Goal: Transaction & Acquisition: Purchase product/service

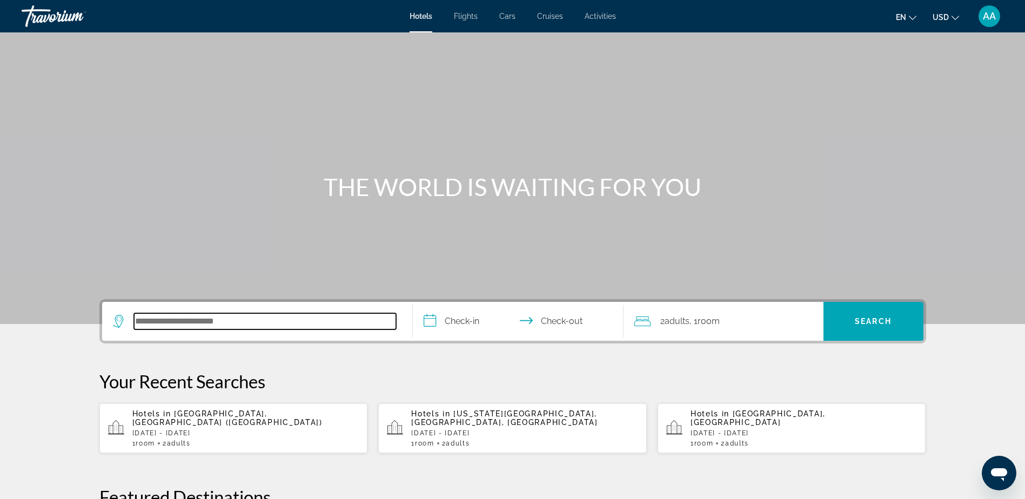
click at [262, 328] on input "Search hotel destination" at bounding box center [265, 322] width 262 height 16
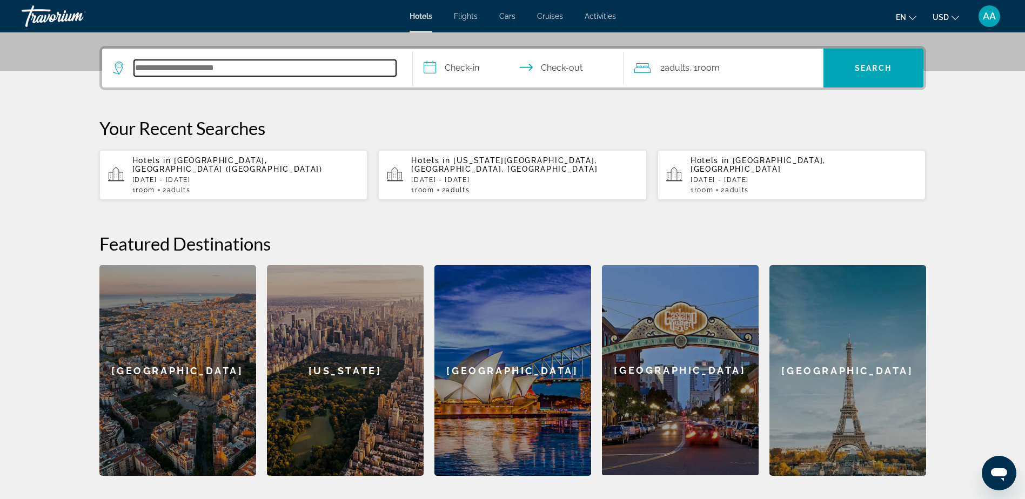
scroll to position [264, 0]
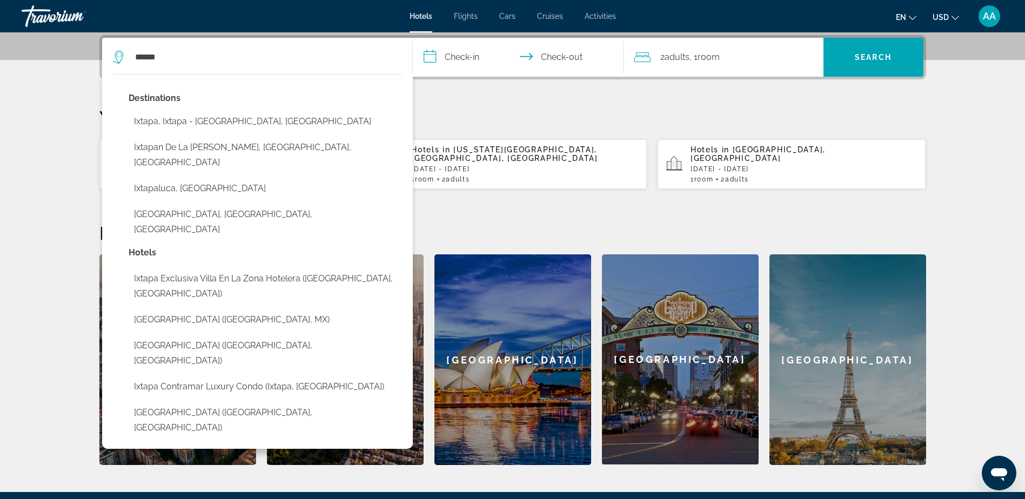
click at [236, 124] on button "Ixtapa, Ixtapa - [GEOGRAPHIC_DATA], [GEOGRAPHIC_DATA]" at bounding box center [266, 121] width 274 height 21
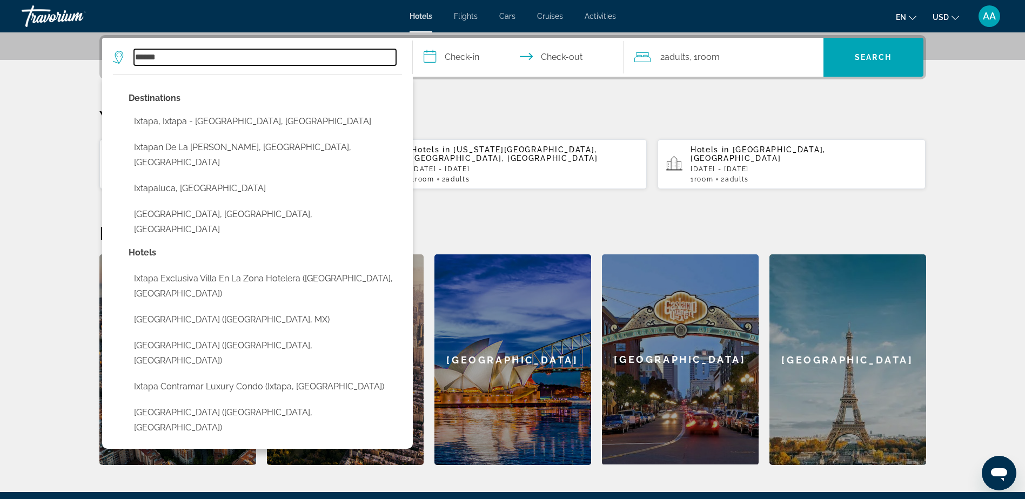
type input "**********"
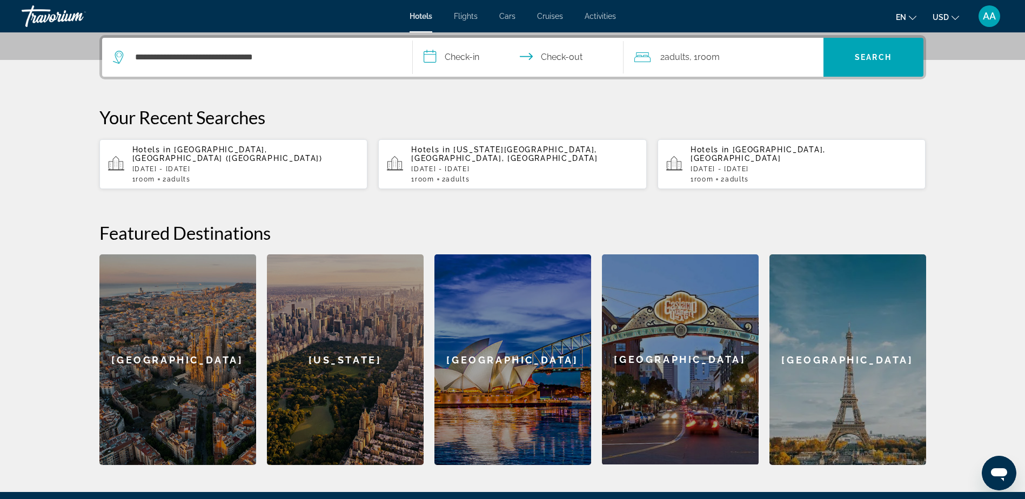
click at [479, 62] on input "**********" at bounding box center [520, 59] width 215 height 42
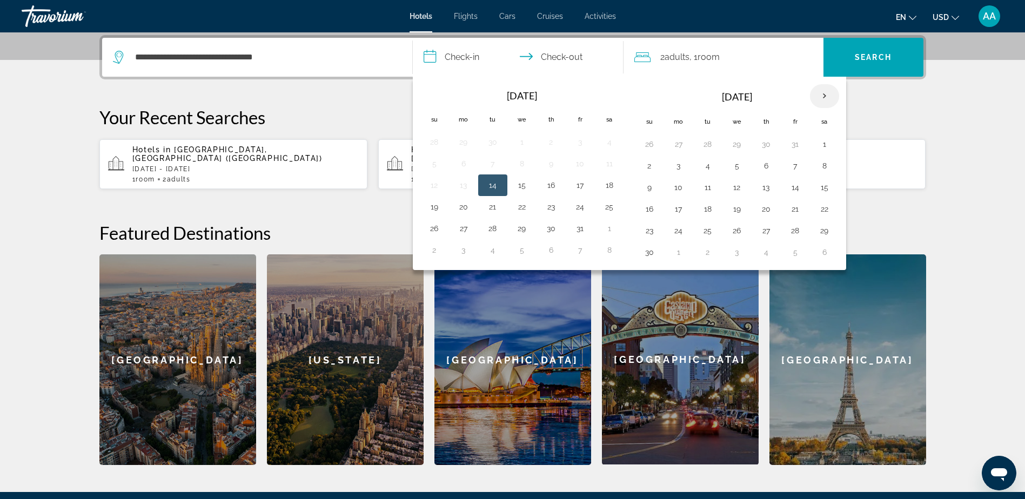
click at [828, 94] on th "Next month" at bounding box center [824, 96] width 29 height 24
click at [770, 145] on button "4" at bounding box center [766, 144] width 17 height 15
click at [826, 145] on button "6" at bounding box center [824, 144] width 17 height 15
type input "**********"
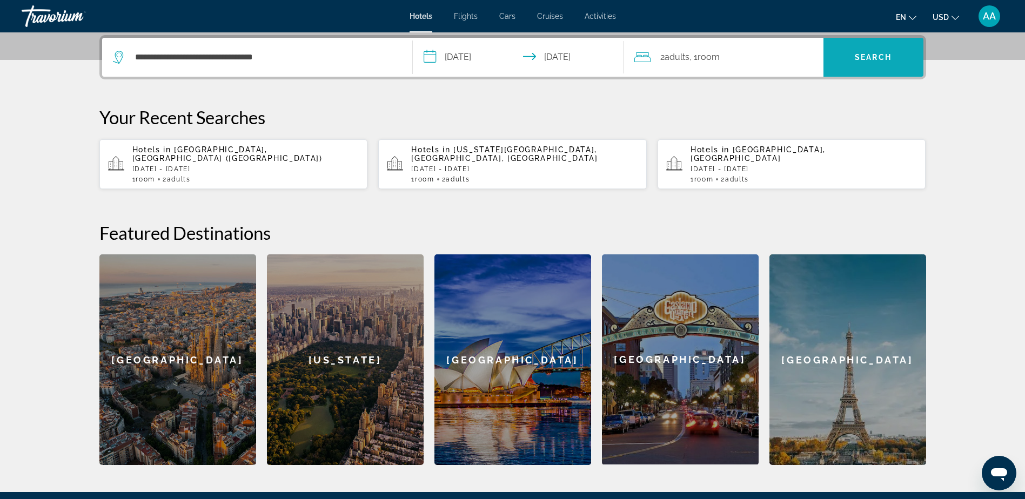
click at [875, 61] on span "Search" at bounding box center [873, 57] width 37 height 9
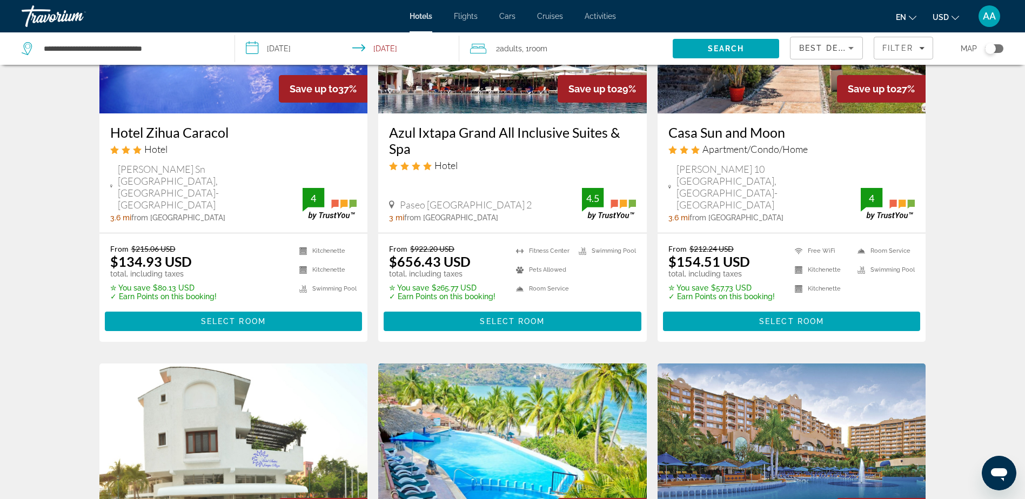
scroll to position [108, 0]
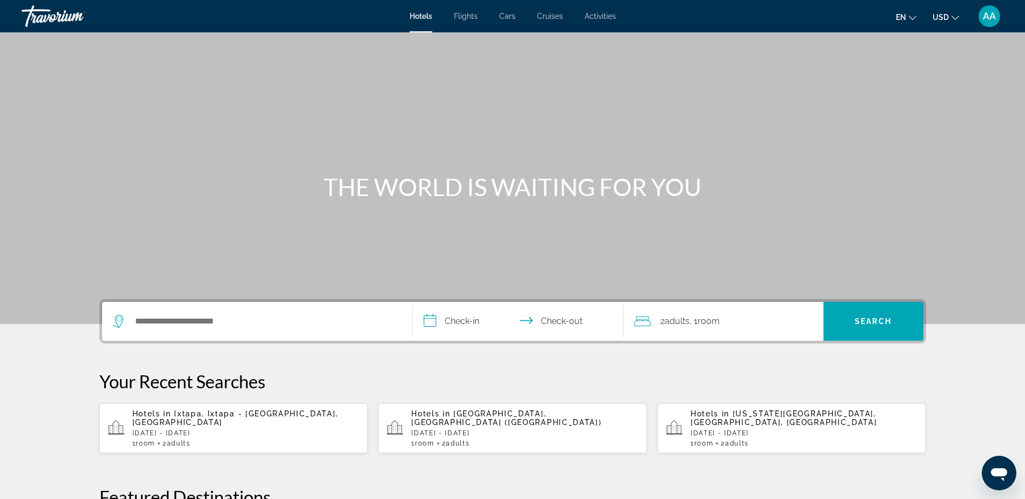
click at [233, 417] on span "Ixtapa, Ixtapa - [GEOGRAPHIC_DATA], [GEOGRAPHIC_DATA]" at bounding box center [235, 418] width 206 height 17
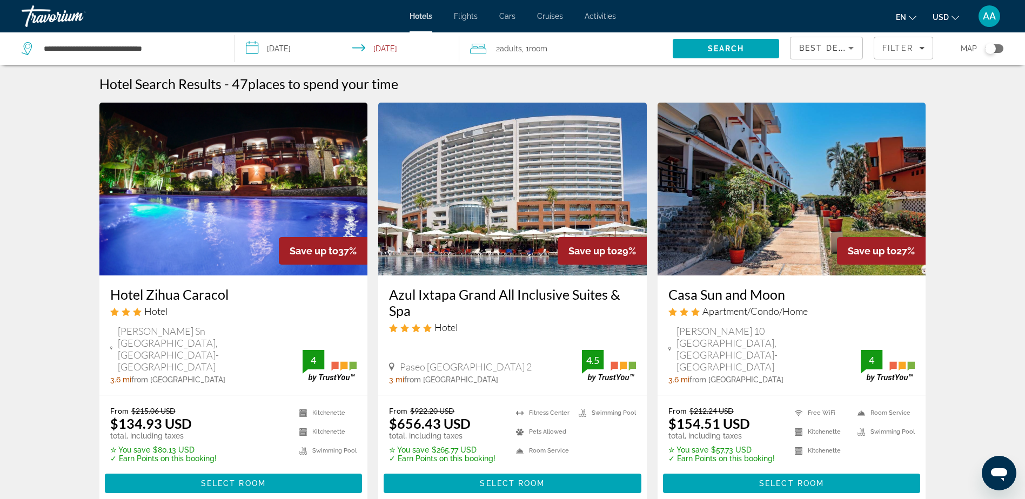
click at [298, 50] on input "**********" at bounding box center [349, 50] width 229 height 36
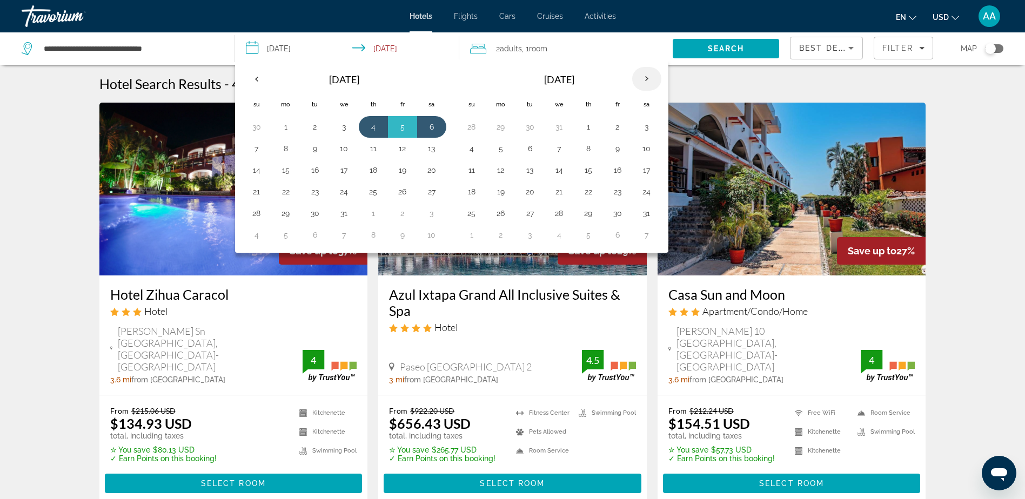
click at [650, 82] on th "Next month" at bounding box center [646, 79] width 29 height 24
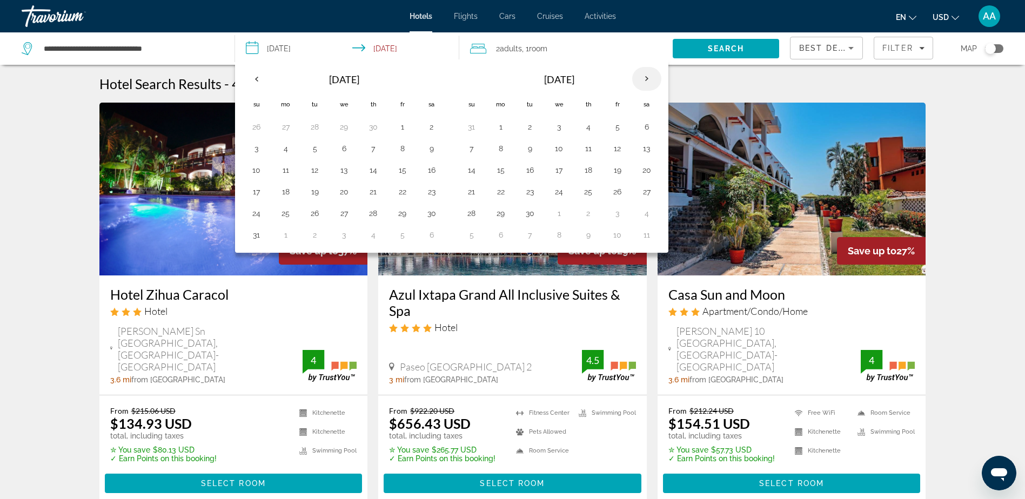
click at [650, 82] on th "Next month" at bounding box center [646, 79] width 29 height 24
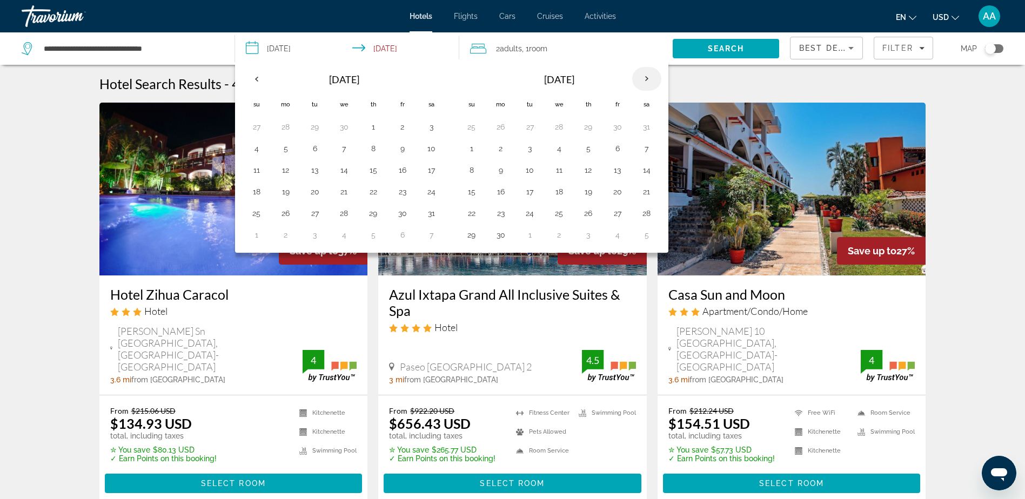
click at [650, 82] on th "Next month" at bounding box center [646, 79] width 29 height 24
click at [260, 80] on th "Previous month" at bounding box center [256, 79] width 29 height 24
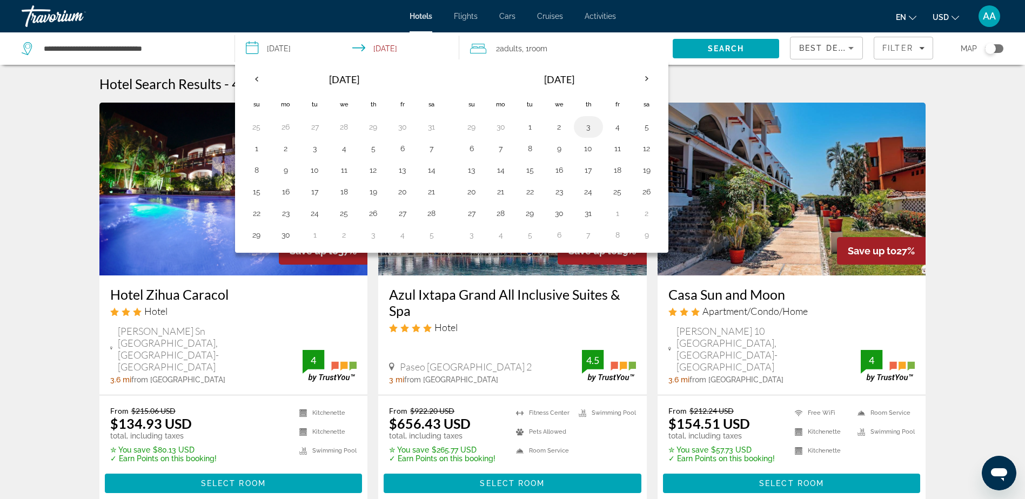
click at [591, 127] on button "3" at bounding box center [588, 126] width 17 height 15
click at [646, 128] on button "5" at bounding box center [646, 126] width 17 height 15
type input "**********"
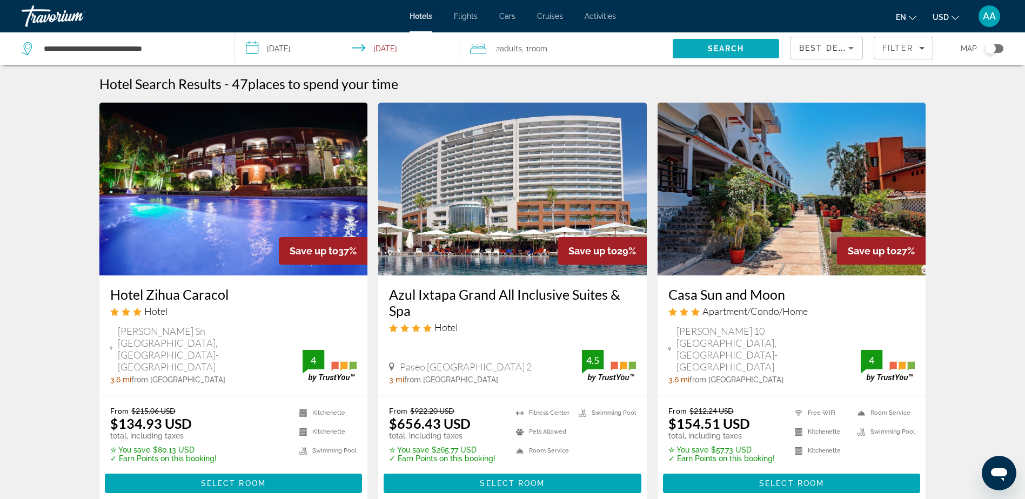
click at [731, 44] on span "Search" at bounding box center [726, 49] width 106 height 26
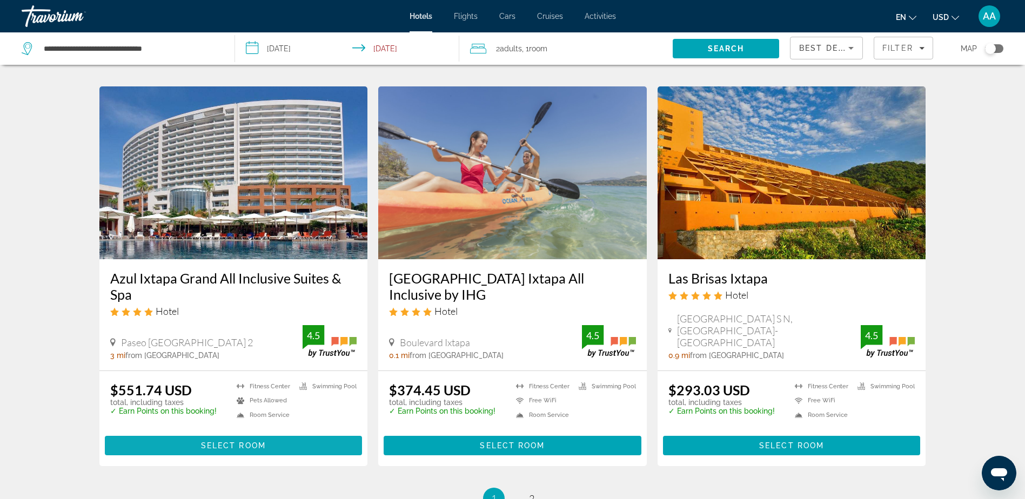
scroll to position [1135, 0]
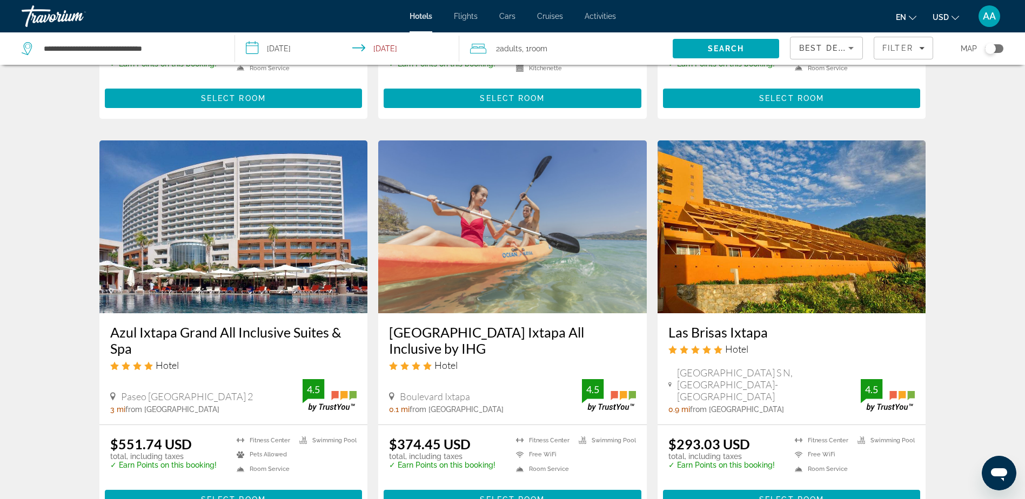
click at [784, 254] on img "Main content" at bounding box center [792, 227] width 269 height 173
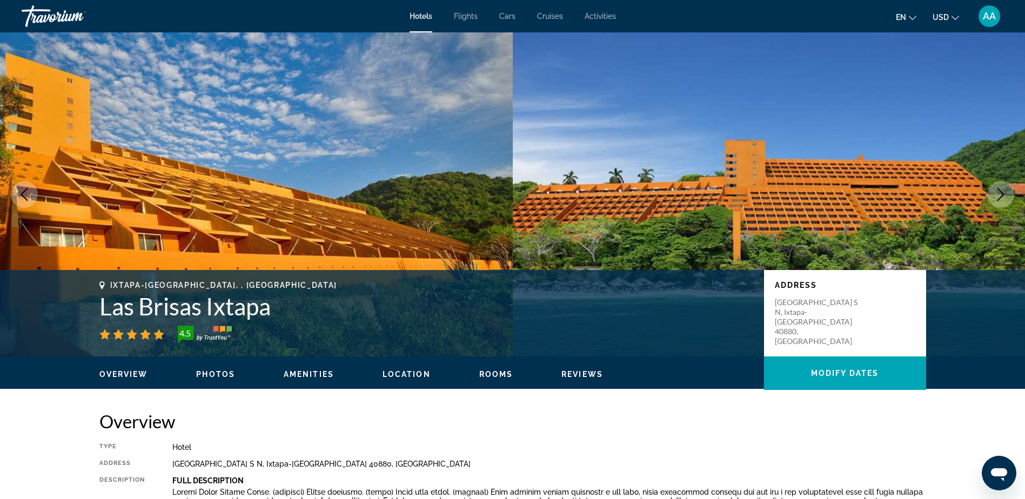
click at [999, 195] on icon "Next image" at bounding box center [1001, 194] width 13 height 13
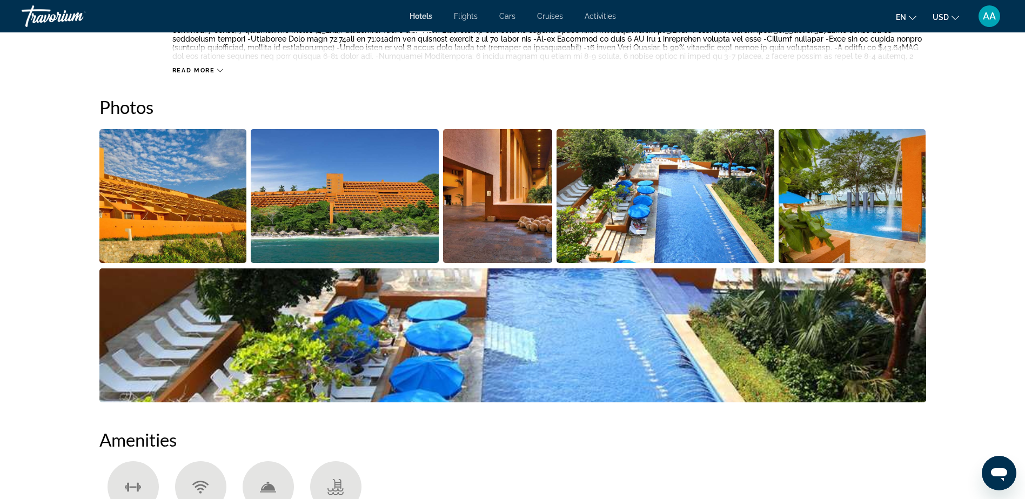
scroll to position [486, 0]
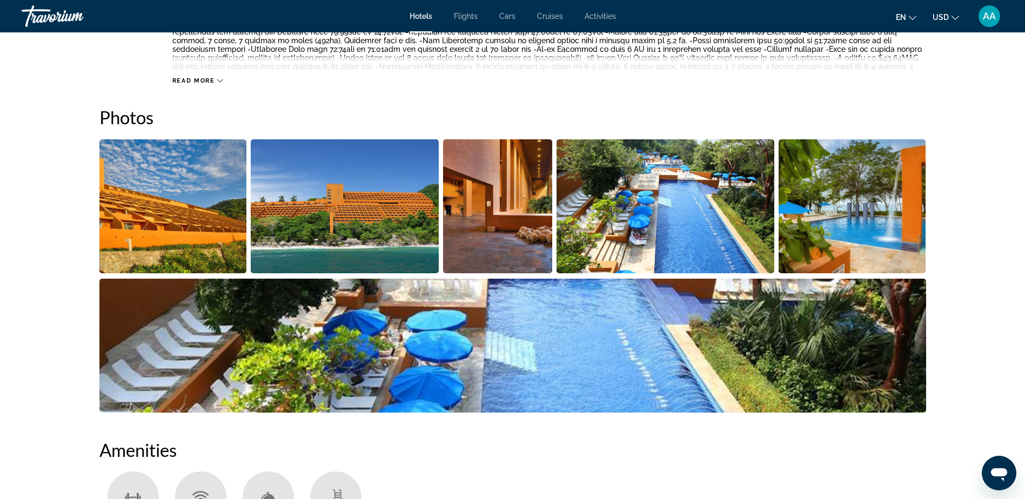
click at [200, 228] on img "Open full-screen image slider" at bounding box center [173, 206] width 148 height 134
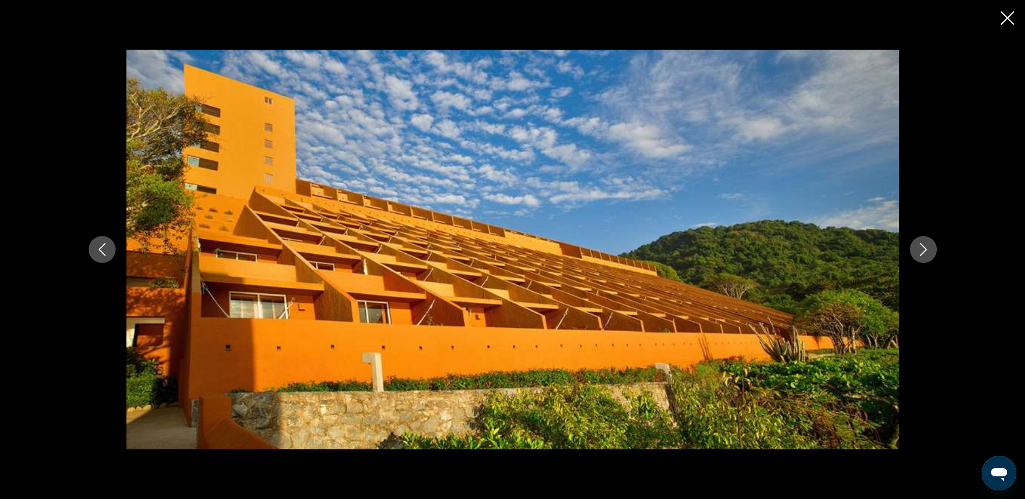
click at [926, 249] on icon "Next image" at bounding box center [923, 249] width 7 height 13
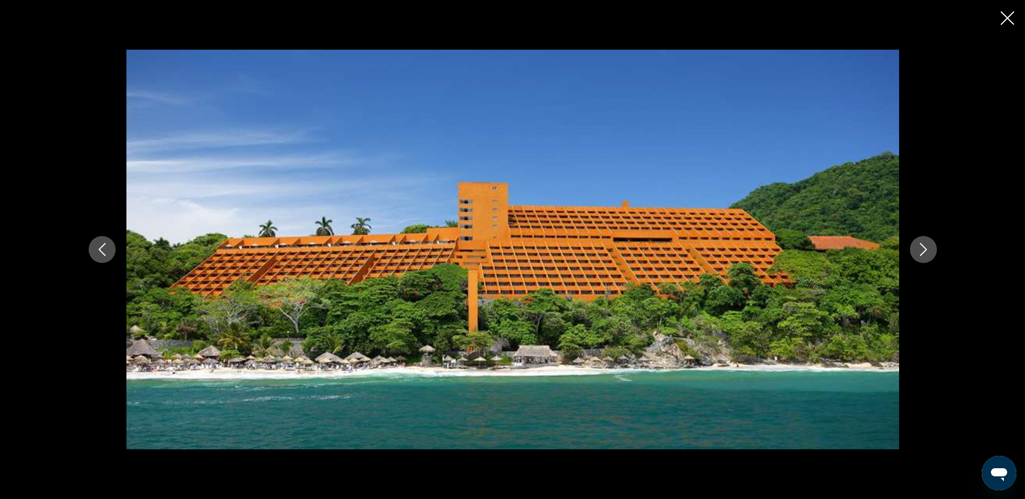
click at [926, 249] on icon "Next image" at bounding box center [923, 249] width 7 height 13
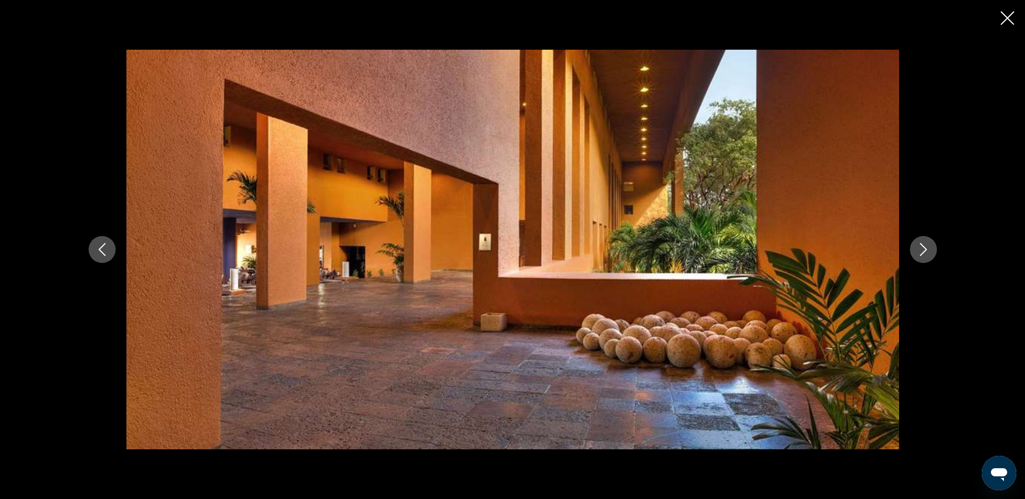
click at [926, 249] on icon "Next image" at bounding box center [923, 249] width 7 height 13
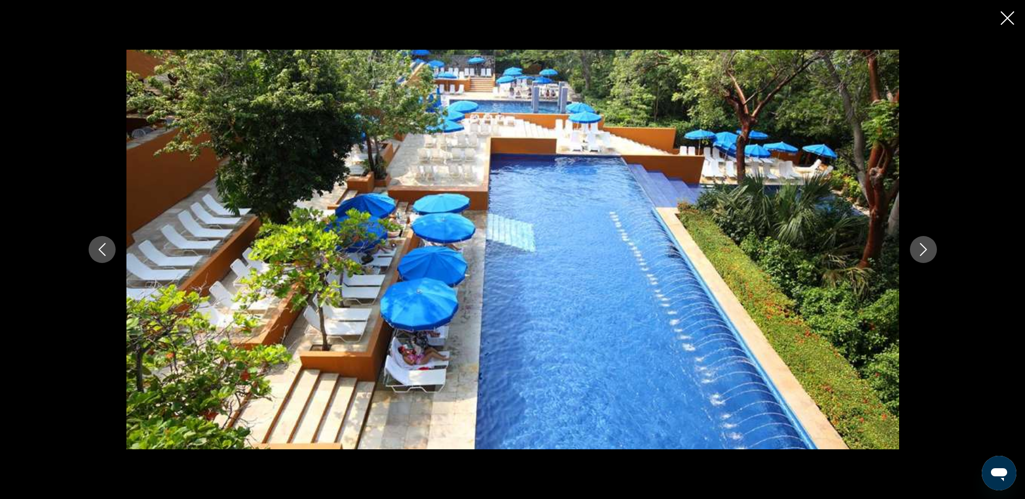
click at [926, 249] on icon "Next image" at bounding box center [923, 249] width 7 height 13
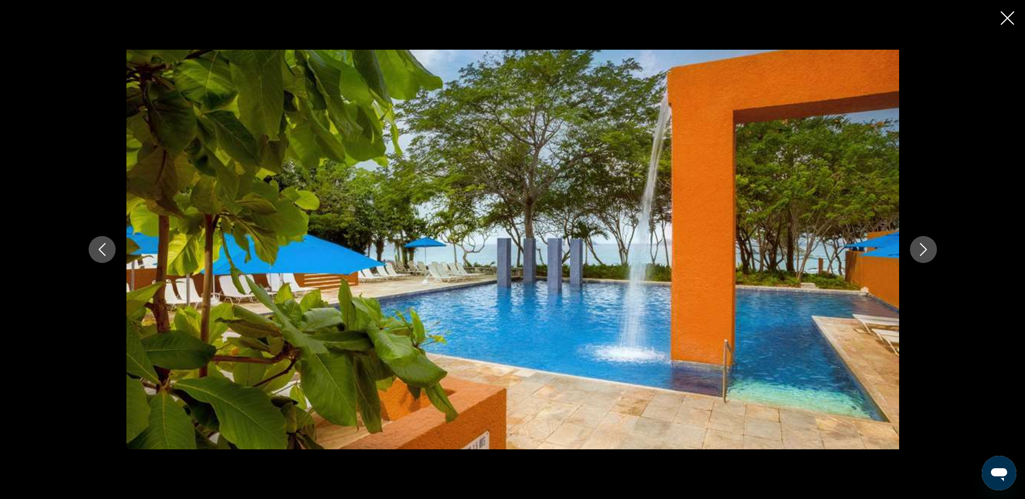
click at [926, 249] on icon "Next image" at bounding box center [923, 249] width 7 height 13
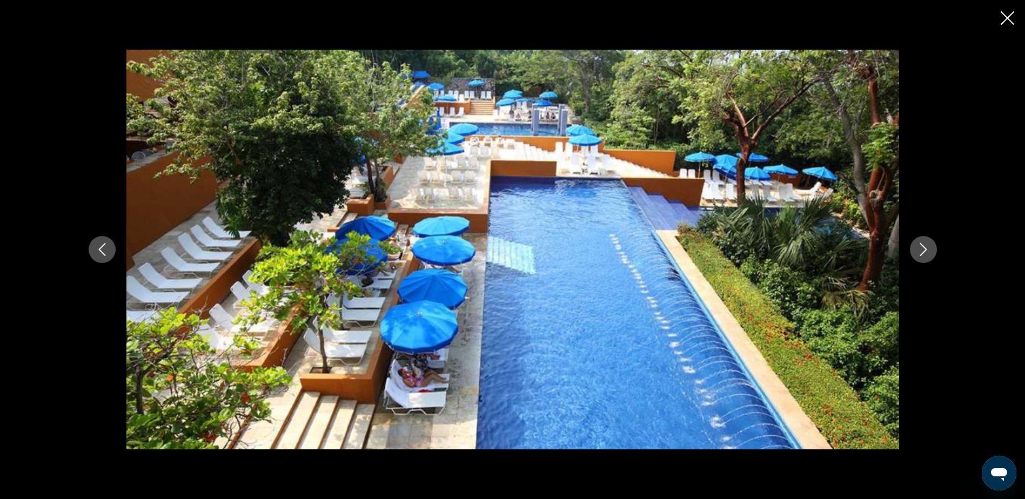
click at [926, 249] on icon "Next image" at bounding box center [923, 249] width 7 height 13
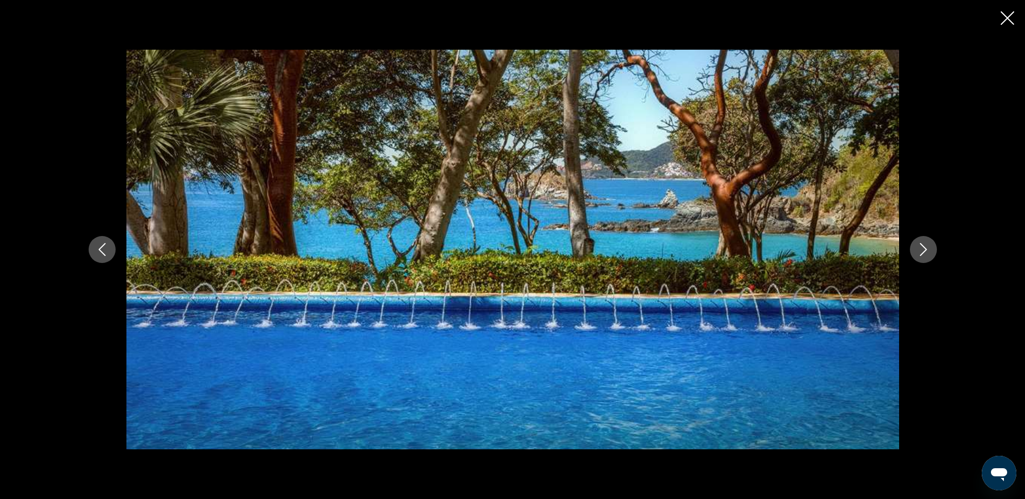
click at [926, 249] on icon "Next image" at bounding box center [923, 249] width 7 height 13
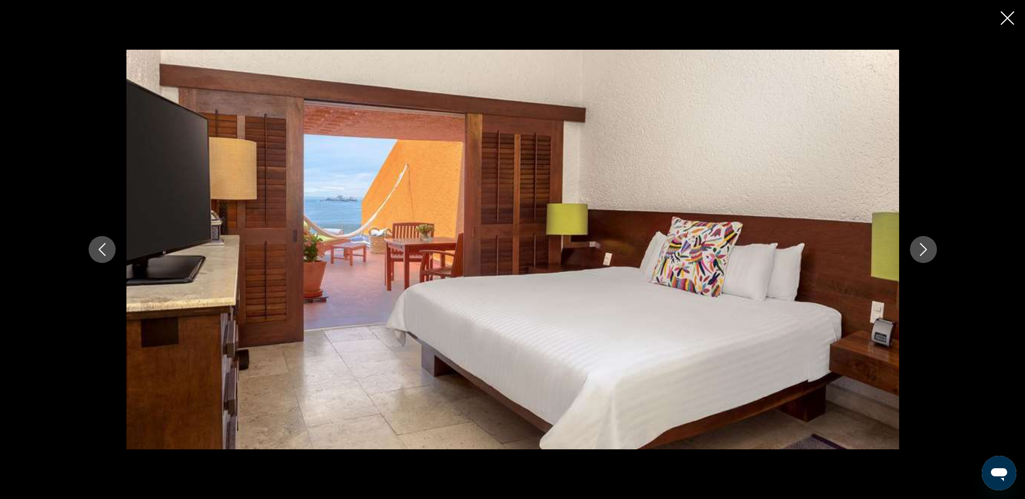
click at [926, 249] on icon "Next image" at bounding box center [923, 249] width 7 height 13
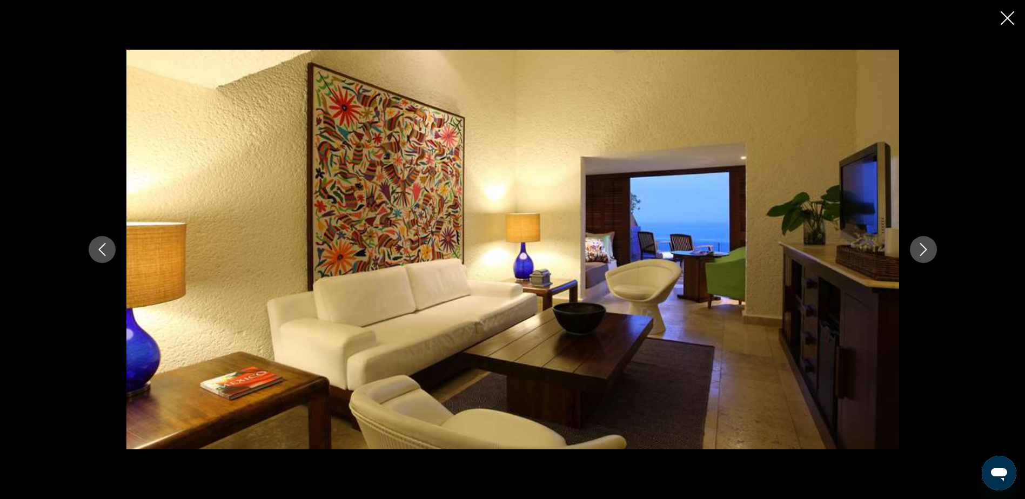
click at [926, 249] on icon "Next image" at bounding box center [923, 249] width 7 height 13
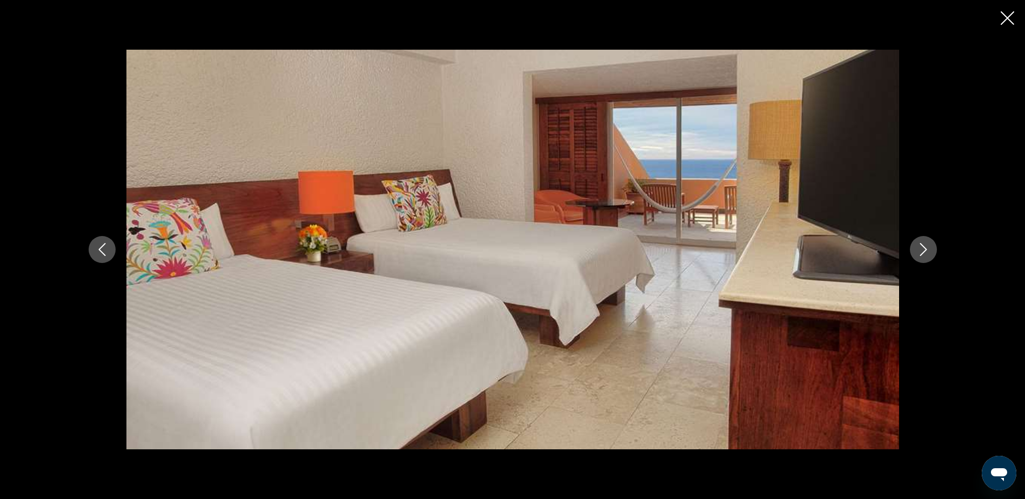
click at [926, 249] on icon "Next image" at bounding box center [923, 249] width 7 height 13
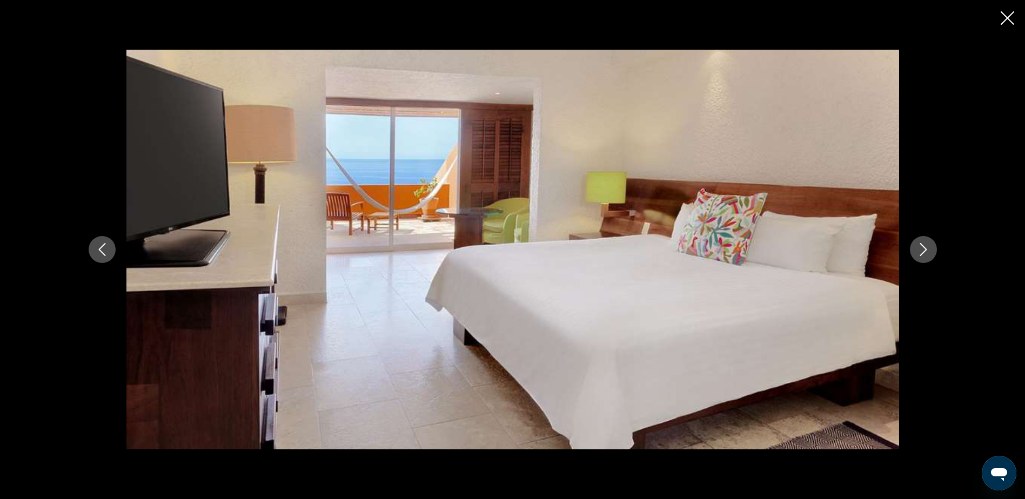
click at [926, 249] on icon "Next image" at bounding box center [923, 249] width 7 height 13
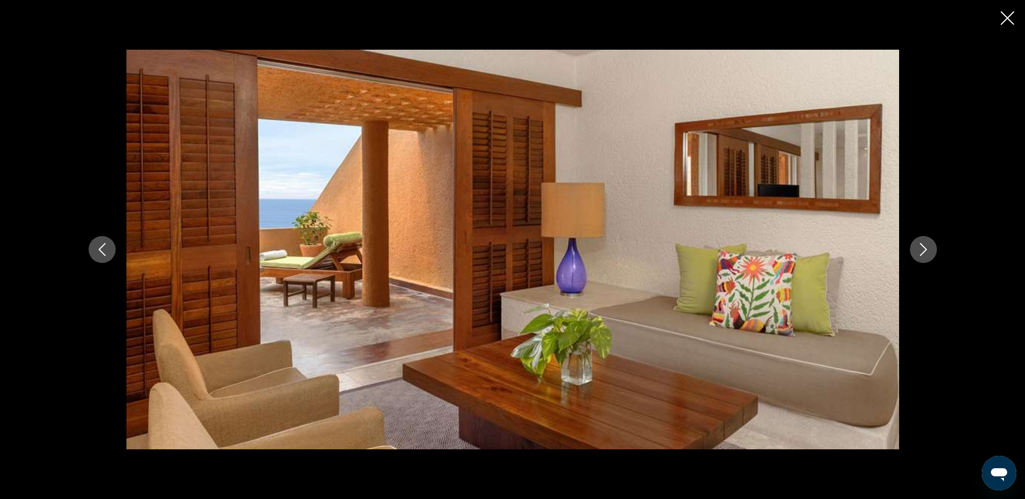
click at [926, 249] on icon "Next image" at bounding box center [923, 249] width 7 height 13
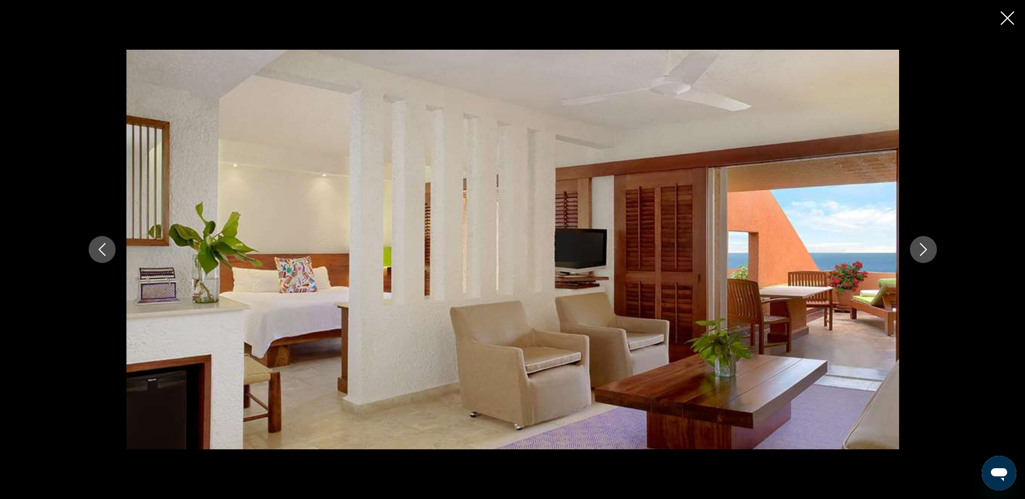
click at [926, 249] on icon "Next image" at bounding box center [923, 249] width 7 height 13
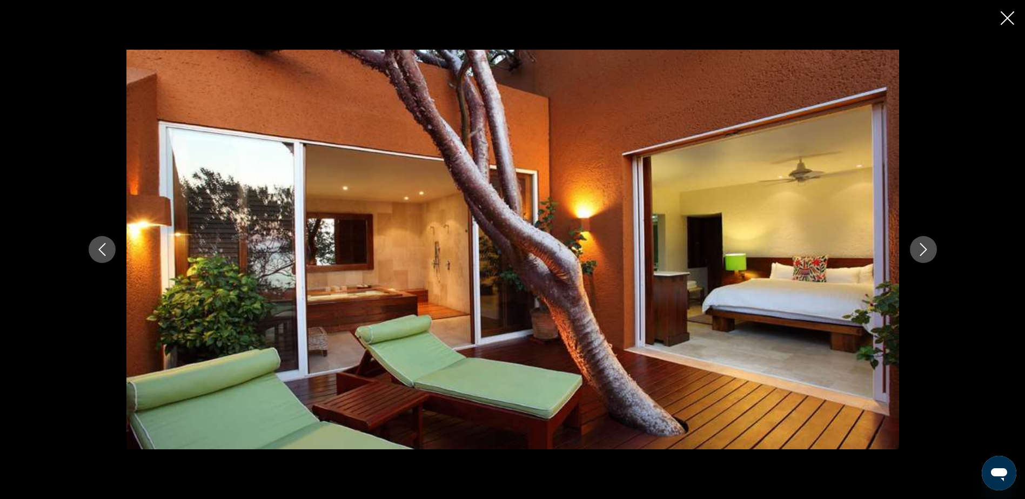
click at [926, 249] on icon "Next image" at bounding box center [923, 249] width 7 height 13
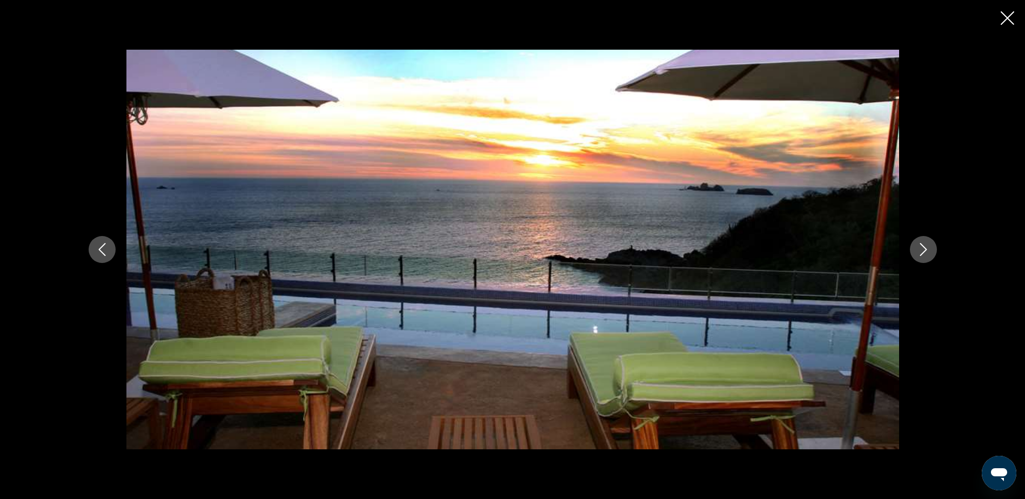
click at [926, 249] on icon "Next image" at bounding box center [923, 249] width 7 height 13
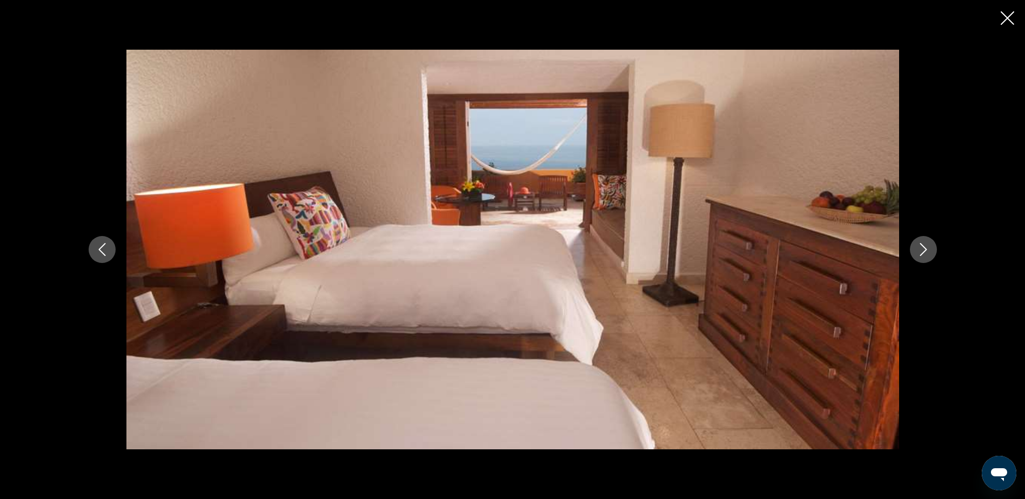
click at [926, 249] on icon "Next image" at bounding box center [923, 249] width 7 height 13
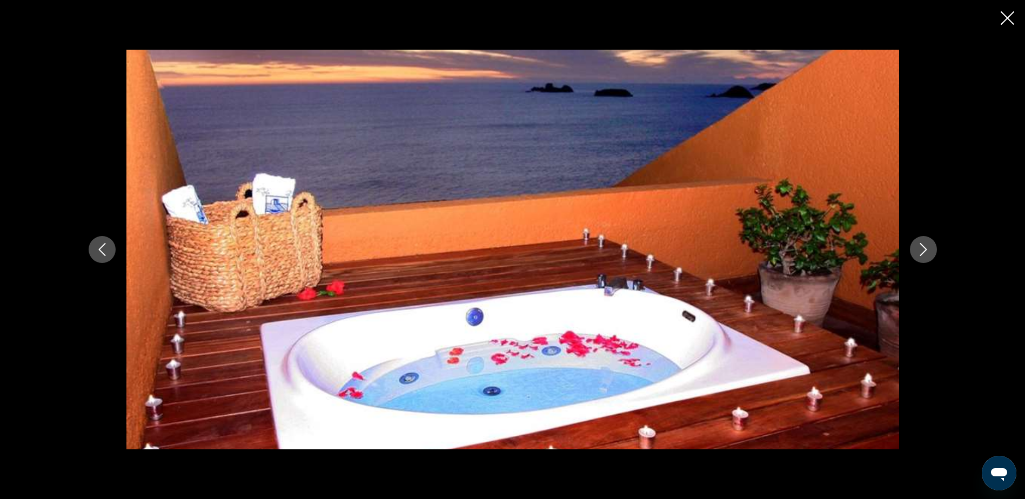
click at [926, 249] on icon "Next image" at bounding box center [923, 249] width 7 height 13
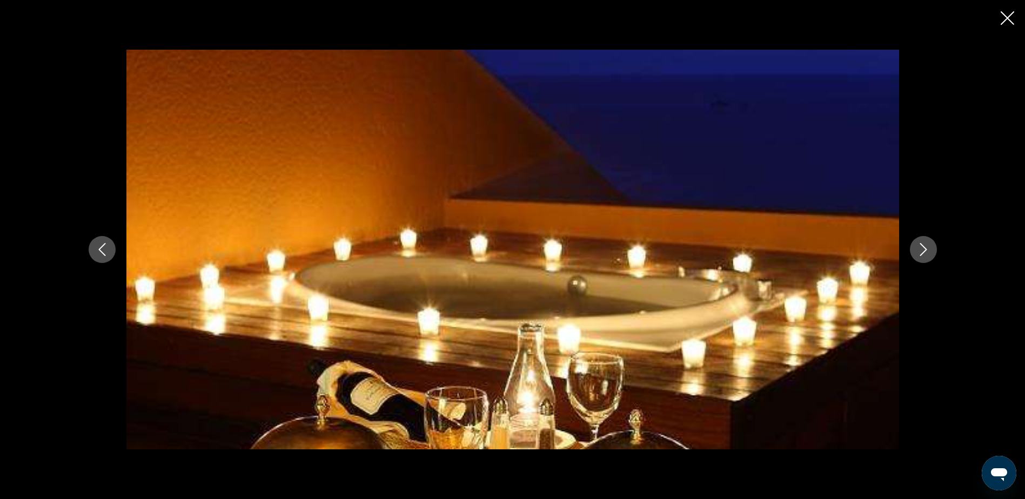
click at [926, 249] on icon "Next image" at bounding box center [923, 249] width 7 height 13
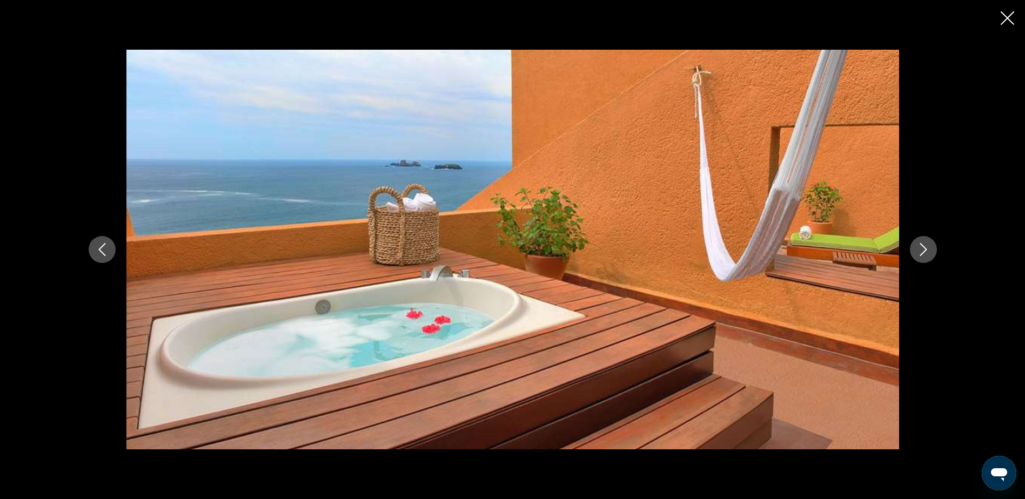
click at [926, 249] on icon "Next image" at bounding box center [923, 249] width 7 height 13
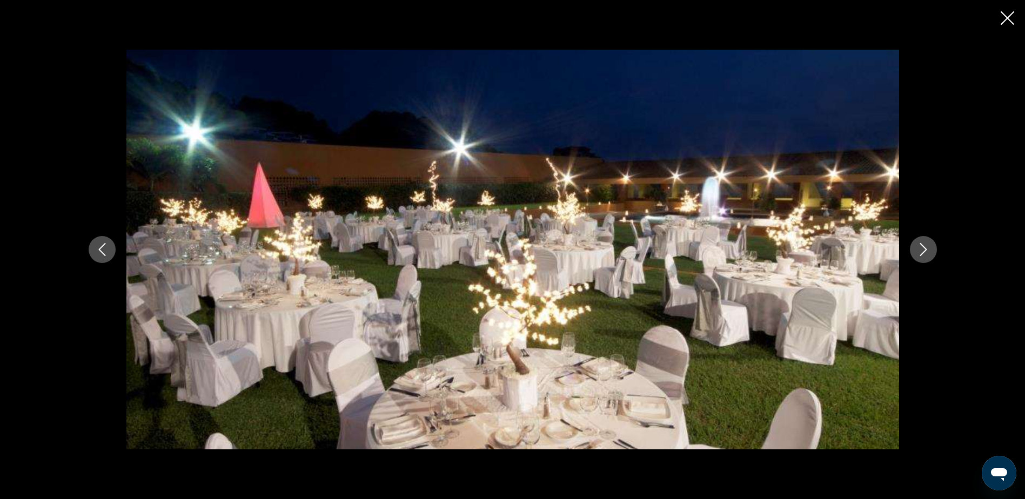
click at [107, 250] on icon "Previous image" at bounding box center [102, 249] width 13 height 13
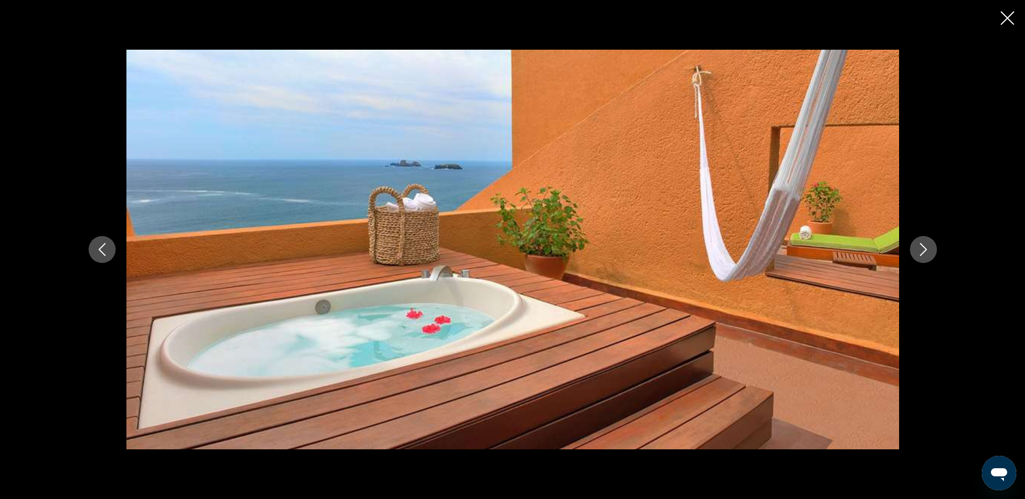
click at [919, 252] on icon "Next image" at bounding box center [923, 249] width 13 height 13
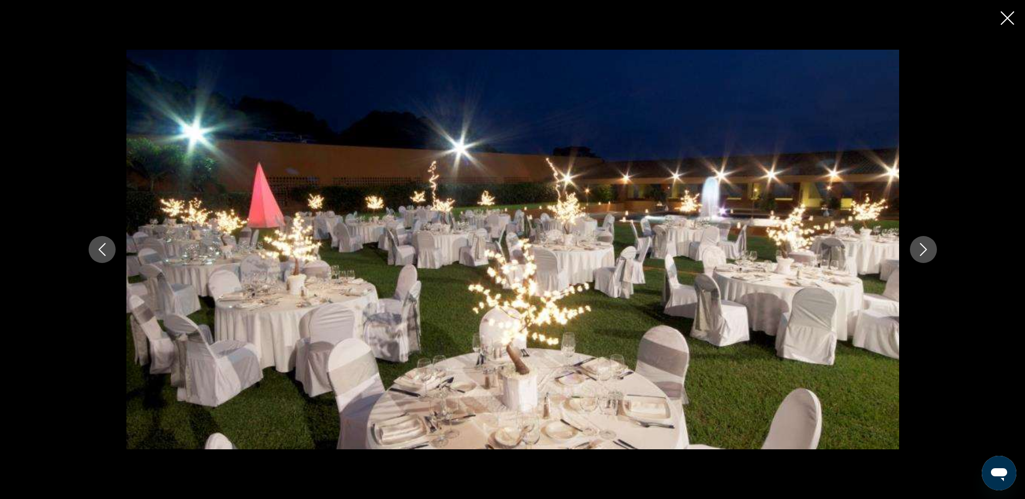
click at [919, 252] on icon "Next image" at bounding box center [923, 249] width 13 height 13
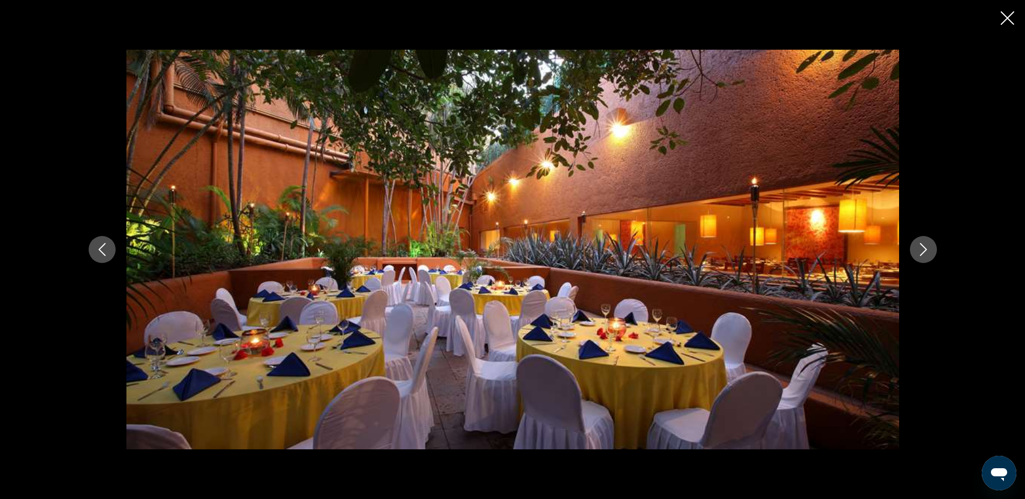
click at [919, 252] on icon "Next image" at bounding box center [923, 249] width 13 height 13
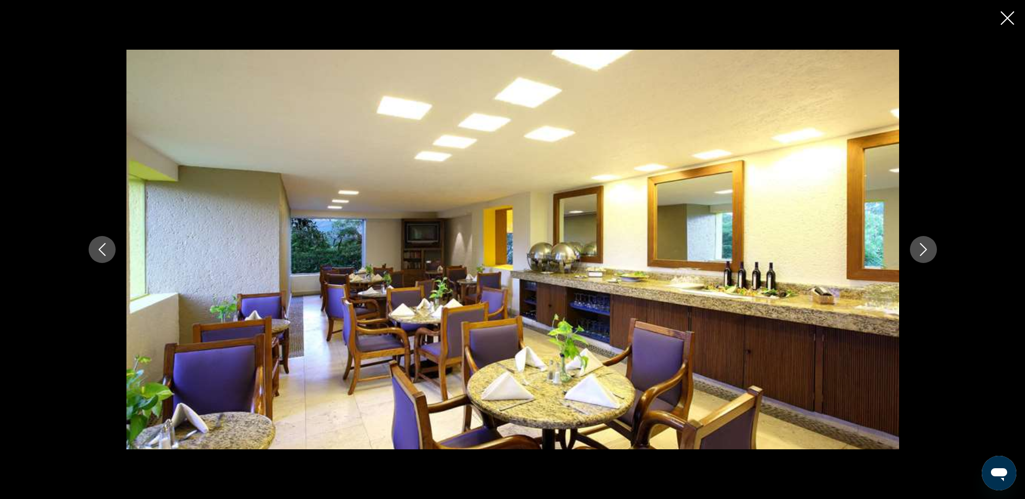
click at [919, 252] on icon "Next image" at bounding box center [923, 249] width 13 height 13
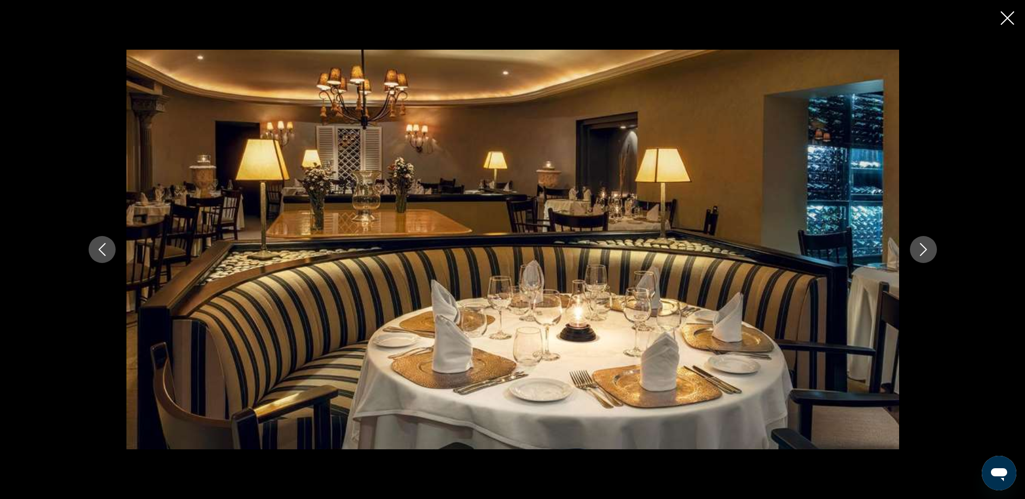
click at [922, 250] on icon "Next image" at bounding box center [923, 249] width 13 height 13
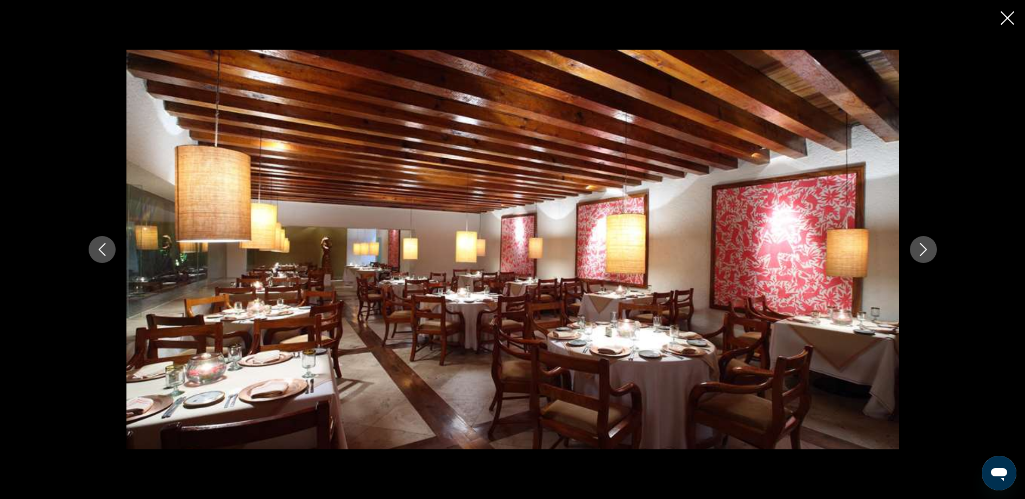
click at [922, 250] on icon "Next image" at bounding box center [923, 249] width 13 height 13
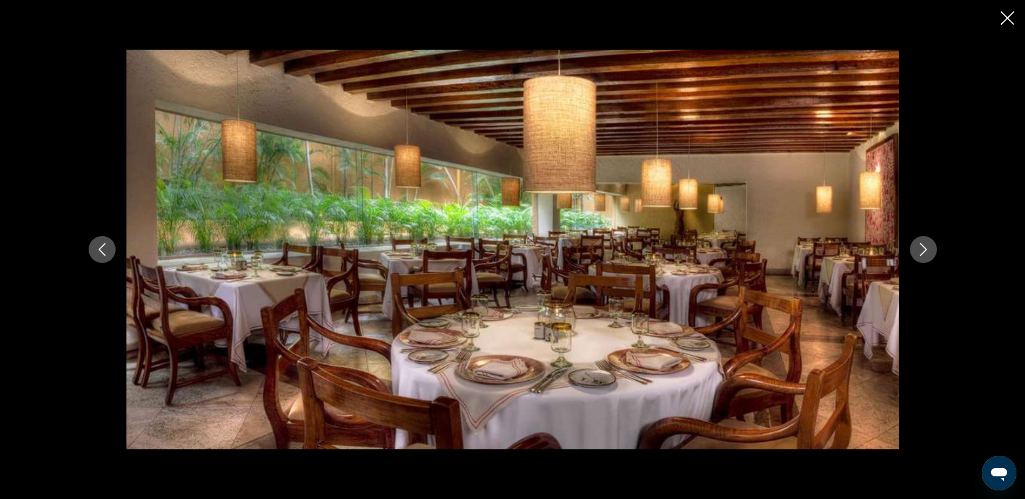
click at [922, 250] on icon "Next image" at bounding box center [923, 249] width 13 height 13
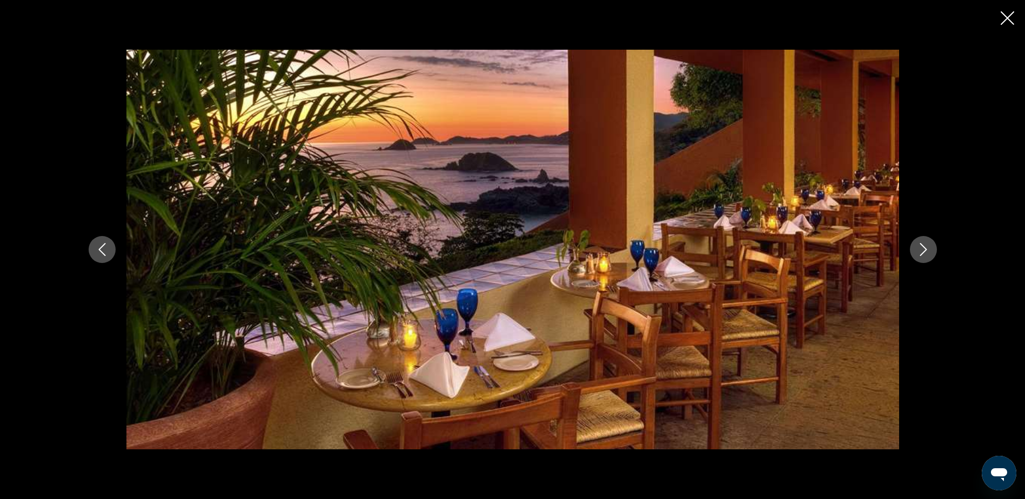
click at [922, 250] on icon "Next image" at bounding box center [923, 249] width 13 height 13
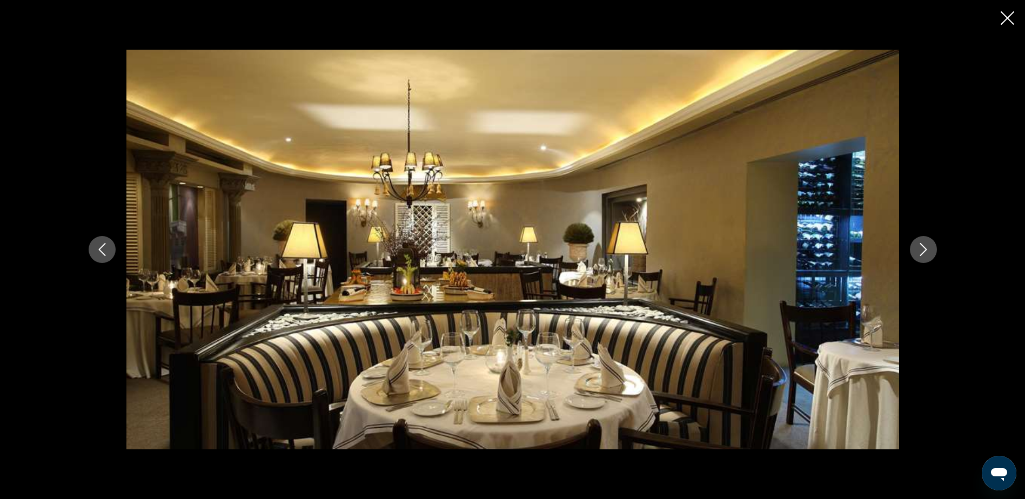
click at [922, 250] on icon "Next image" at bounding box center [923, 249] width 13 height 13
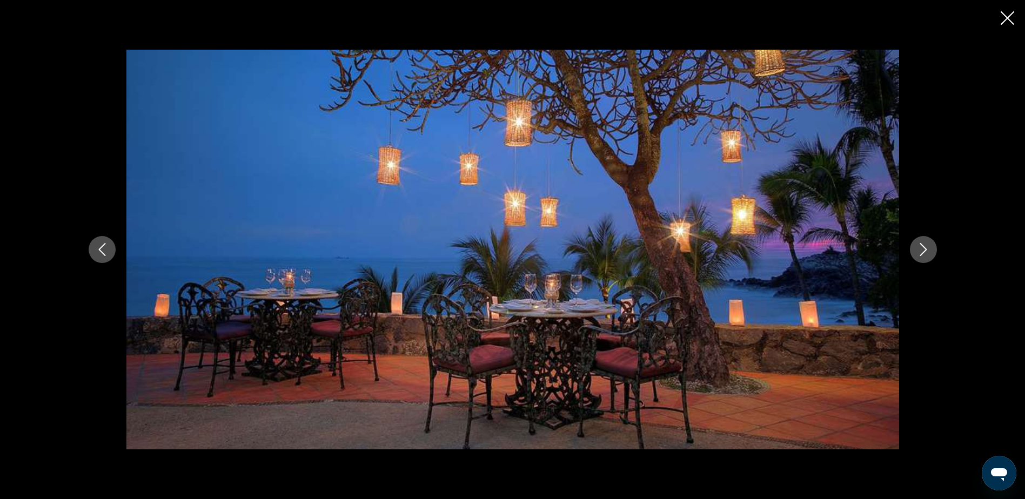
click at [922, 250] on icon "Next image" at bounding box center [923, 249] width 13 height 13
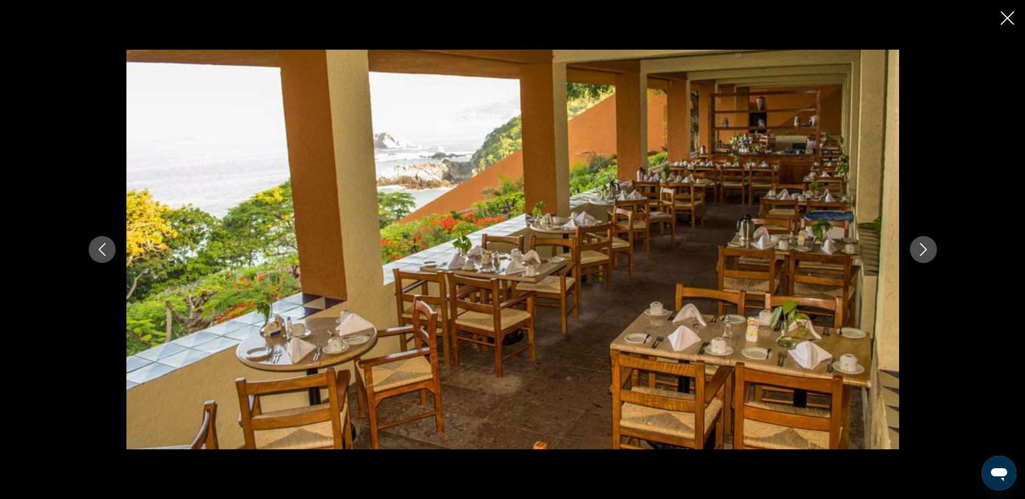
click at [922, 250] on icon "Next image" at bounding box center [923, 249] width 13 height 13
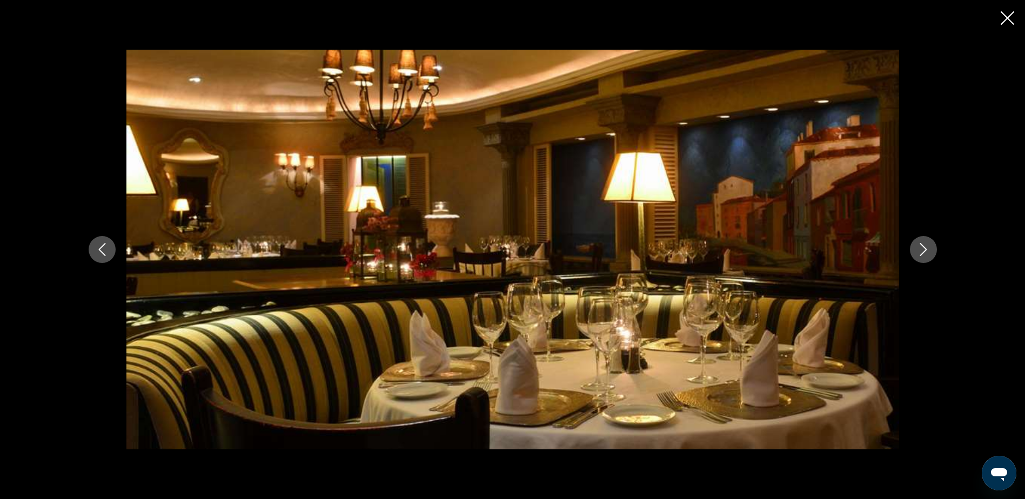
click at [922, 250] on icon "Next image" at bounding box center [923, 249] width 13 height 13
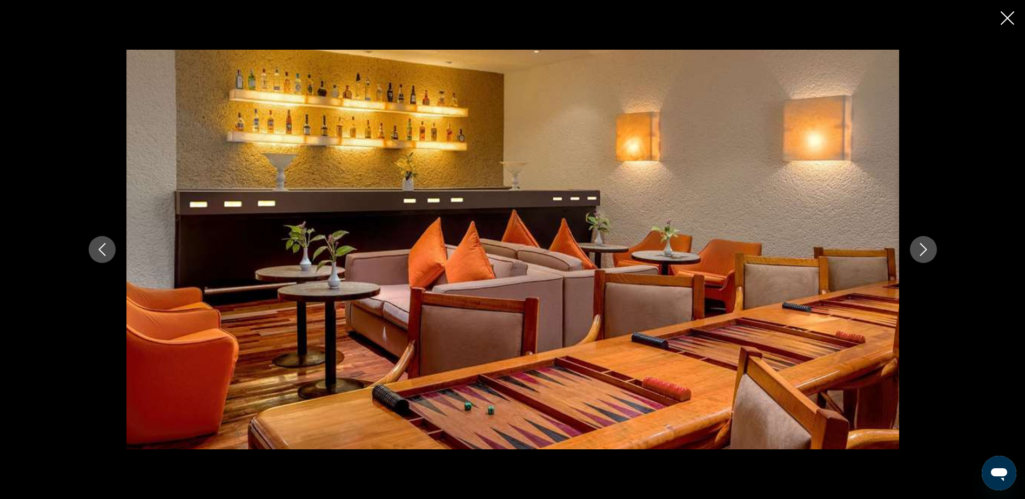
click at [922, 250] on icon "Next image" at bounding box center [923, 249] width 13 height 13
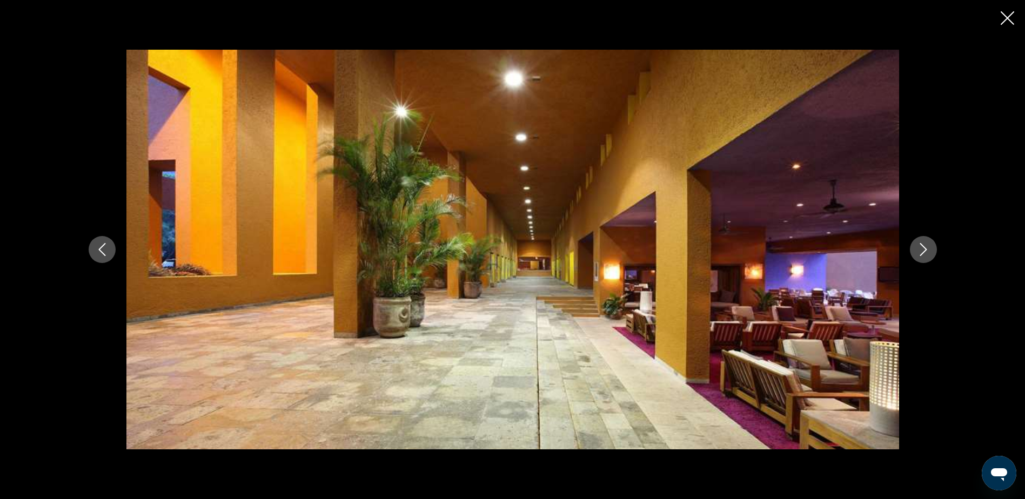
click at [922, 250] on icon "Next image" at bounding box center [923, 249] width 13 height 13
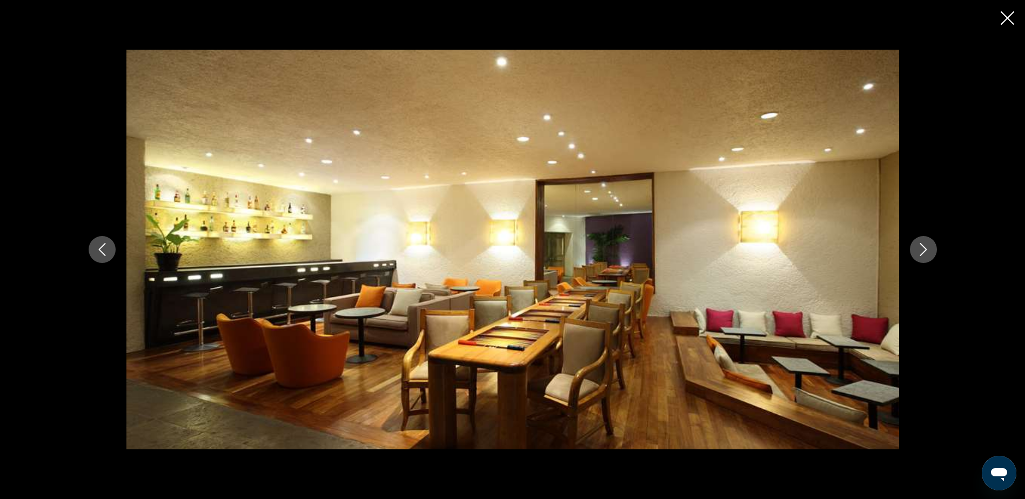
click at [922, 250] on icon "Next image" at bounding box center [923, 249] width 13 height 13
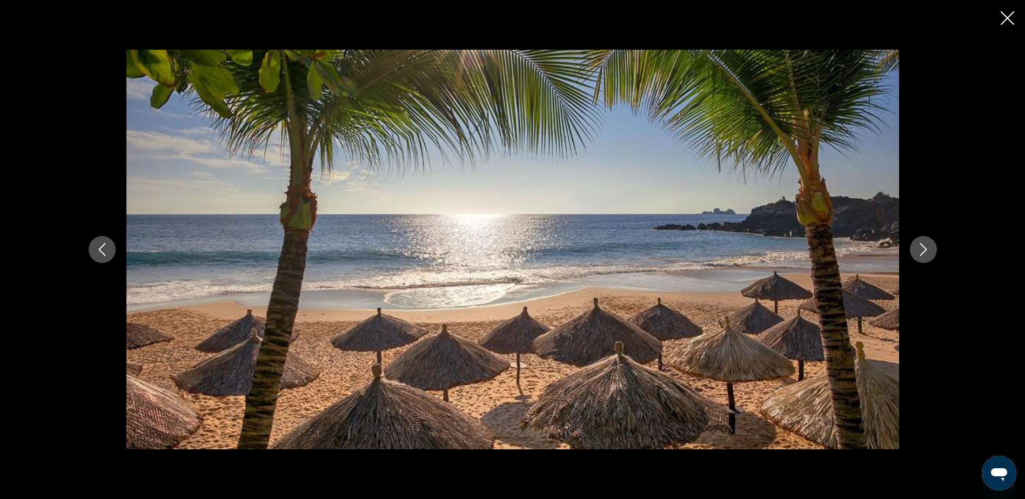
click at [922, 250] on icon "Next image" at bounding box center [923, 249] width 13 height 13
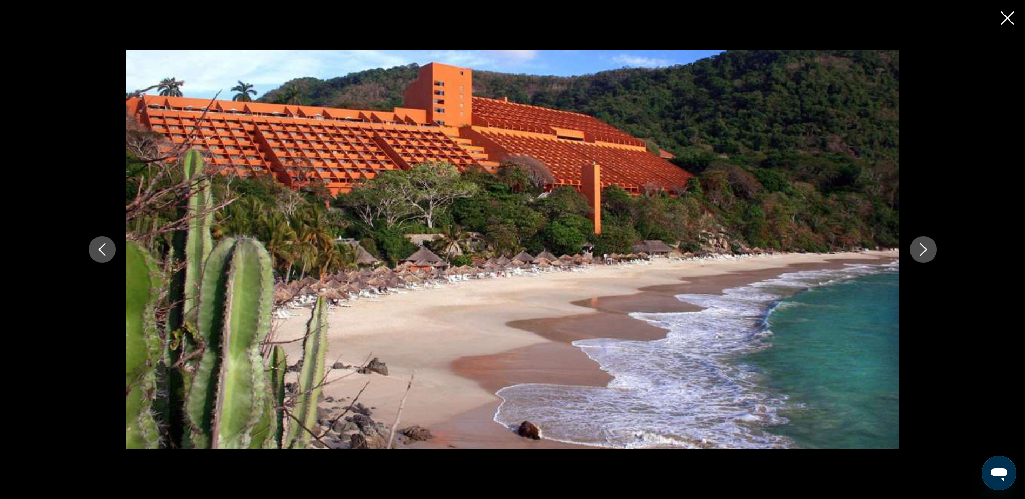
click at [922, 250] on icon "Next image" at bounding box center [923, 249] width 13 height 13
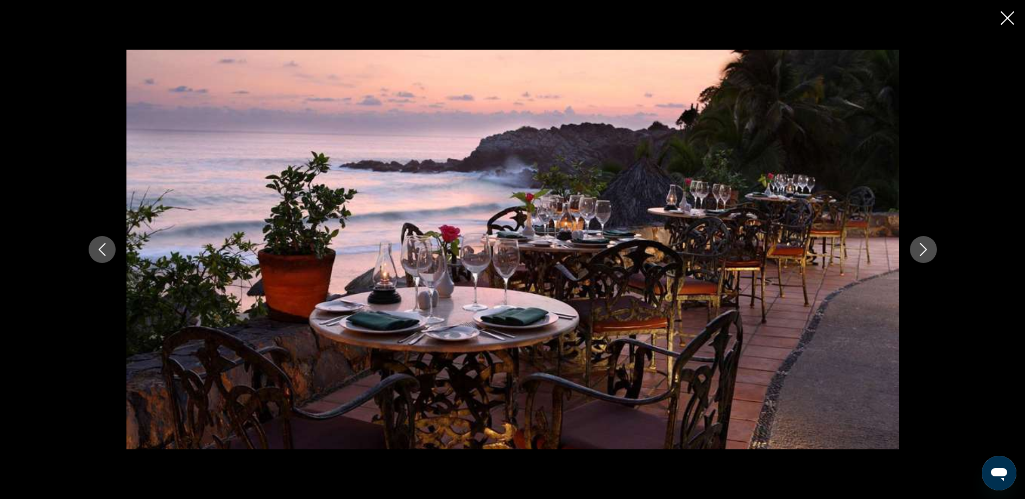
click at [922, 250] on icon "Next image" at bounding box center [923, 249] width 13 height 13
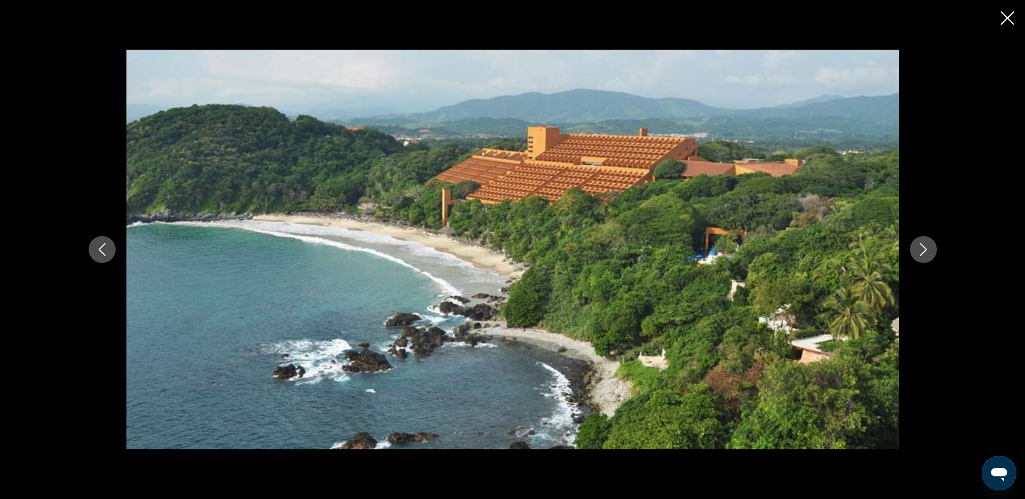
click at [922, 250] on icon "Next image" at bounding box center [923, 249] width 13 height 13
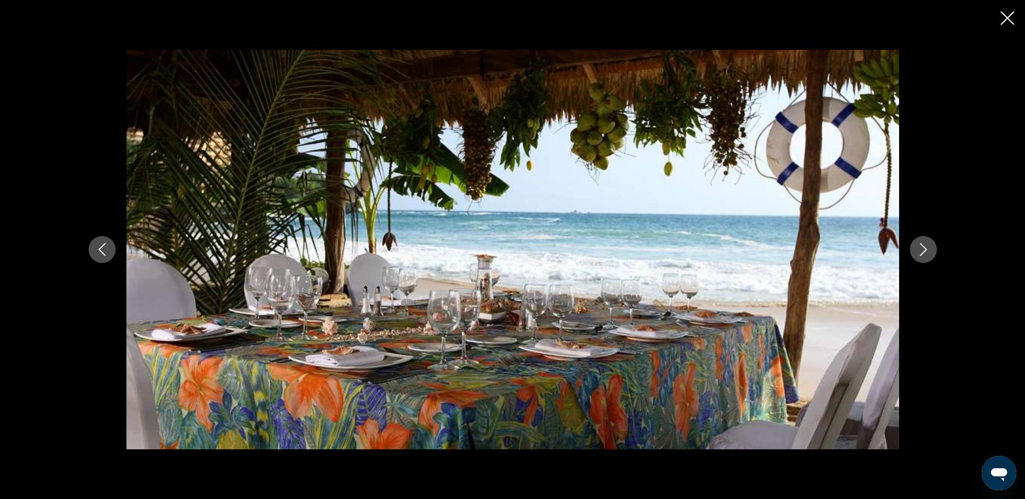
click at [922, 250] on icon "Next image" at bounding box center [923, 249] width 13 height 13
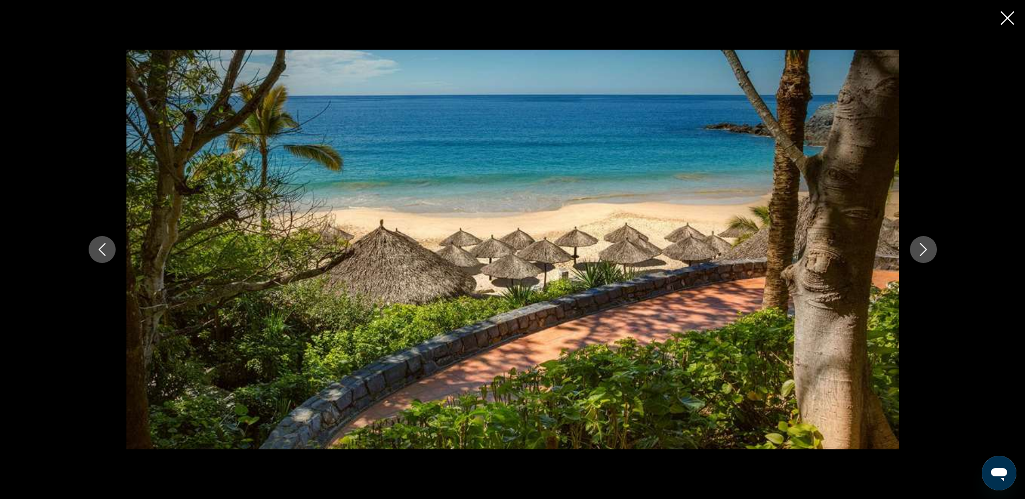
click at [922, 250] on icon "Next image" at bounding box center [923, 249] width 13 height 13
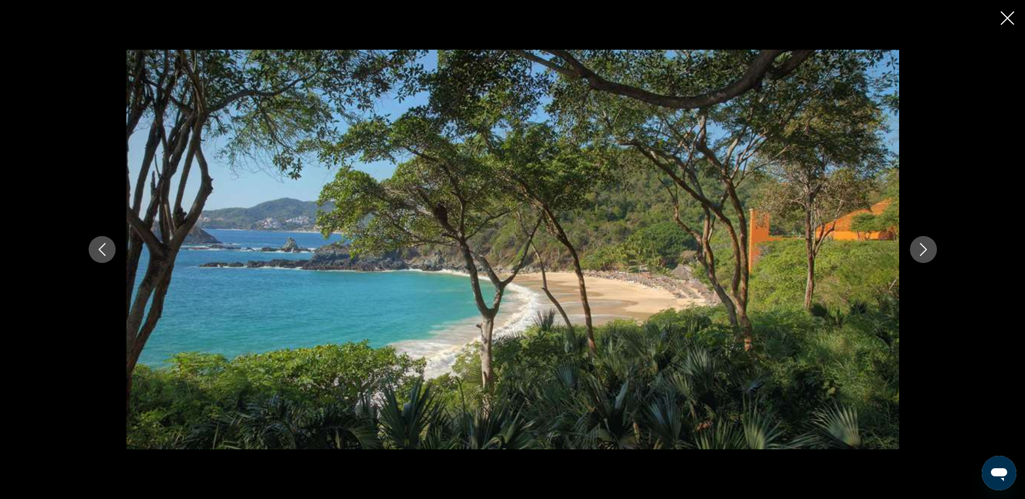
click at [922, 250] on icon "Next image" at bounding box center [923, 249] width 13 height 13
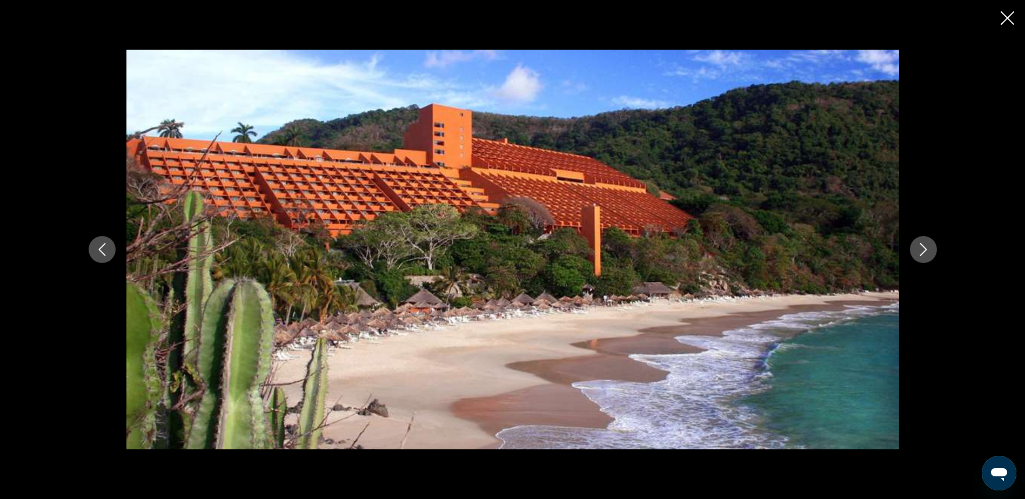
click at [922, 250] on icon "Next image" at bounding box center [923, 249] width 13 height 13
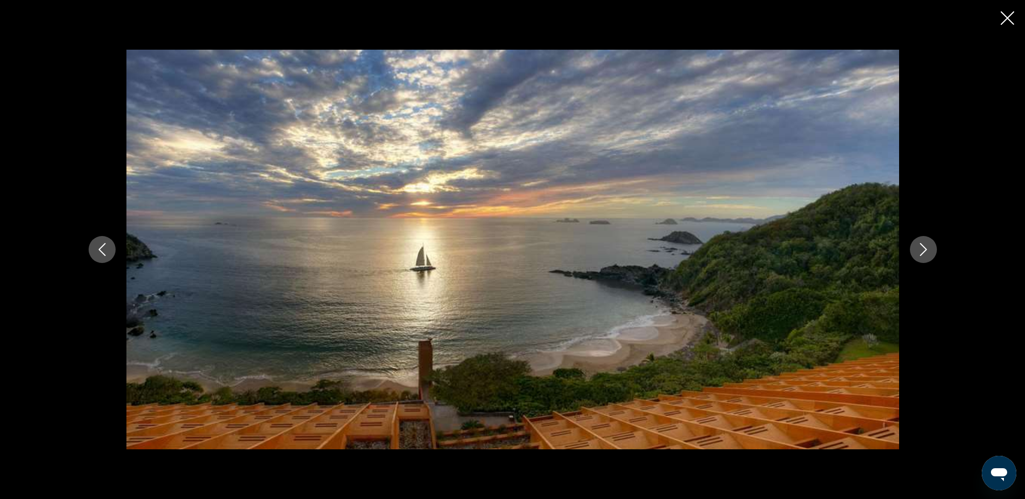
click at [925, 252] on icon "Next image" at bounding box center [923, 249] width 13 height 13
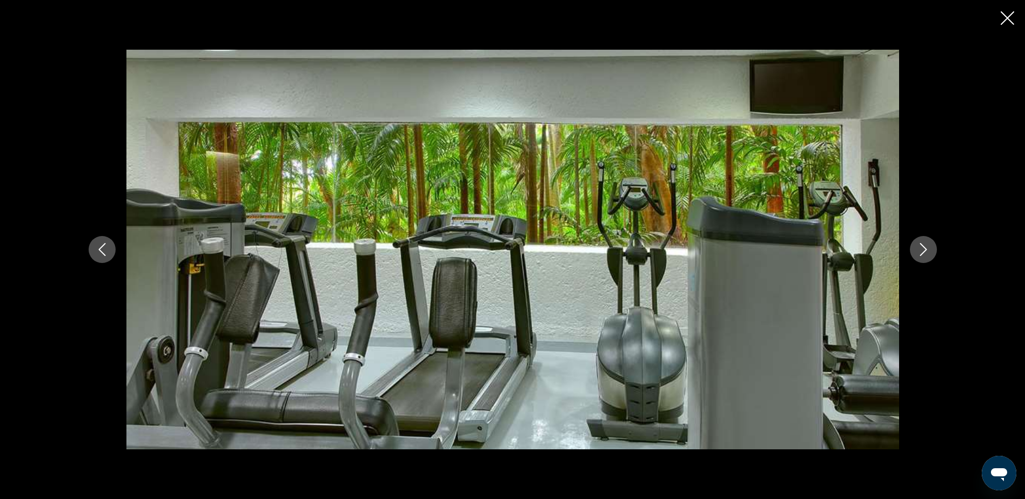
click at [925, 252] on icon "Next image" at bounding box center [923, 249] width 13 height 13
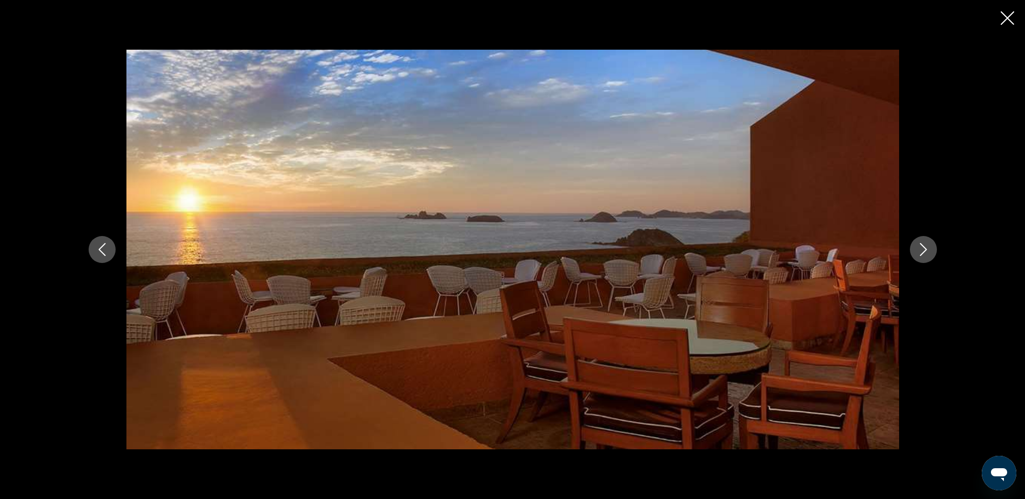
click at [925, 252] on icon "Next image" at bounding box center [923, 249] width 13 height 13
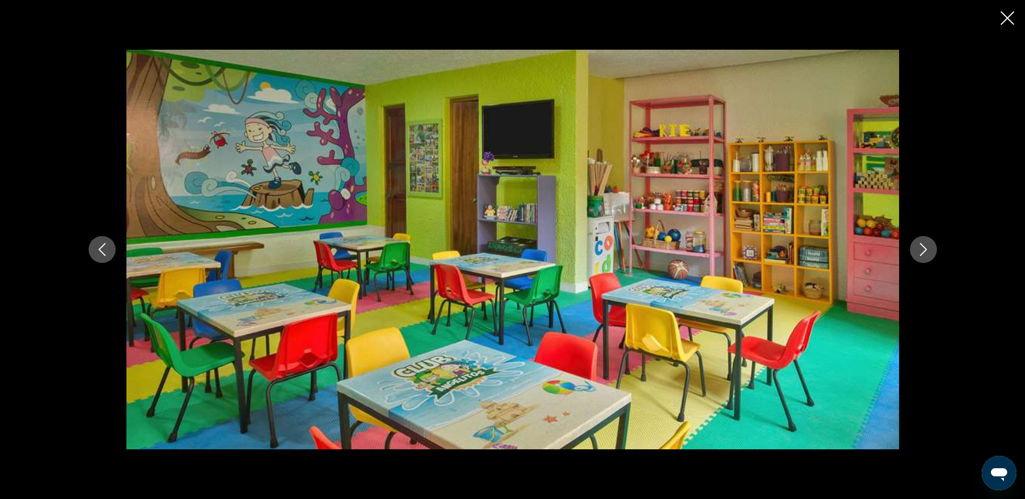
click at [925, 252] on icon "Next image" at bounding box center [923, 249] width 13 height 13
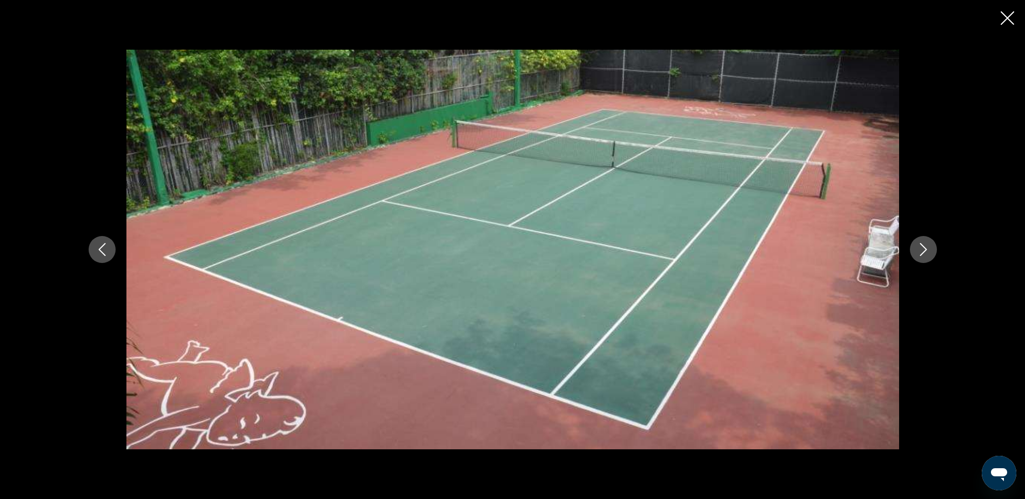
click at [925, 252] on icon "Next image" at bounding box center [923, 249] width 13 height 13
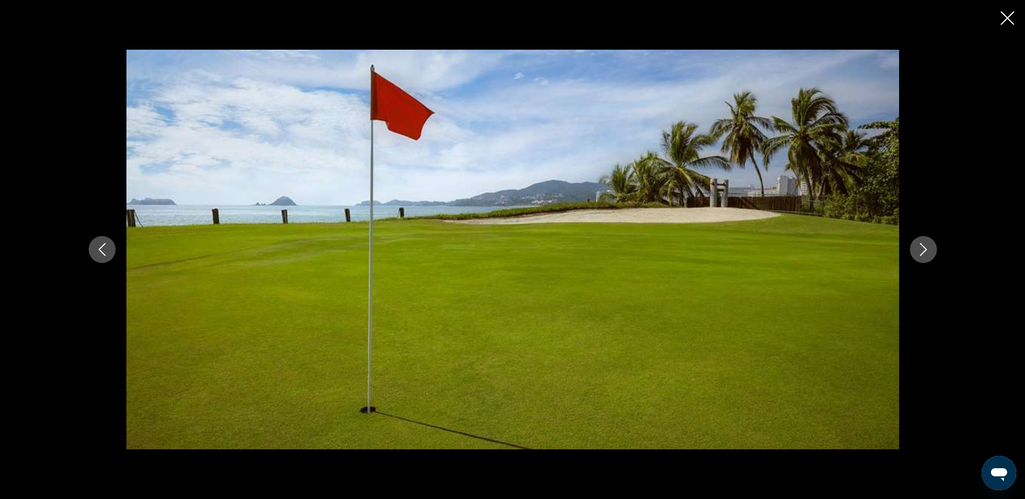
click at [925, 252] on icon "Next image" at bounding box center [923, 249] width 13 height 13
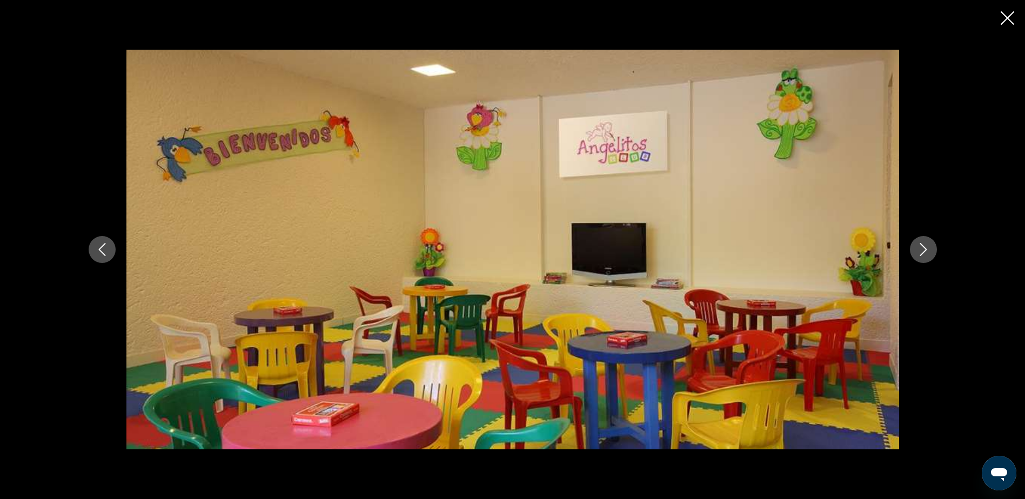
click at [925, 251] on icon "Next image" at bounding box center [923, 249] width 7 height 13
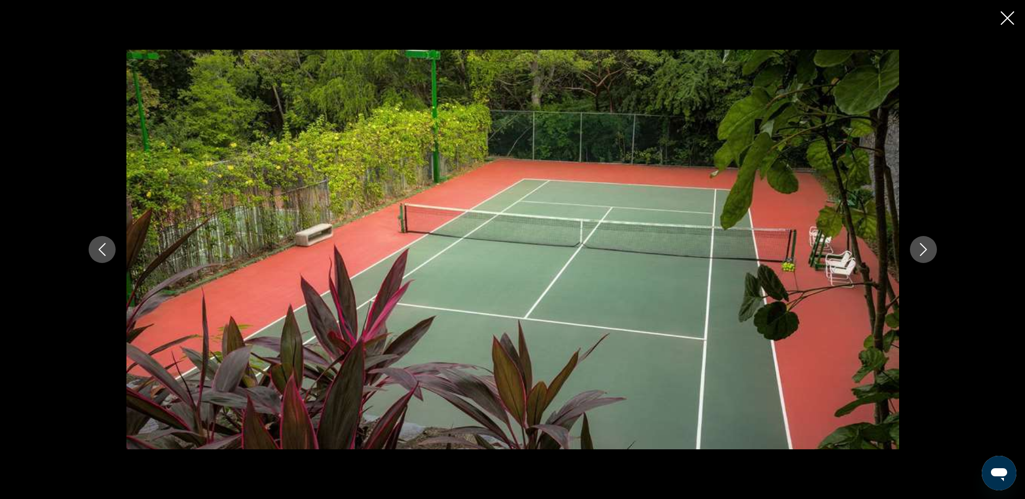
click at [925, 251] on icon "Next image" at bounding box center [923, 249] width 7 height 13
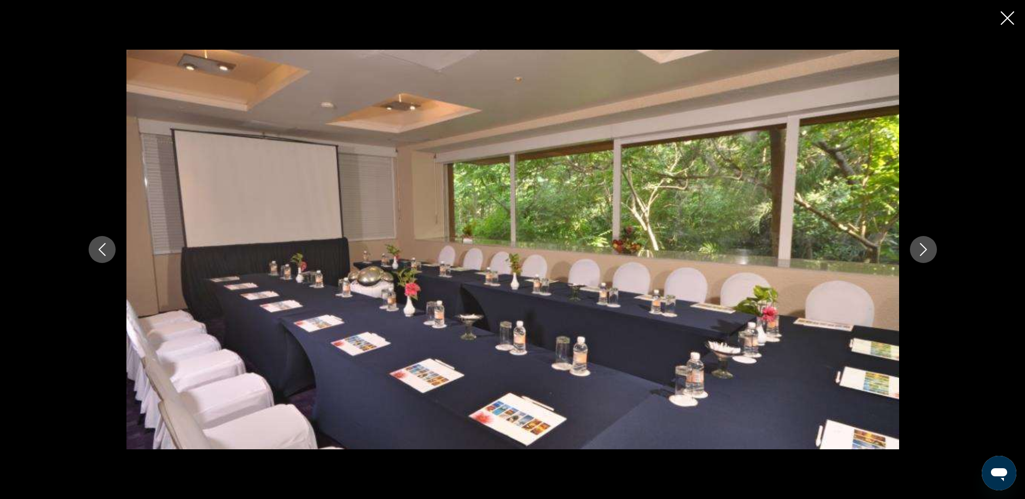
click at [925, 251] on icon "Next image" at bounding box center [923, 249] width 7 height 13
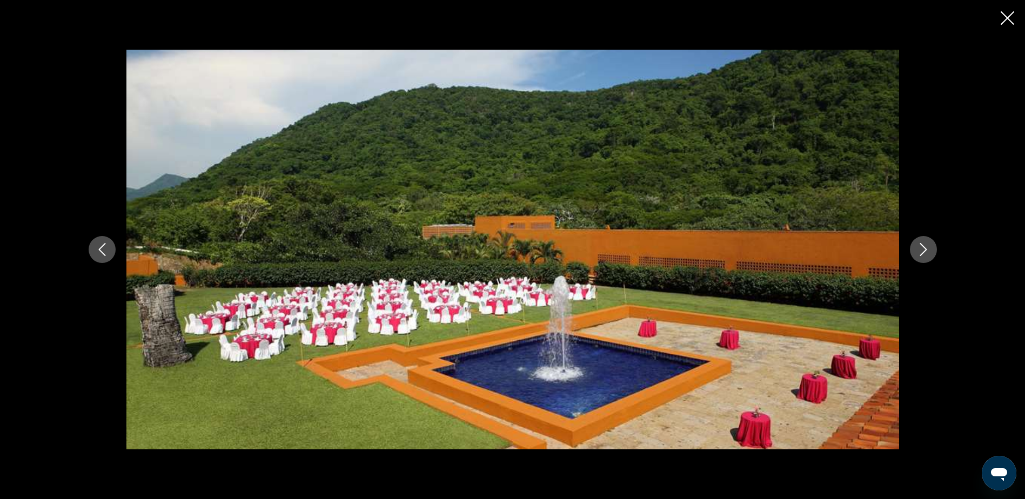
click at [925, 251] on icon "Next image" at bounding box center [923, 249] width 7 height 13
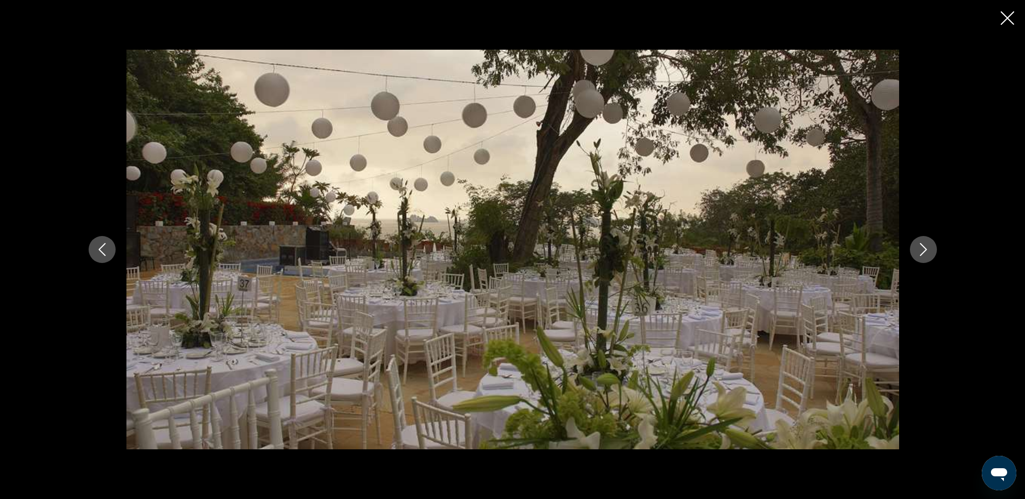
click at [925, 251] on icon "Next image" at bounding box center [923, 249] width 7 height 13
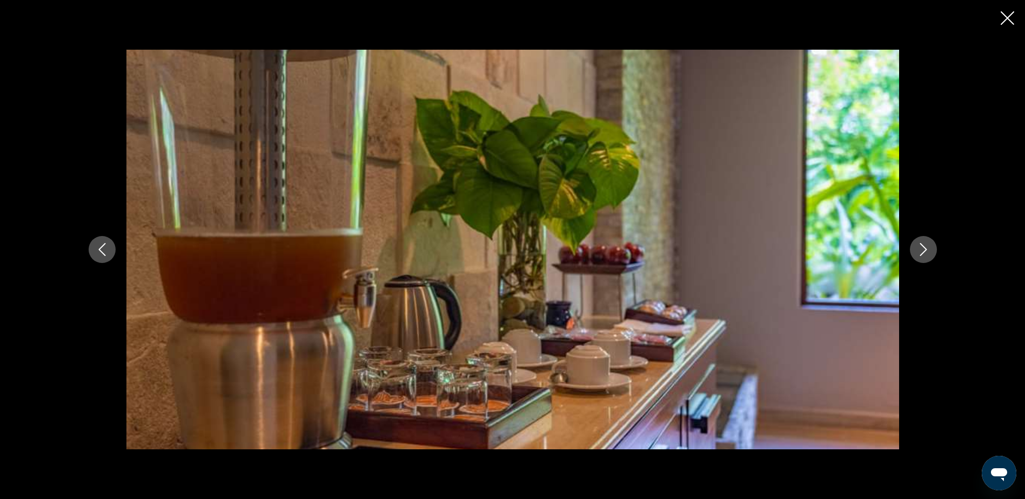
click at [925, 251] on icon "Next image" at bounding box center [923, 249] width 7 height 13
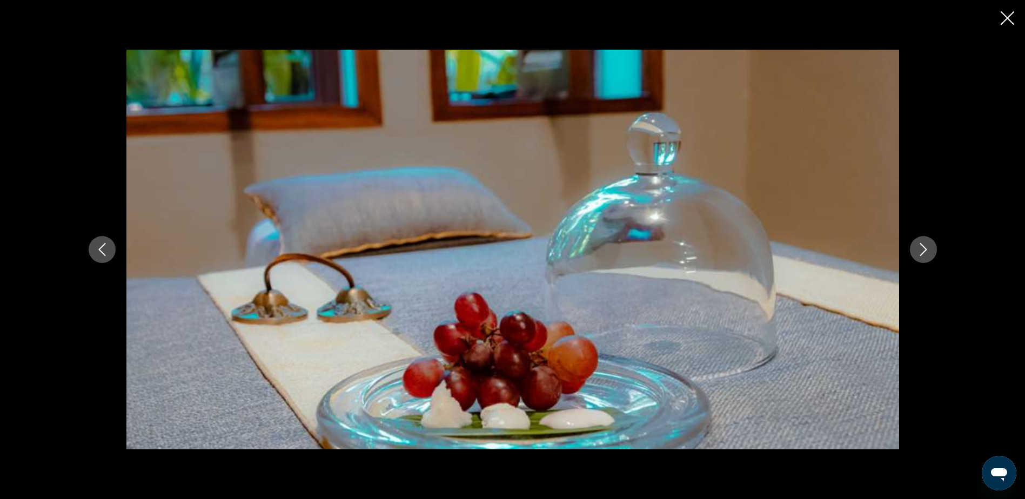
click at [1005, 19] on icon "Close slideshow" at bounding box center [1008, 18] width 14 height 14
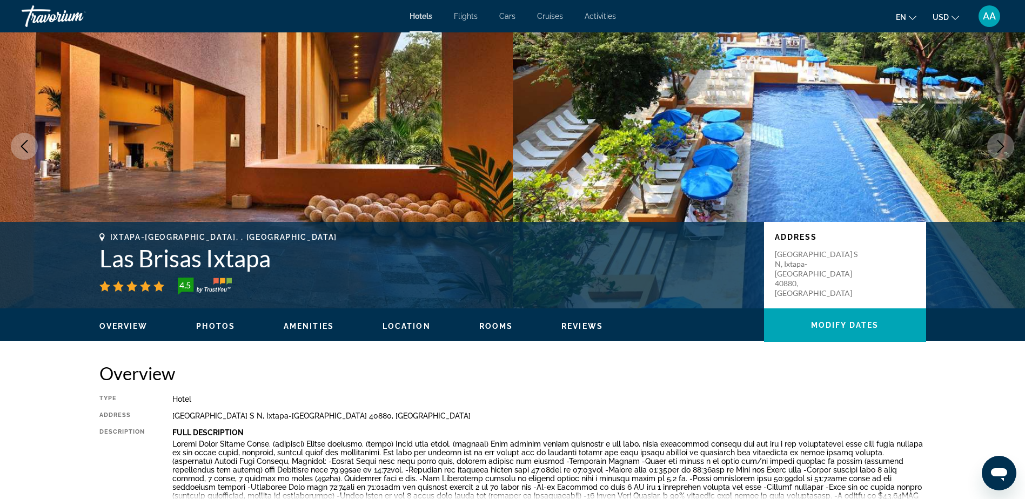
scroll to position [0, 0]
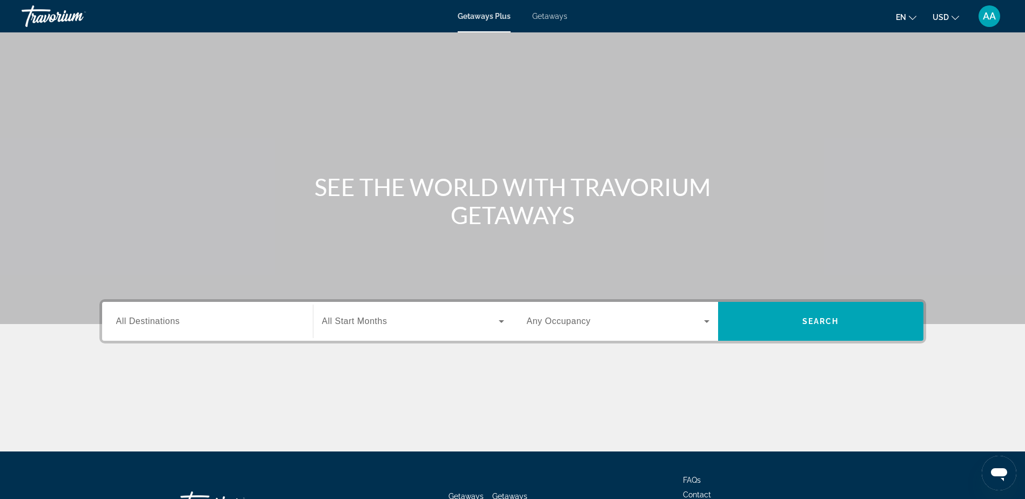
click at [171, 320] on span "All Destinations" at bounding box center [148, 321] width 64 height 9
click at [171, 320] on input "Destination All Destinations" at bounding box center [207, 322] width 183 height 13
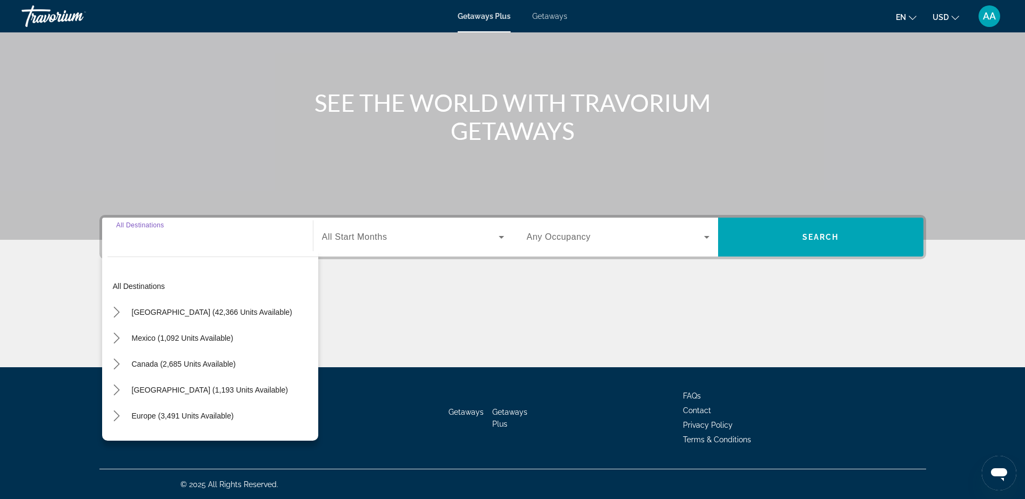
scroll to position [85, 0]
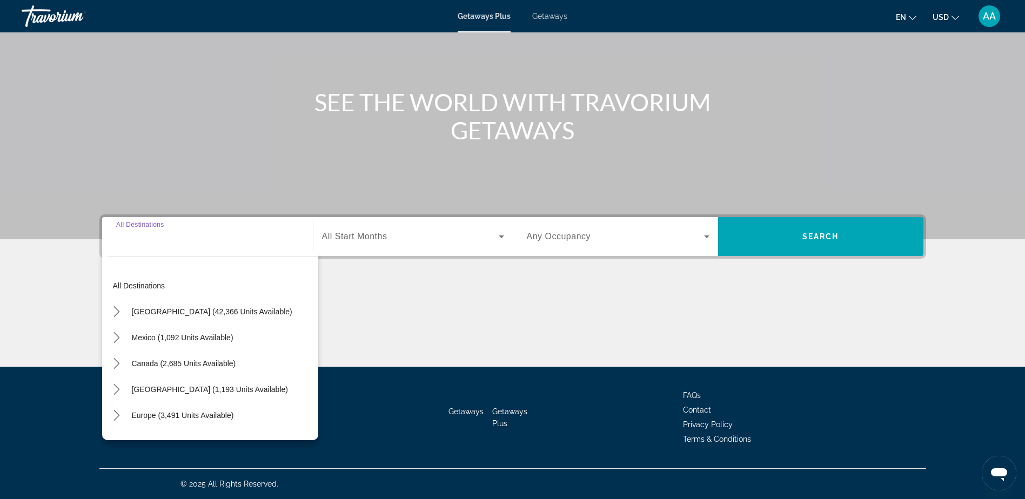
click at [170, 337] on span "Mexico (1,092 units available)" at bounding box center [183, 338] width 102 height 9
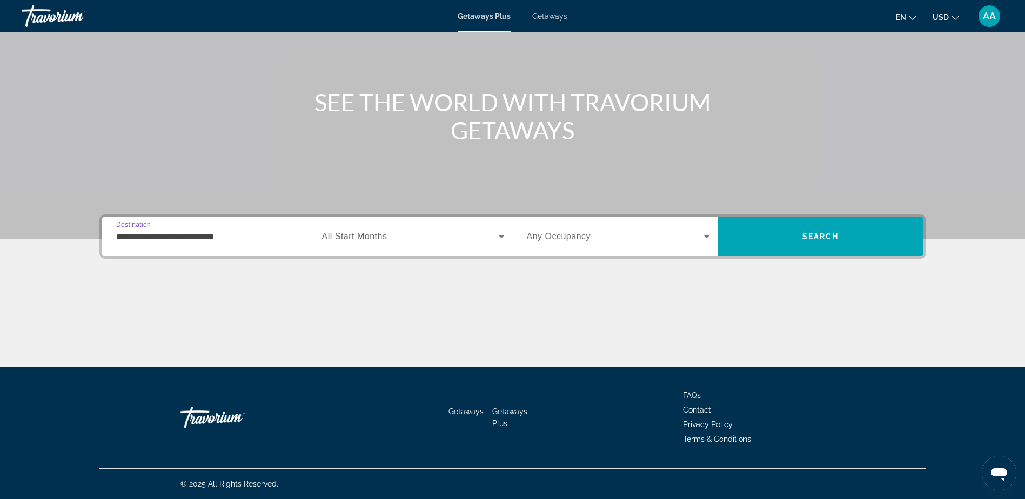
click at [168, 238] on input "**********" at bounding box center [207, 237] width 183 height 13
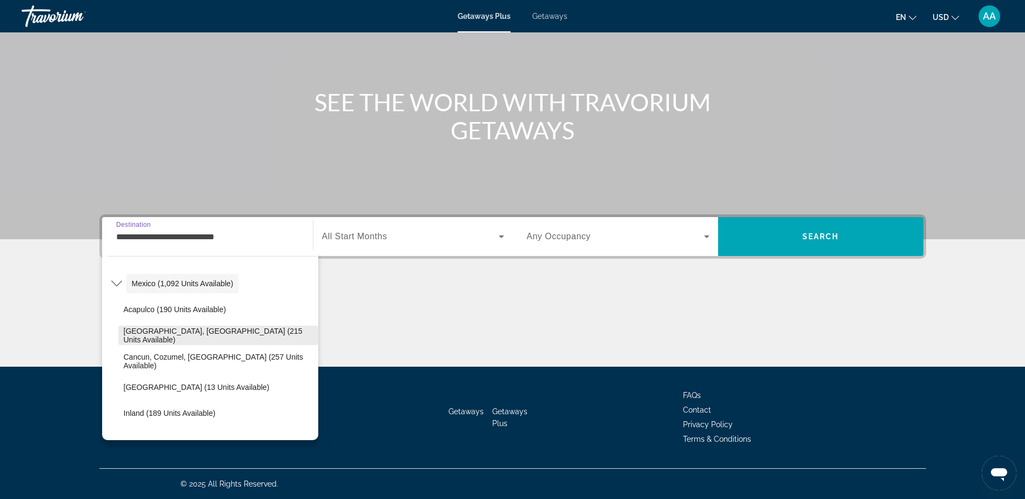
scroll to position [108, 0]
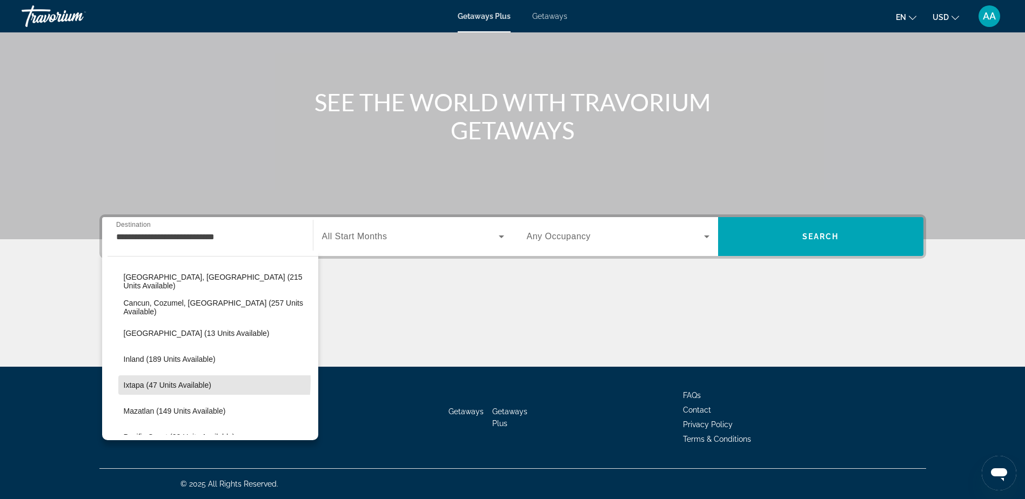
click at [149, 381] on span "Ixtapa (47 units available)" at bounding box center [168, 385] width 88 height 9
type input "**********"
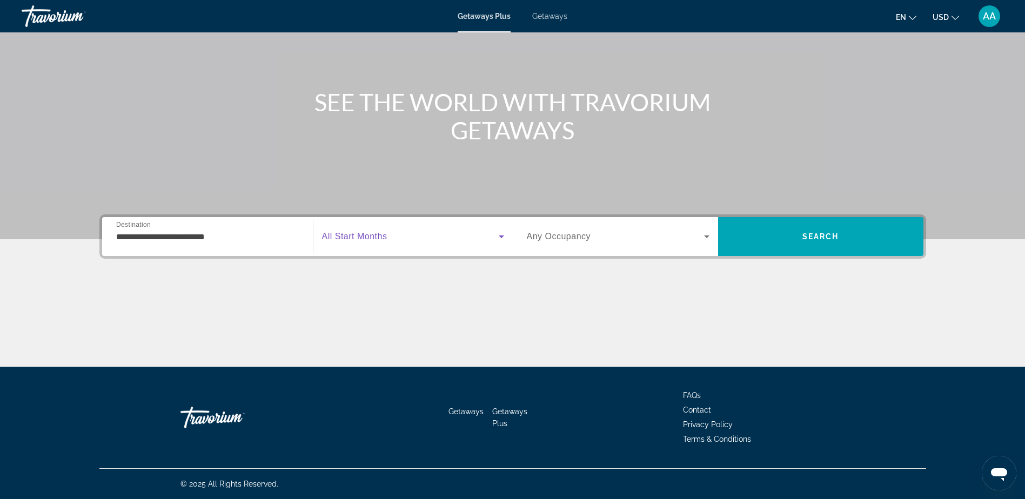
click at [491, 237] on span "Search widget" at bounding box center [410, 236] width 177 height 13
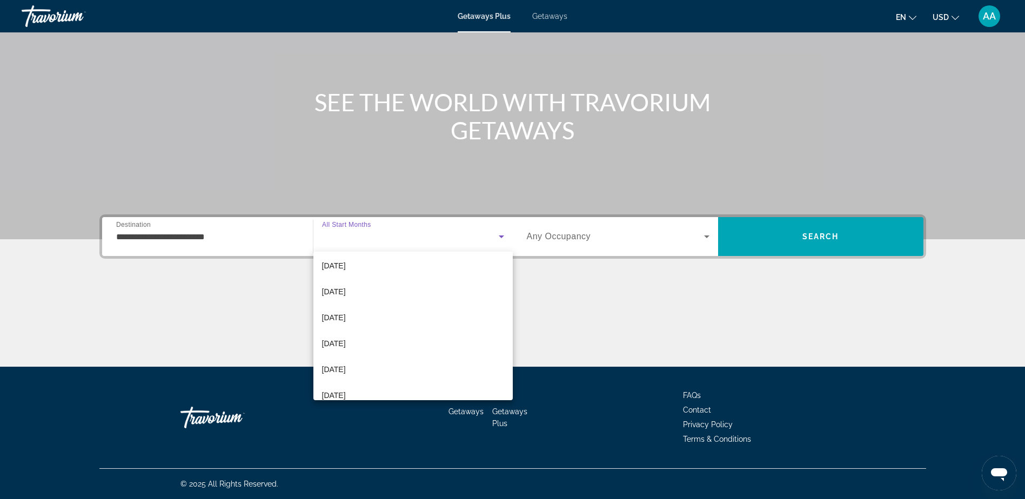
scroll to position [223, 0]
click at [335, 385] on span "October 2026" at bounding box center [334, 383] width 24 height 13
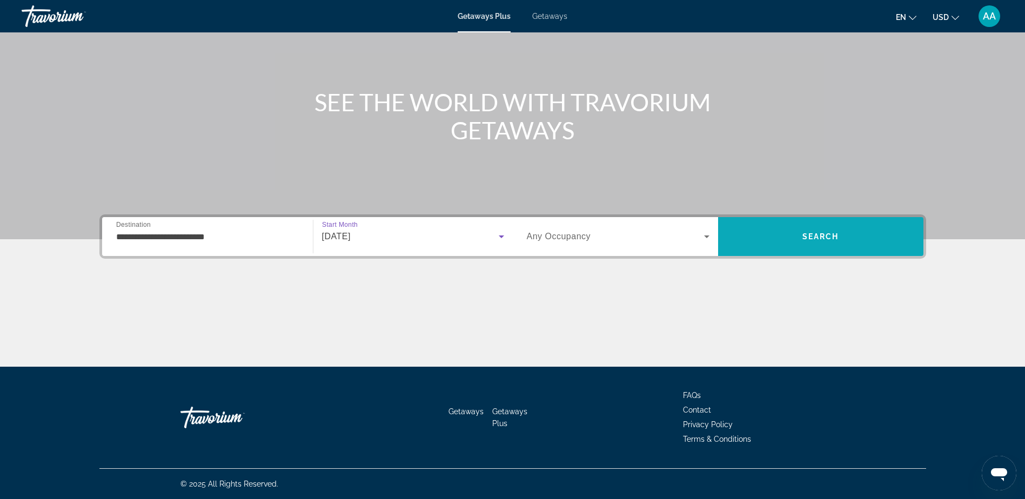
click at [828, 238] on span "Search" at bounding box center [821, 236] width 37 height 9
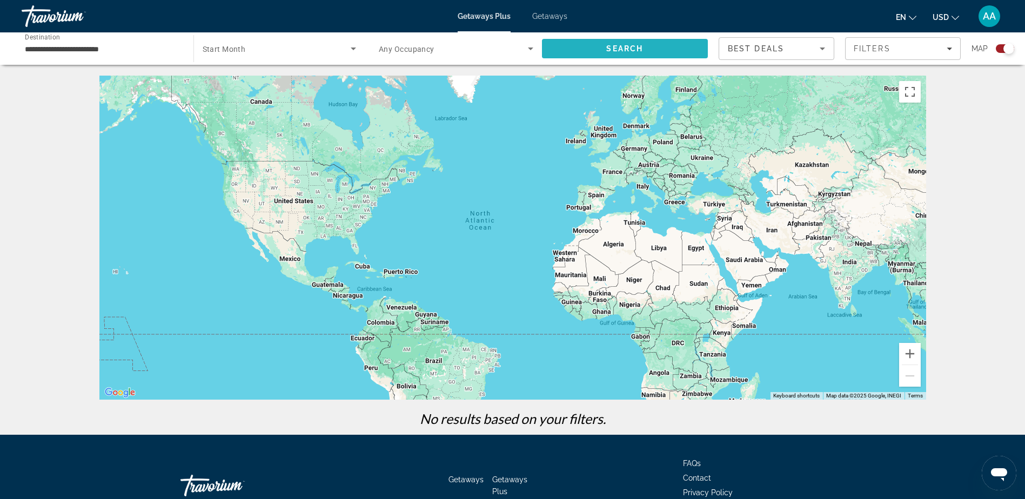
click at [675, 42] on span "Search" at bounding box center [625, 49] width 166 height 26
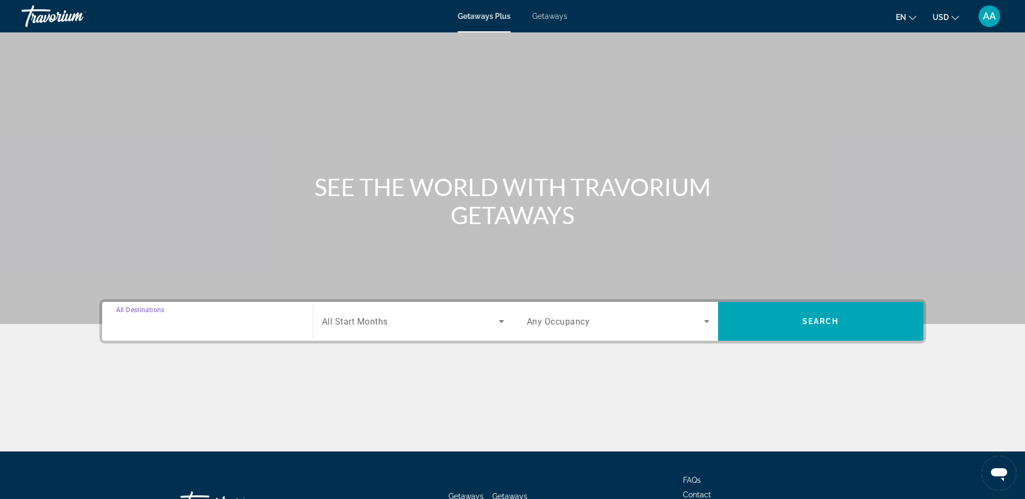
click at [201, 326] on input "Destination All Destinations" at bounding box center [207, 322] width 183 height 13
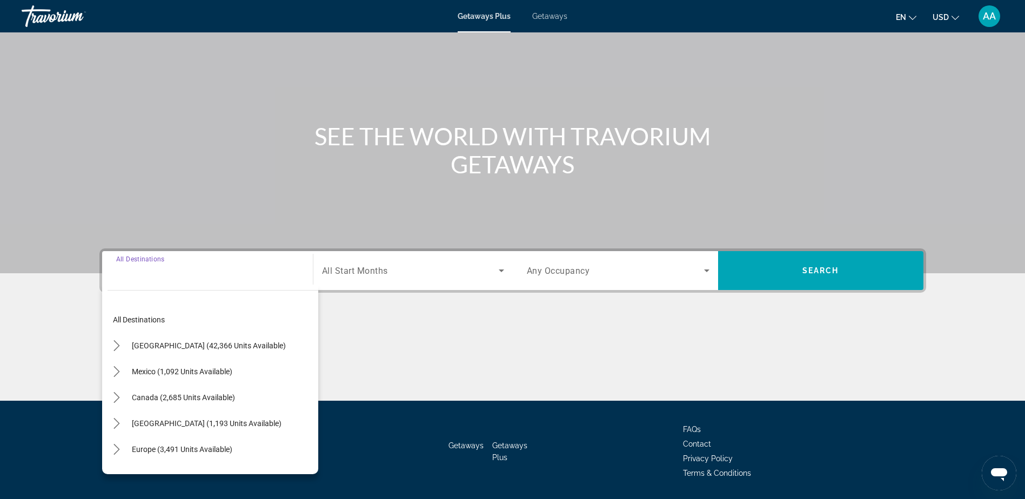
scroll to position [85, 0]
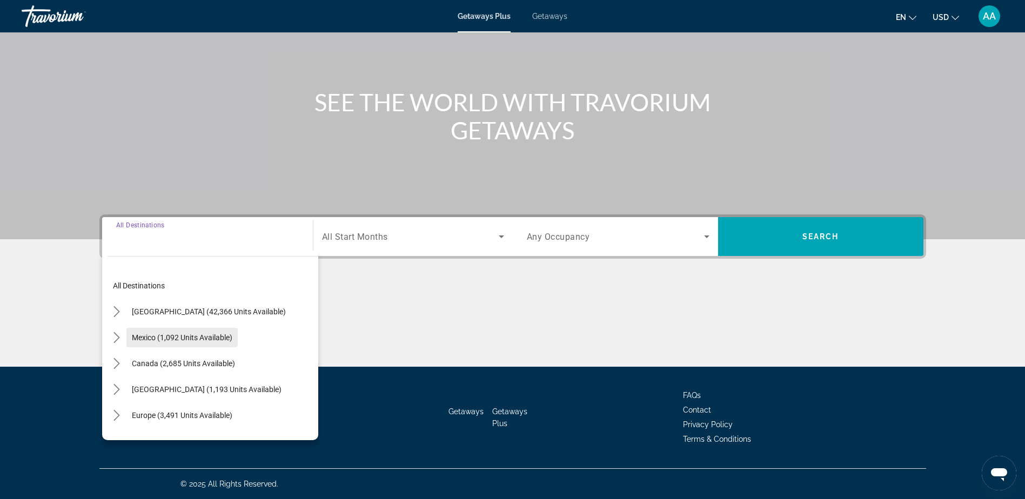
click at [183, 334] on span "Mexico (1,092 units available)" at bounding box center [182, 338] width 101 height 9
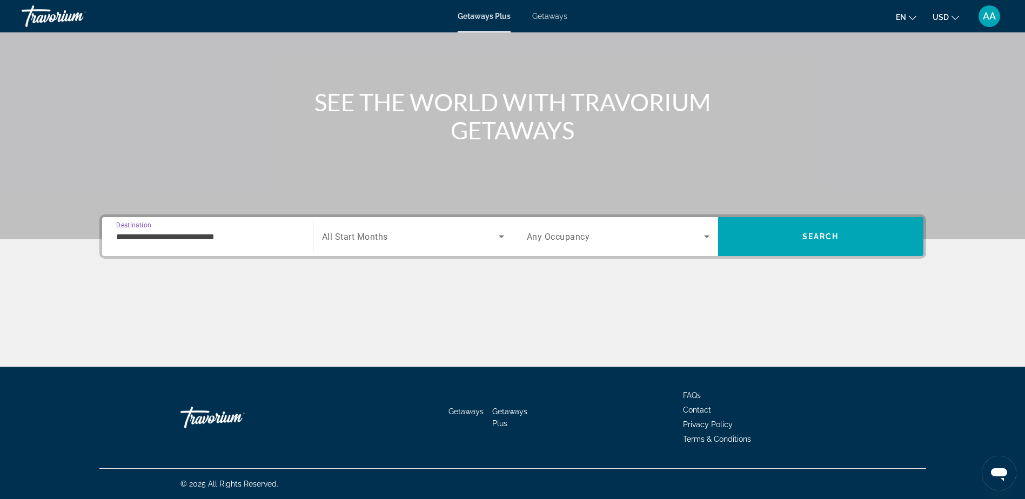
click at [180, 232] on input "**********" at bounding box center [207, 237] width 183 height 13
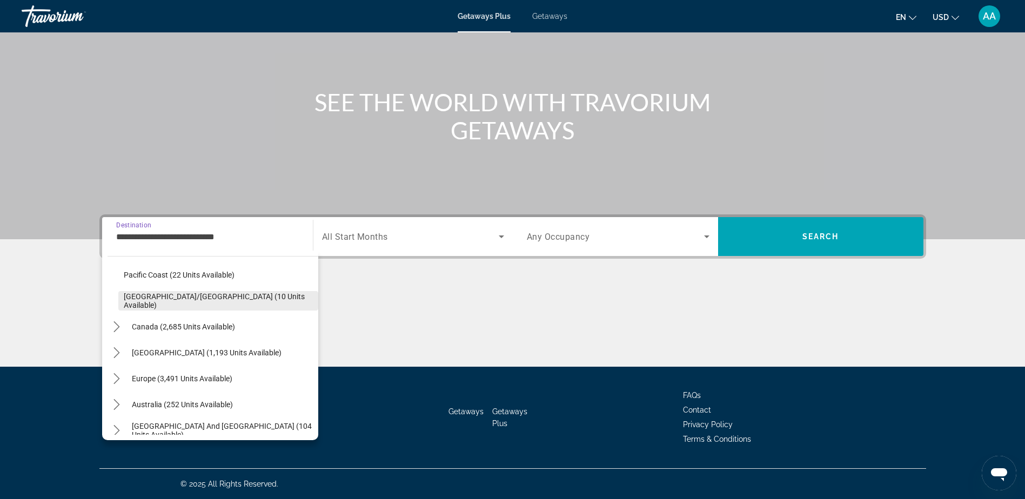
scroll to position [216, 0]
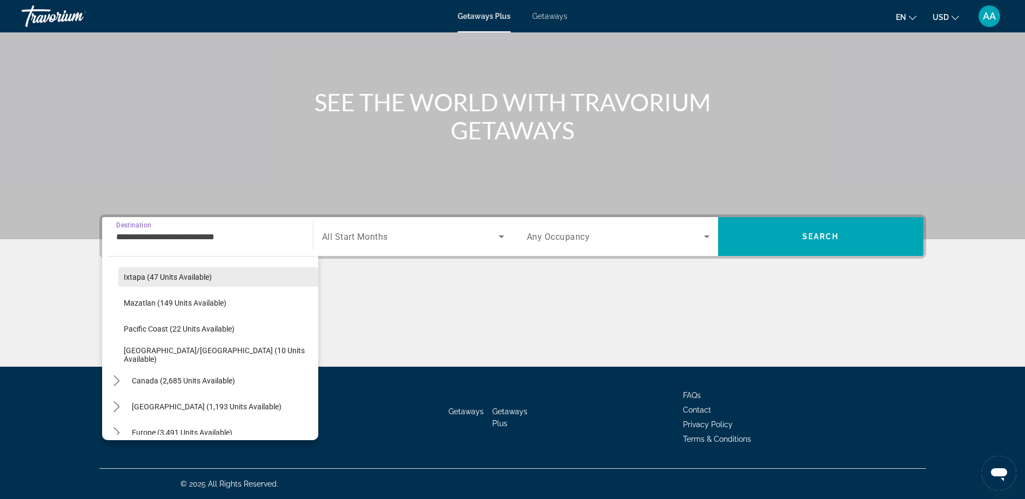
click at [181, 279] on span "Ixtapa (47 units available)" at bounding box center [168, 277] width 88 height 9
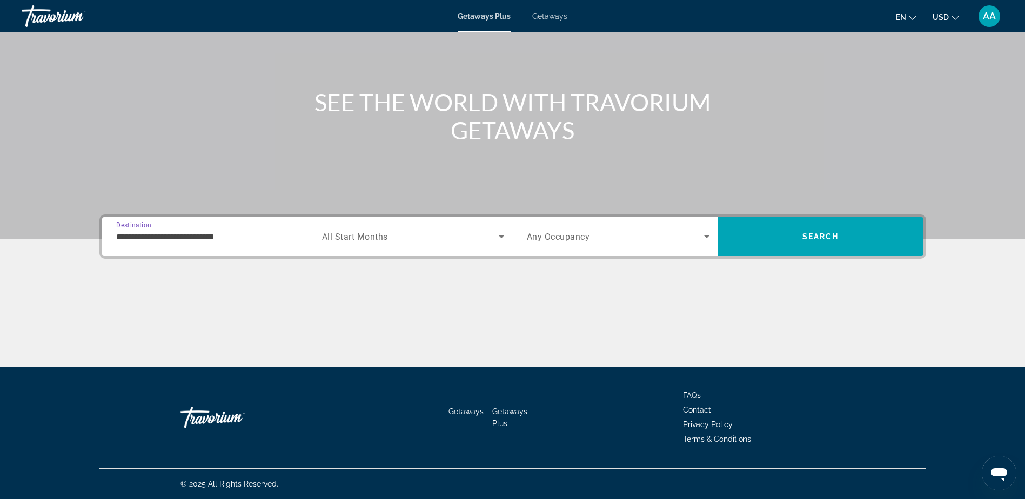
type input "**********"
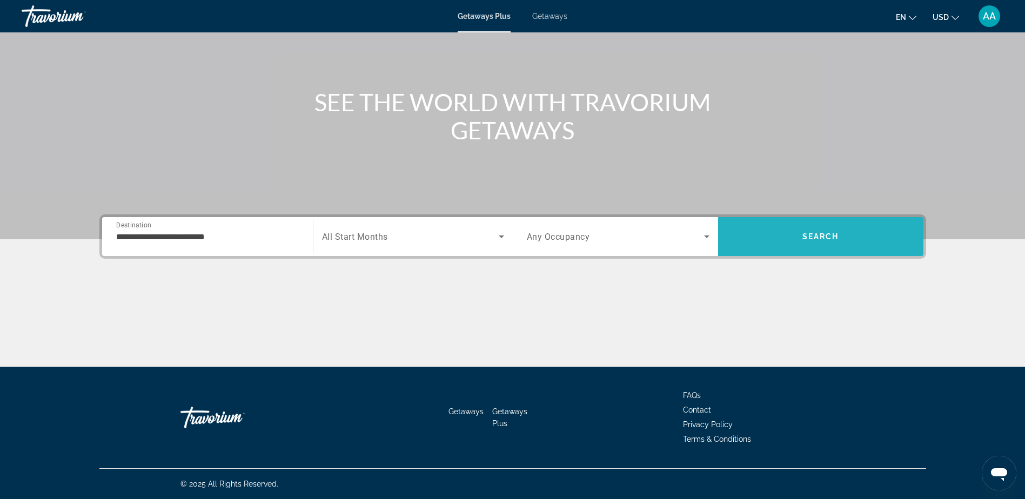
click at [820, 232] on span "Search" at bounding box center [821, 236] width 37 height 9
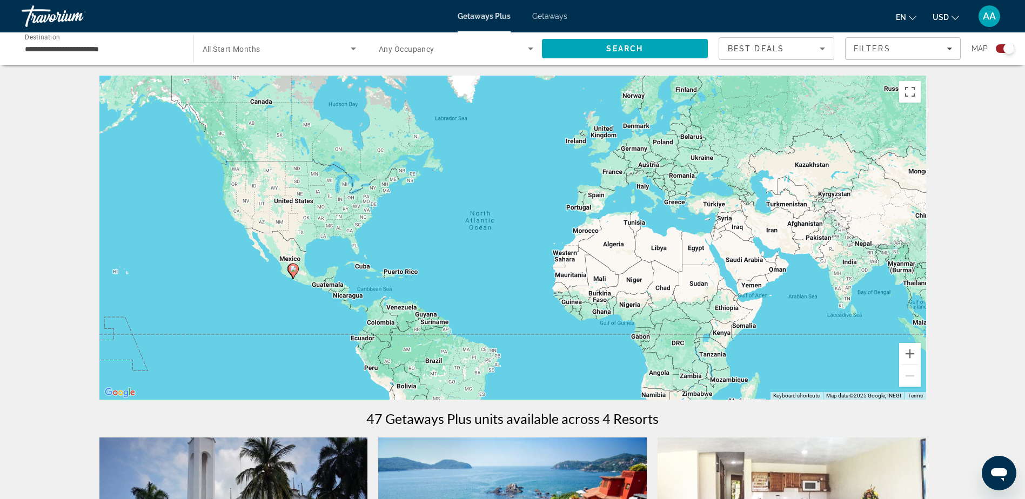
click at [555, 15] on span "Getaways" at bounding box center [549, 16] width 35 height 9
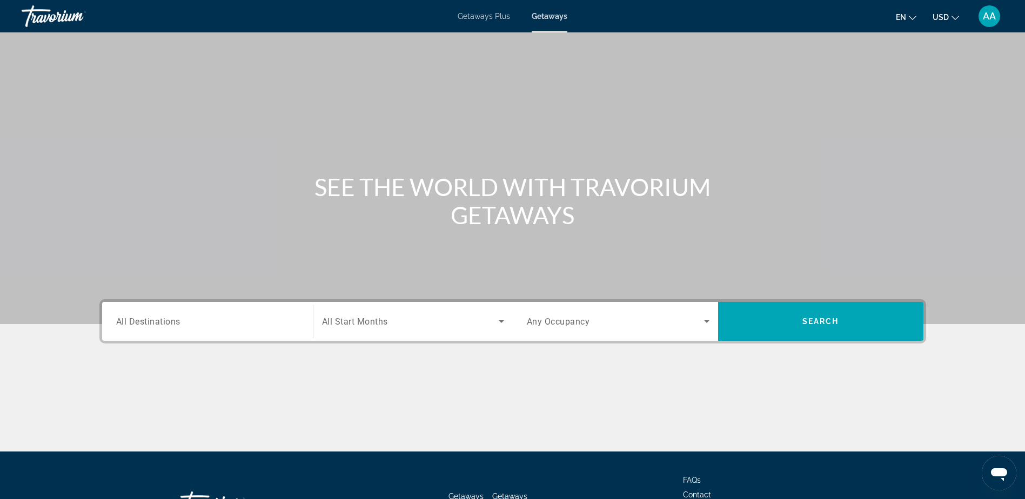
click at [198, 312] on div "Search widget" at bounding box center [207, 321] width 183 height 31
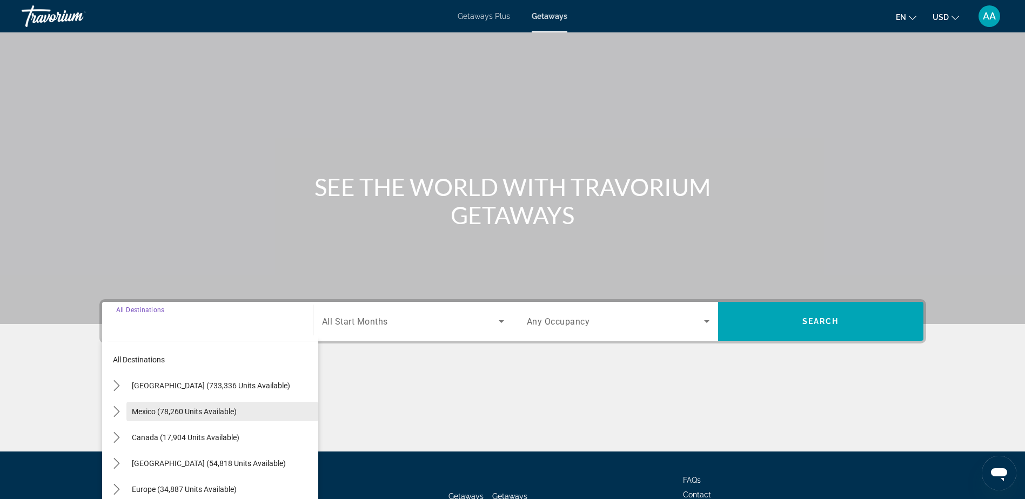
scroll to position [85, 0]
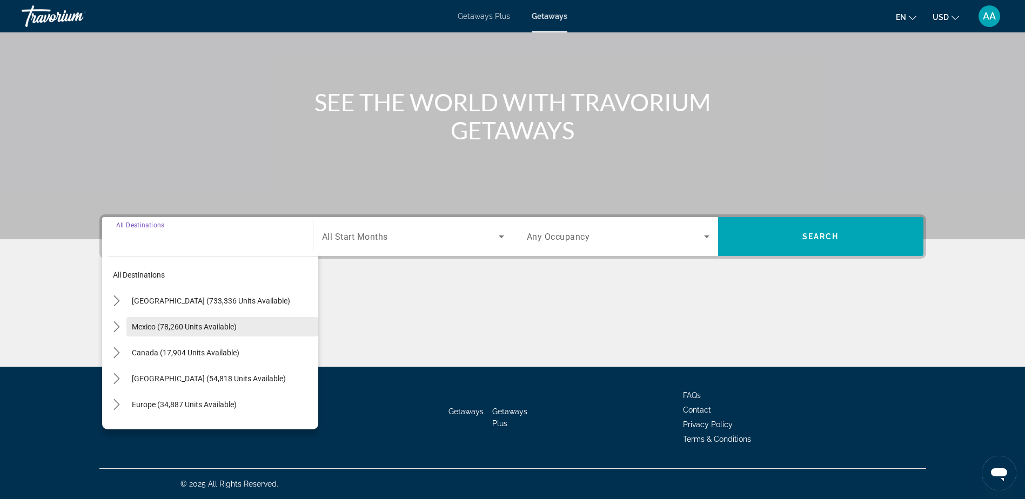
click at [165, 322] on span "Select destination: Mexico (78,260 units available)" at bounding box center [222, 327] width 192 height 26
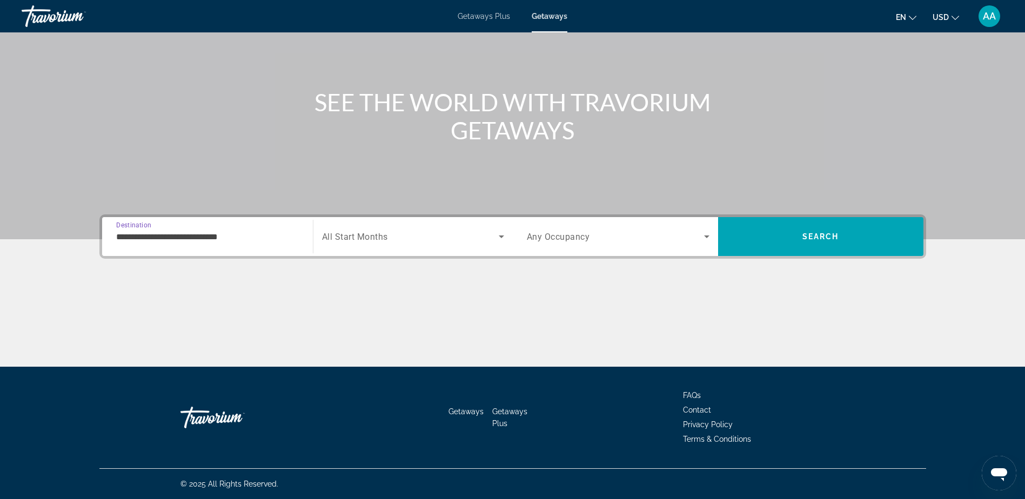
click at [177, 237] on input "**********" at bounding box center [207, 237] width 183 height 13
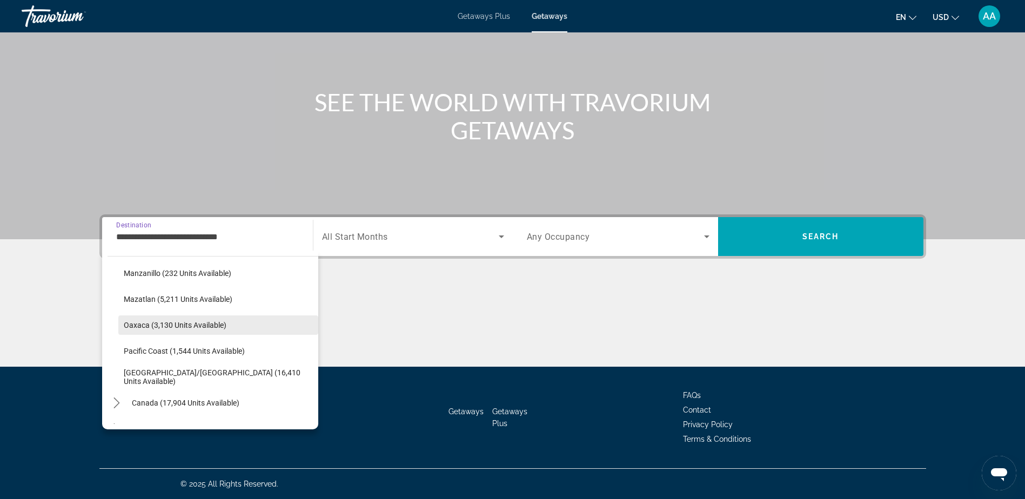
scroll to position [216, 0]
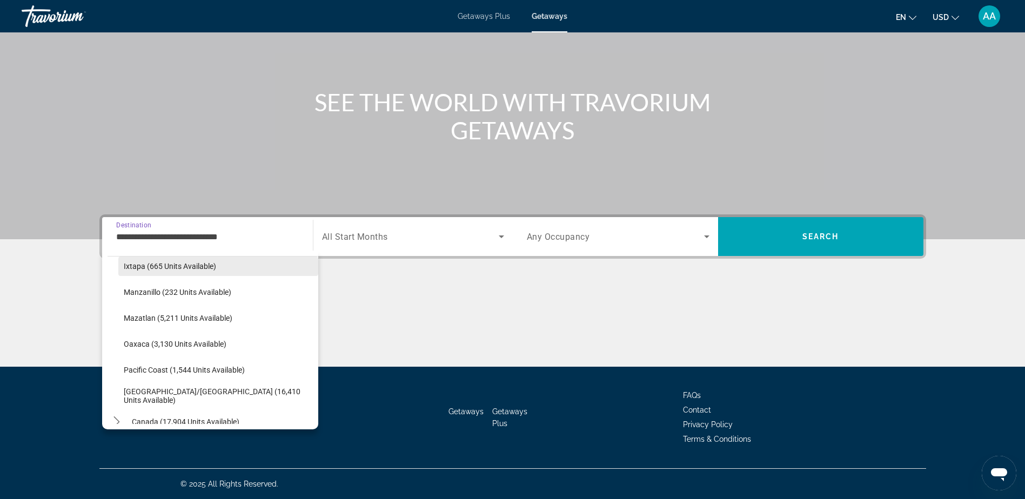
click at [171, 268] on span "Ixtapa (665 units available)" at bounding box center [170, 266] width 92 height 9
type input "**********"
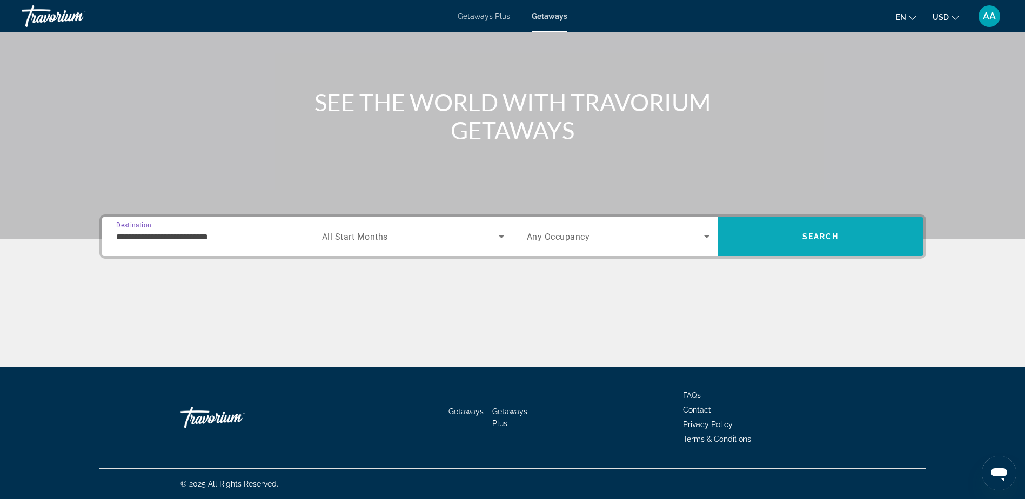
click at [810, 238] on span "Search" at bounding box center [821, 236] width 37 height 9
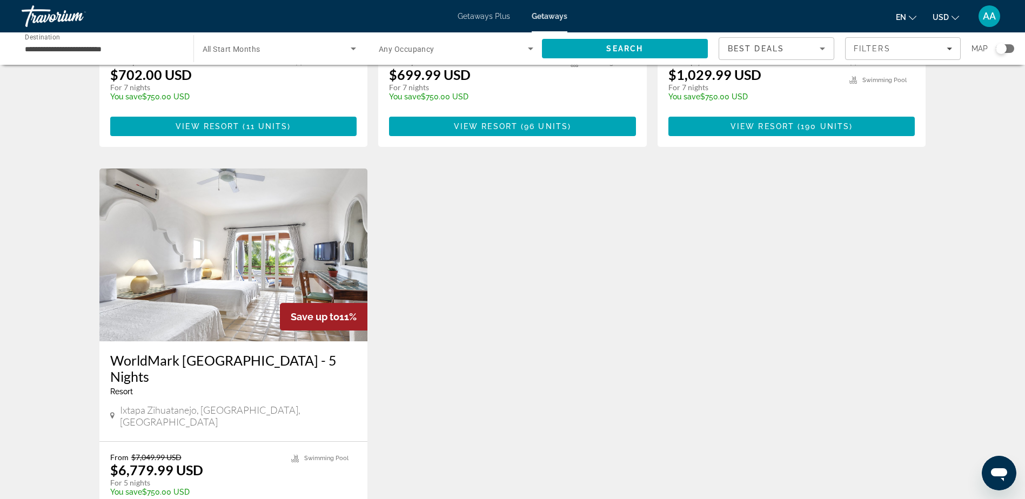
scroll to position [1087, 0]
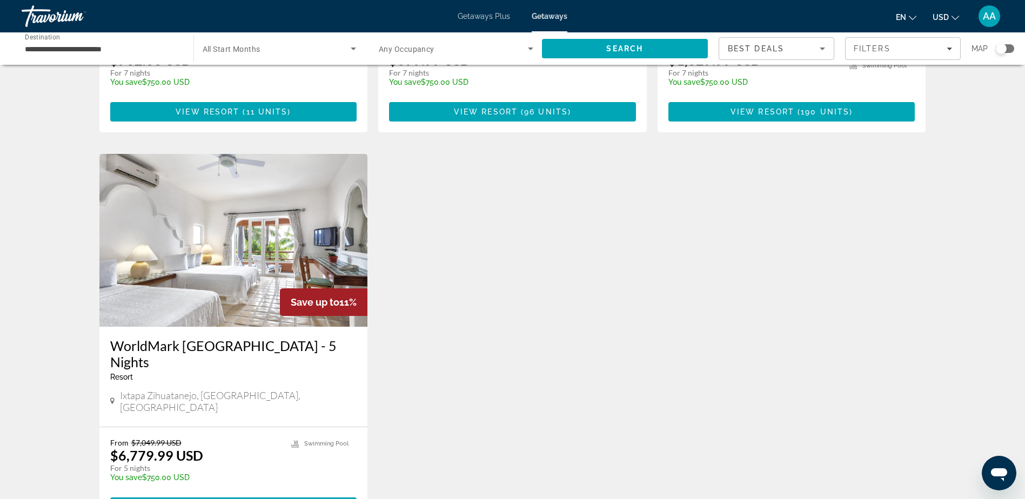
click at [266, 225] on img "Main content" at bounding box center [233, 240] width 269 height 173
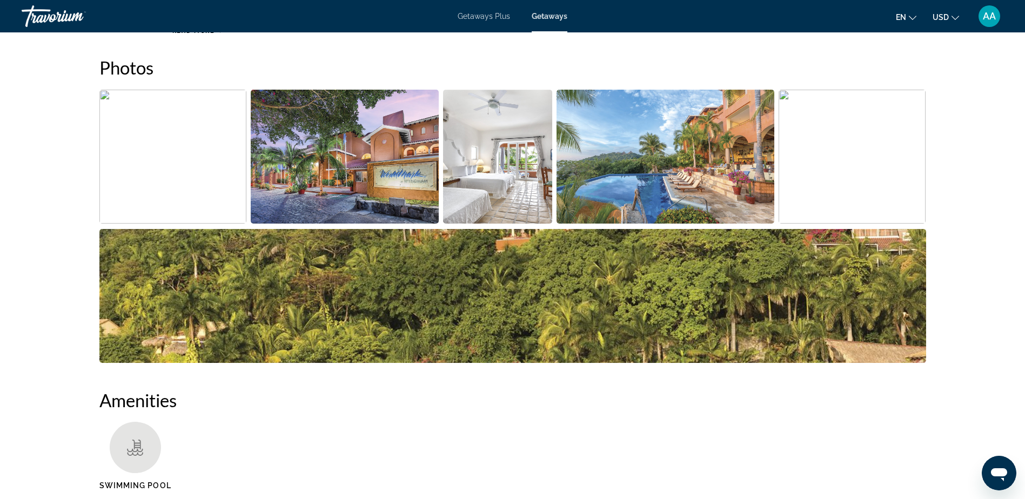
scroll to position [436, 0]
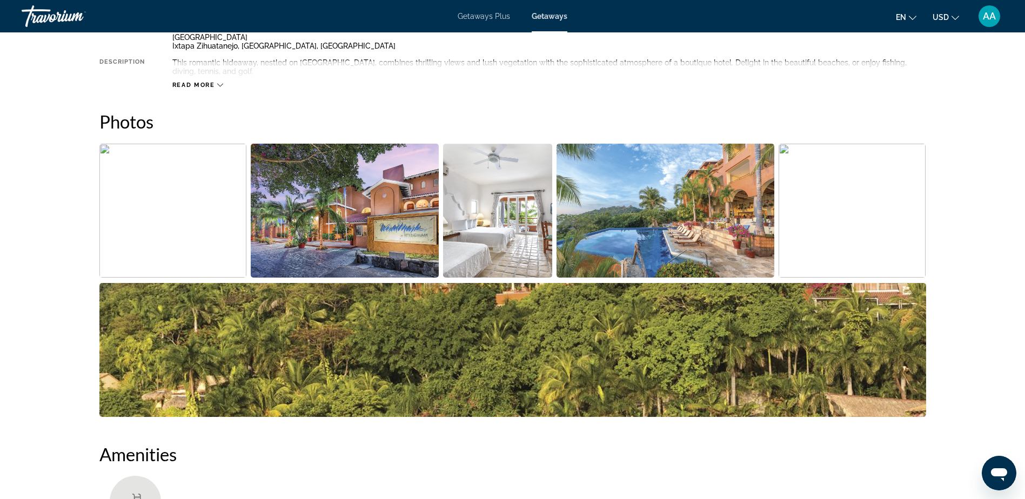
click at [197, 206] on img "Open full-screen image slider" at bounding box center [173, 211] width 148 height 134
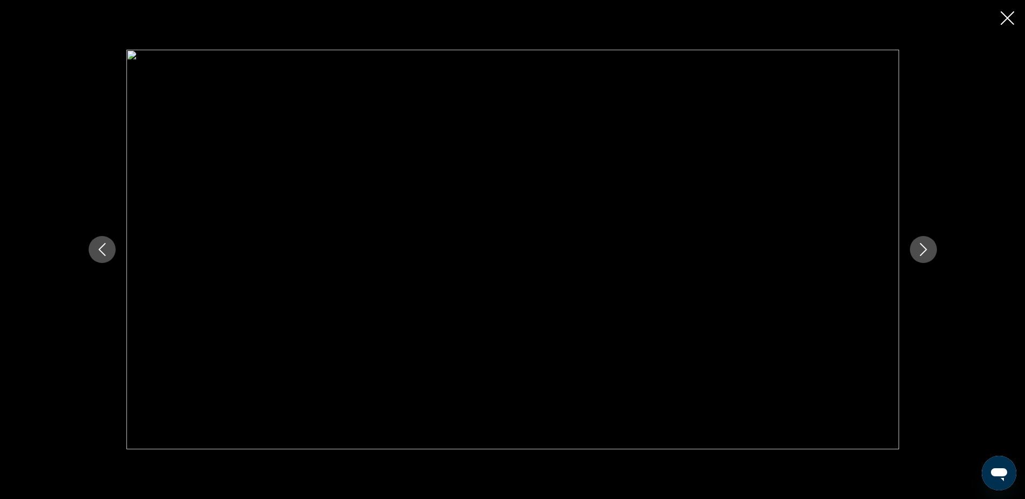
click at [929, 256] on icon "Next image" at bounding box center [923, 249] width 13 height 13
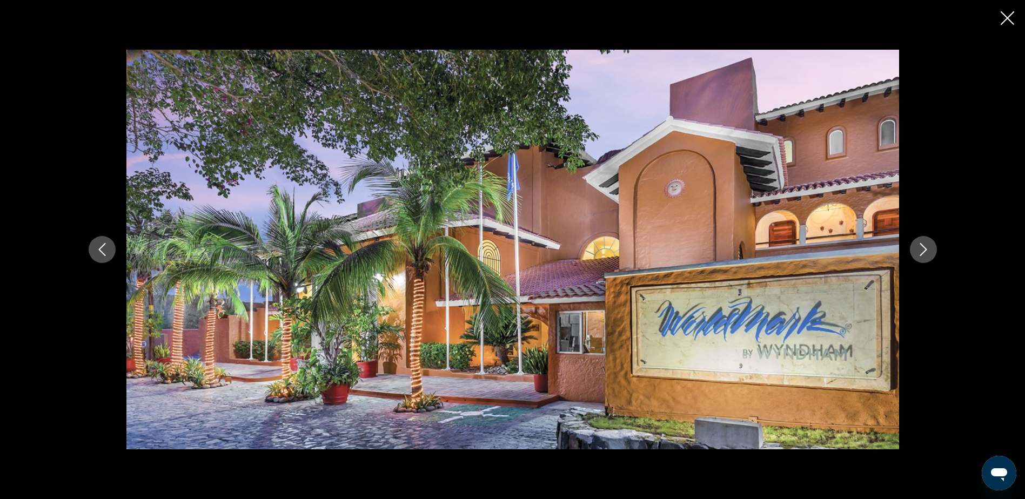
click at [929, 256] on icon "Next image" at bounding box center [923, 249] width 13 height 13
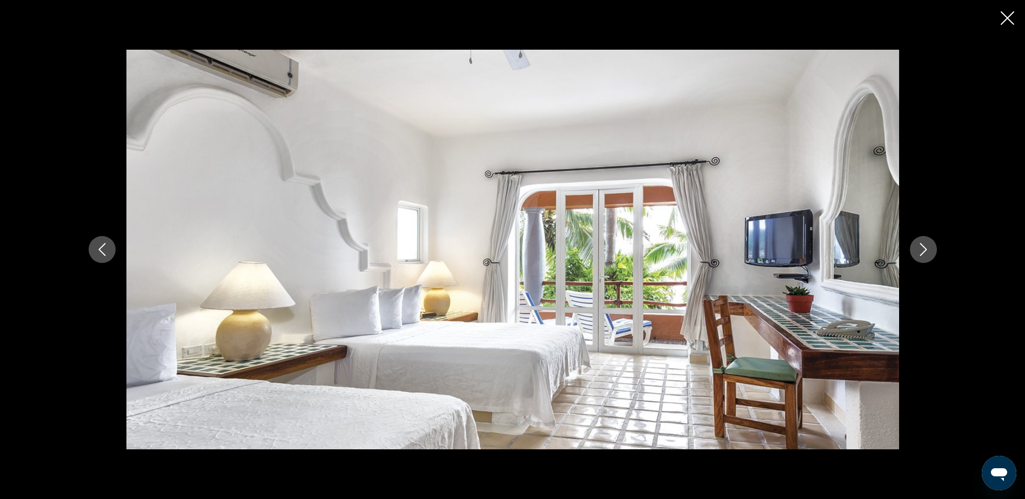
click at [929, 256] on icon "Next image" at bounding box center [923, 249] width 13 height 13
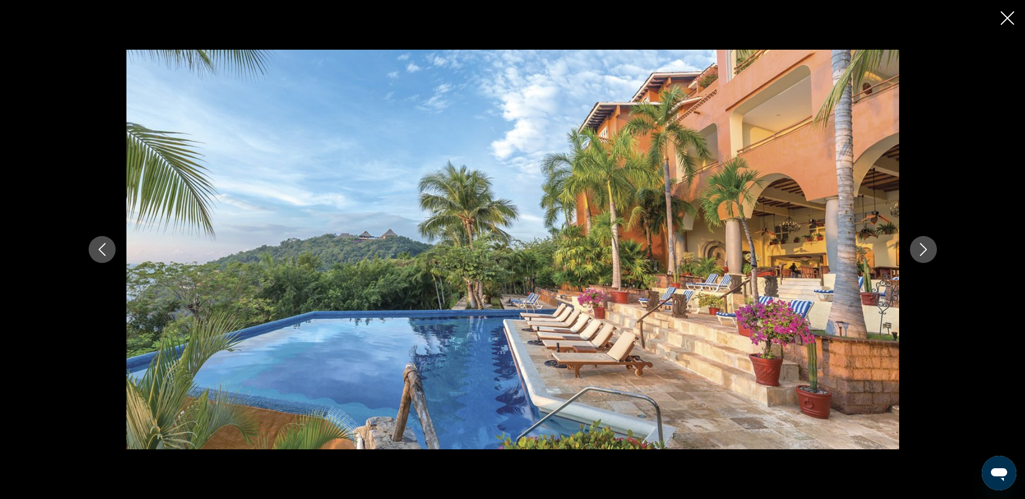
click at [929, 256] on icon "Next image" at bounding box center [923, 249] width 13 height 13
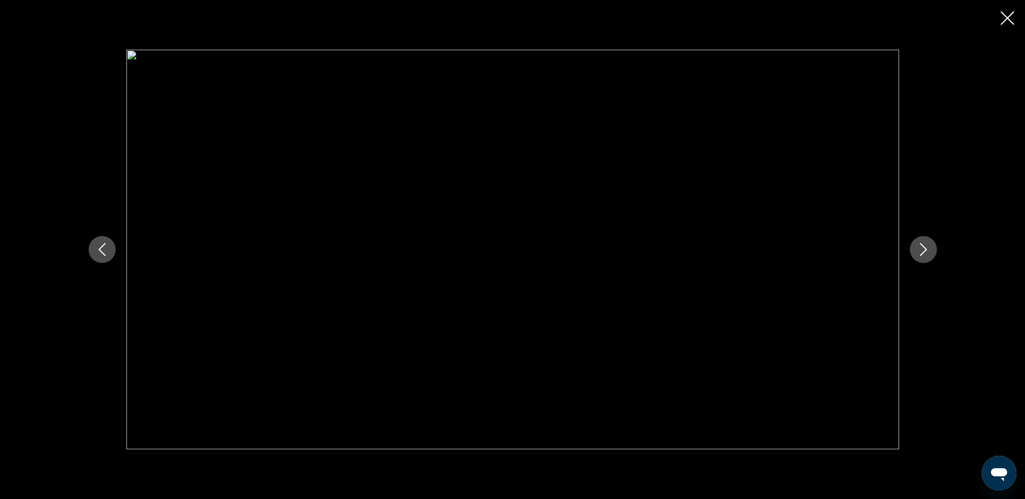
click at [929, 256] on icon "Next image" at bounding box center [923, 249] width 13 height 13
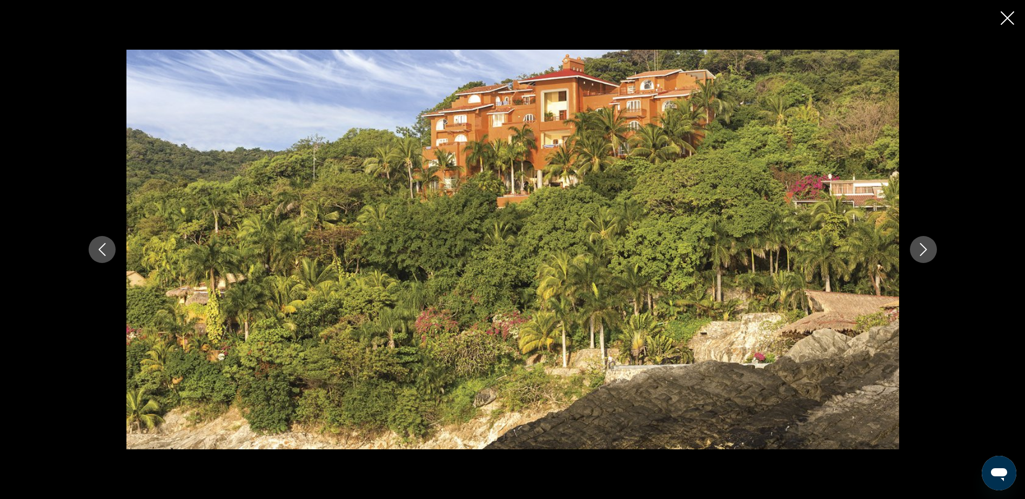
click at [929, 256] on icon "Next image" at bounding box center [923, 249] width 13 height 13
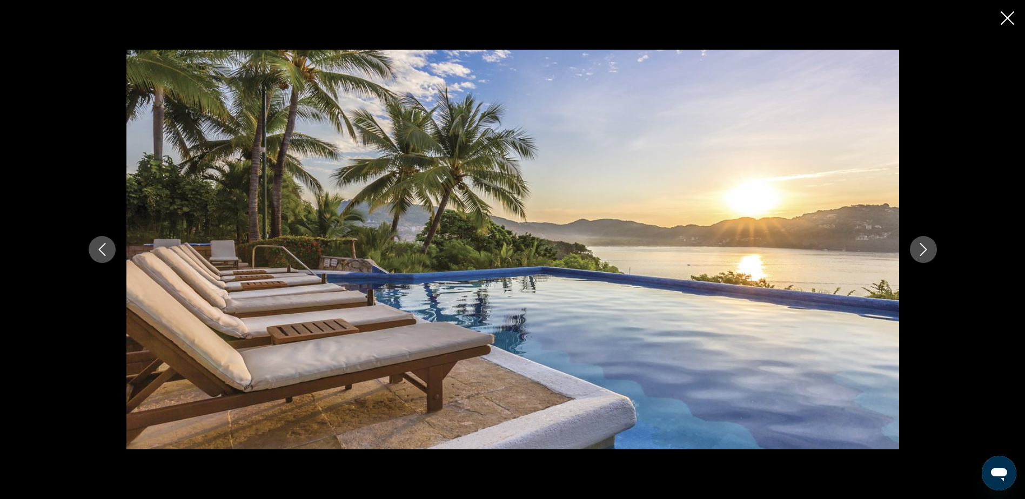
click at [929, 256] on icon "Next image" at bounding box center [923, 249] width 13 height 13
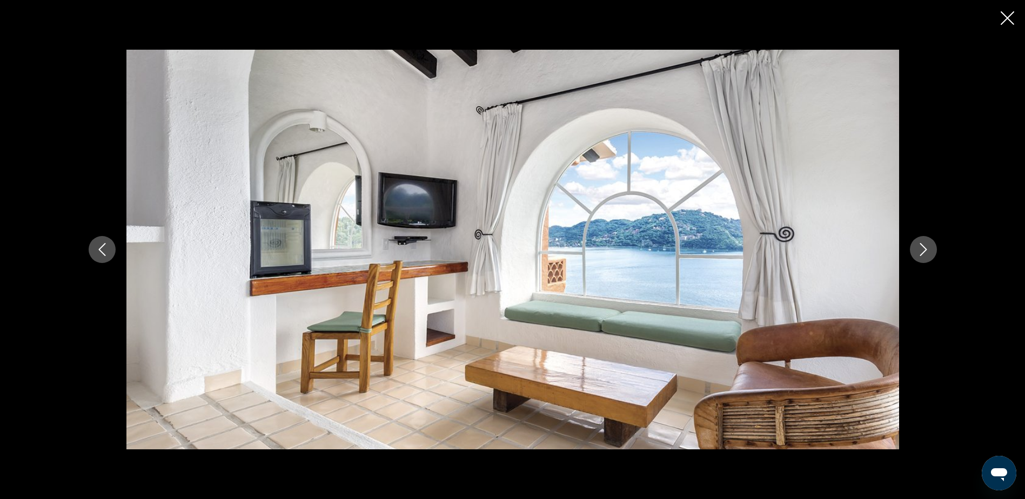
click at [929, 256] on icon "Next image" at bounding box center [923, 249] width 13 height 13
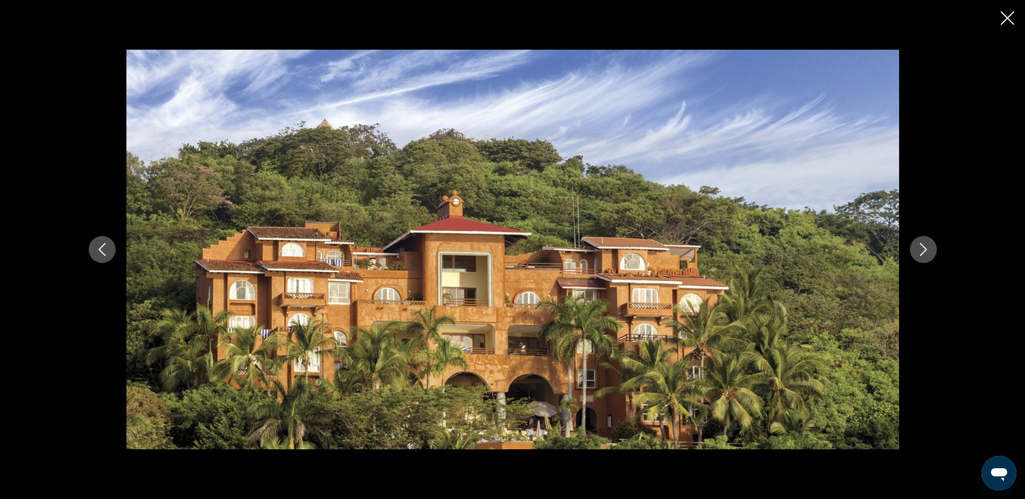
click at [929, 256] on icon "Next image" at bounding box center [923, 249] width 13 height 13
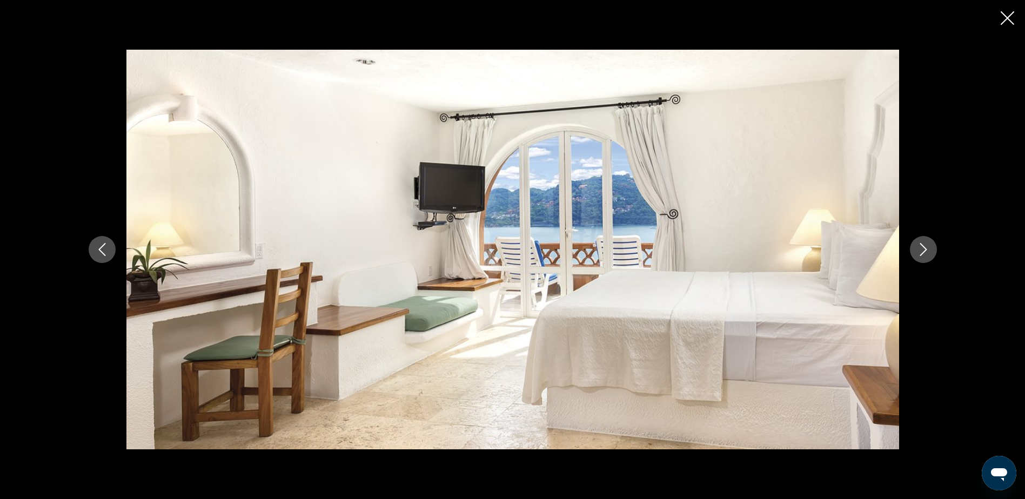
click at [929, 256] on icon "Next image" at bounding box center [923, 249] width 13 height 13
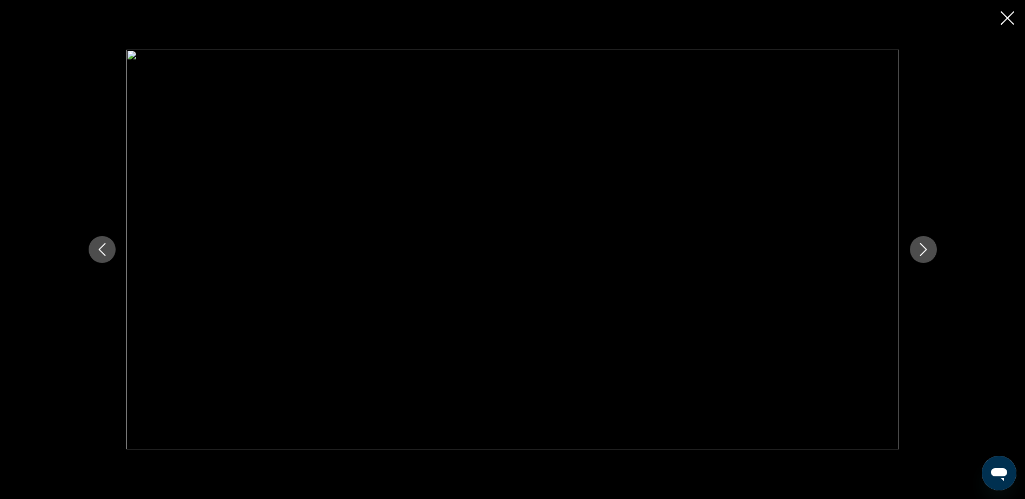
click at [1005, 13] on icon "Close slideshow" at bounding box center [1008, 18] width 14 height 14
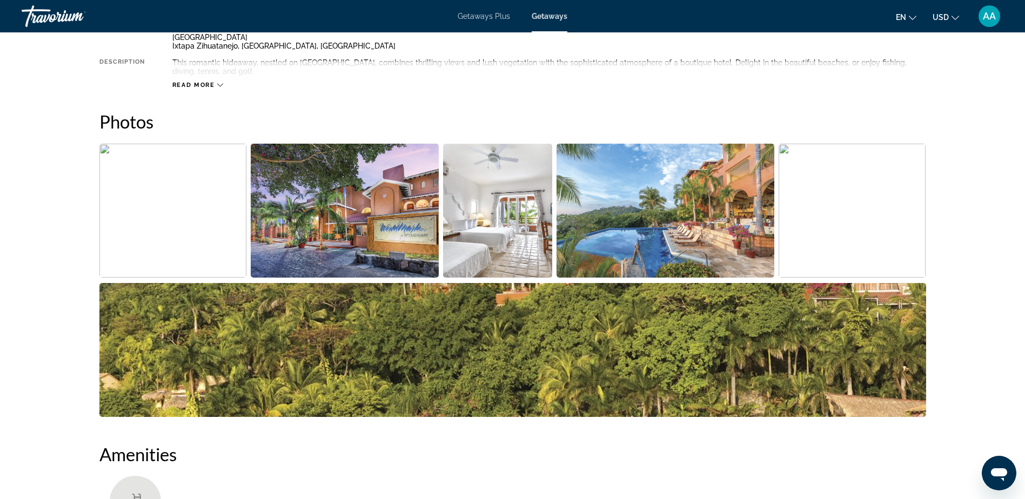
click at [480, 19] on span "Getaways Plus" at bounding box center [484, 16] width 52 height 9
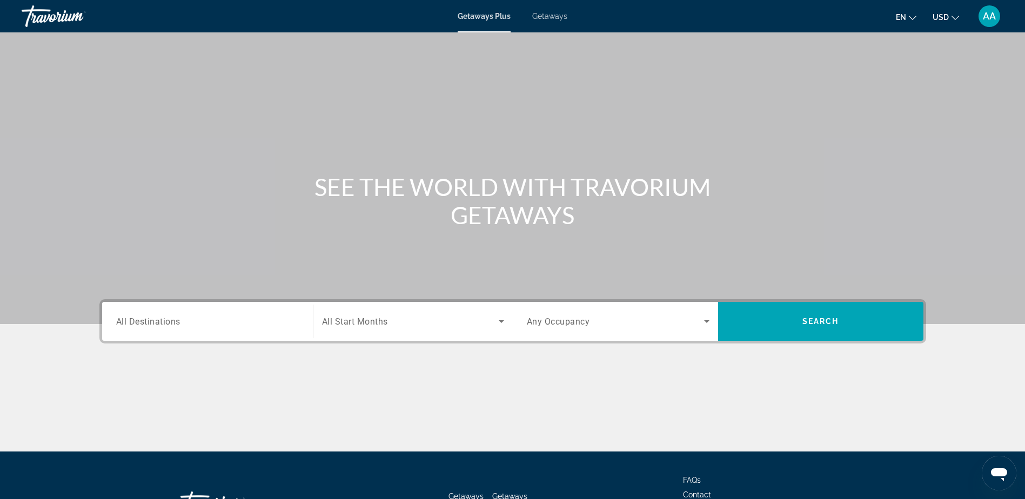
click at [208, 328] on div "Search widget" at bounding box center [207, 321] width 183 height 31
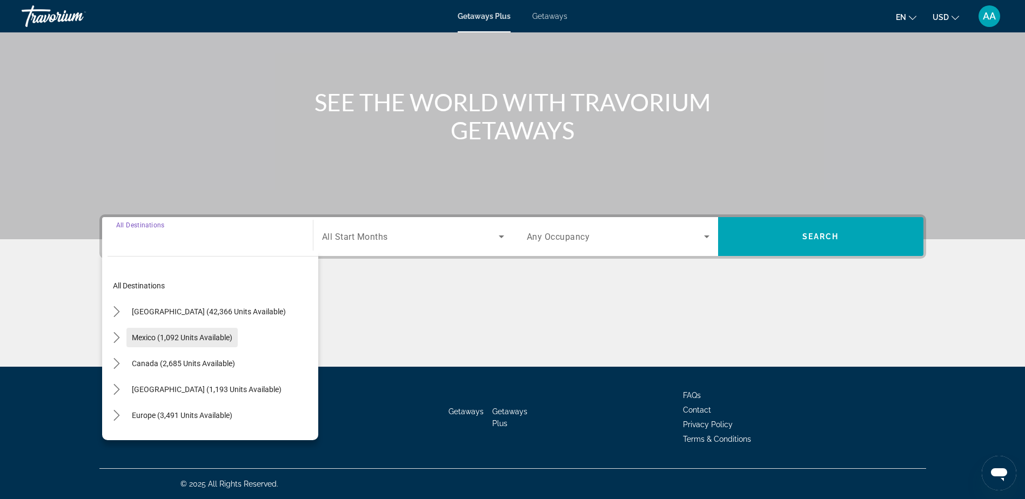
scroll to position [54, 0]
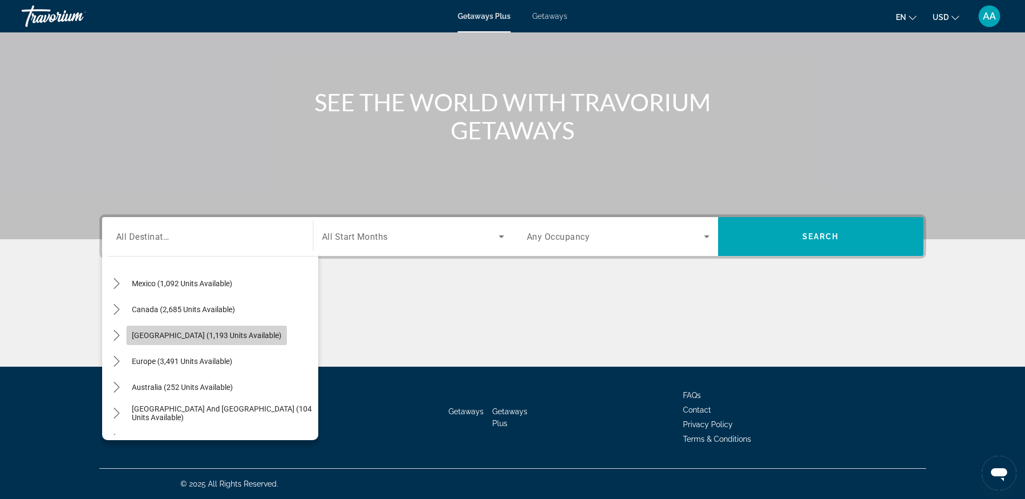
click at [177, 330] on span "Select destination: Caribbean & Atlantic Islands (1,193 units available)" at bounding box center [206, 336] width 161 height 26
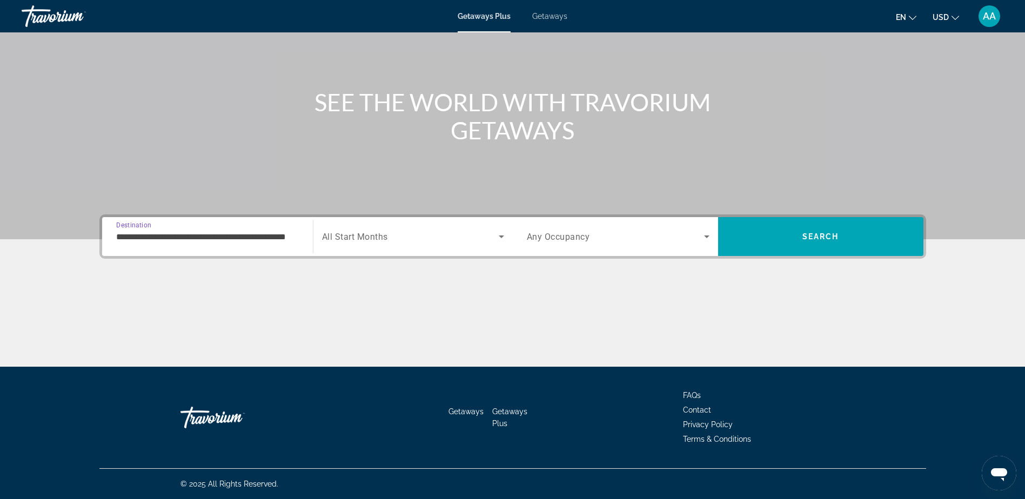
click at [178, 241] on input "**********" at bounding box center [207, 237] width 183 height 13
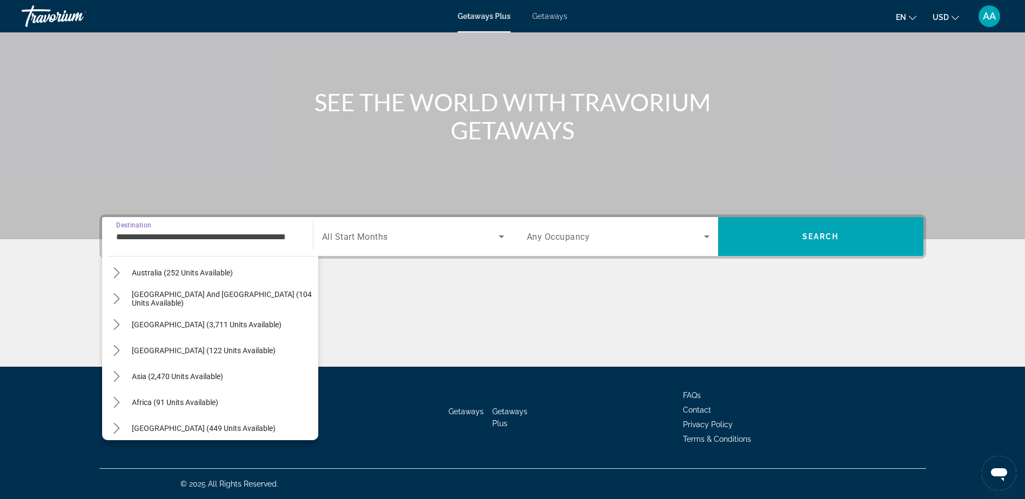
scroll to position [331, 0]
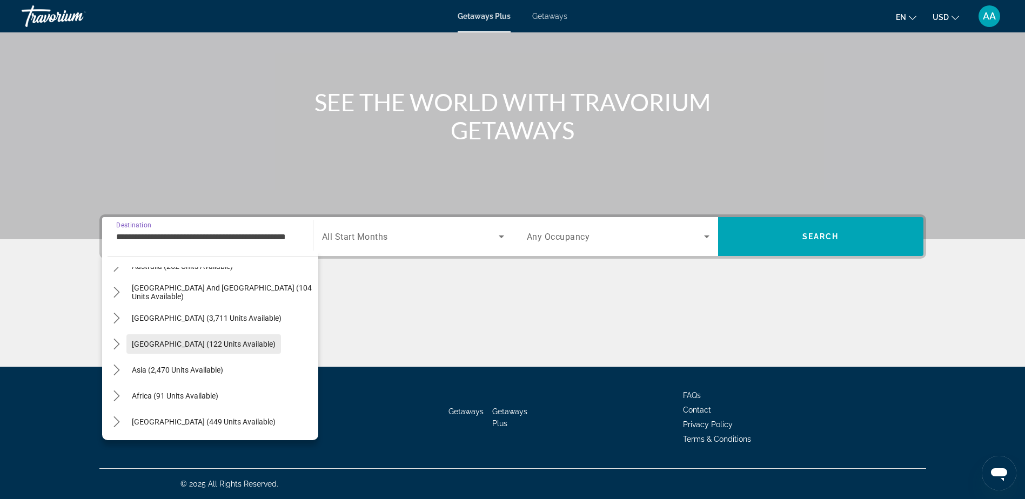
click at [176, 345] on span "Central America (122 units available)" at bounding box center [204, 344] width 144 height 9
type input "**********"
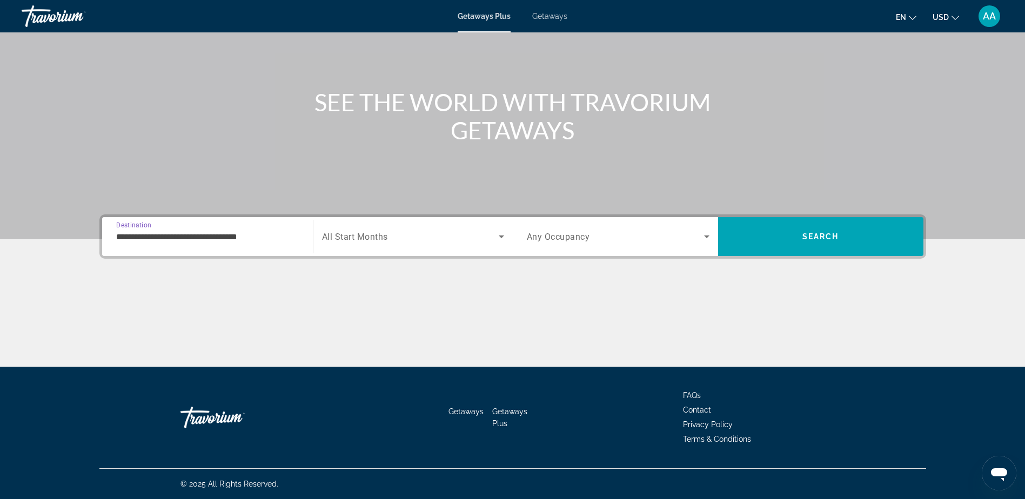
click at [176, 238] on input "**********" at bounding box center [207, 237] width 183 height 13
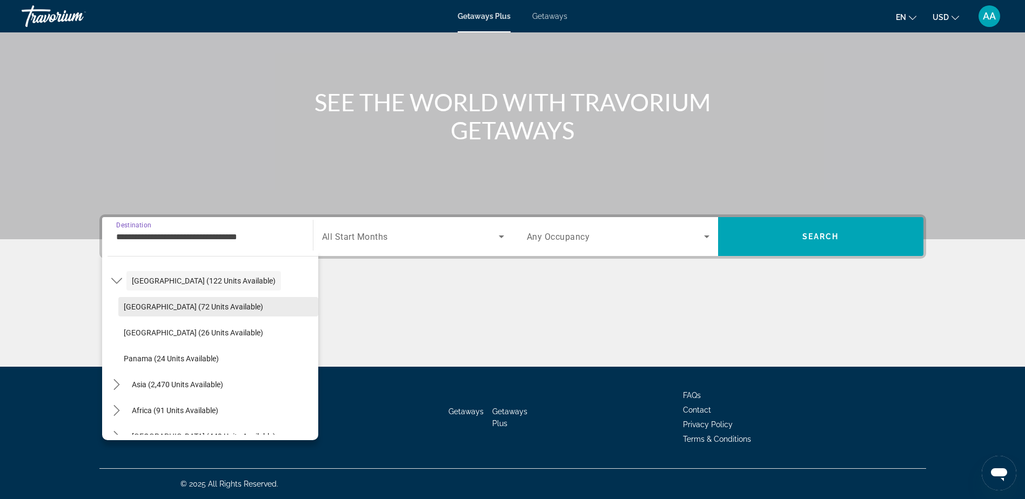
scroll to position [409, 0]
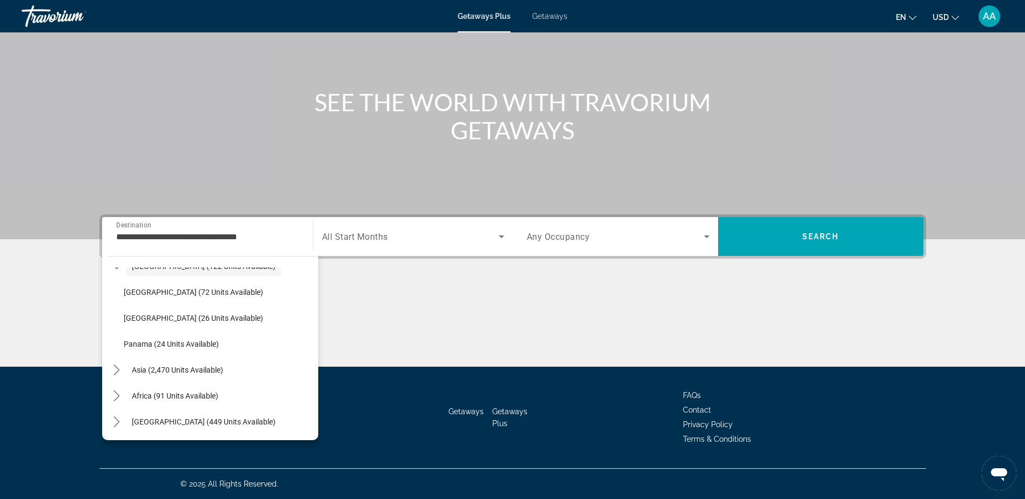
click at [549, 21] on div "Getaways Plus Getaways en English Español Français Italiano Português русский U…" at bounding box center [512, 16] width 1025 height 28
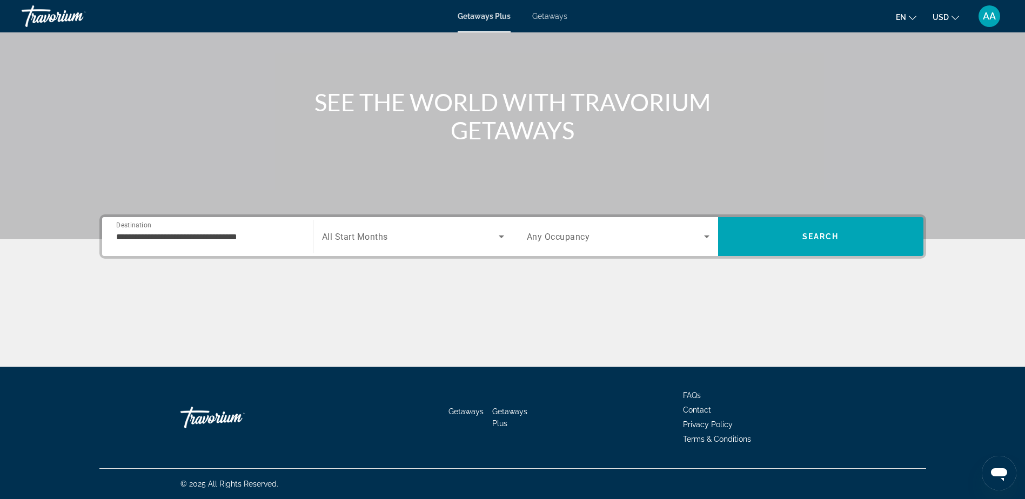
click at [550, 14] on span "Getaways" at bounding box center [549, 16] width 35 height 9
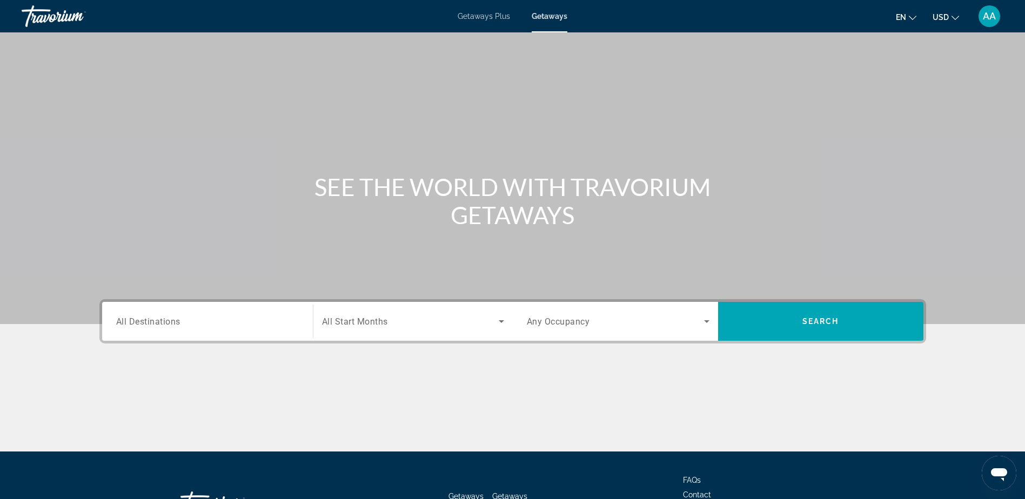
click at [172, 321] on span "All Destinations" at bounding box center [148, 321] width 64 height 10
click at [172, 321] on input "Destination All Destinations" at bounding box center [207, 322] width 183 height 13
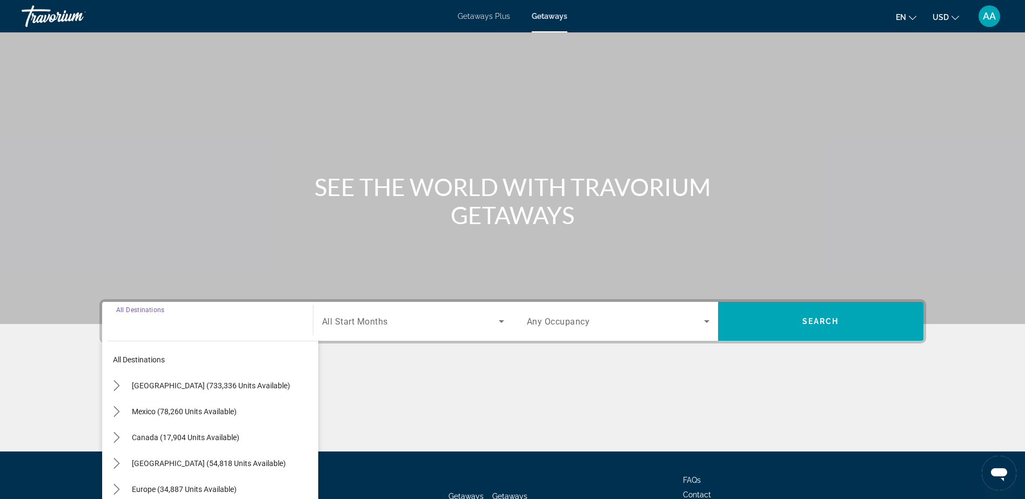
scroll to position [85, 0]
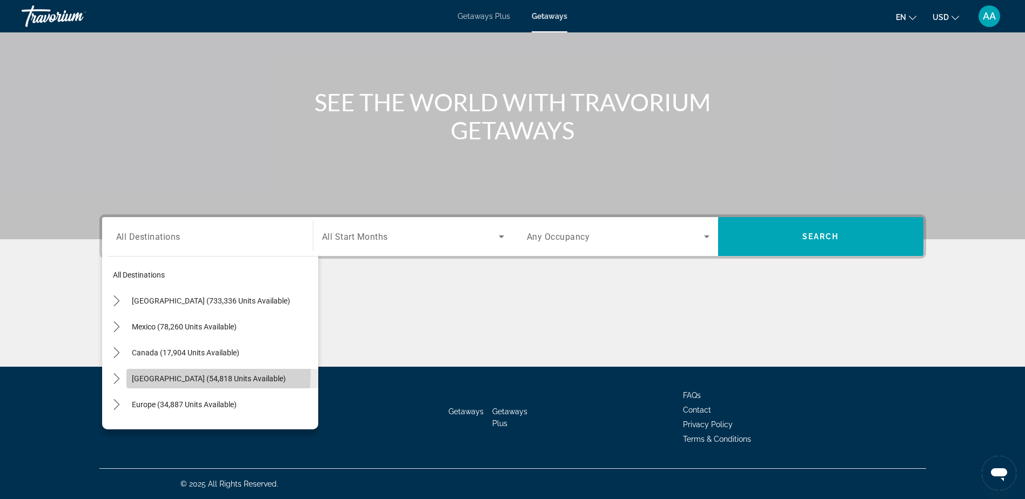
click at [151, 375] on span "Caribbean & Atlantic Islands (54,818 units available)" at bounding box center [209, 379] width 154 height 9
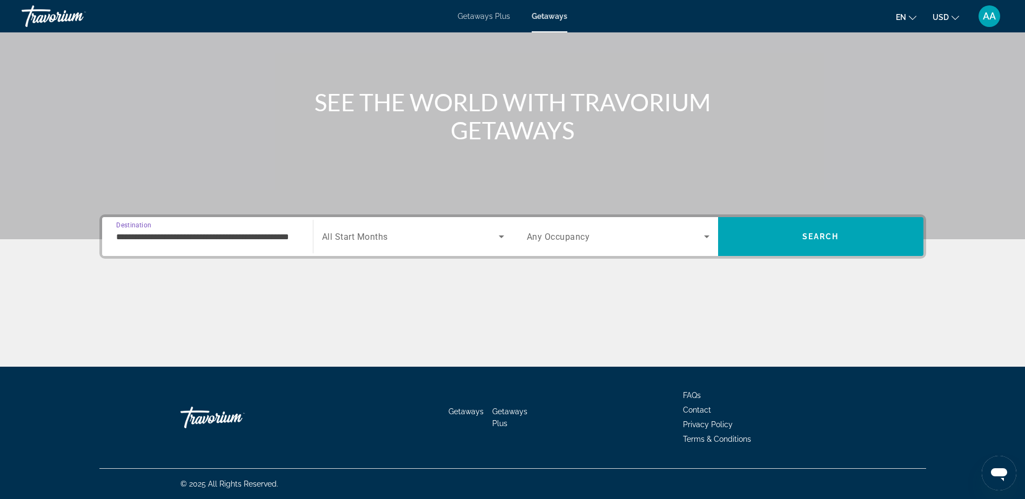
click at [187, 229] on div "**********" at bounding box center [207, 237] width 183 height 31
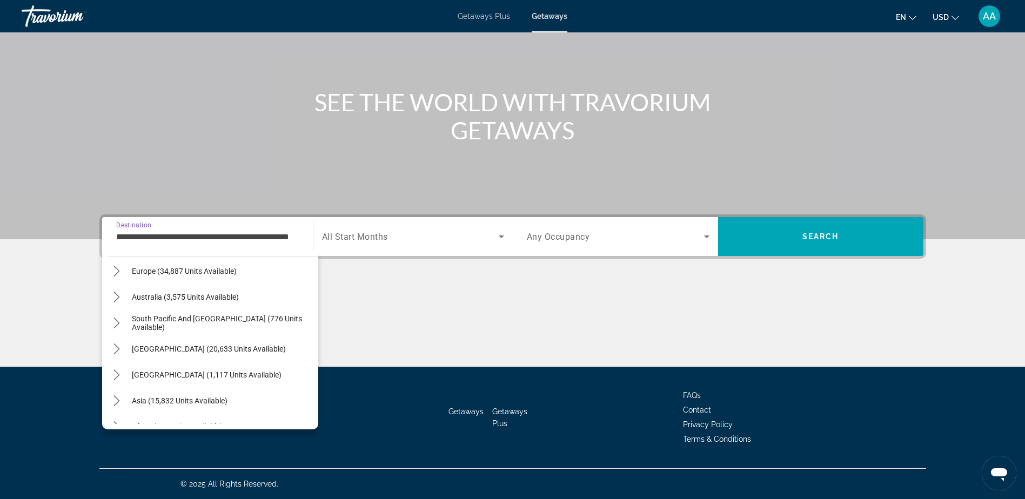
scroll to position [512, 0]
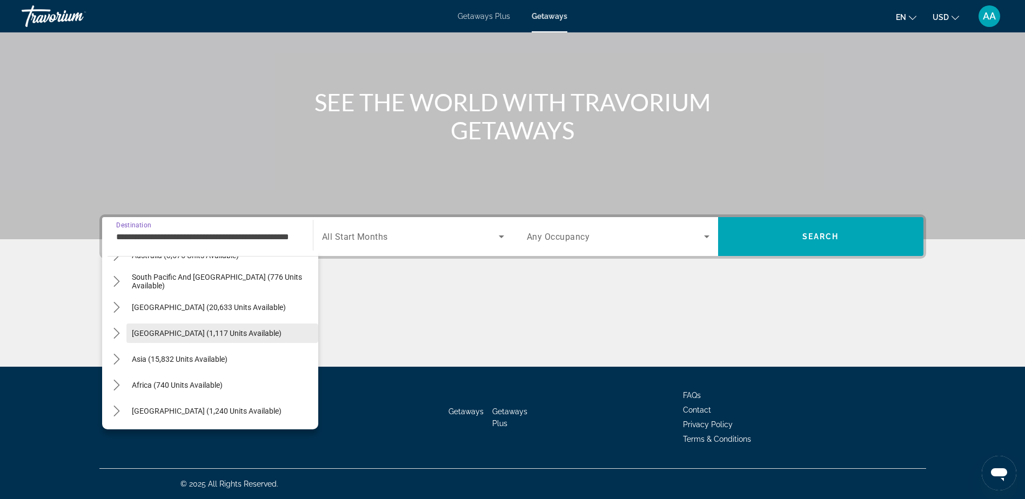
click at [162, 338] on span "Select destination: Central America (1,117 units available)" at bounding box center [222, 334] width 192 height 26
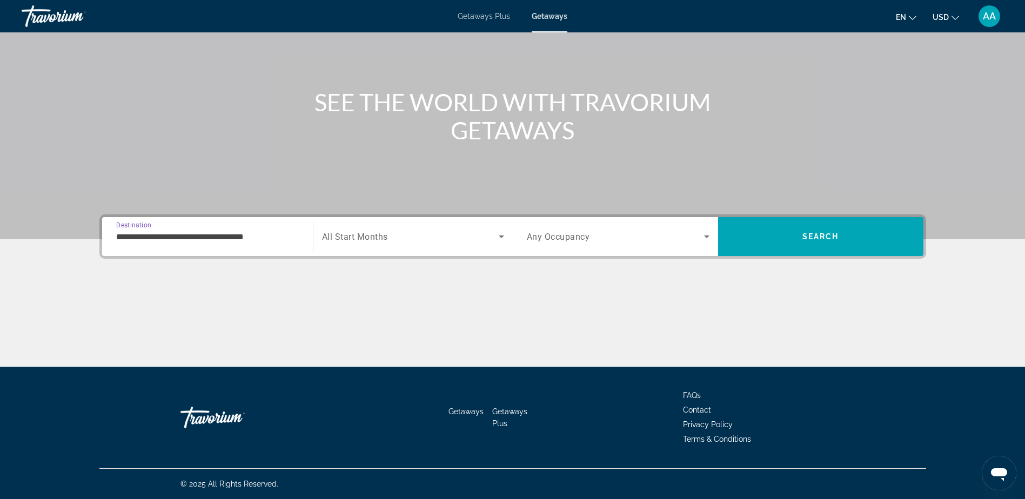
click at [194, 240] on input "**********" at bounding box center [207, 237] width 183 height 13
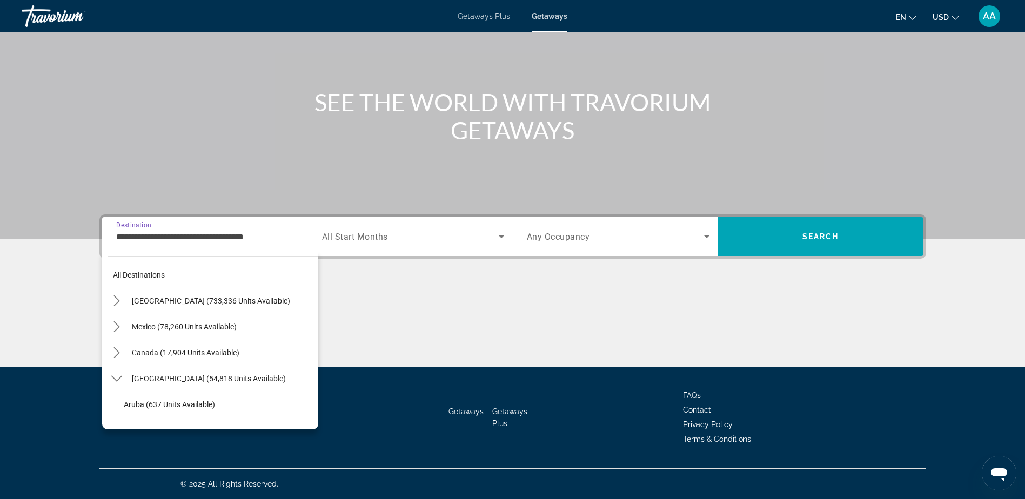
scroll to position [505, 0]
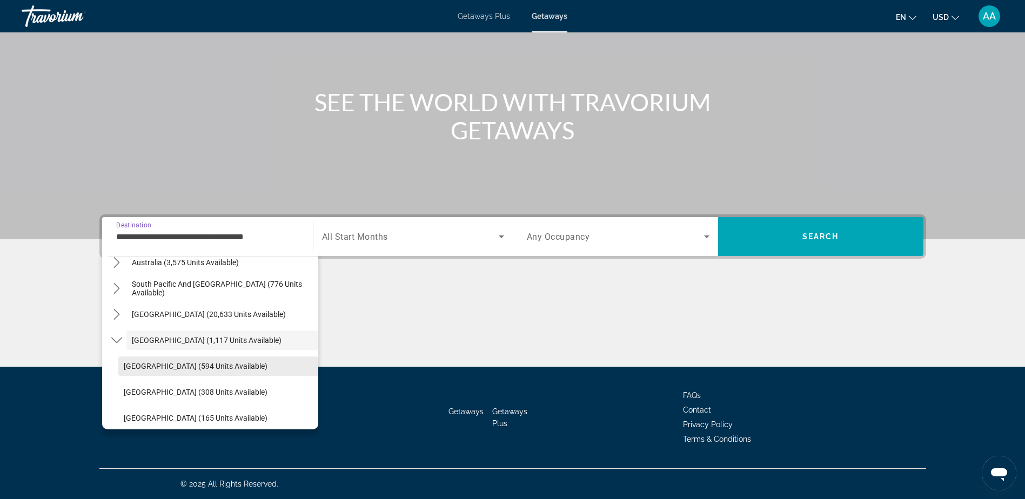
click at [164, 362] on span "Belize (594 units available)" at bounding box center [196, 366] width 144 height 9
type input "**********"
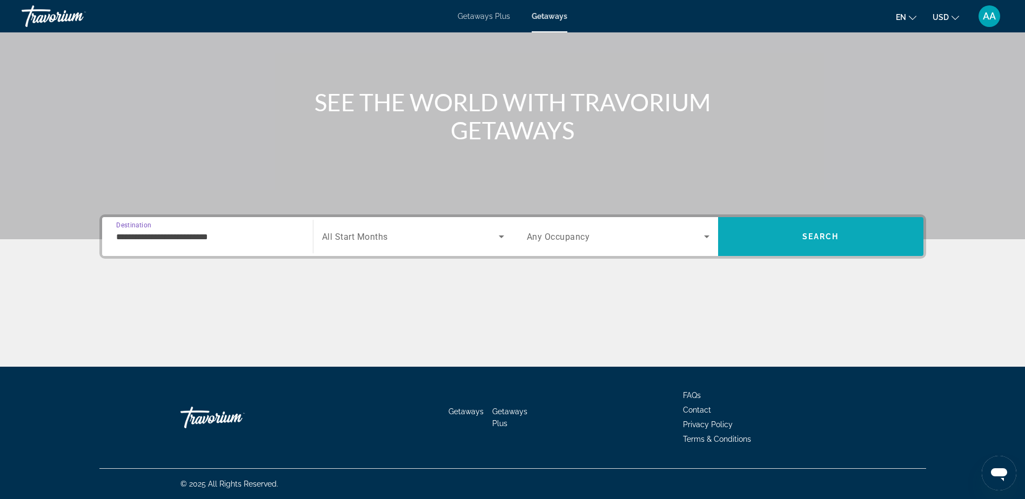
click at [829, 237] on span "Search" at bounding box center [821, 236] width 37 height 9
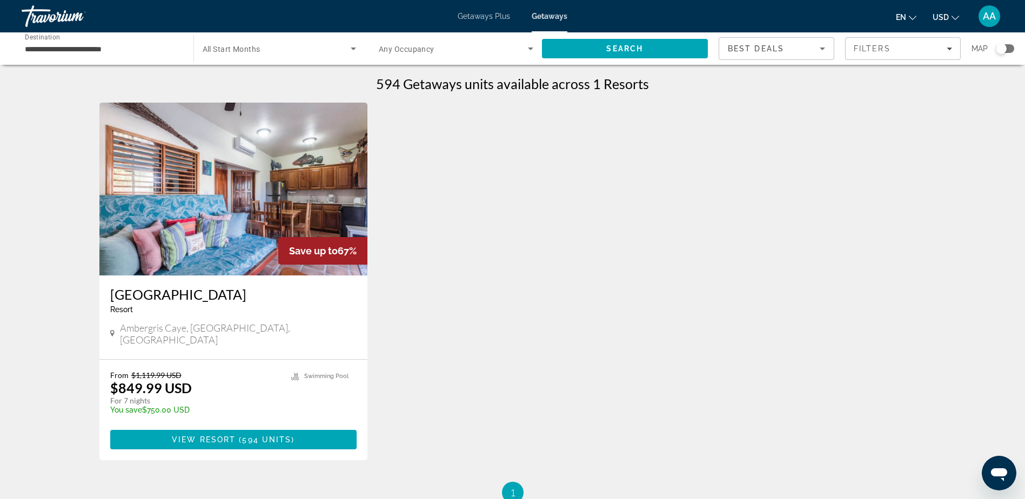
click at [264, 223] on img "Main content" at bounding box center [233, 189] width 269 height 173
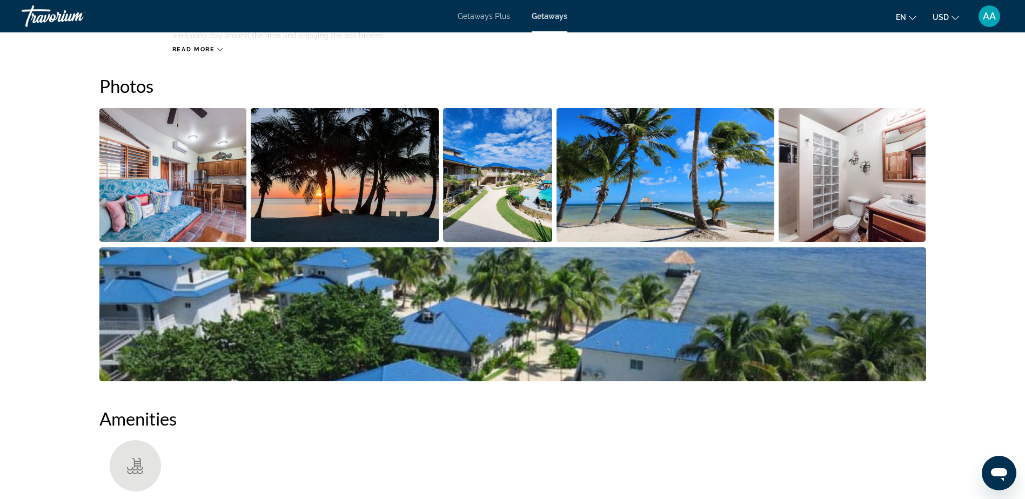
scroll to position [486, 0]
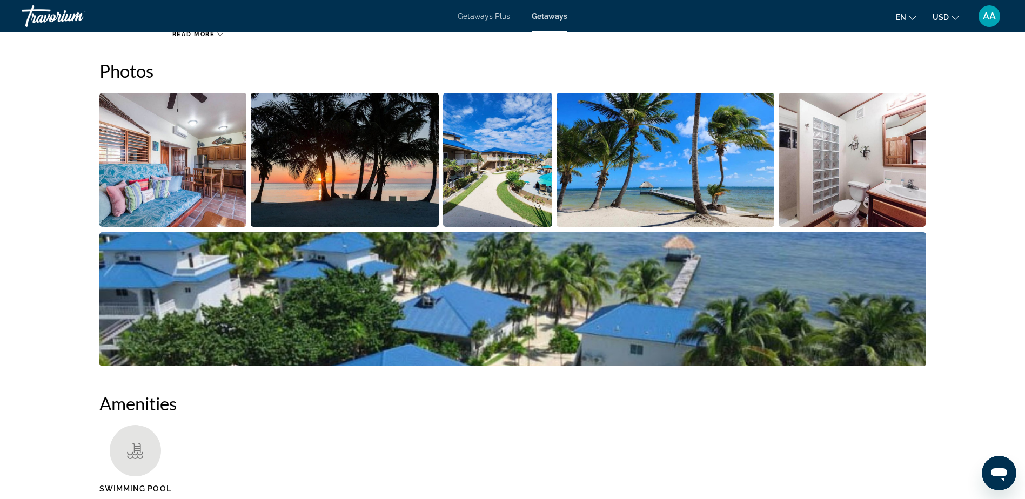
click at [199, 174] on img "Open full-screen image slider" at bounding box center [173, 160] width 148 height 134
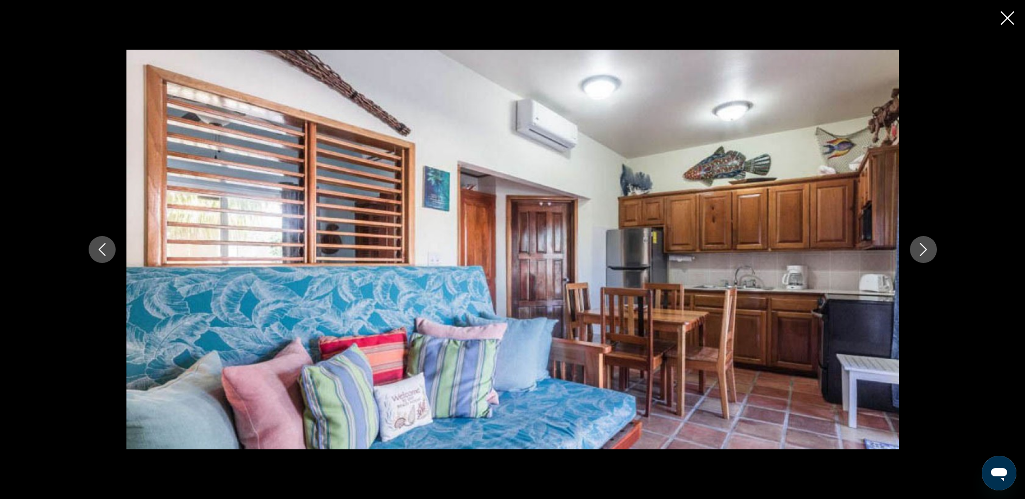
click at [928, 251] on icon "Next image" at bounding box center [923, 249] width 13 height 13
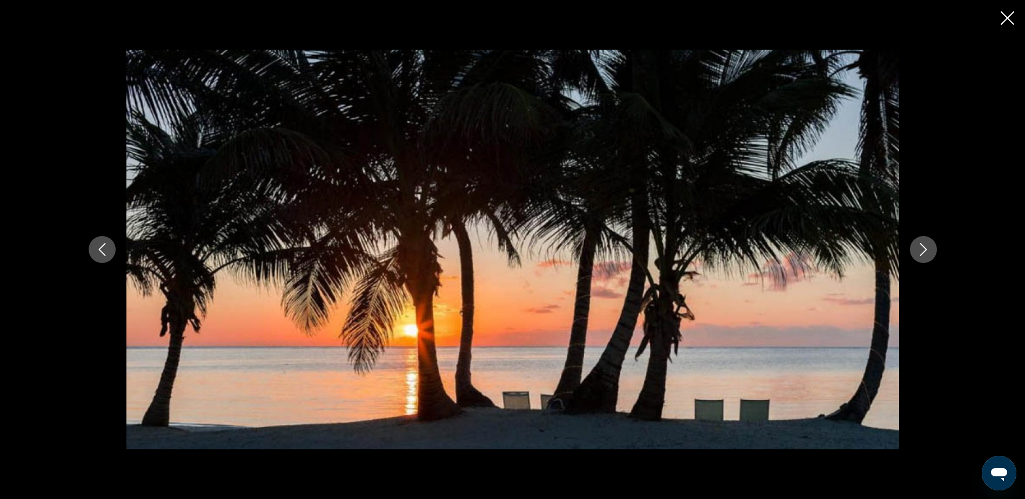
click at [928, 251] on icon "Next image" at bounding box center [923, 249] width 13 height 13
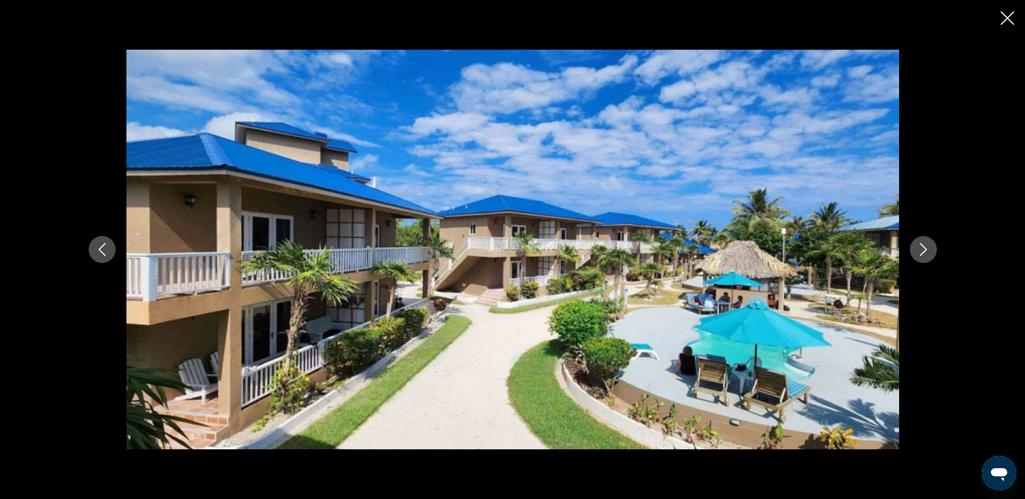
click at [928, 251] on icon "Next image" at bounding box center [923, 249] width 13 height 13
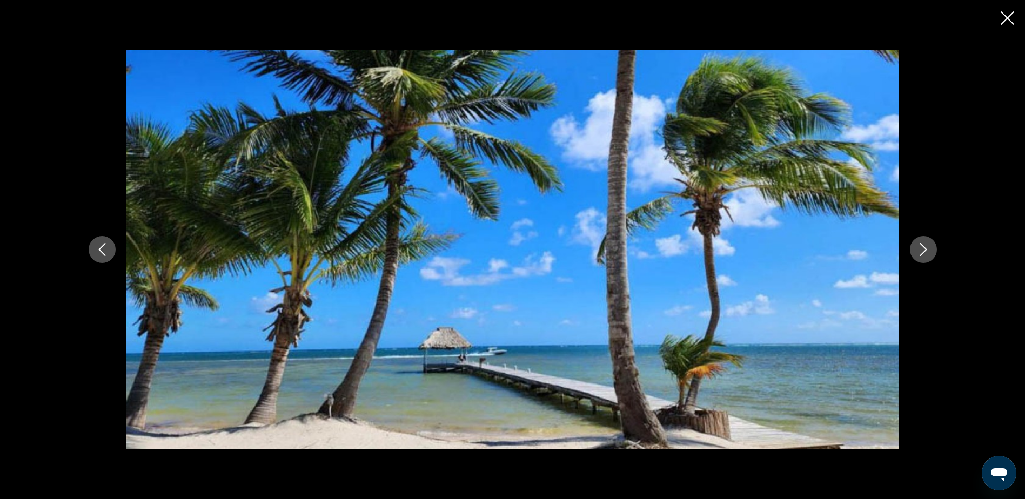
click at [928, 251] on icon "Next image" at bounding box center [923, 249] width 13 height 13
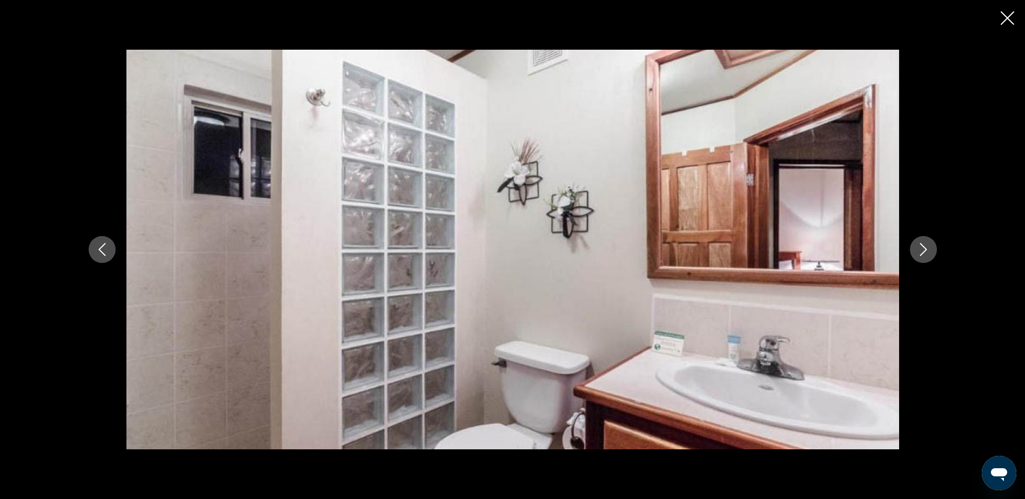
click at [928, 251] on icon "Next image" at bounding box center [923, 249] width 13 height 13
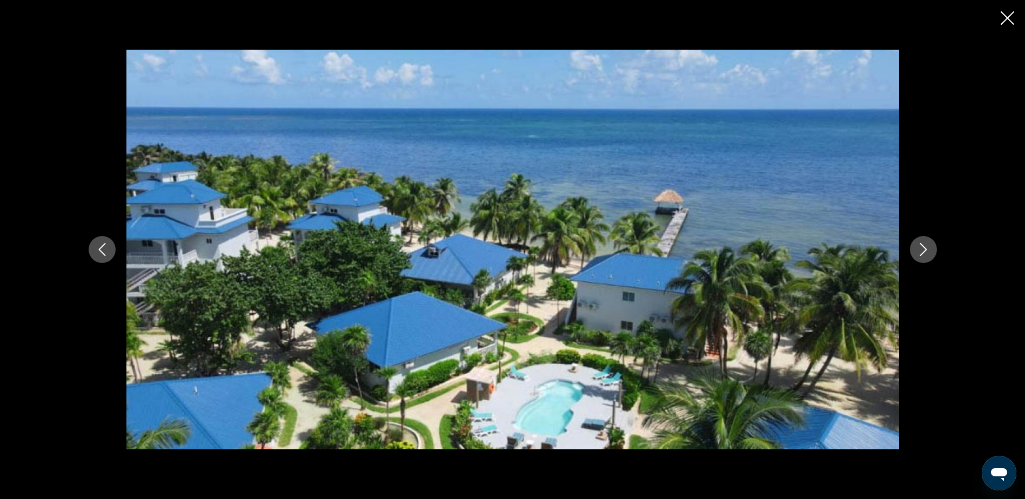
click at [928, 251] on icon "Next image" at bounding box center [923, 249] width 13 height 13
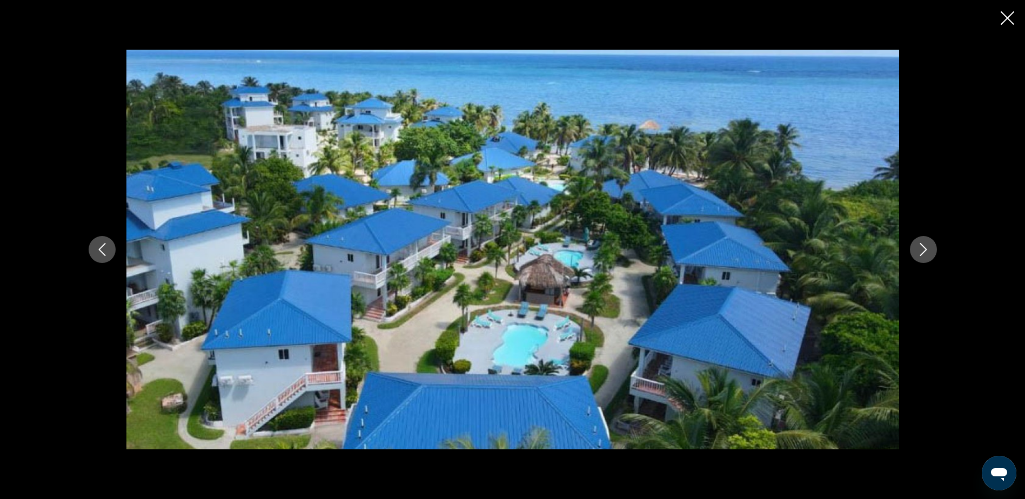
click at [928, 251] on icon "Next image" at bounding box center [923, 249] width 13 height 13
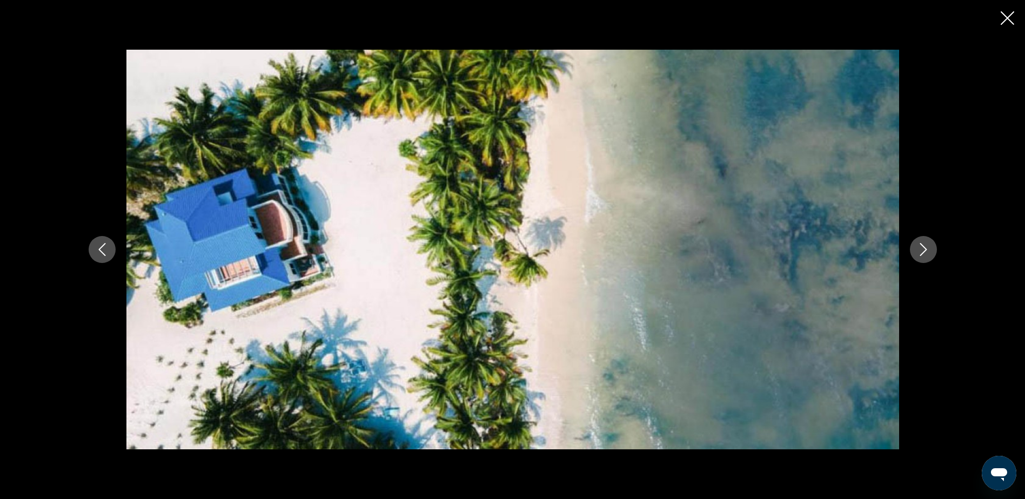
click at [928, 251] on icon "Next image" at bounding box center [923, 249] width 13 height 13
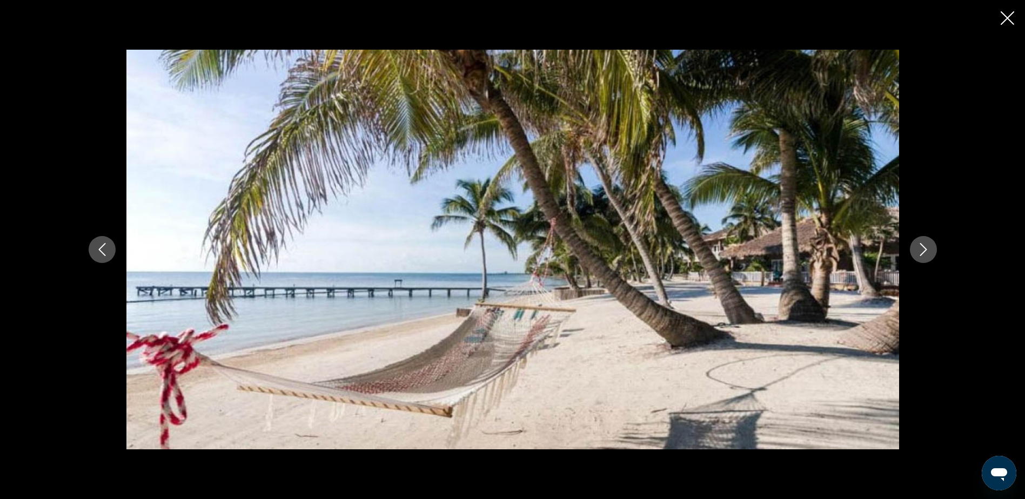
click at [928, 251] on icon "Next image" at bounding box center [923, 249] width 13 height 13
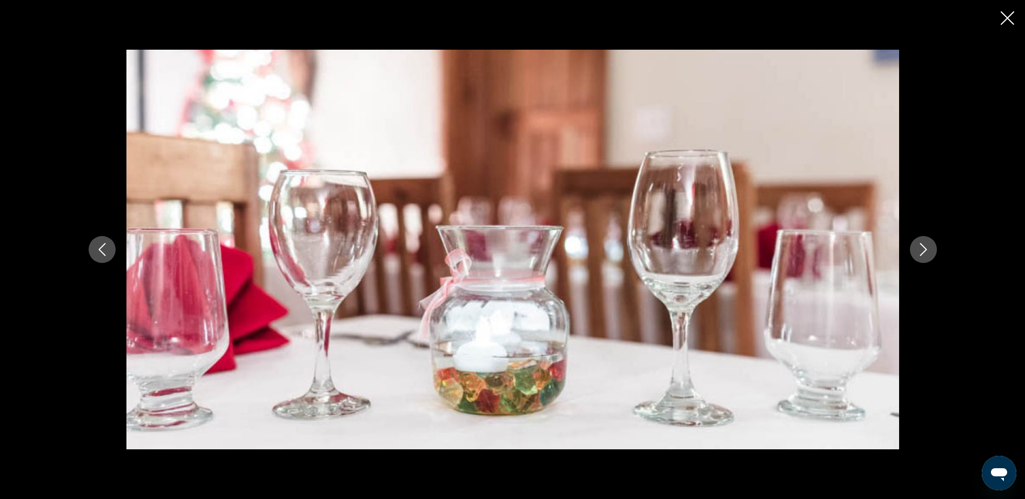
click at [1004, 18] on icon "Close slideshow" at bounding box center [1008, 18] width 14 height 14
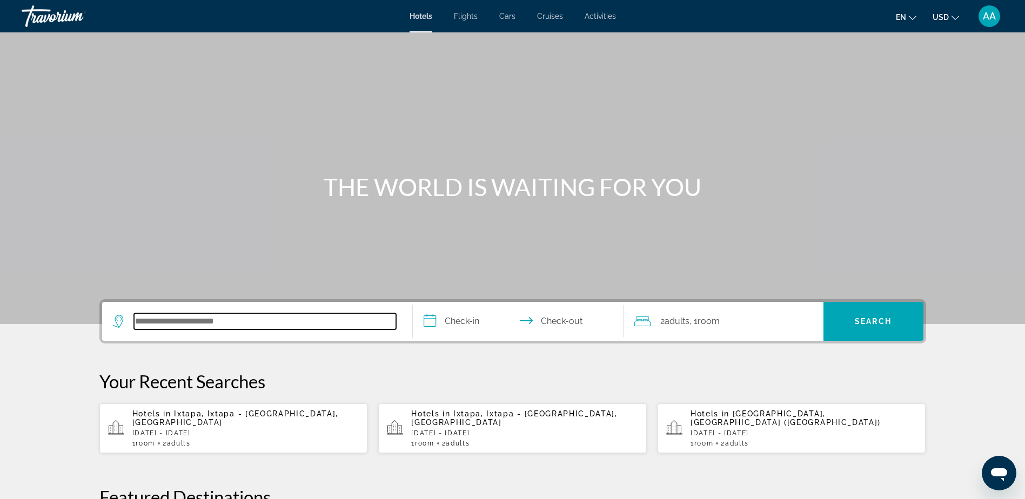
click at [233, 315] on input "Search hotel destination" at bounding box center [265, 322] width 262 height 16
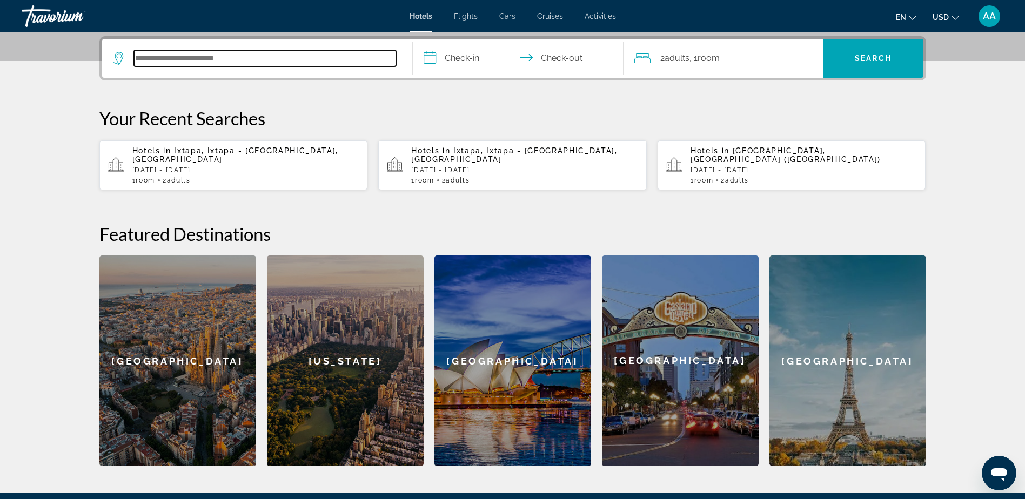
scroll to position [264, 0]
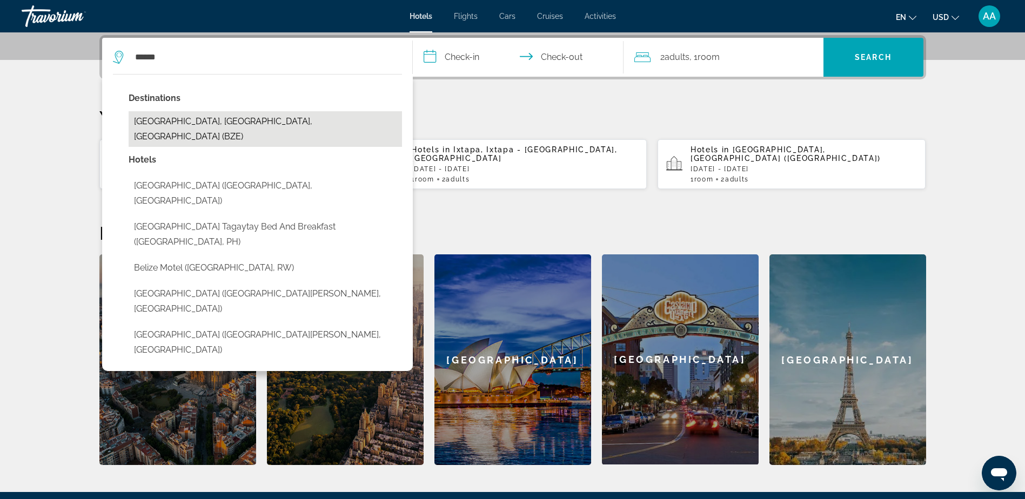
click at [191, 118] on button "Belize City, Belize, Belize (BZE)" at bounding box center [266, 129] width 274 height 36
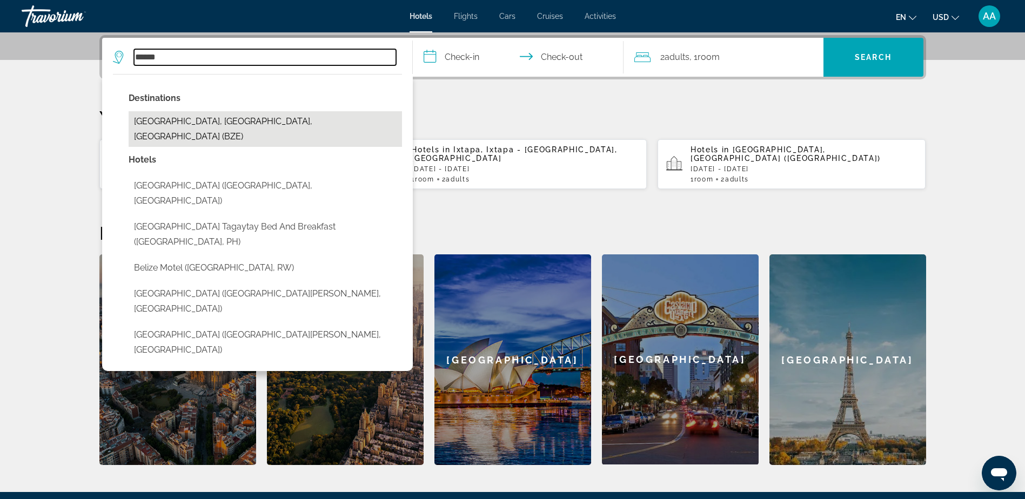
type input "**********"
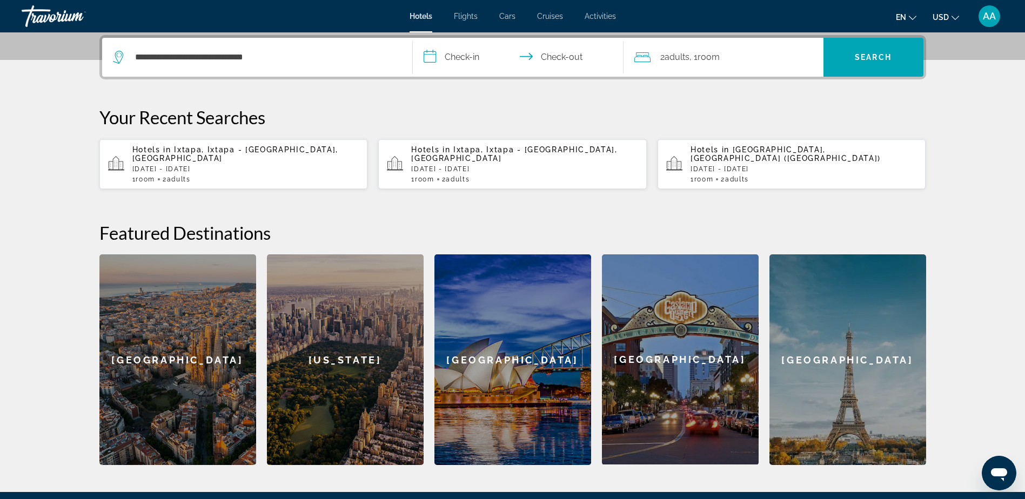
click at [470, 59] on input "**********" at bounding box center [520, 59] width 215 height 42
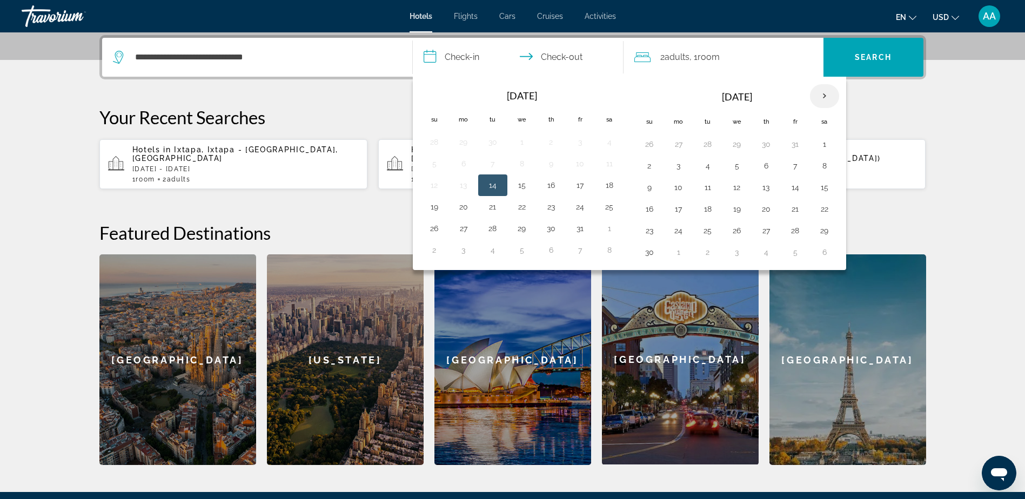
click at [819, 92] on th "Next month" at bounding box center [824, 96] width 29 height 24
click at [684, 168] on button "5" at bounding box center [678, 165] width 17 height 15
click at [794, 166] on button "9" at bounding box center [795, 165] width 17 height 15
type input "**********"
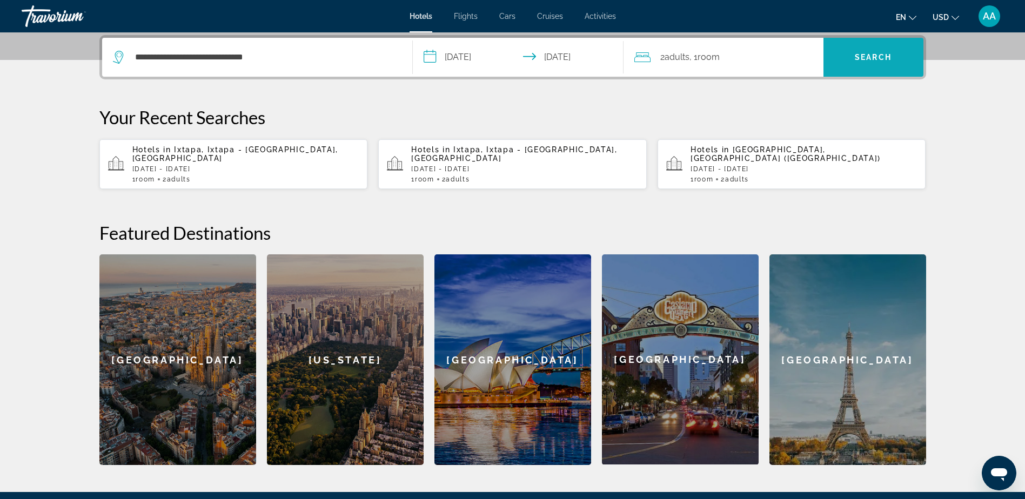
click at [877, 53] on span "Search" at bounding box center [873, 57] width 37 height 9
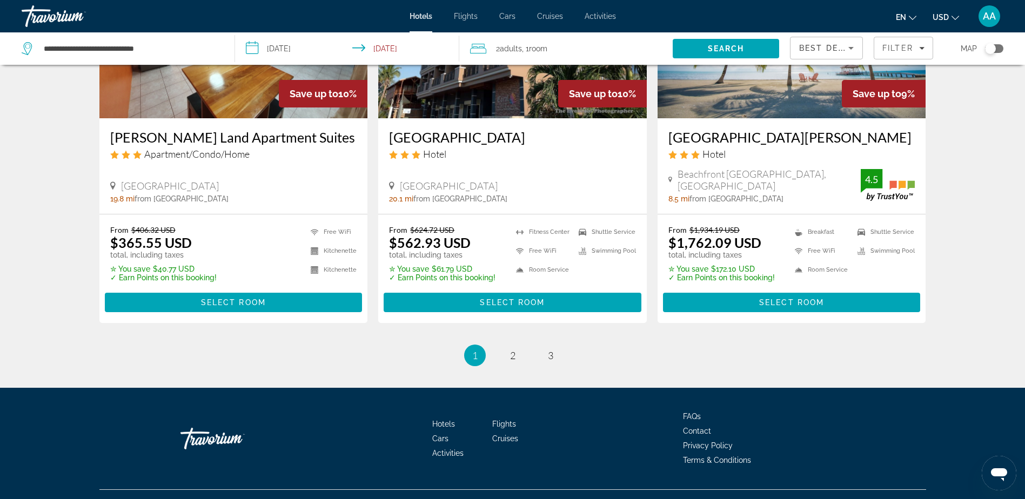
scroll to position [1378, 0]
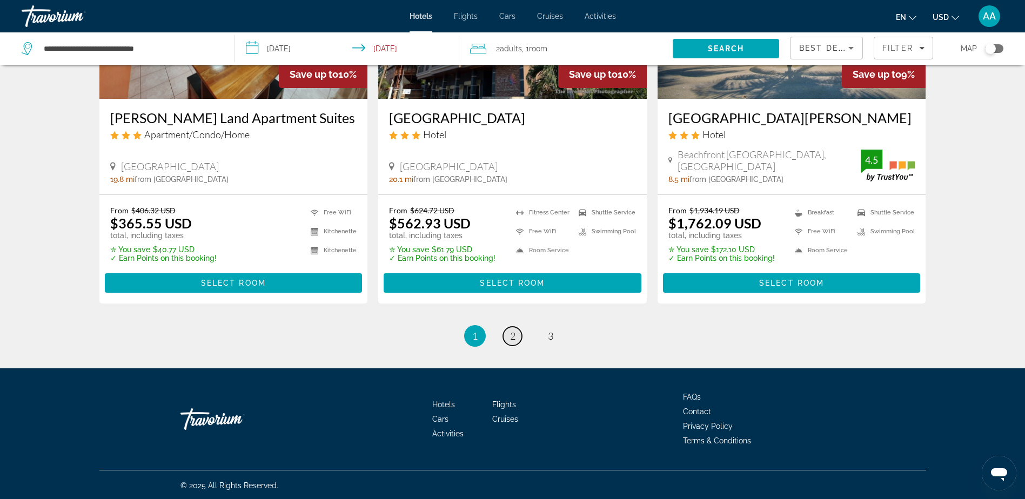
click at [515, 336] on span "2" at bounding box center [512, 336] width 5 height 12
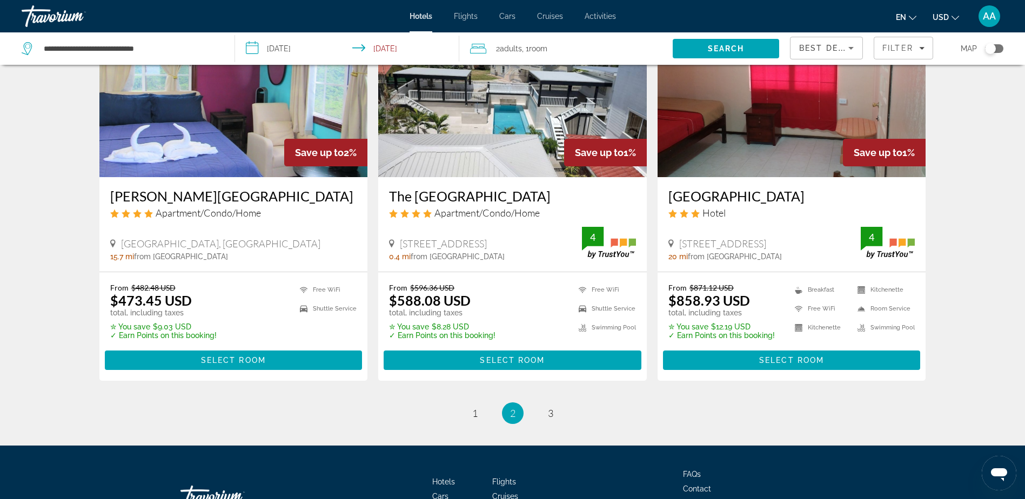
scroll to position [1363, 0]
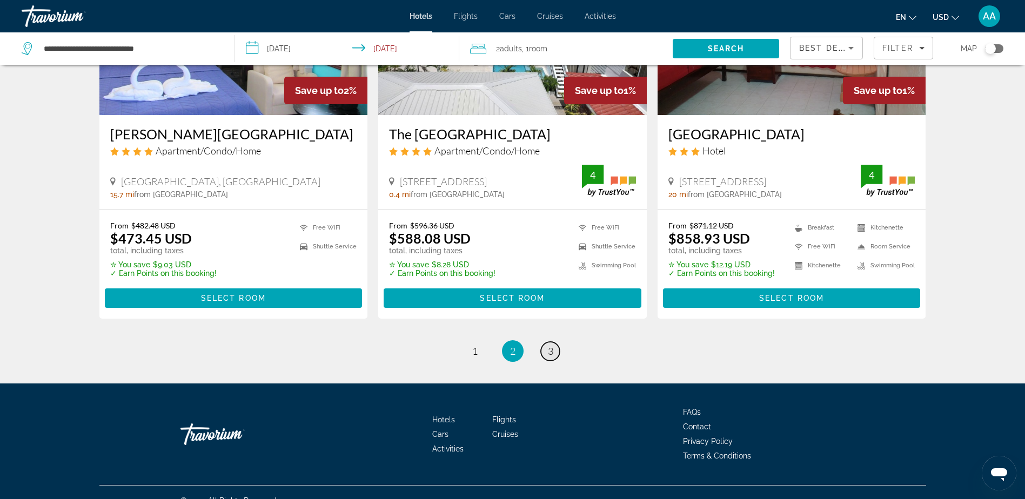
click at [551, 345] on span "3" at bounding box center [550, 351] width 5 height 12
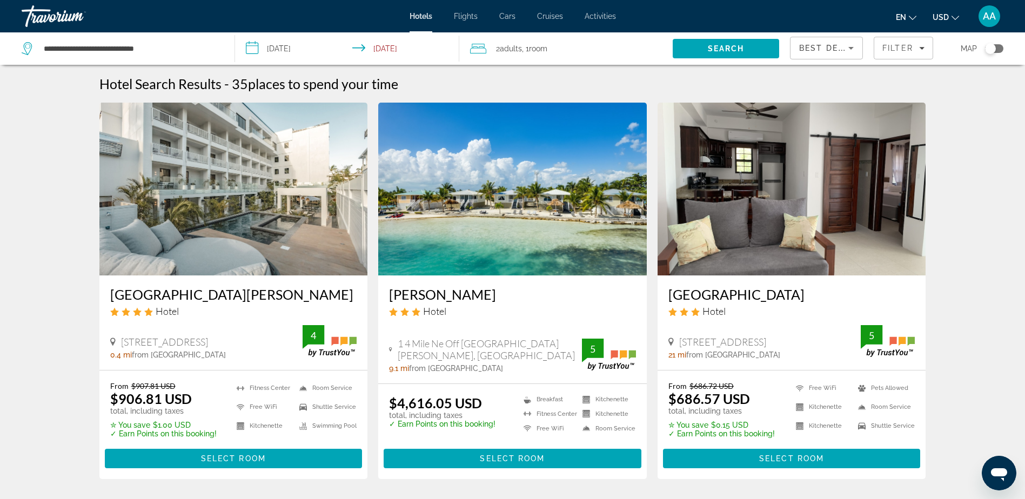
click at [546, 18] on span "Cruises" at bounding box center [550, 16] width 26 height 9
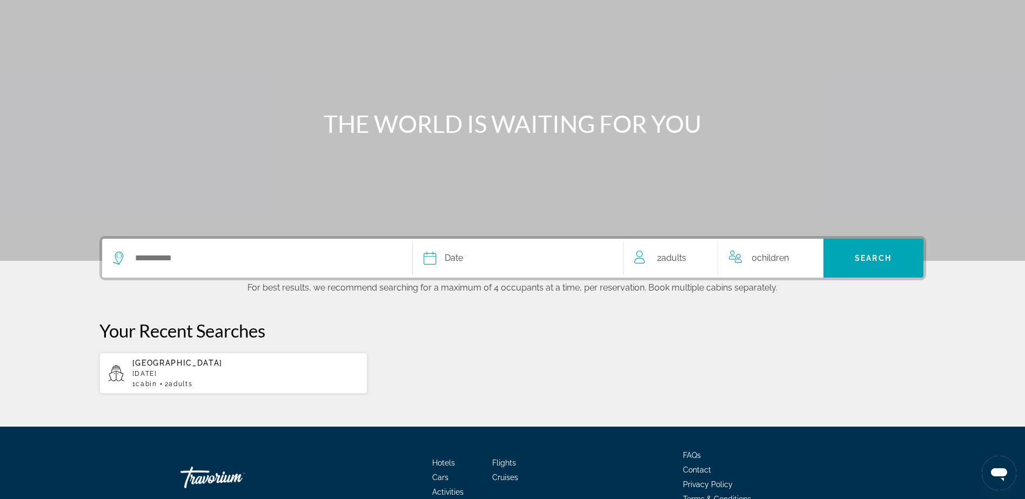
scroll to position [108, 0]
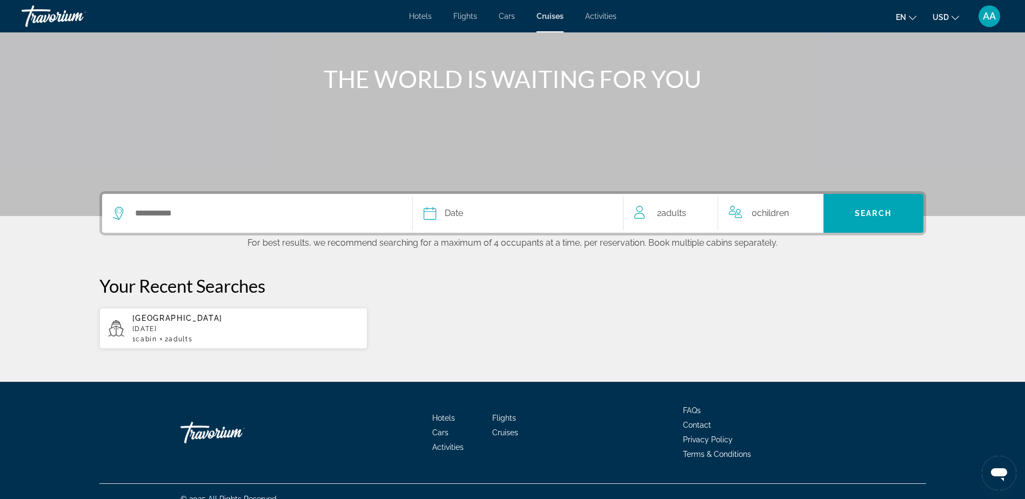
click at [174, 325] on p "December 2026" at bounding box center [245, 329] width 227 height 8
type input "*******"
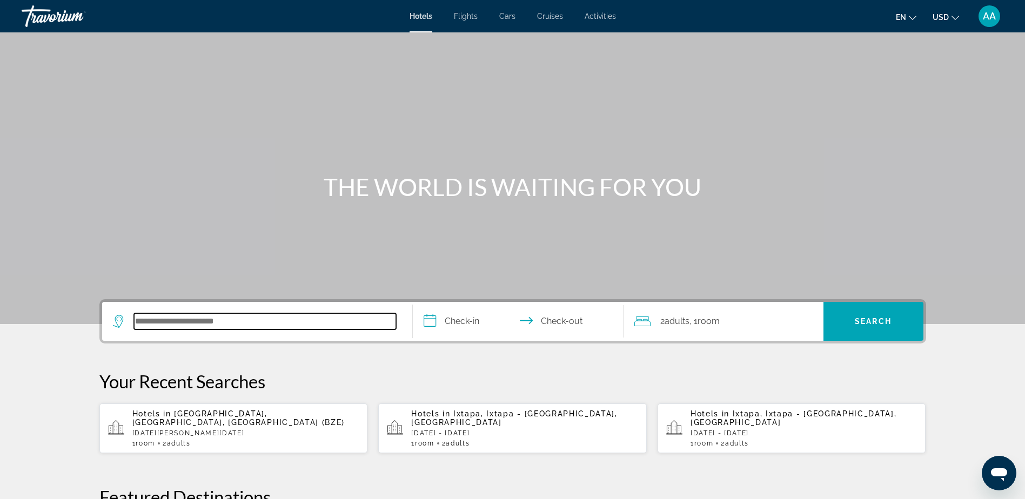
click at [213, 322] on input "Search hotel destination" at bounding box center [265, 322] width 262 height 16
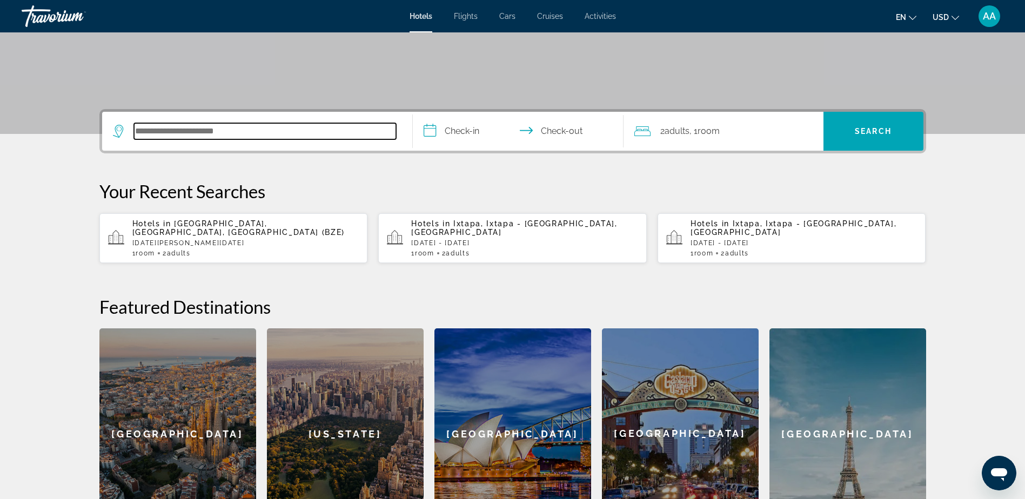
scroll to position [264, 0]
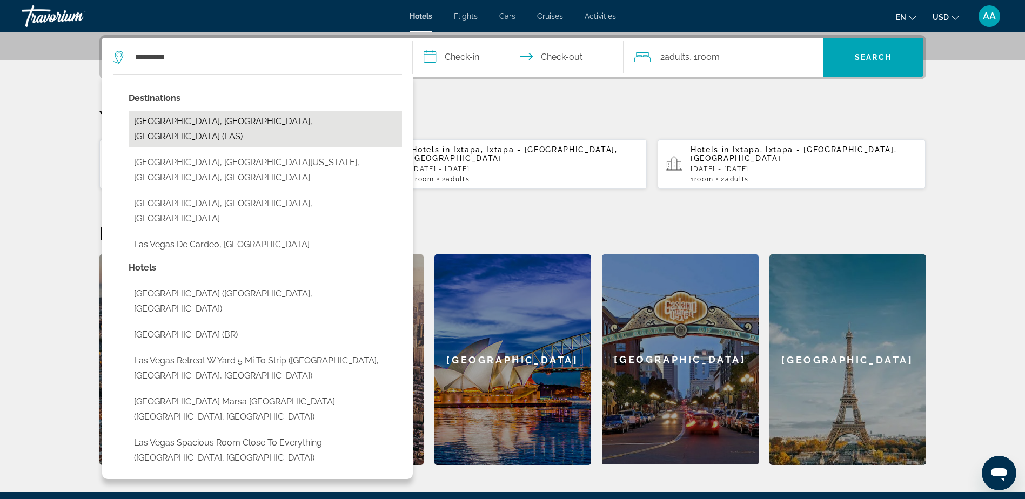
click at [217, 125] on button "[GEOGRAPHIC_DATA], [GEOGRAPHIC_DATA], [GEOGRAPHIC_DATA] (LAS)" at bounding box center [266, 129] width 274 height 36
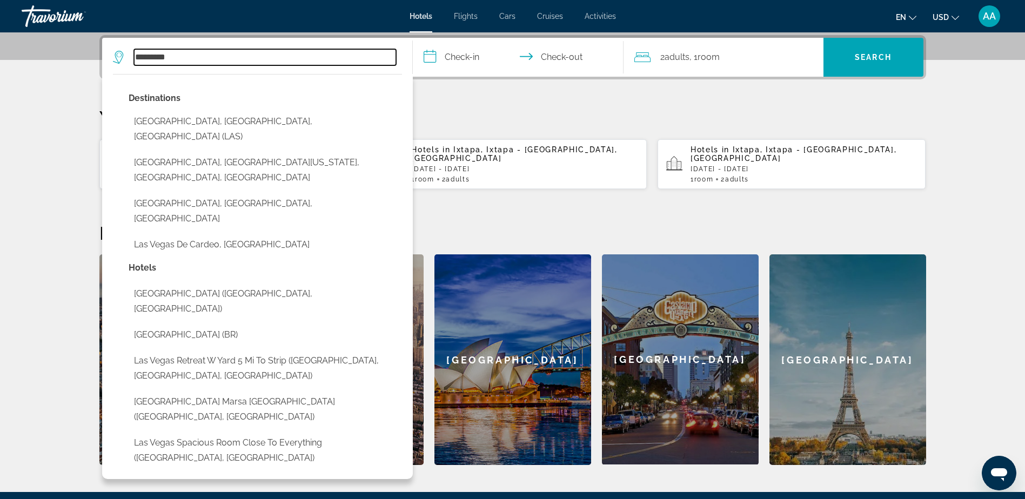
type input "**********"
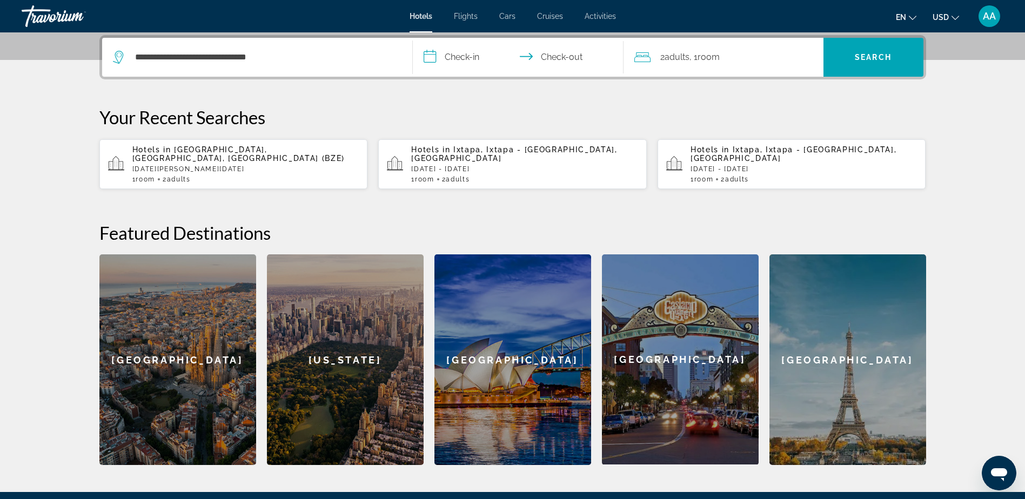
click at [468, 54] on input "**********" at bounding box center [520, 59] width 215 height 42
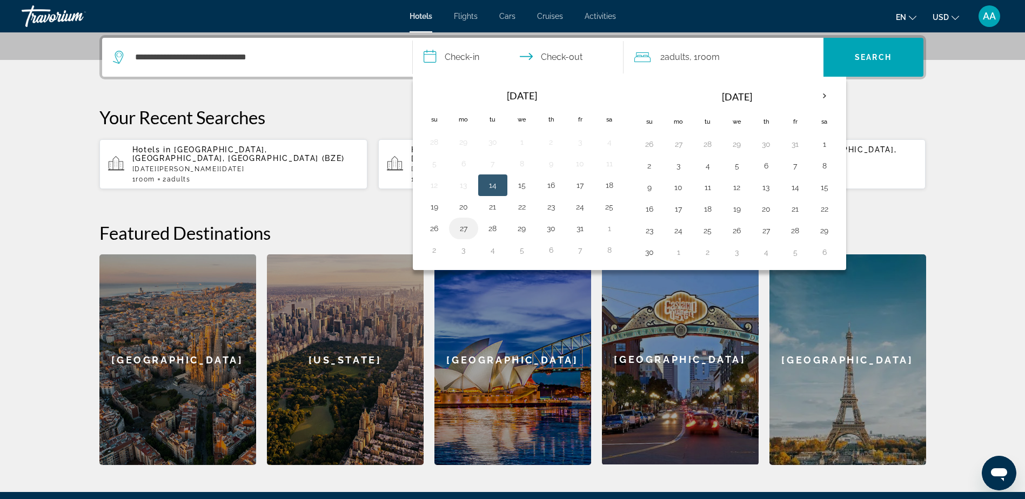
click at [462, 229] on button "27" at bounding box center [463, 228] width 17 height 15
click at [577, 229] on button "31" at bounding box center [580, 228] width 17 height 15
type input "**********"
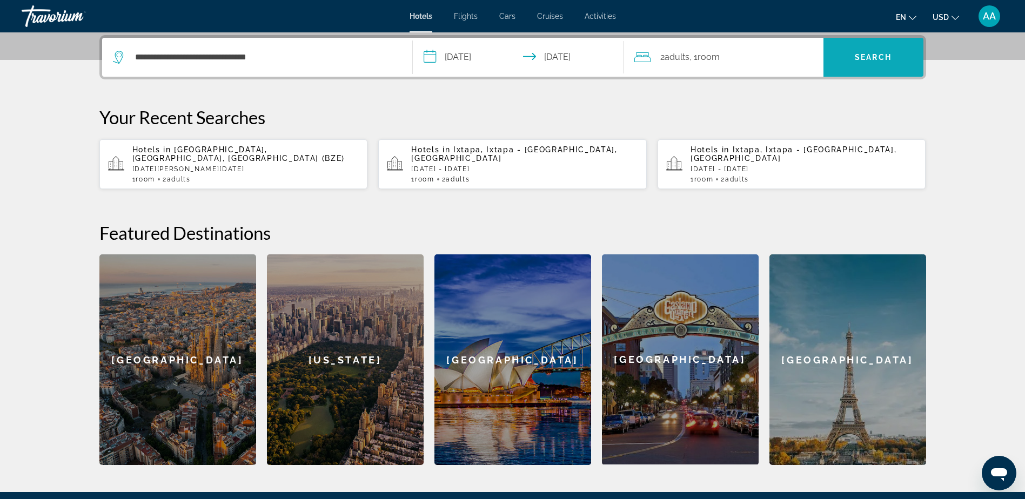
click at [870, 55] on span "Search" at bounding box center [873, 57] width 37 height 9
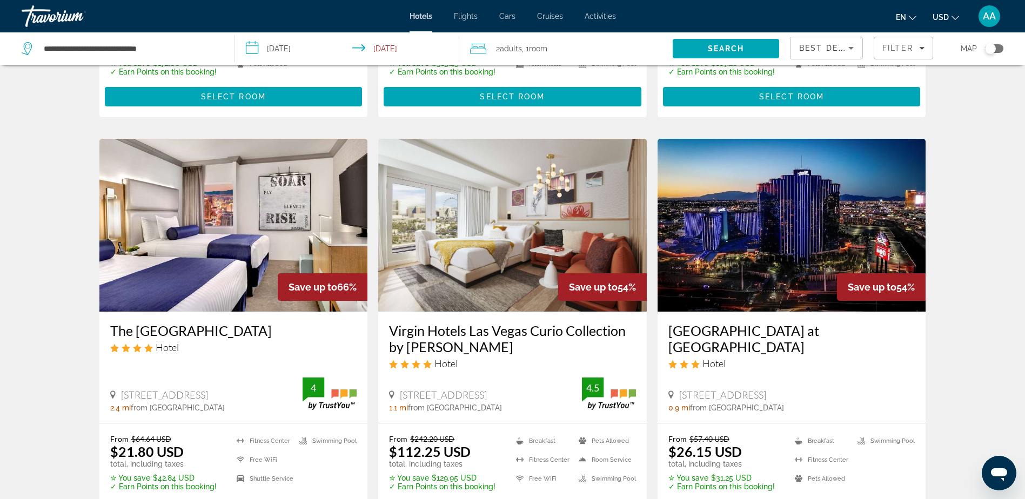
scroll to position [432, 0]
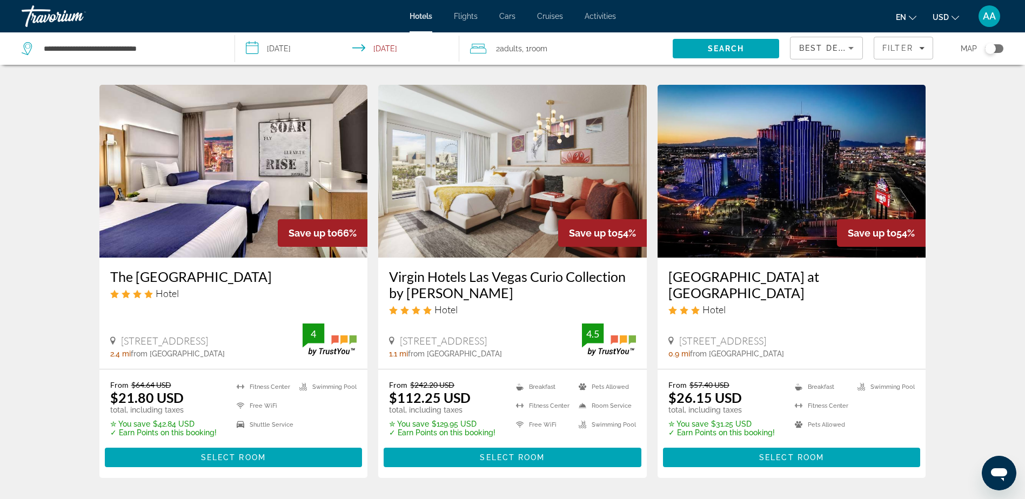
click at [499, 163] on img "Main content" at bounding box center [512, 171] width 269 height 173
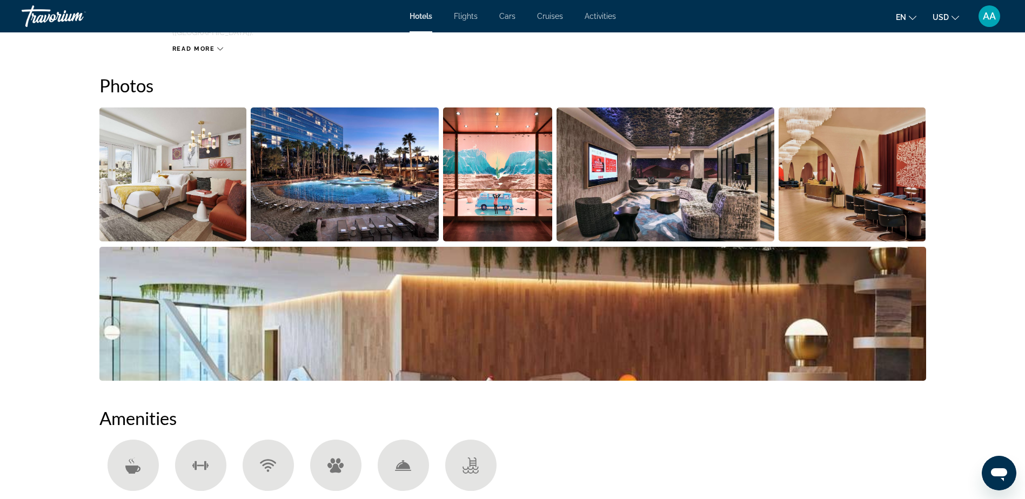
scroll to position [486, 0]
click at [174, 184] on img "Open full-screen image slider" at bounding box center [173, 174] width 148 height 134
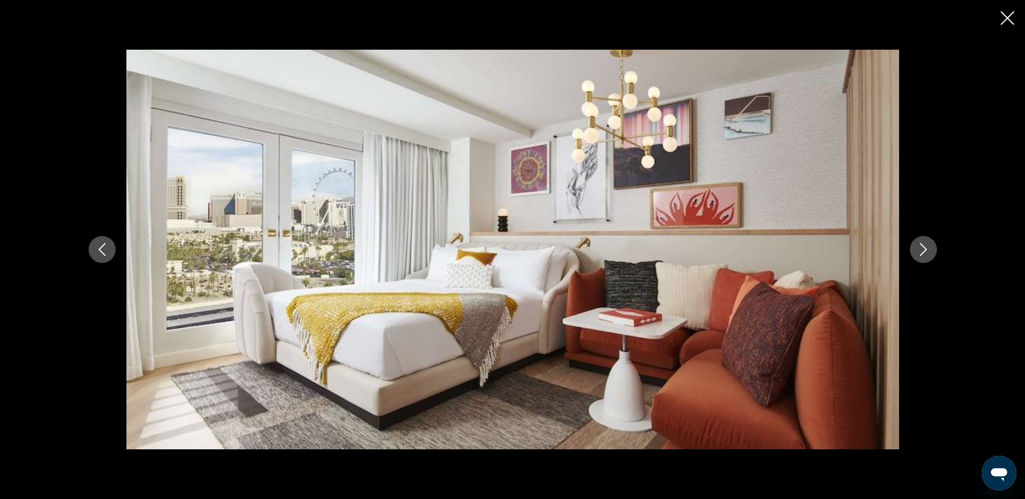
click at [922, 245] on icon "Next image" at bounding box center [923, 249] width 7 height 13
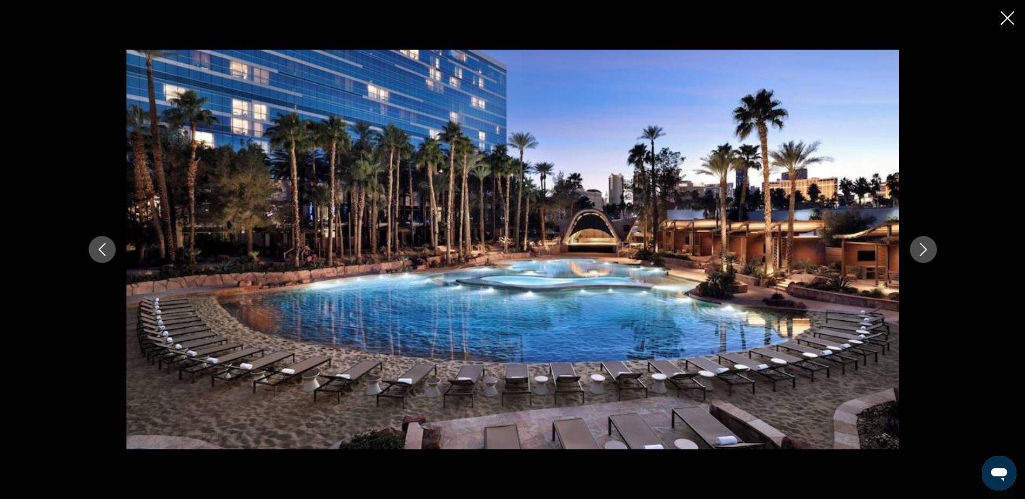
click at [922, 245] on icon "Next image" at bounding box center [923, 249] width 7 height 13
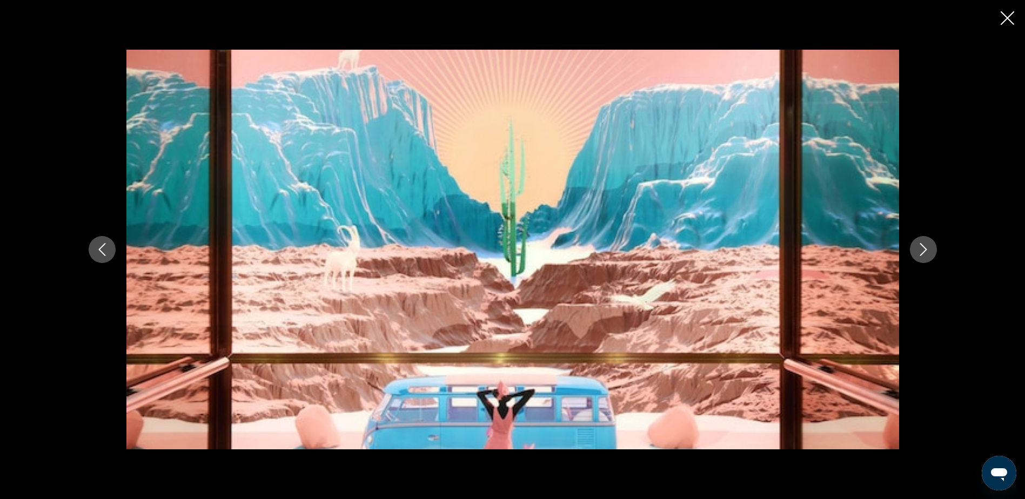
click at [922, 245] on icon "Next image" at bounding box center [923, 249] width 7 height 13
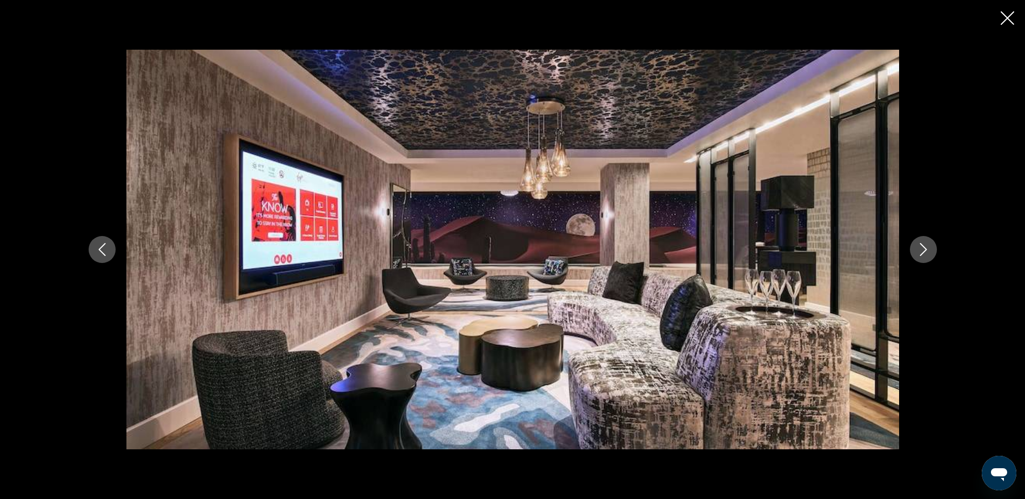
click at [922, 245] on icon "Next image" at bounding box center [923, 249] width 7 height 13
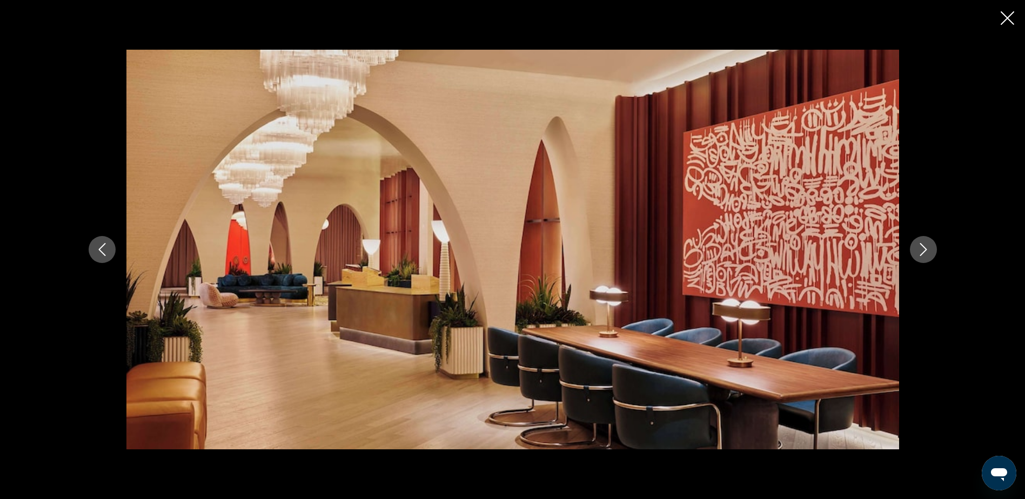
click at [922, 245] on icon "Next image" at bounding box center [923, 249] width 7 height 13
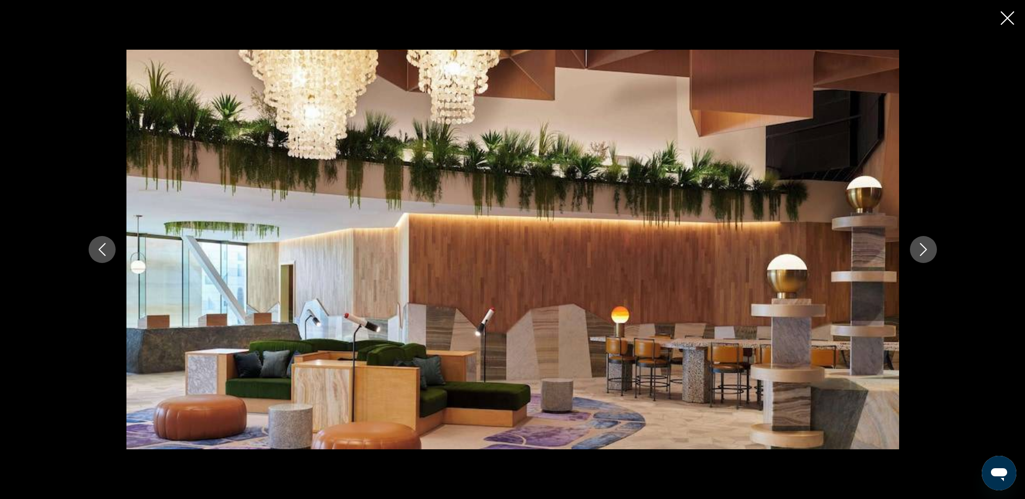
click at [922, 245] on icon "Next image" at bounding box center [923, 249] width 7 height 13
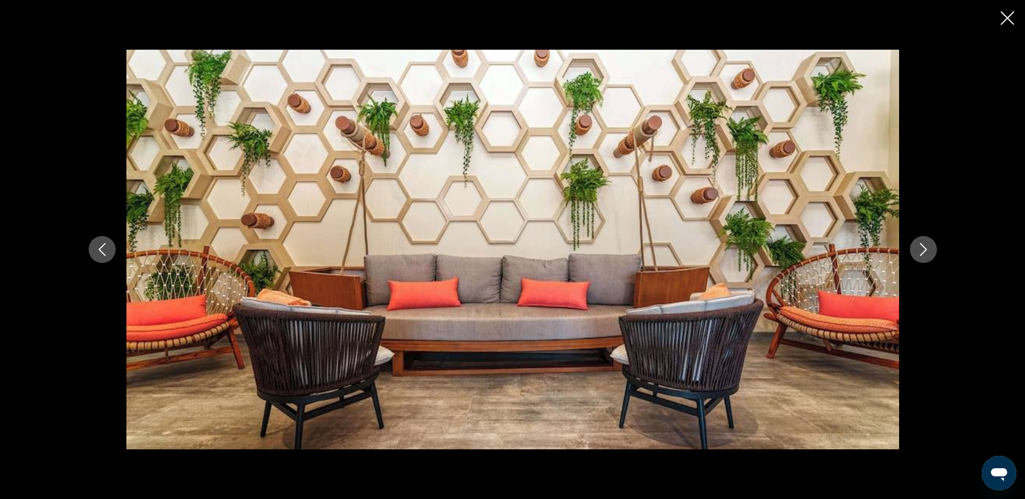
click at [922, 245] on icon "Next image" at bounding box center [923, 249] width 7 height 13
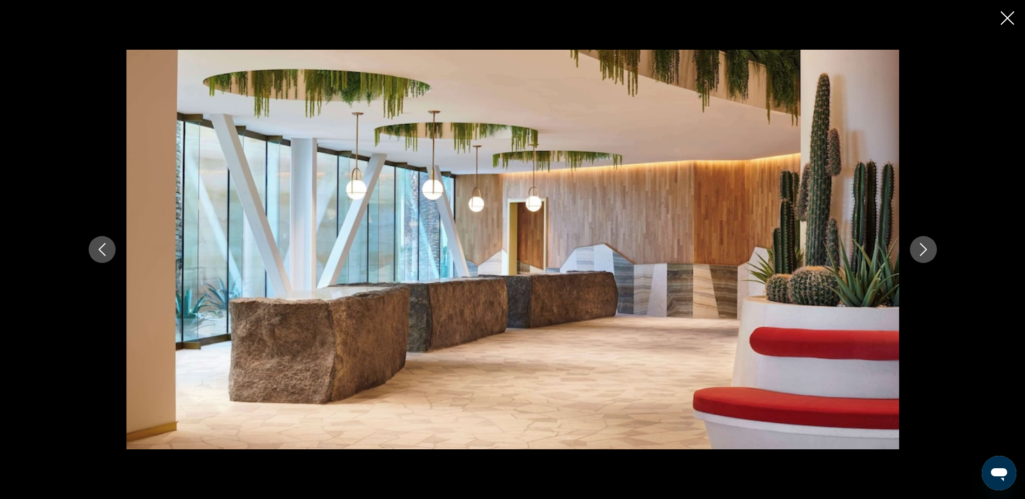
click at [922, 245] on icon "Next image" at bounding box center [923, 249] width 7 height 13
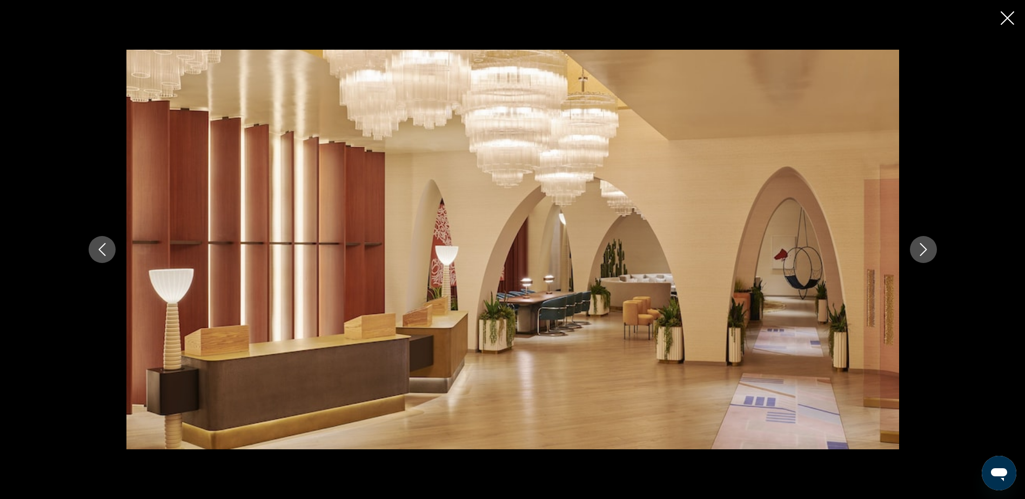
click at [922, 245] on icon "Next image" at bounding box center [923, 249] width 7 height 13
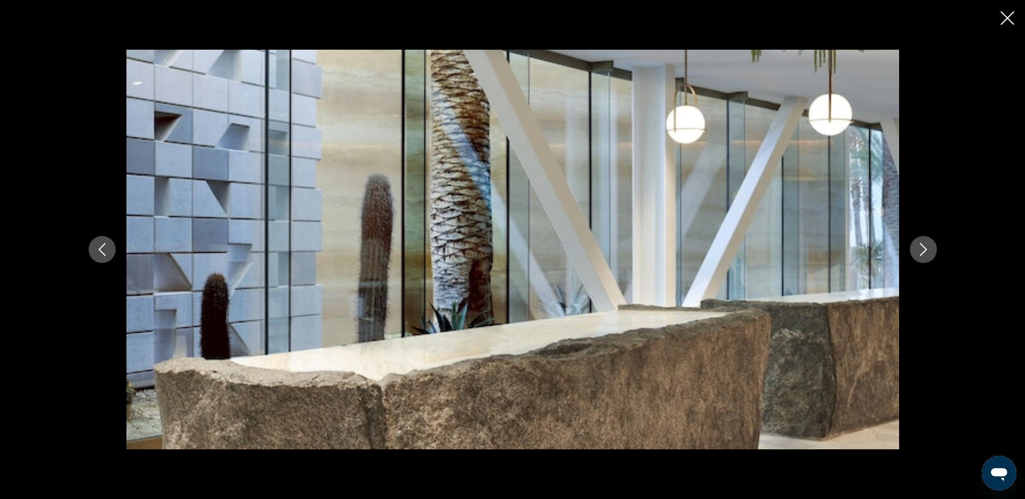
click at [922, 245] on icon "Next image" at bounding box center [923, 249] width 7 height 13
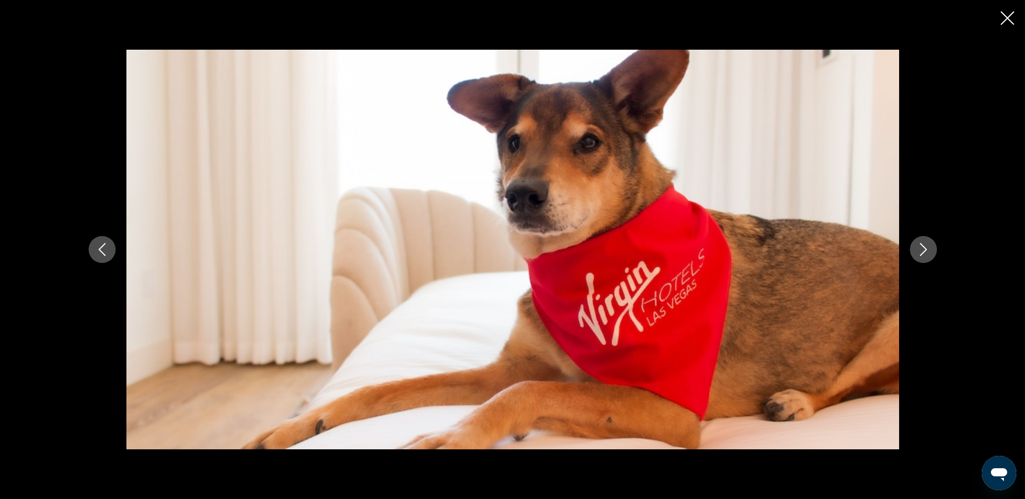
click at [922, 245] on icon "Next image" at bounding box center [923, 249] width 7 height 13
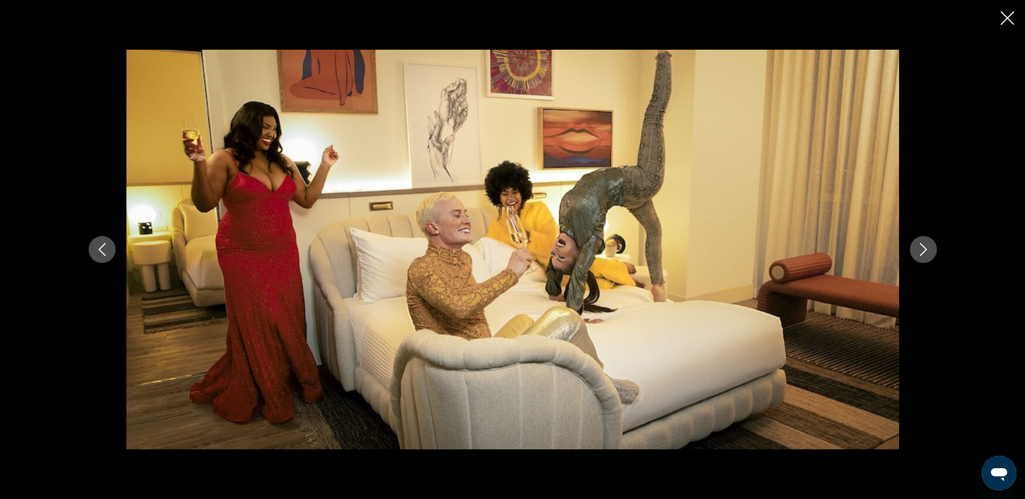
click at [922, 245] on icon "Next image" at bounding box center [923, 249] width 7 height 13
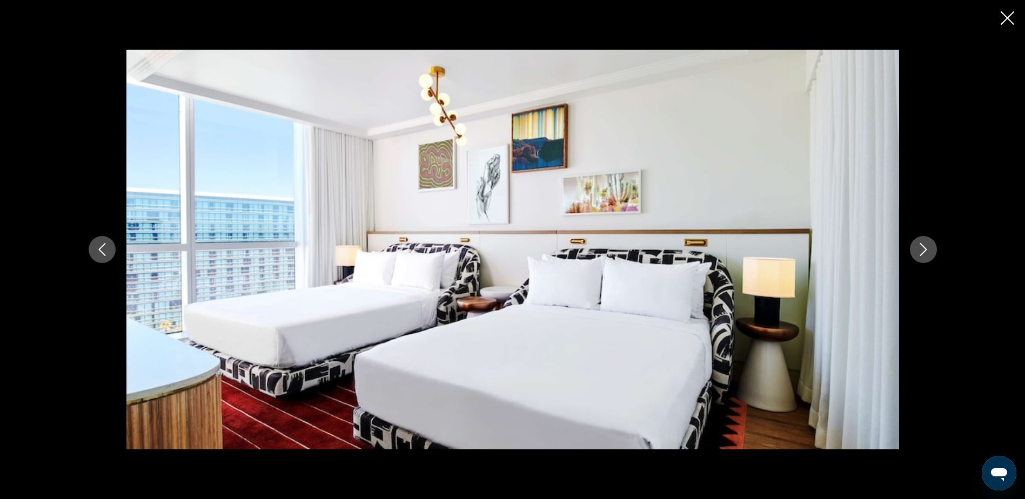
click at [922, 245] on icon "Next image" at bounding box center [923, 249] width 7 height 13
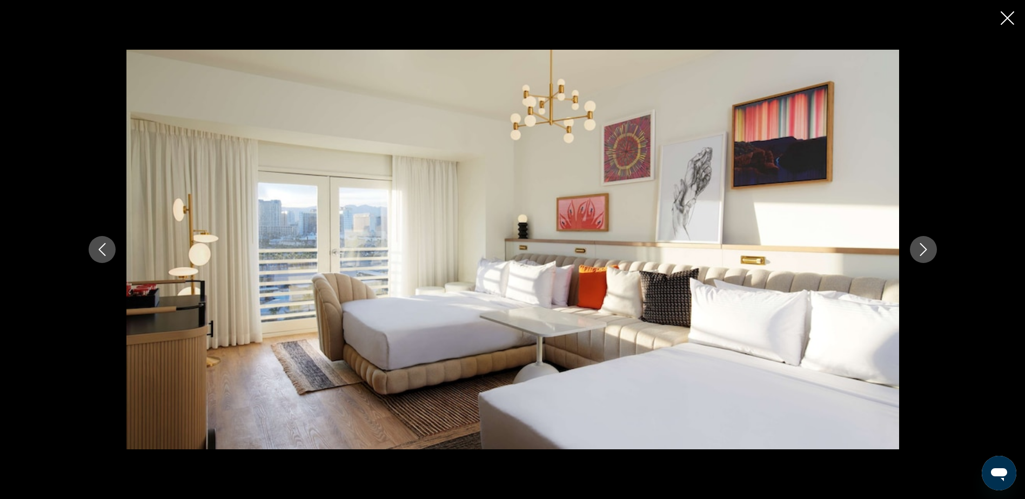
click at [922, 245] on icon "Next image" at bounding box center [923, 249] width 7 height 13
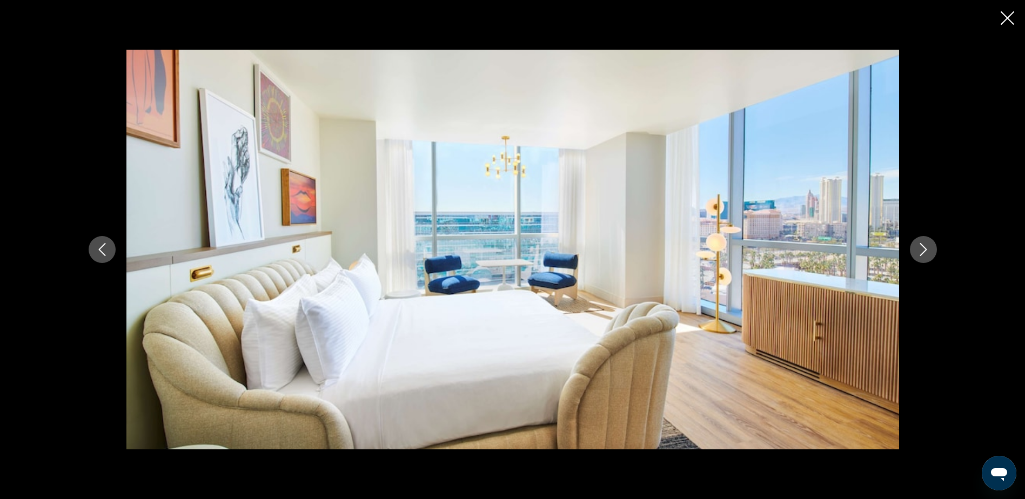
click at [922, 245] on icon "Next image" at bounding box center [923, 249] width 7 height 13
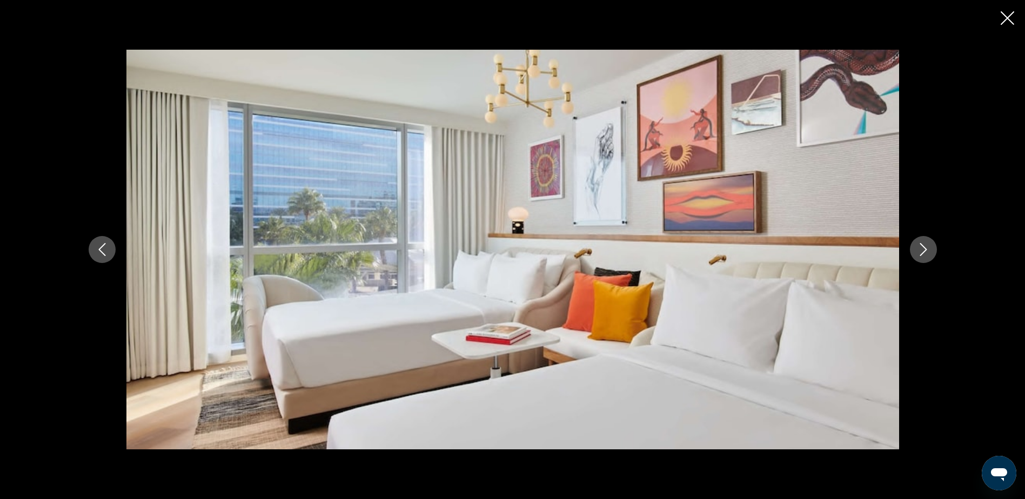
click at [922, 245] on icon "Next image" at bounding box center [923, 249] width 7 height 13
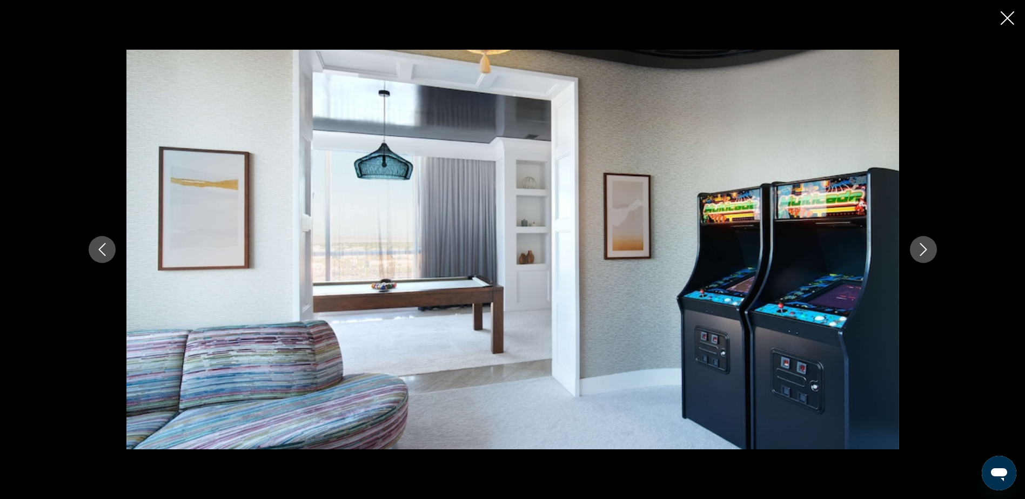
click at [922, 245] on icon "Next image" at bounding box center [923, 249] width 7 height 13
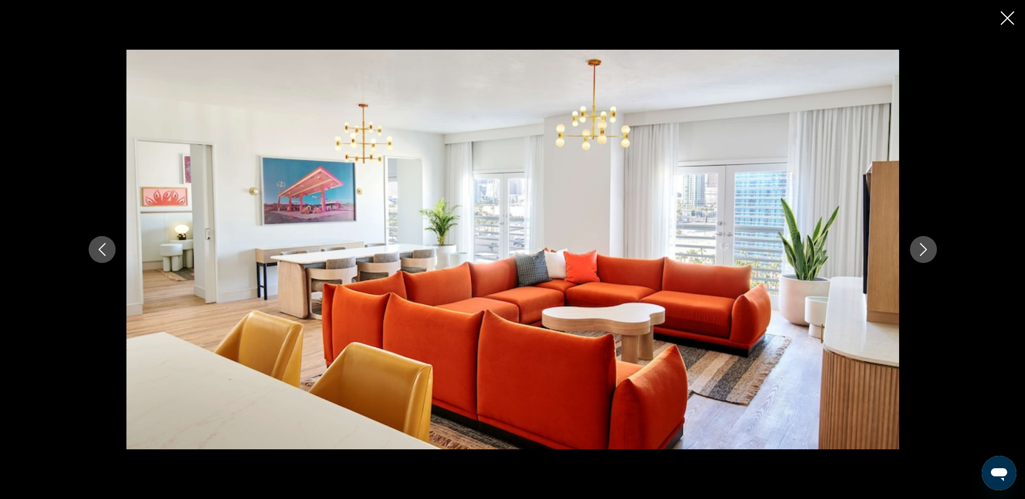
click at [922, 245] on icon "Next image" at bounding box center [923, 249] width 7 height 13
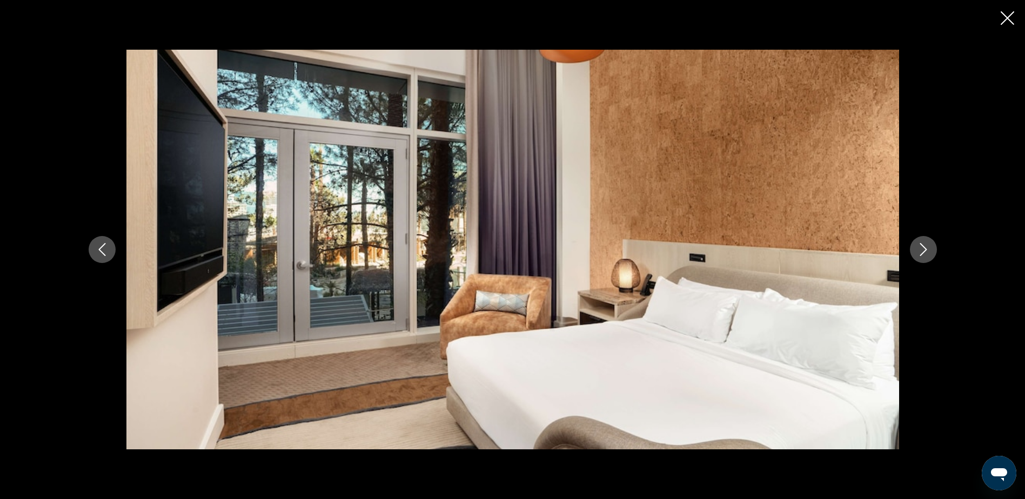
click at [922, 245] on icon "Next image" at bounding box center [923, 249] width 7 height 13
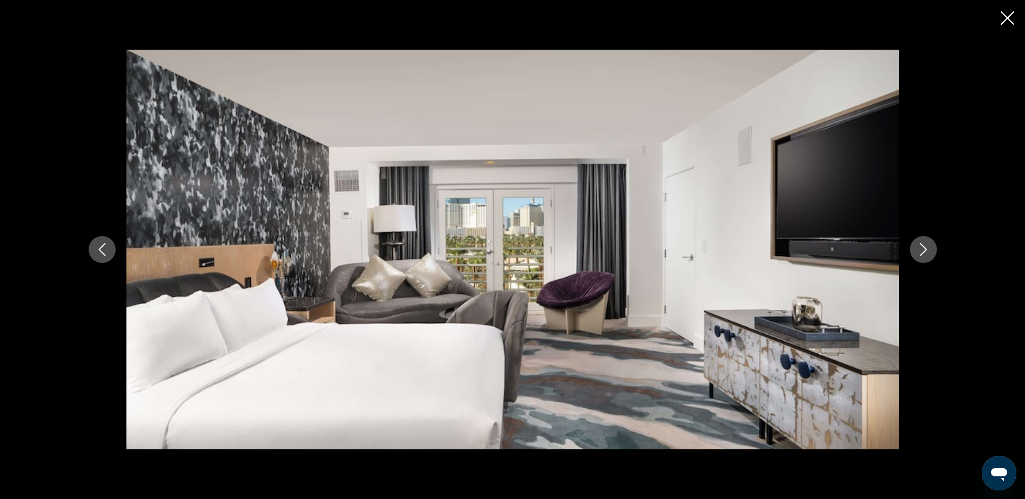
click at [922, 245] on icon "Next image" at bounding box center [923, 249] width 7 height 13
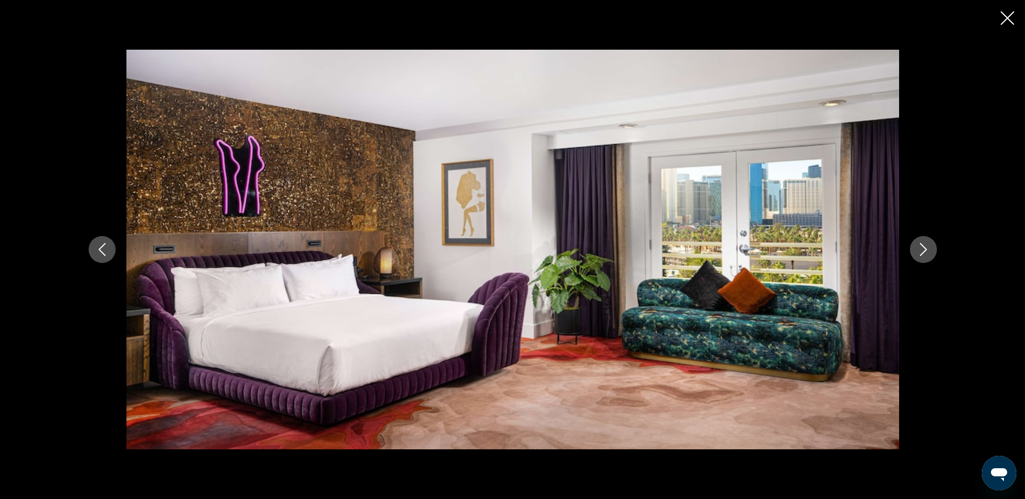
click at [922, 245] on icon "Next image" at bounding box center [923, 249] width 7 height 13
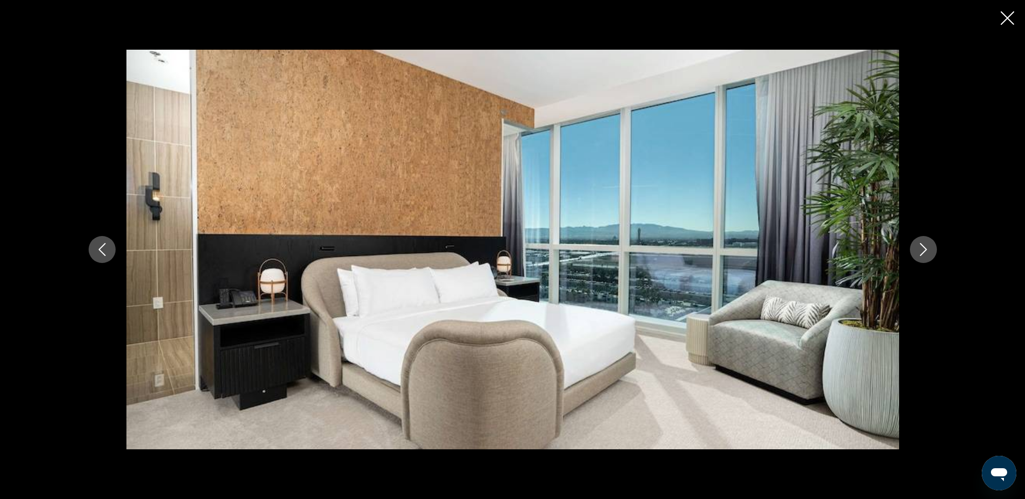
click at [922, 245] on icon "Next image" at bounding box center [923, 249] width 7 height 13
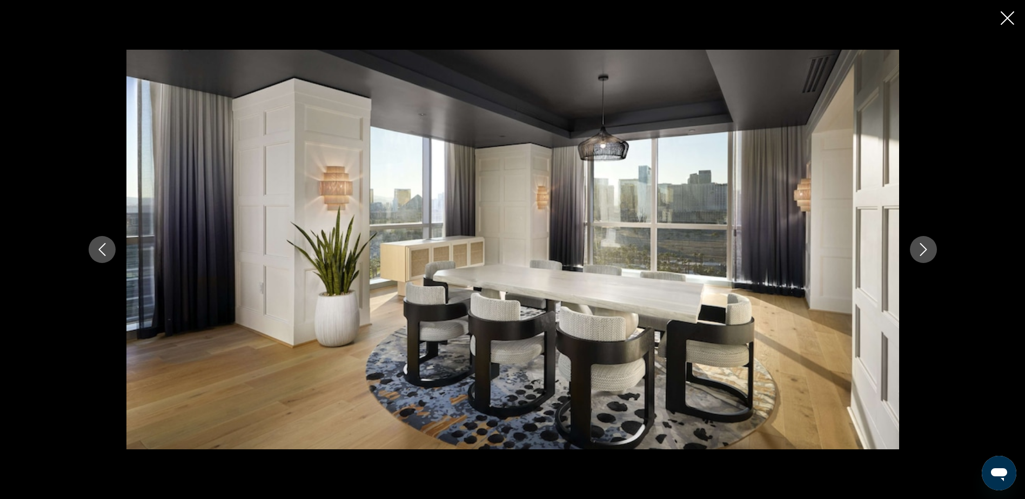
click at [922, 245] on icon "Next image" at bounding box center [923, 249] width 7 height 13
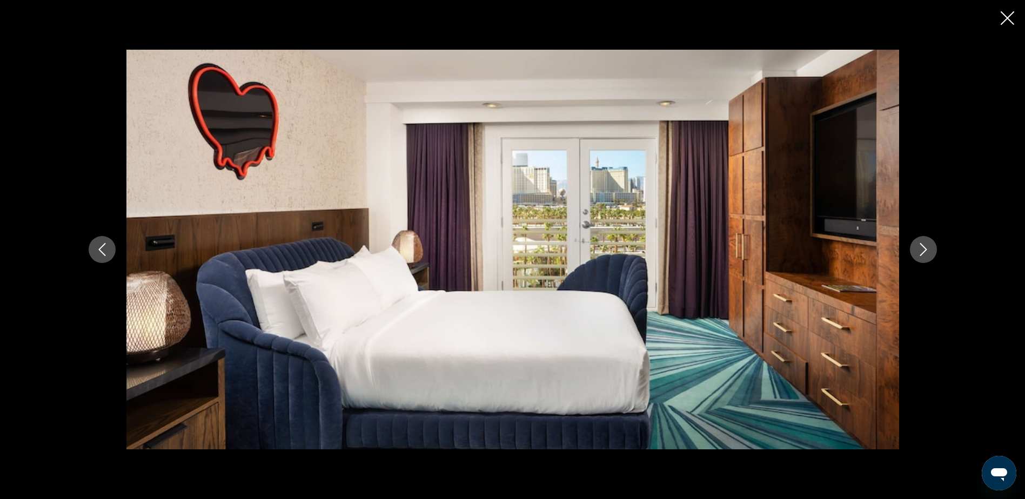
click at [922, 245] on icon "Next image" at bounding box center [923, 249] width 7 height 13
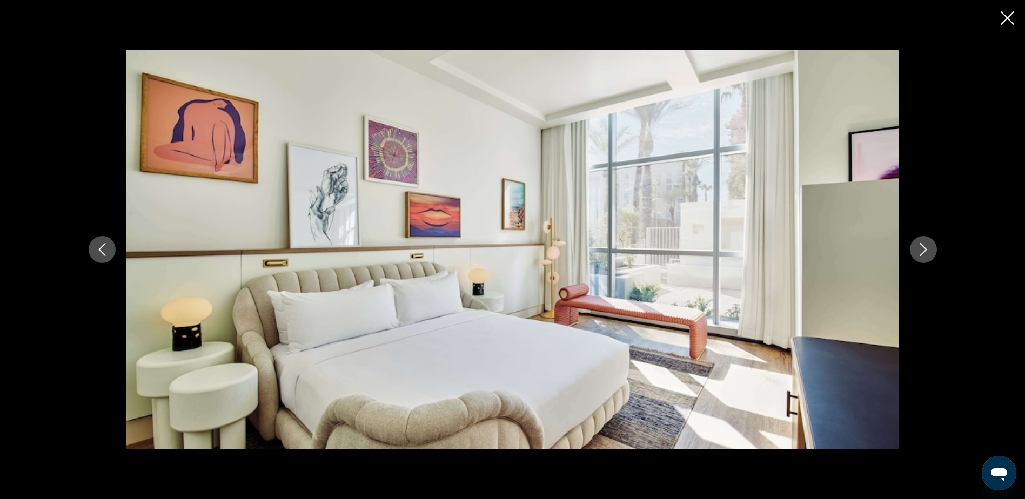
click at [922, 245] on icon "Next image" at bounding box center [923, 249] width 7 height 13
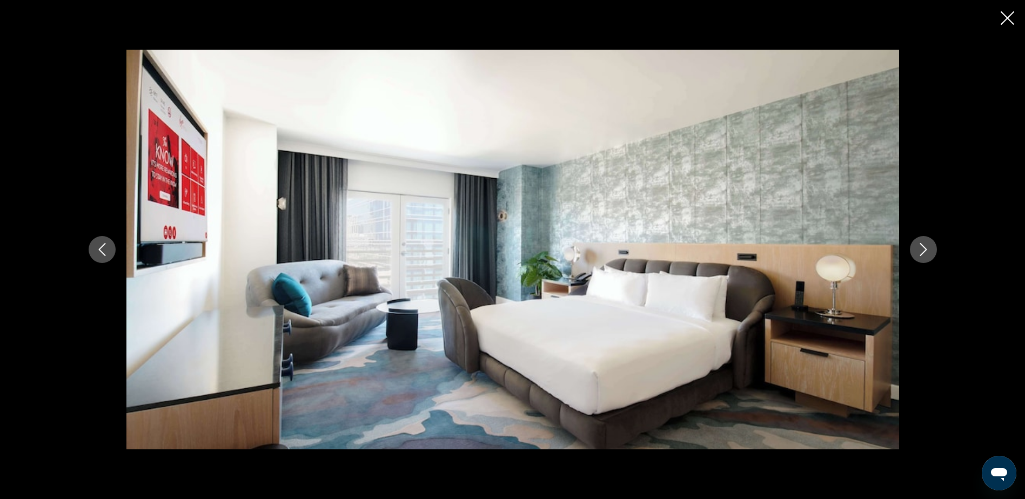
click at [922, 245] on icon "Next image" at bounding box center [923, 249] width 7 height 13
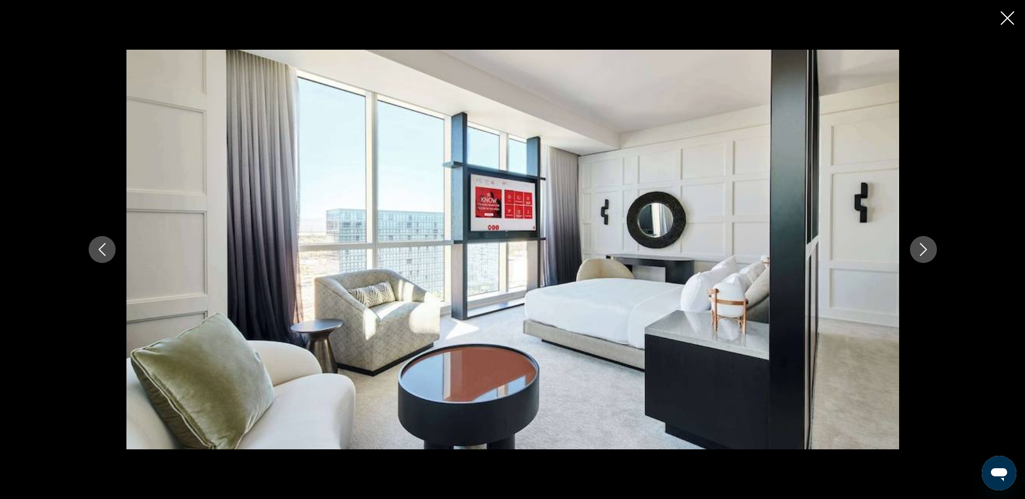
click at [922, 245] on icon "Next image" at bounding box center [923, 249] width 7 height 13
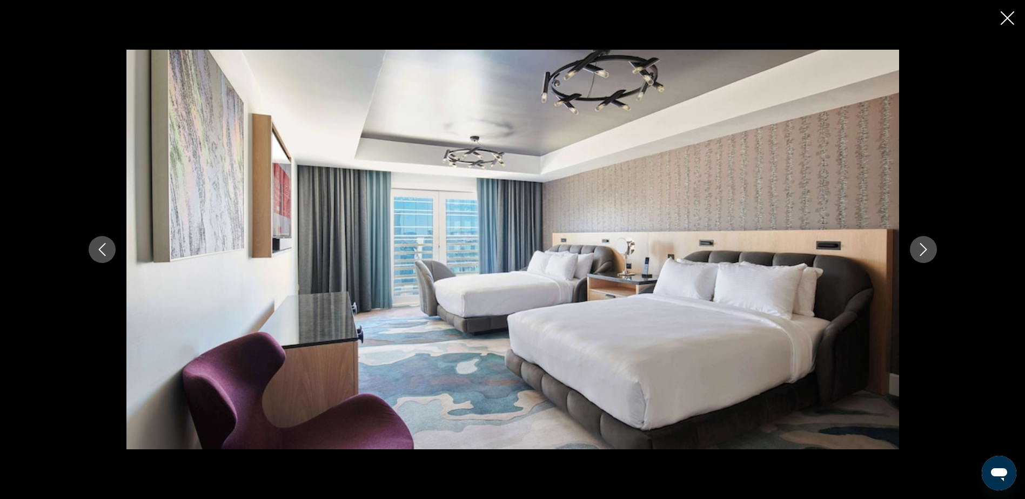
click at [922, 245] on icon "Next image" at bounding box center [923, 249] width 7 height 13
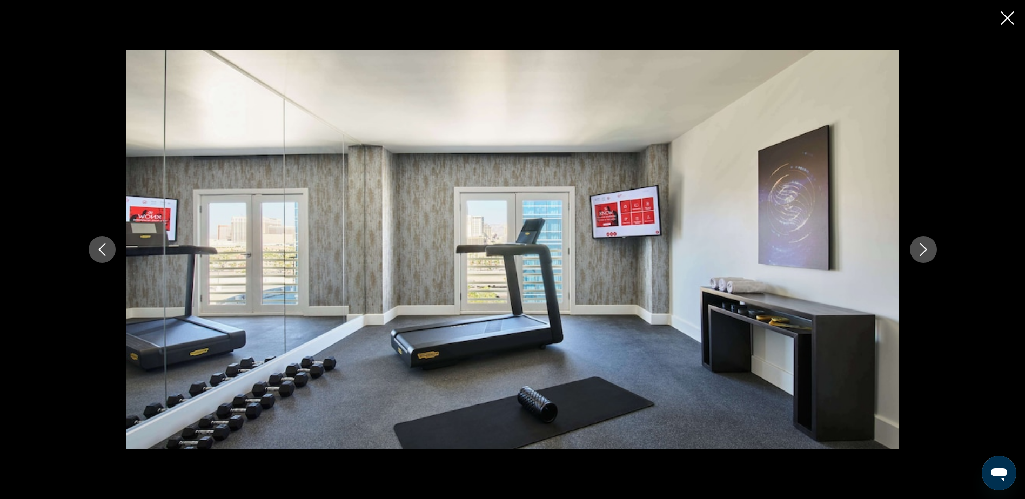
click at [922, 245] on icon "Next image" at bounding box center [923, 249] width 7 height 13
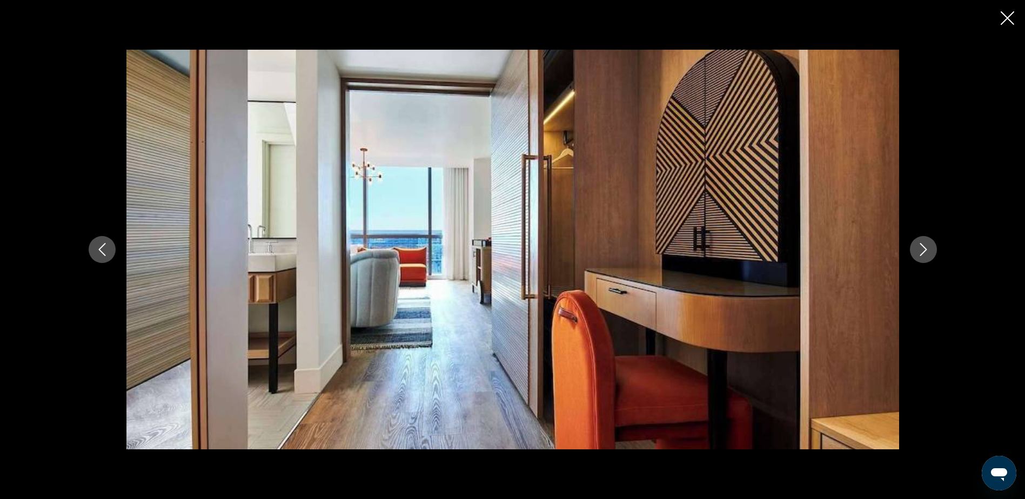
click at [922, 245] on icon "Next image" at bounding box center [923, 249] width 7 height 13
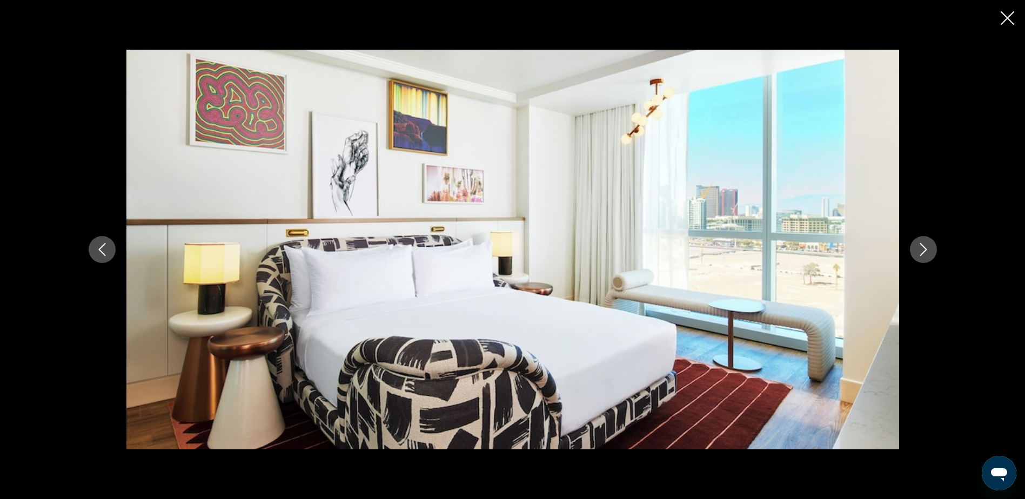
click at [922, 245] on icon "Next image" at bounding box center [923, 249] width 7 height 13
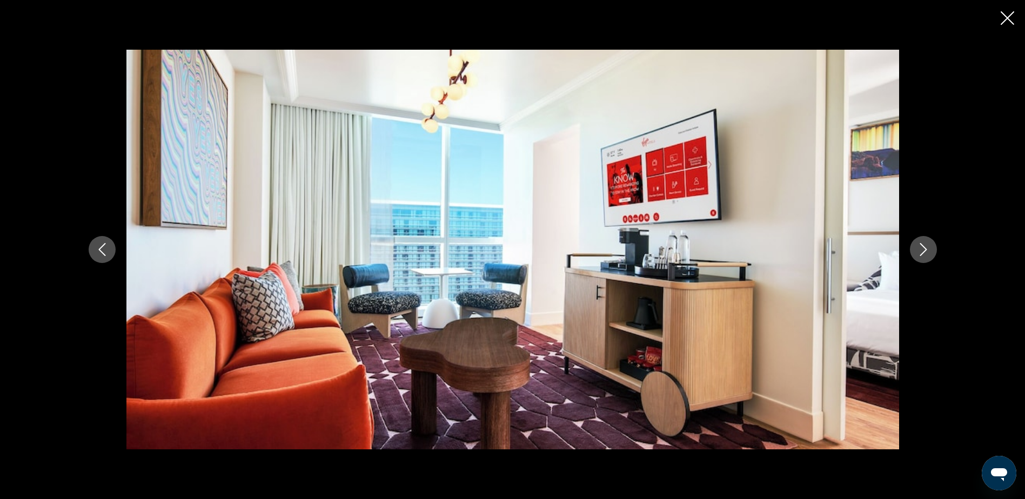
click at [922, 245] on icon "Next image" at bounding box center [923, 249] width 7 height 13
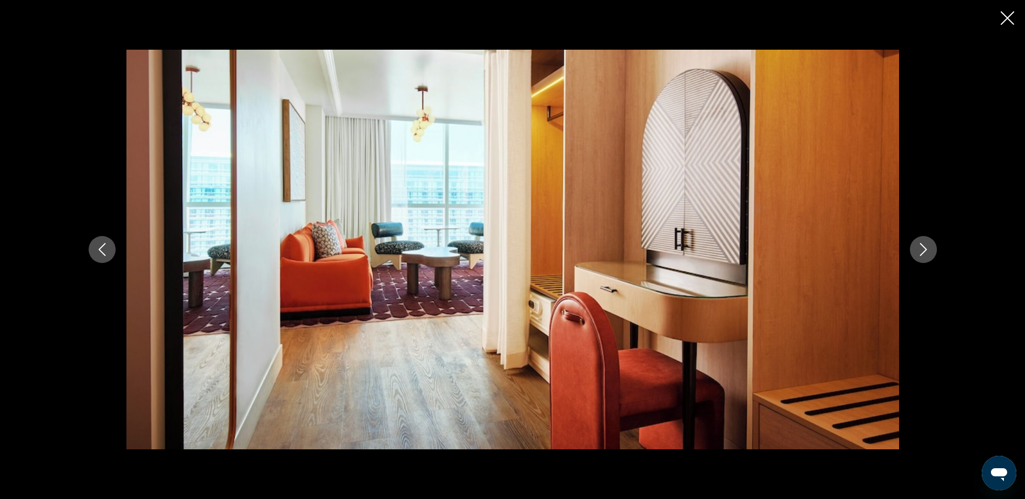
click at [922, 245] on icon "Next image" at bounding box center [923, 249] width 7 height 13
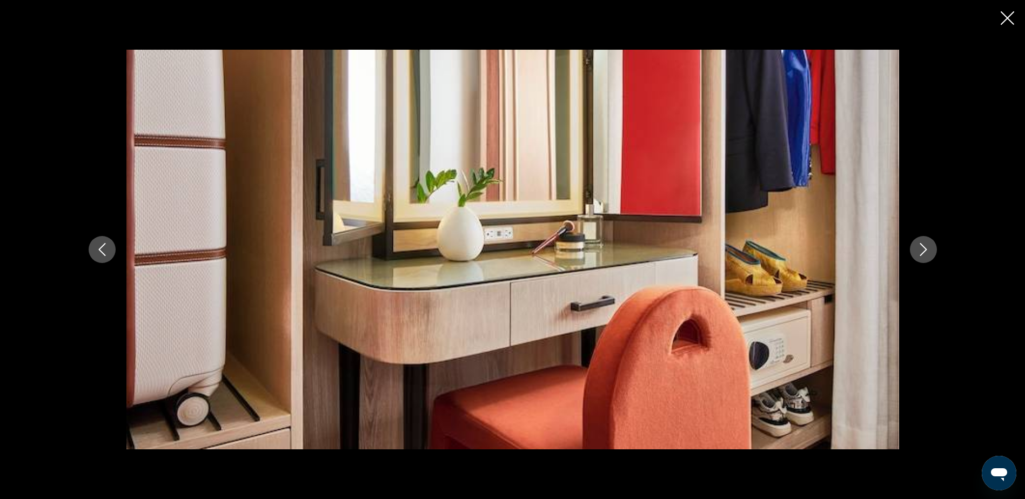
click at [922, 245] on icon "Next image" at bounding box center [923, 249] width 7 height 13
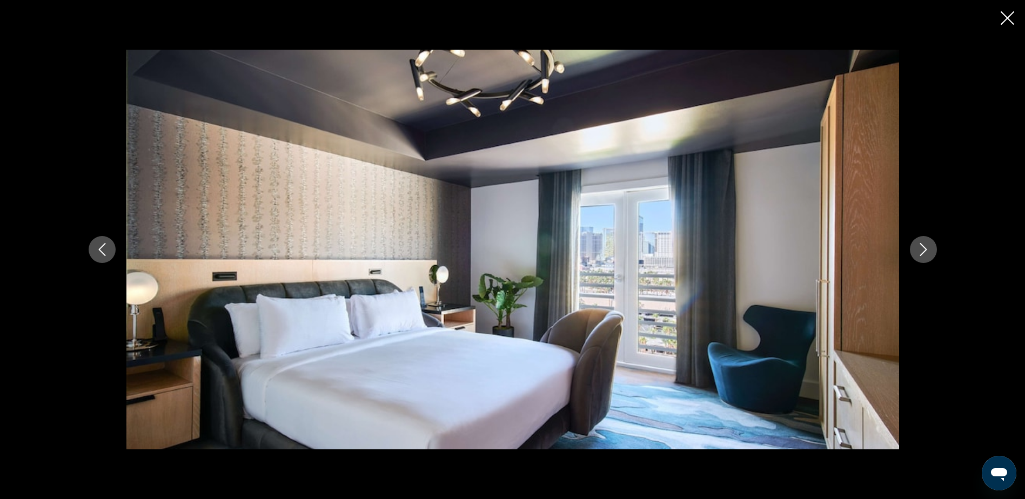
click at [922, 245] on icon "Next image" at bounding box center [923, 249] width 7 height 13
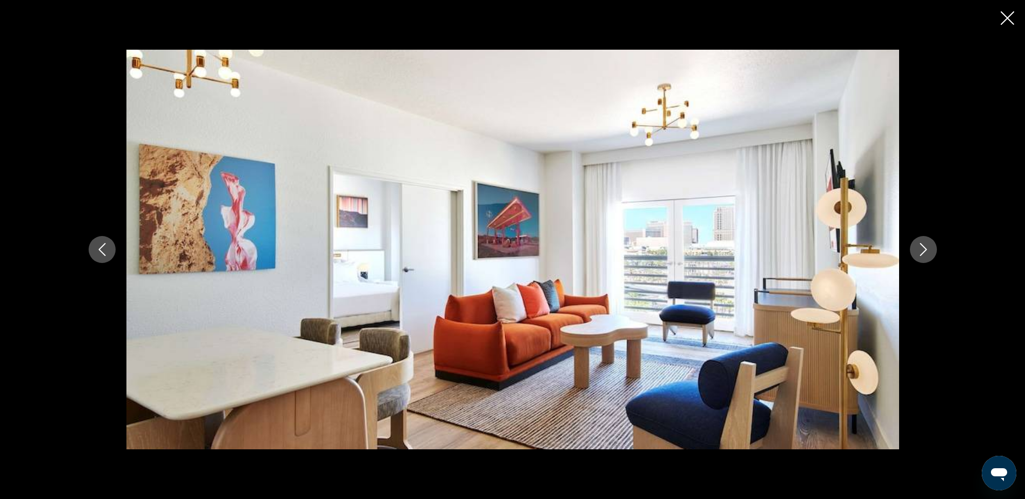
click at [922, 245] on icon "Next image" at bounding box center [923, 249] width 7 height 13
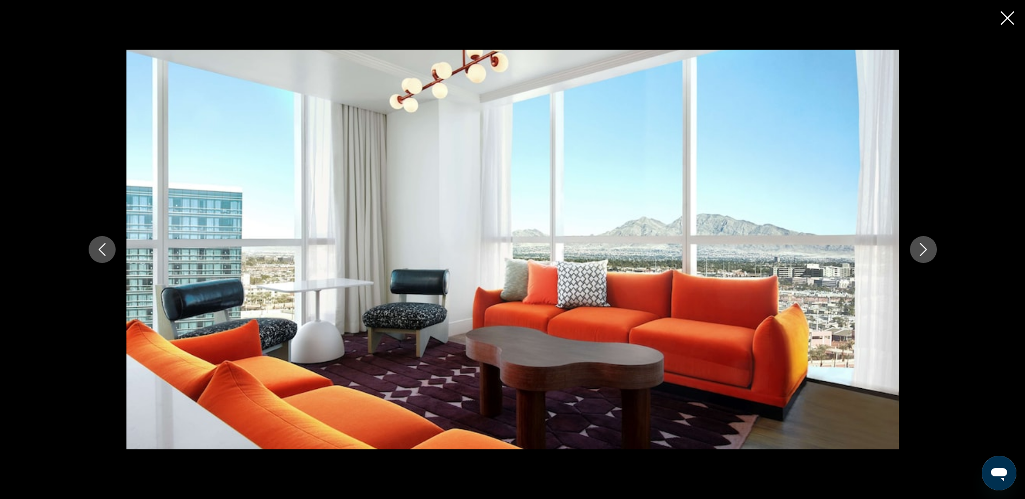
click at [922, 245] on icon "Next image" at bounding box center [923, 249] width 7 height 13
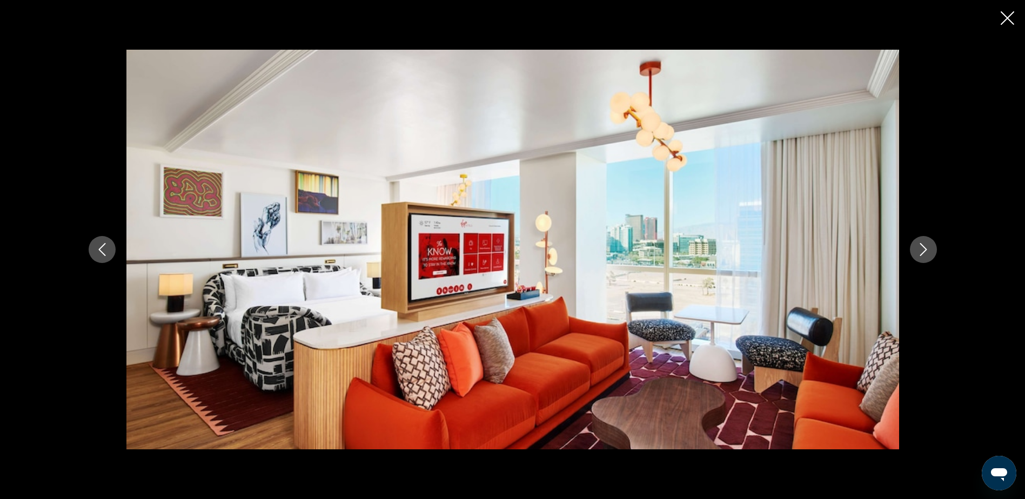
click at [922, 245] on icon "Next image" at bounding box center [923, 249] width 7 height 13
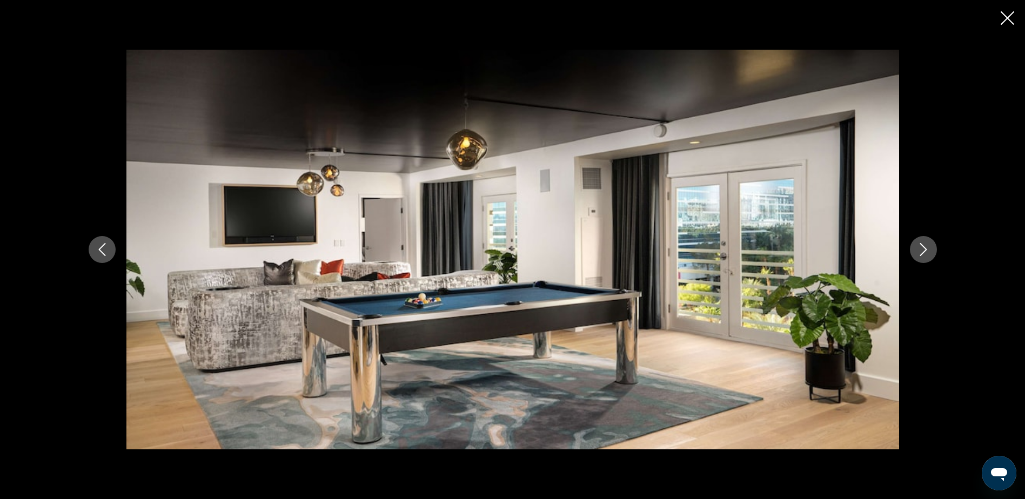
click at [922, 245] on icon "Next image" at bounding box center [923, 249] width 7 height 13
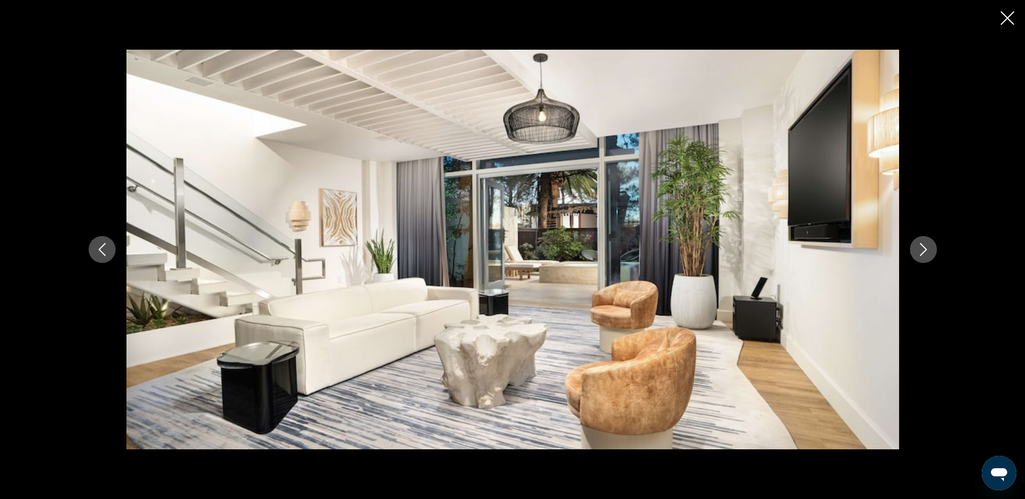
click at [922, 245] on icon "Next image" at bounding box center [923, 249] width 7 height 13
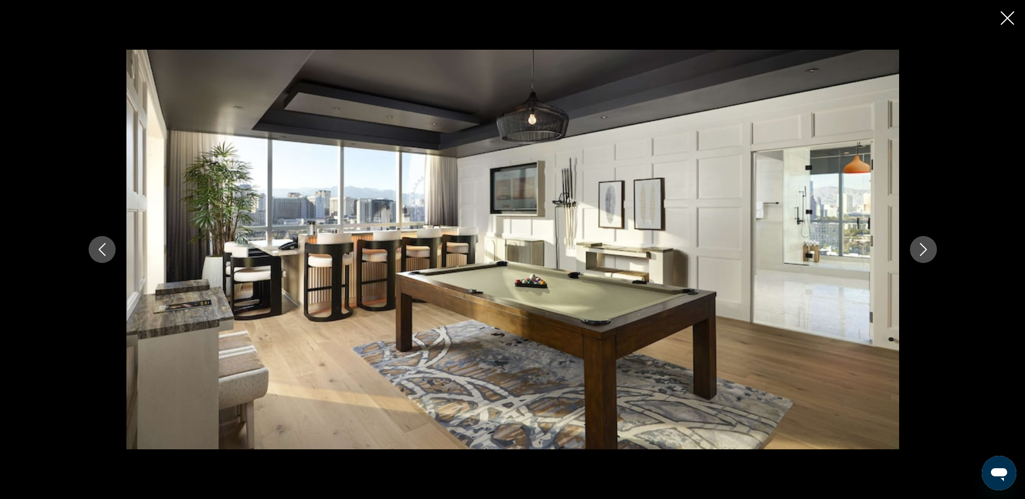
click at [99, 247] on icon "Previous image" at bounding box center [102, 249] width 13 height 13
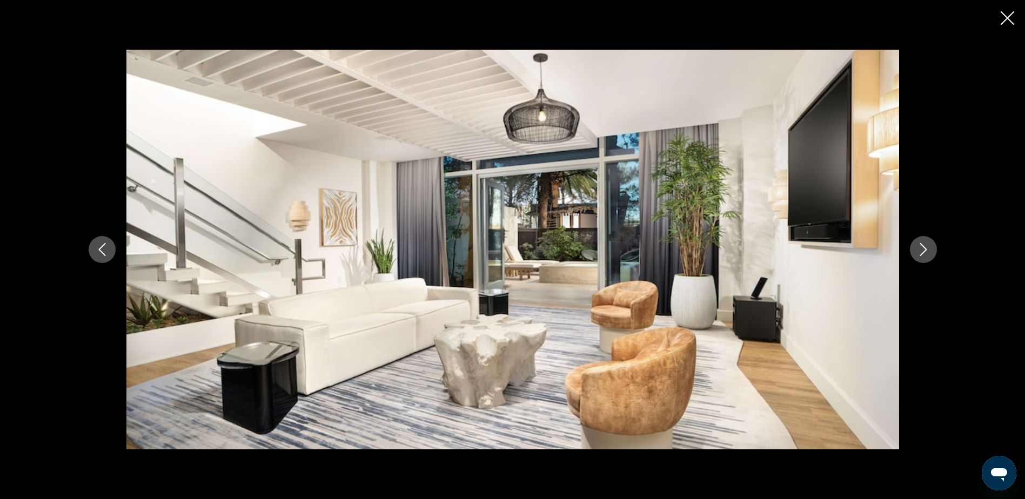
click at [99, 247] on icon "Previous image" at bounding box center [102, 249] width 13 height 13
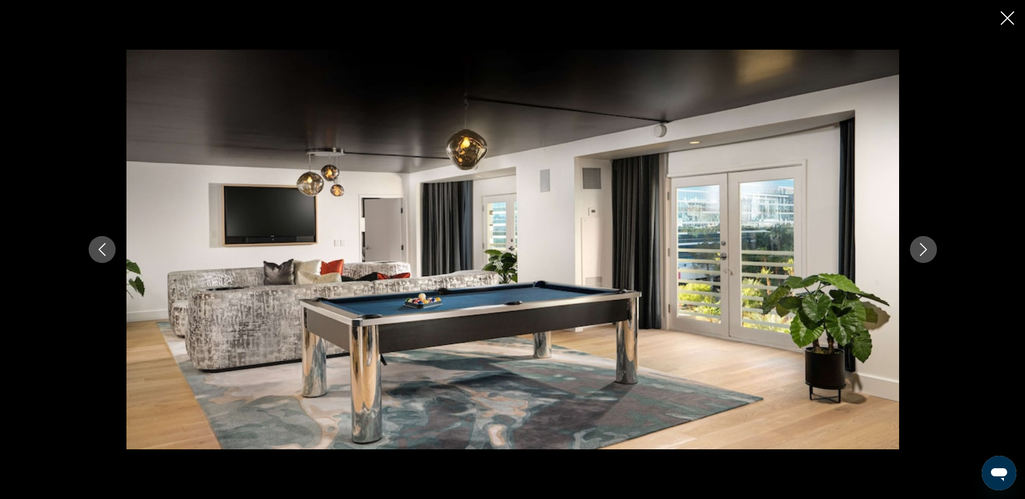
click at [99, 247] on icon "Previous image" at bounding box center [102, 249] width 13 height 13
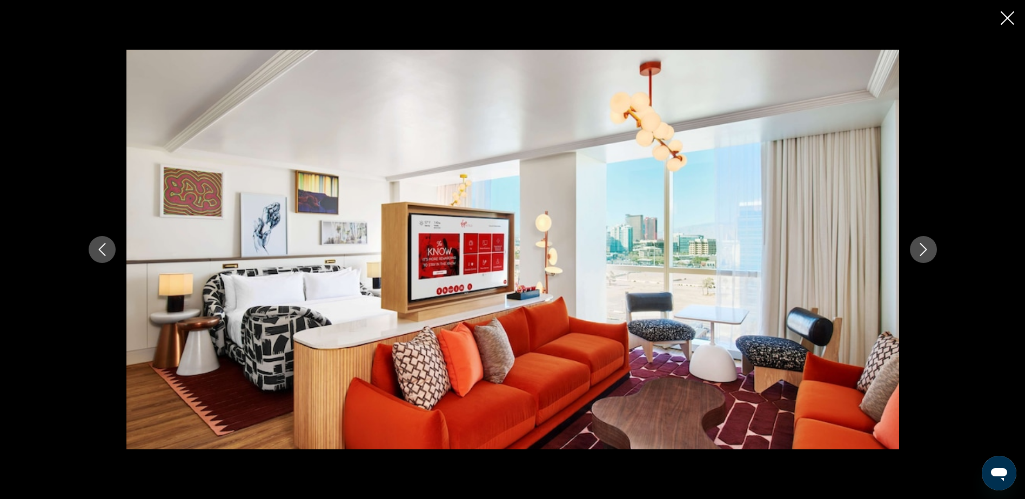
click at [924, 250] on icon "Next image" at bounding box center [923, 249] width 13 height 13
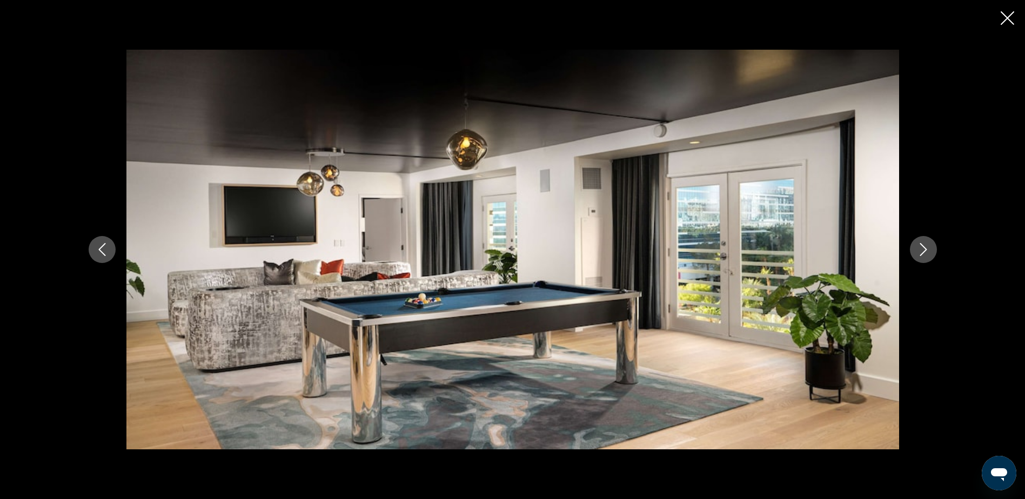
click at [924, 250] on icon "Next image" at bounding box center [923, 249] width 13 height 13
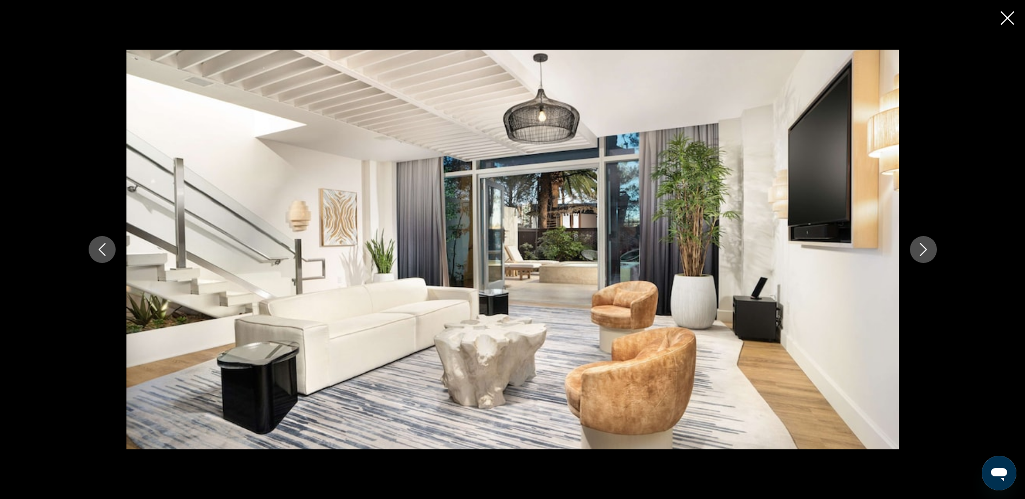
click at [924, 250] on icon "Next image" at bounding box center [923, 249] width 13 height 13
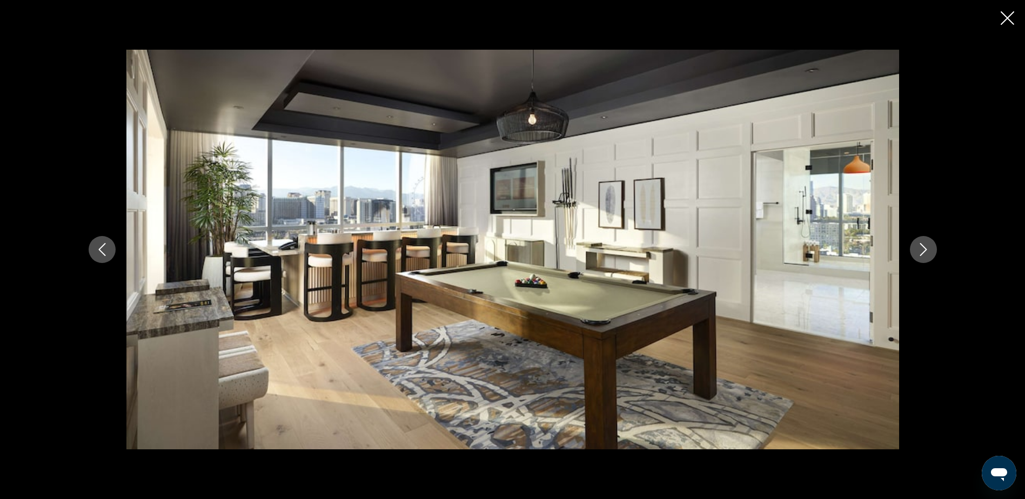
click at [924, 250] on icon "Next image" at bounding box center [923, 249] width 13 height 13
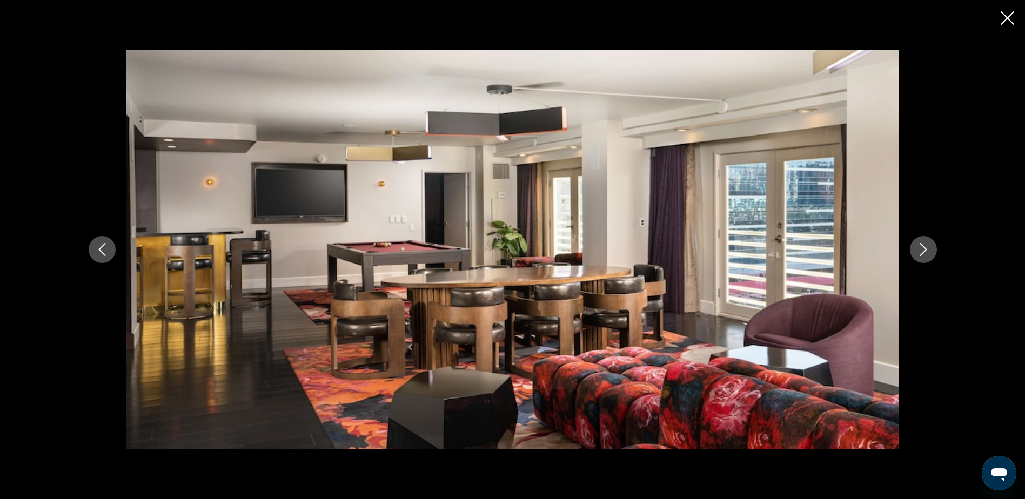
click at [924, 250] on icon "Next image" at bounding box center [923, 249] width 13 height 13
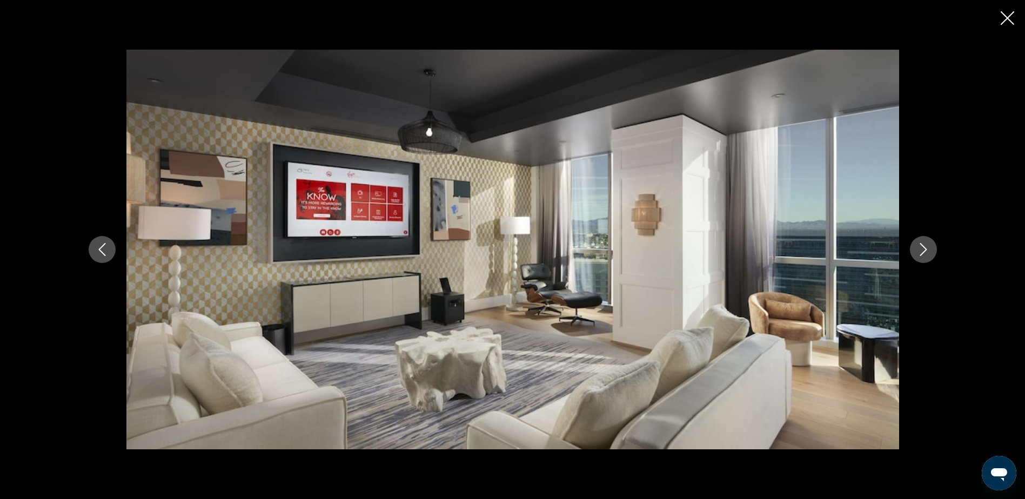
click at [924, 250] on icon "Next image" at bounding box center [923, 249] width 13 height 13
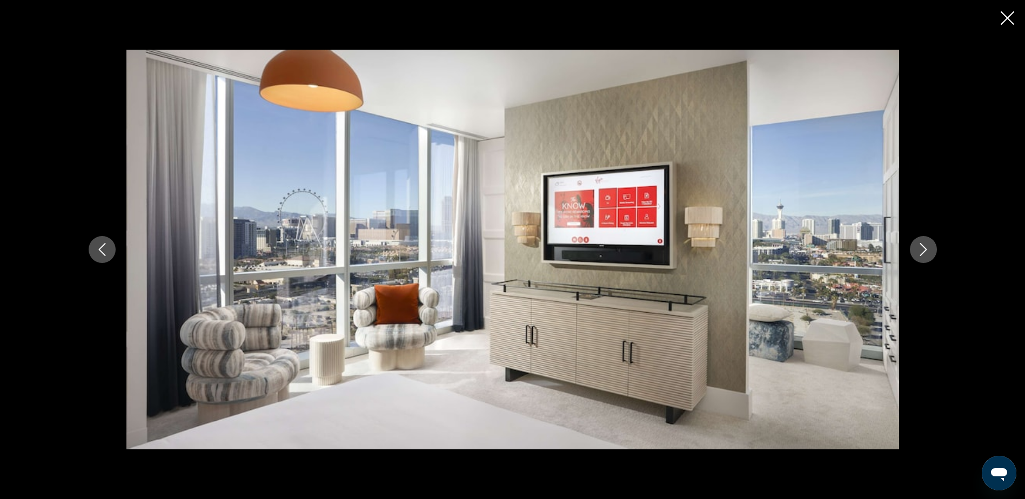
click at [924, 250] on icon "Next image" at bounding box center [923, 249] width 13 height 13
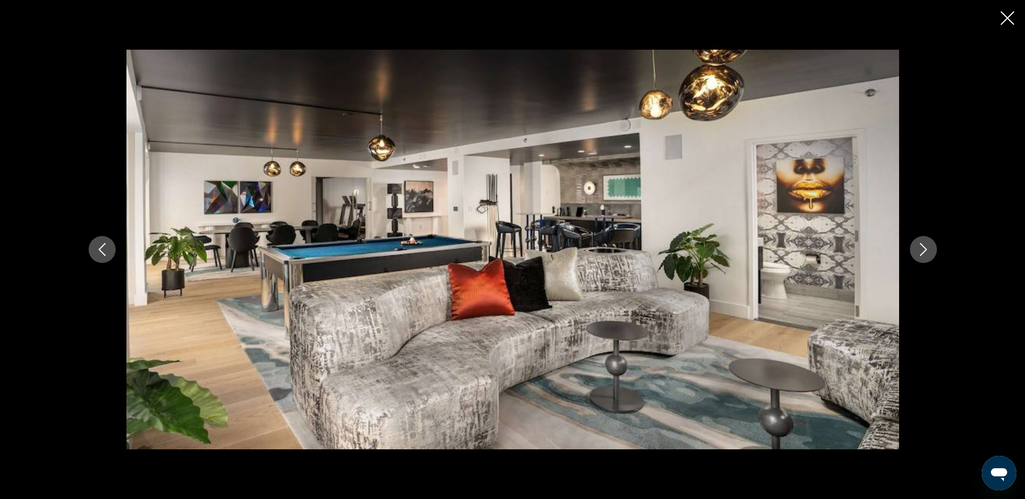
click at [924, 250] on icon "Next image" at bounding box center [923, 249] width 13 height 13
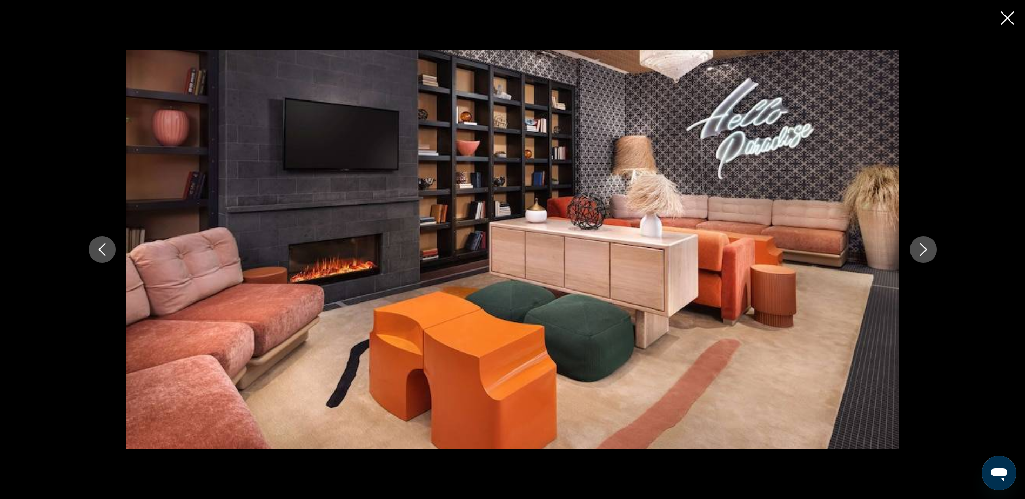
click at [924, 250] on icon "Next image" at bounding box center [923, 249] width 13 height 13
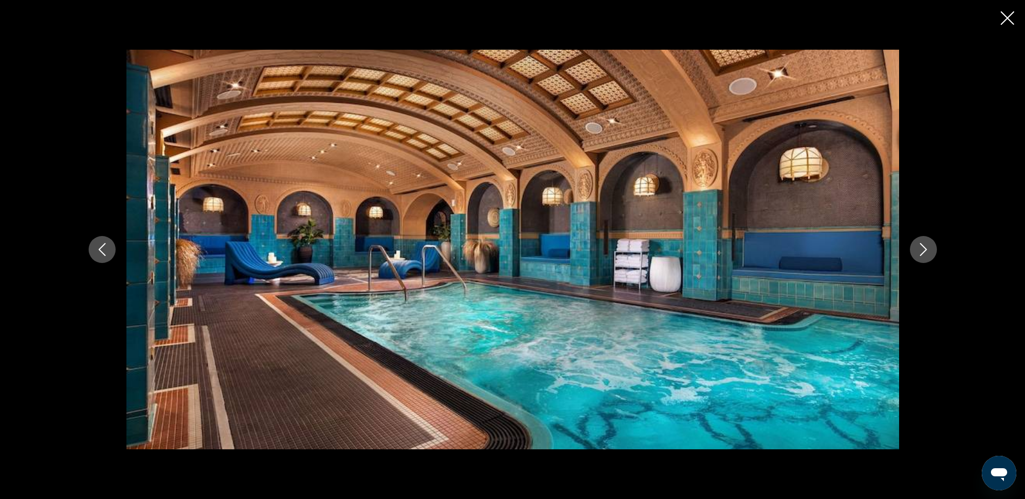
click at [924, 250] on icon "Next image" at bounding box center [923, 249] width 13 height 13
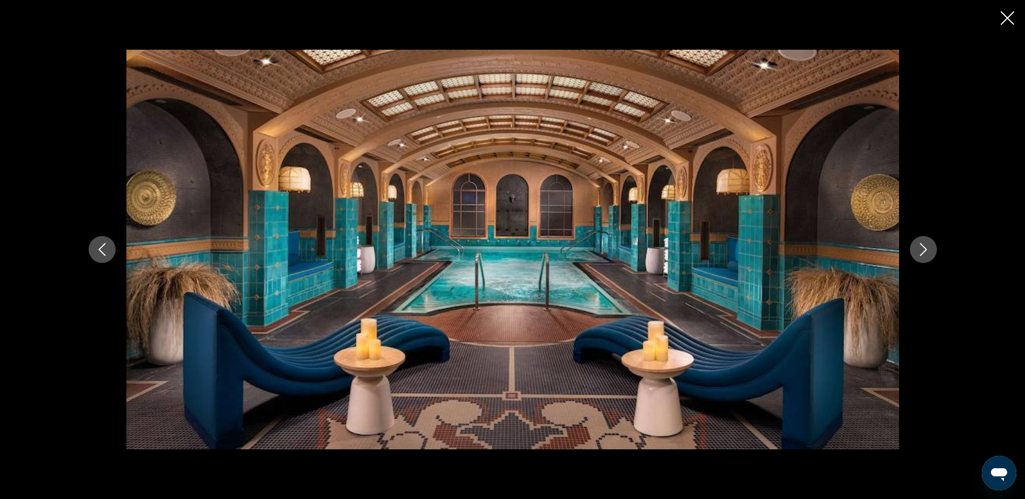
click at [924, 250] on icon "Next image" at bounding box center [923, 249] width 13 height 13
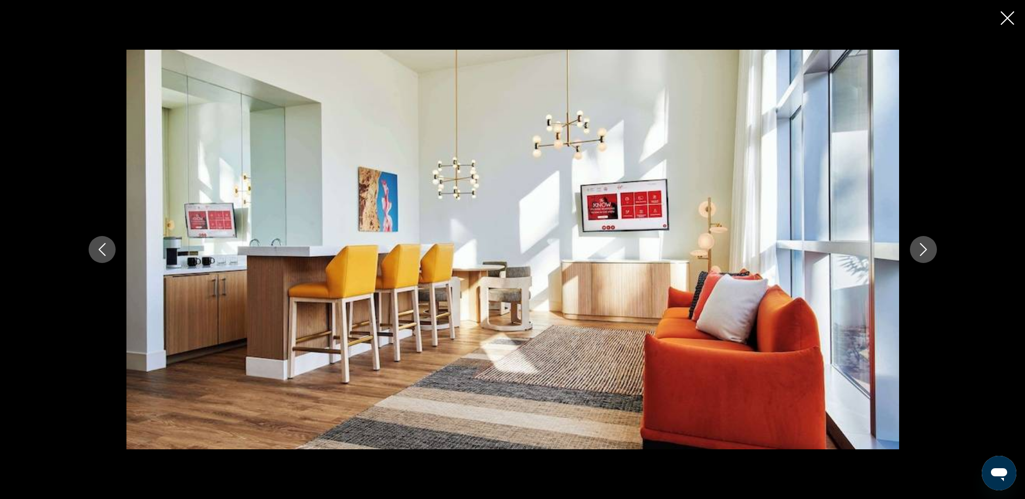
click at [924, 250] on icon "Next image" at bounding box center [923, 249] width 13 height 13
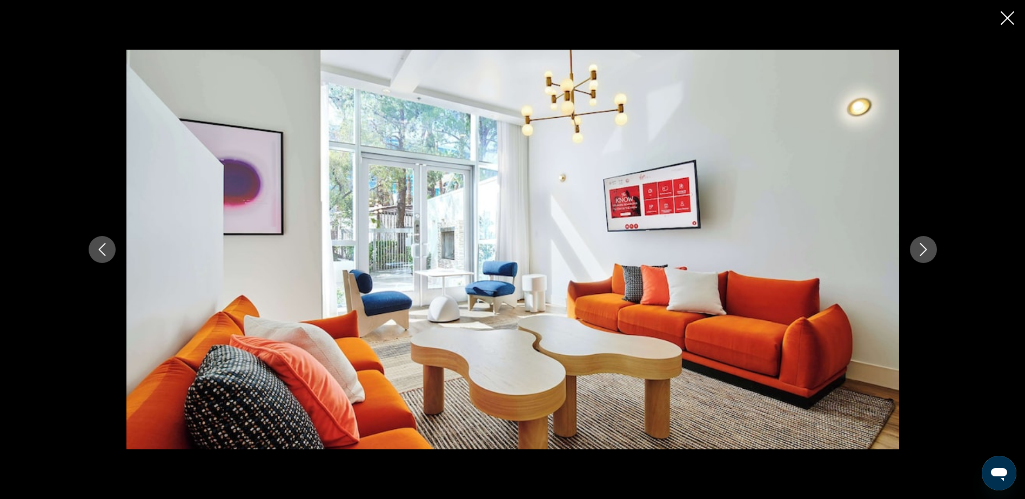
click at [924, 250] on icon "Next image" at bounding box center [923, 249] width 13 height 13
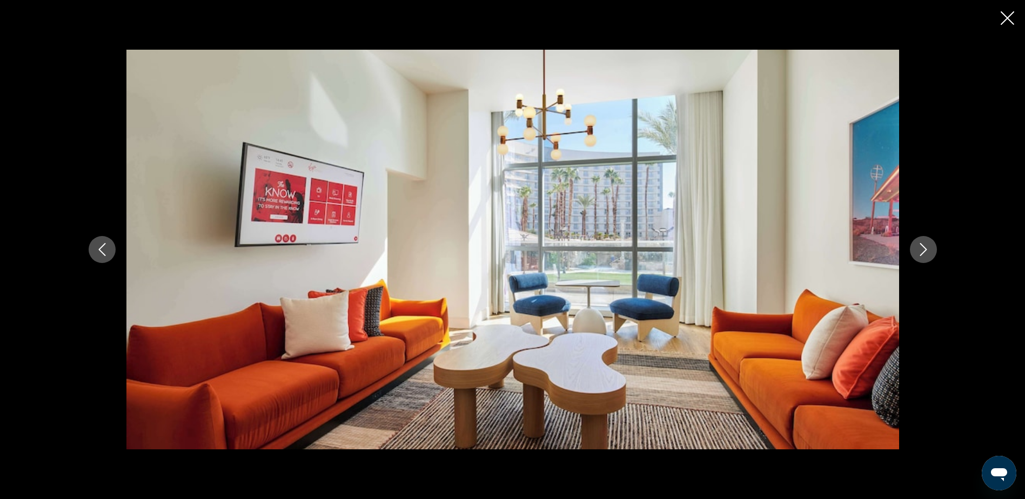
click at [1004, 17] on icon "Close slideshow" at bounding box center [1008, 18] width 14 height 14
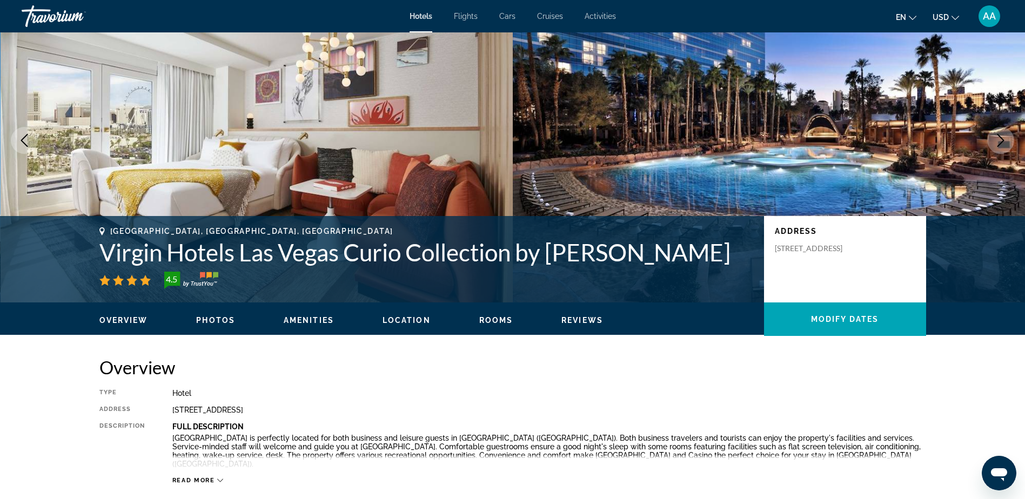
scroll to position [0, 0]
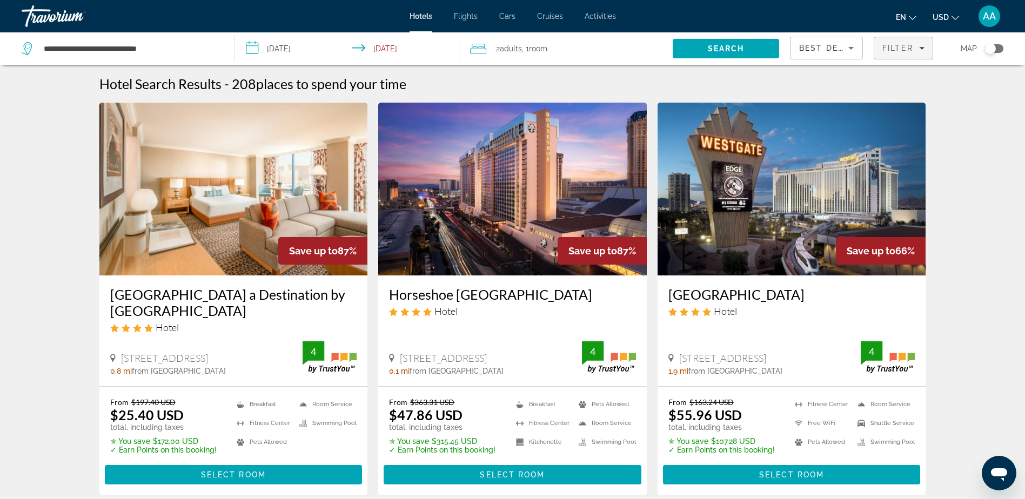
click at [914, 52] on span "Filters" at bounding box center [904, 48] width 58 height 26
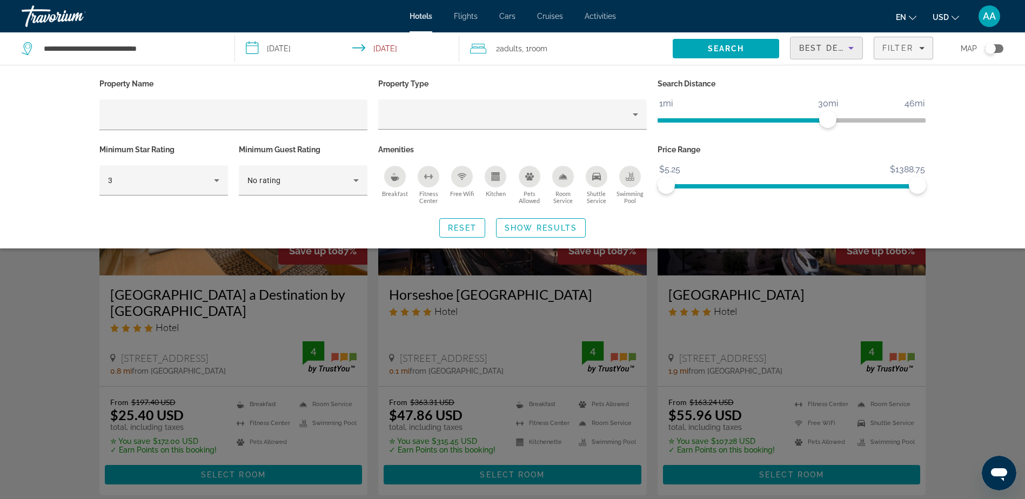
click at [847, 44] on icon "Sort by" at bounding box center [851, 48] width 13 height 13
click at [807, 129] on span "Lowest Price" at bounding box center [820, 128] width 43 height 9
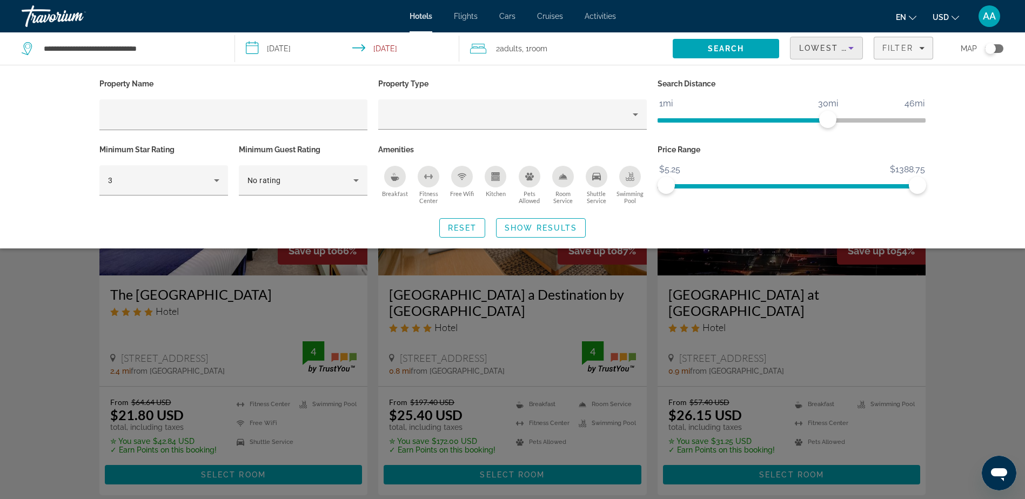
click at [969, 287] on div "Search widget" at bounding box center [512, 330] width 1025 height 337
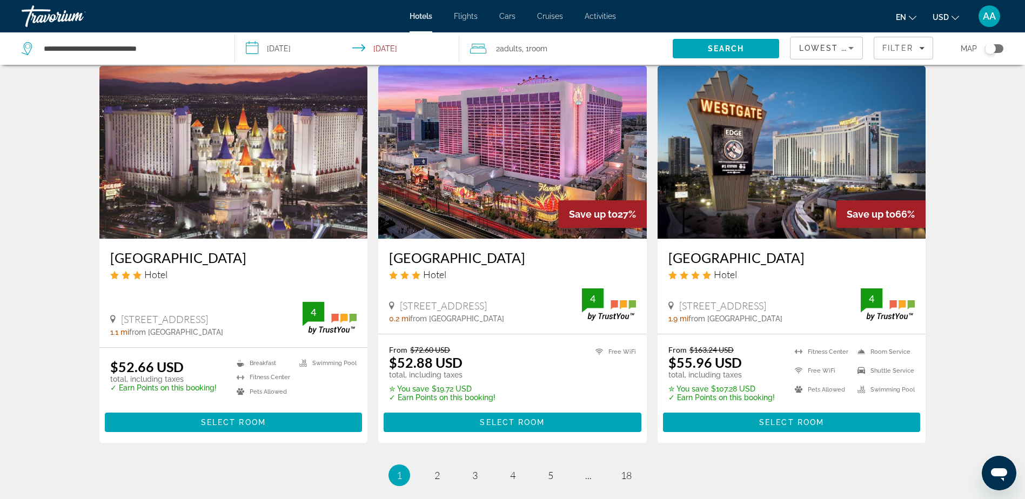
scroll to position [1243, 0]
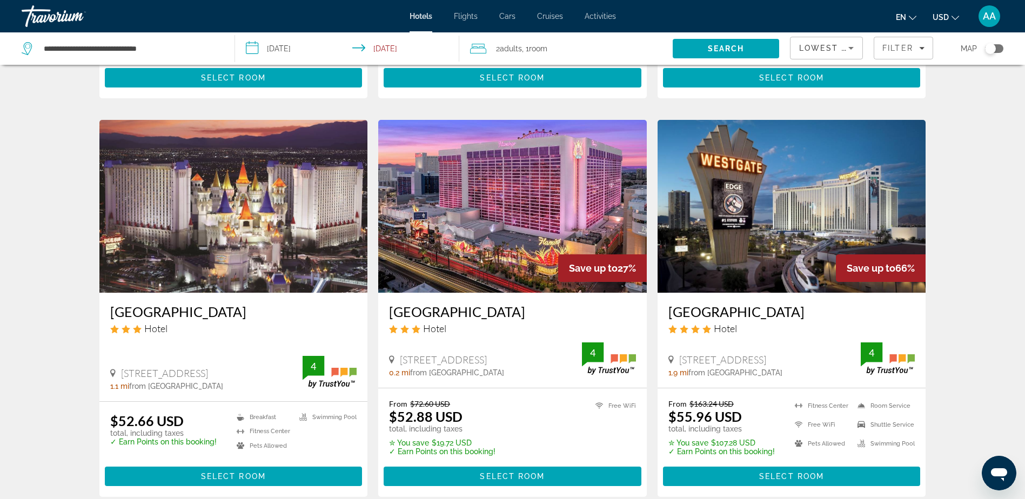
click at [804, 176] on img "Main content" at bounding box center [792, 206] width 269 height 173
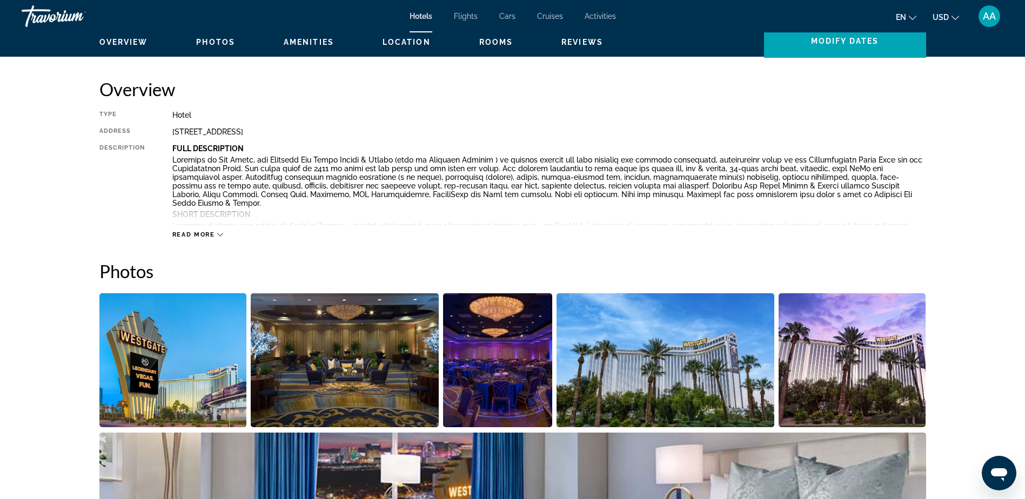
scroll to position [432, 0]
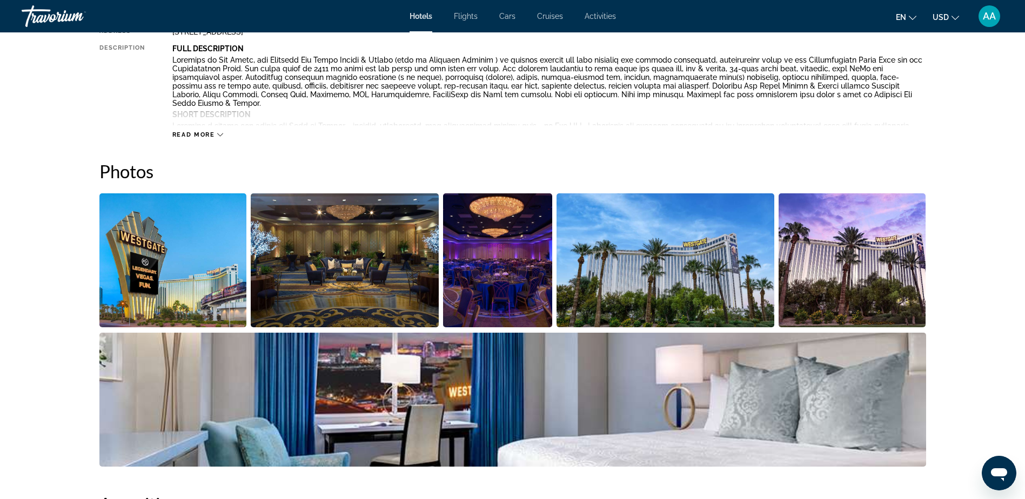
click at [195, 244] on img "Open full-screen image slider" at bounding box center [173, 261] width 148 height 134
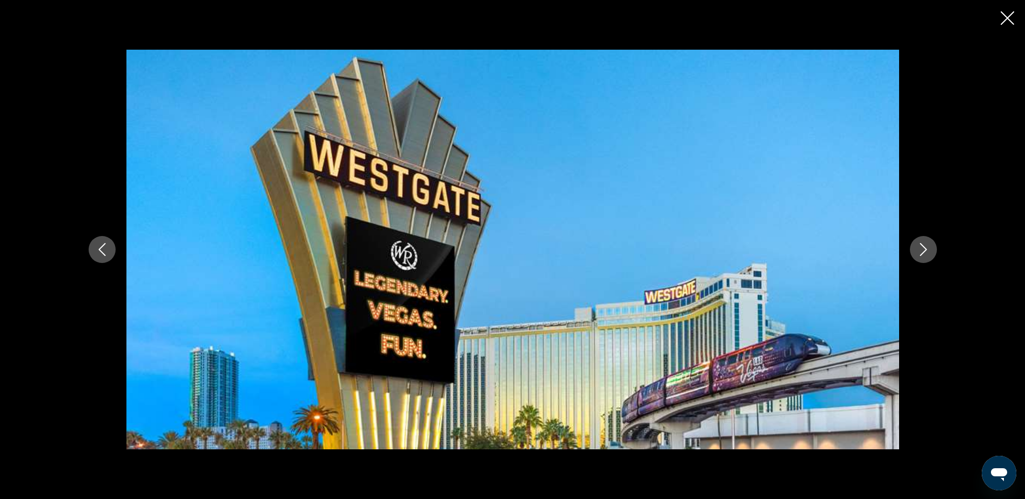
click at [921, 248] on icon "Next image" at bounding box center [923, 249] width 13 height 13
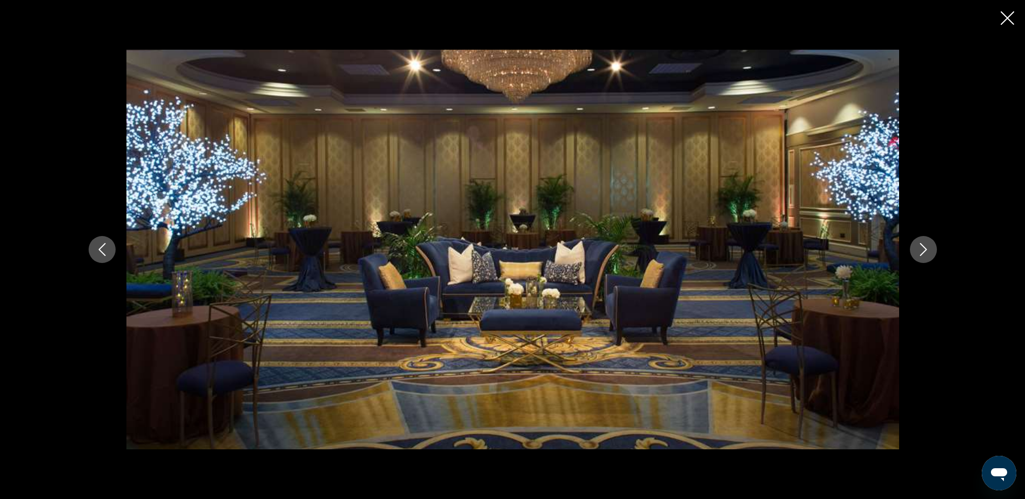
click at [921, 248] on icon "Next image" at bounding box center [923, 249] width 13 height 13
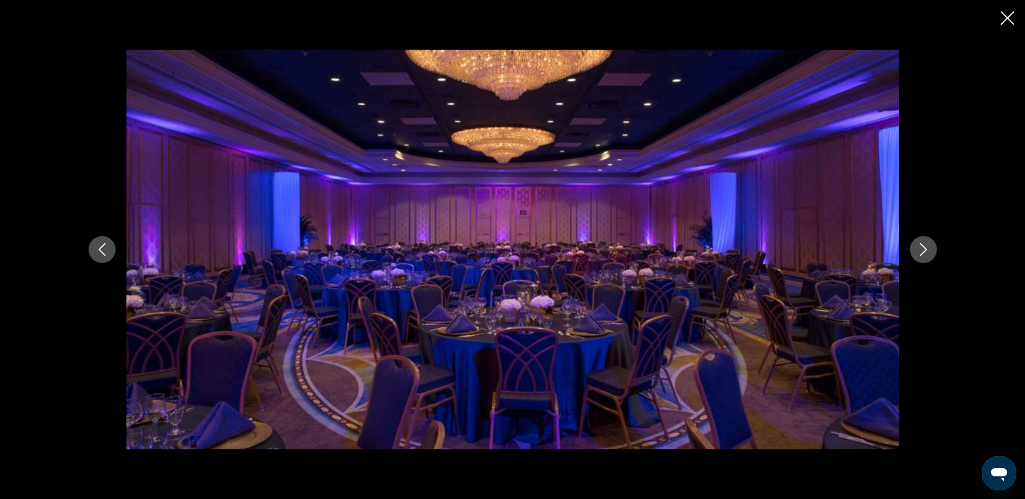
click at [921, 248] on icon "Next image" at bounding box center [923, 249] width 13 height 13
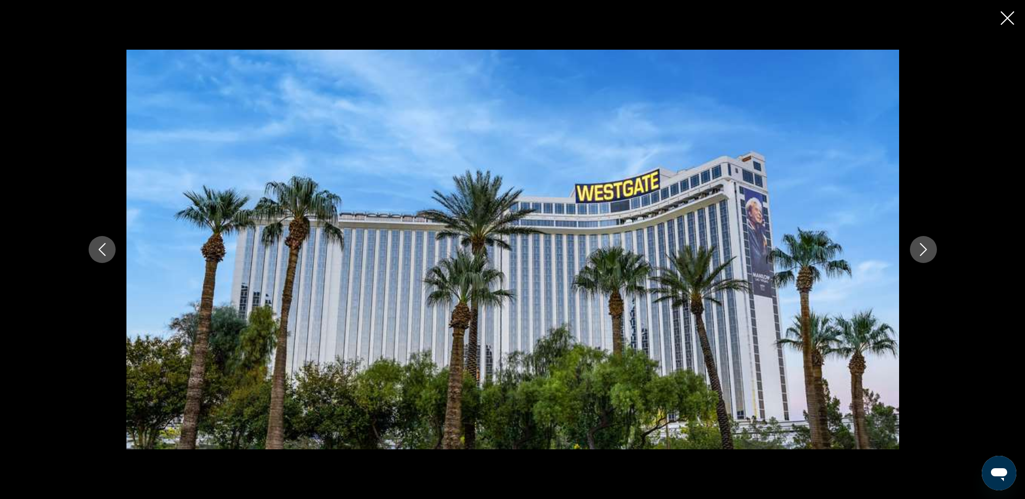
click at [921, 248] on icon "Next image" at bounding box center [923, 249] width 13 height 13
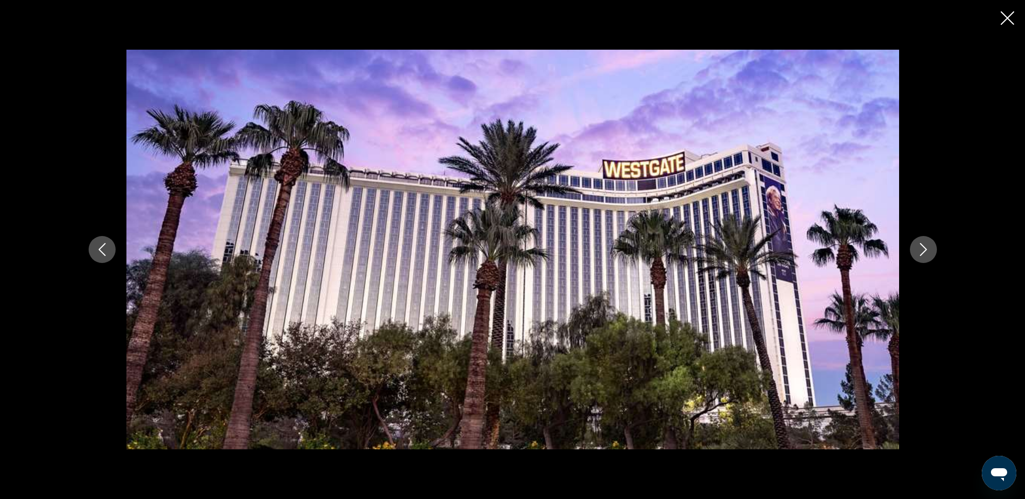
click at [921, 248] on icon "Next image" at bounding box center [923, 249] width 13 height 13
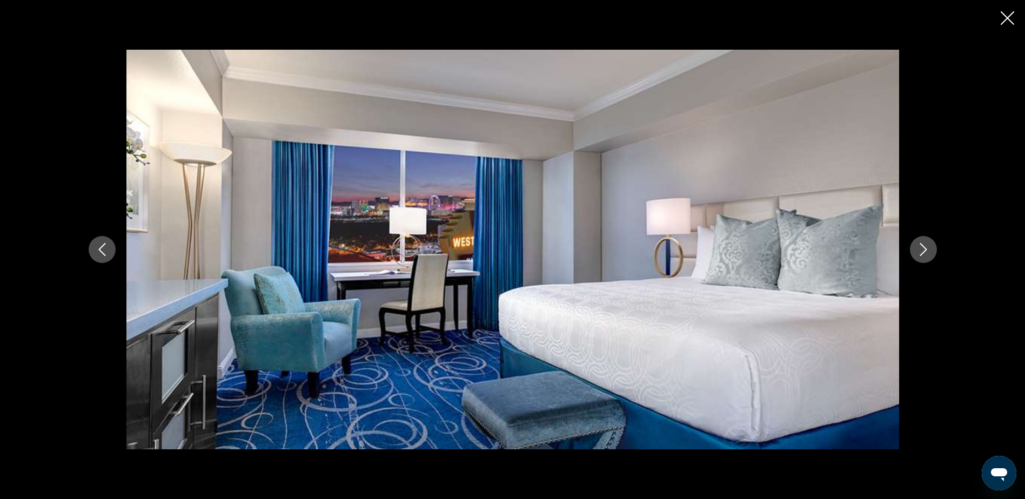
click at [921, 248] on icon "Next image" at bounding box center [923, 249] width 13 height 13
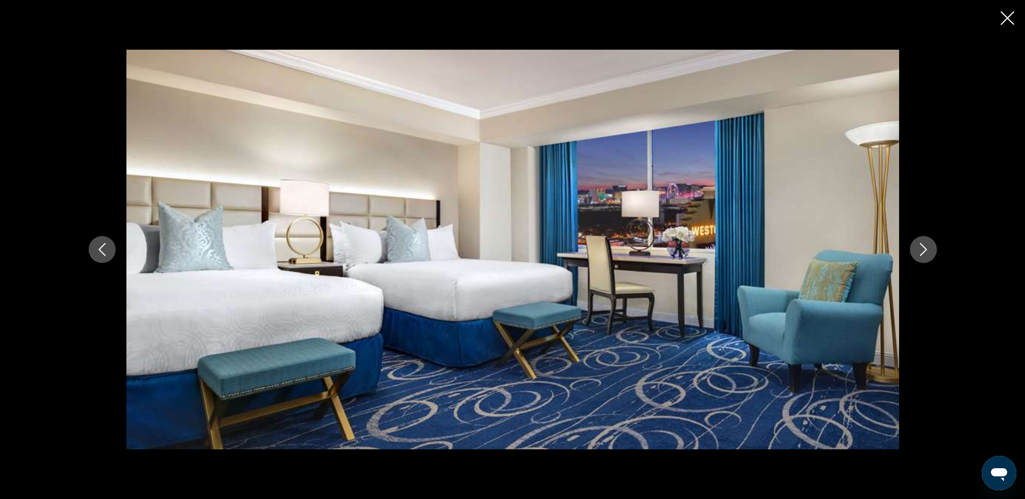
click at [921, 248] on icon "Next image" at bounding box center [923, 249] width 13 height 13
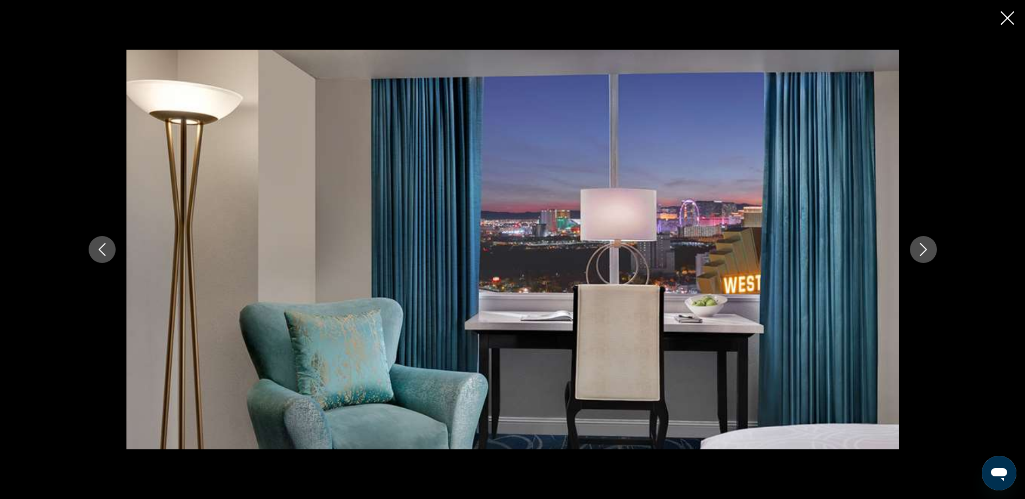
click at [921, 248] on icon "Next image" at bounding box center [923, 249] width 13 height 13
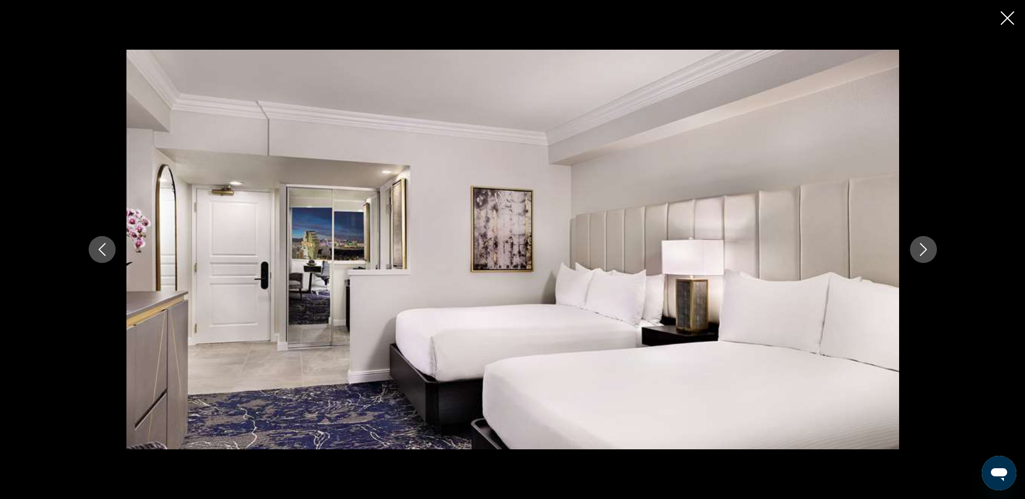
click at [921, 248] on icon "Next image" at bounding box center [923, 249] width 13 height 13
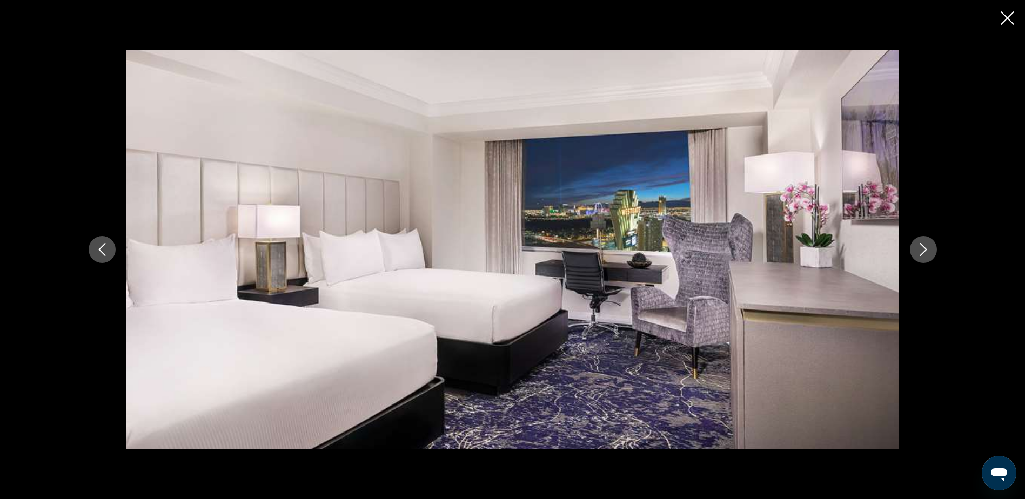
click at [921, 248] on icon "Next image" at bounding box center [923, 249] width 13 height 13
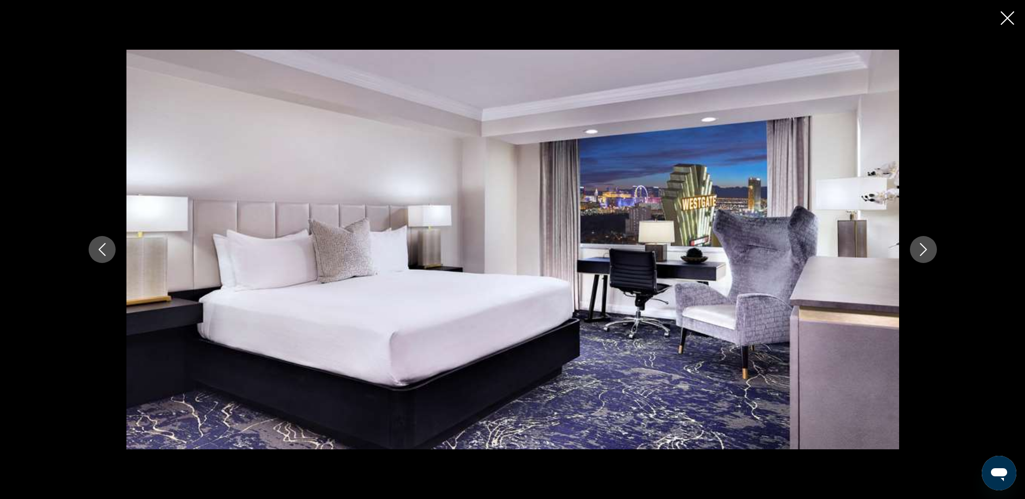
click at [921, 248] on icon "Next image" at bounding box center [923, 249] width 13 height 13
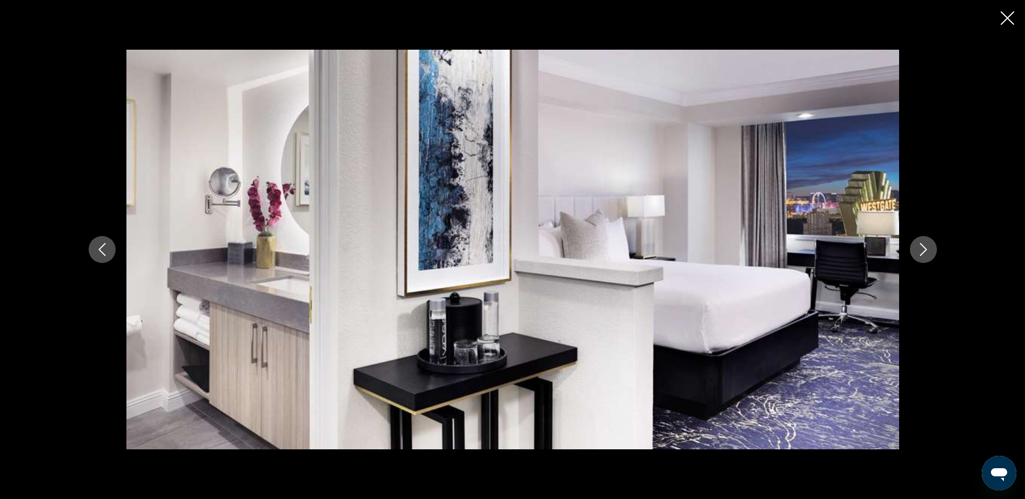
click at [921, 248] on icon "Next image" at bounding box center [923, 249] width 13 height 13
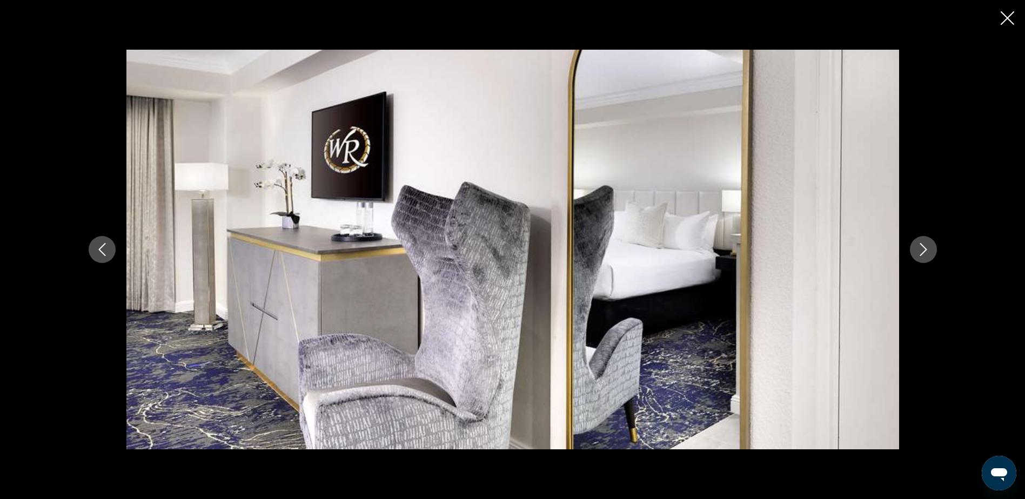
click at [921, 248] on icon "Next image" at bounding box center [923, 249] width 13 height 13
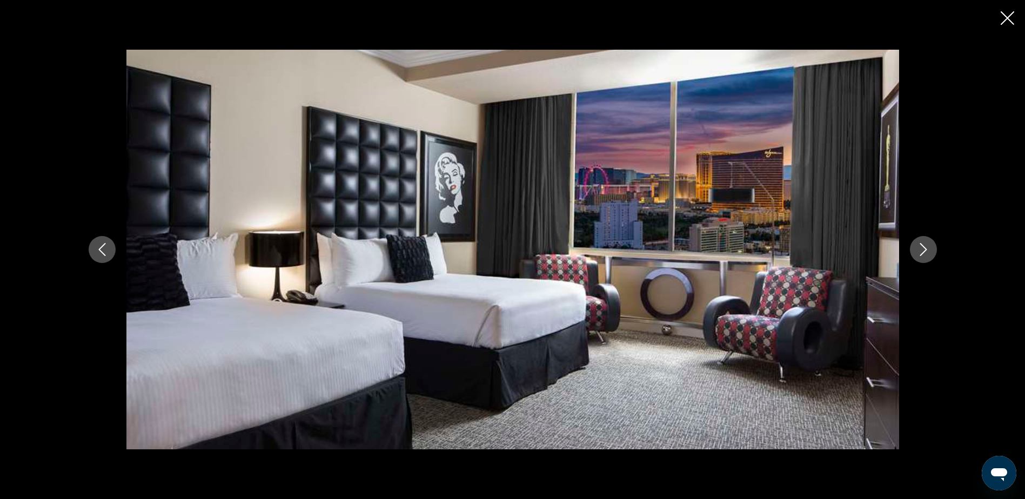
click at [921, 248] on icon "Next image" at bounding box center [923, 249] width 13 height 13
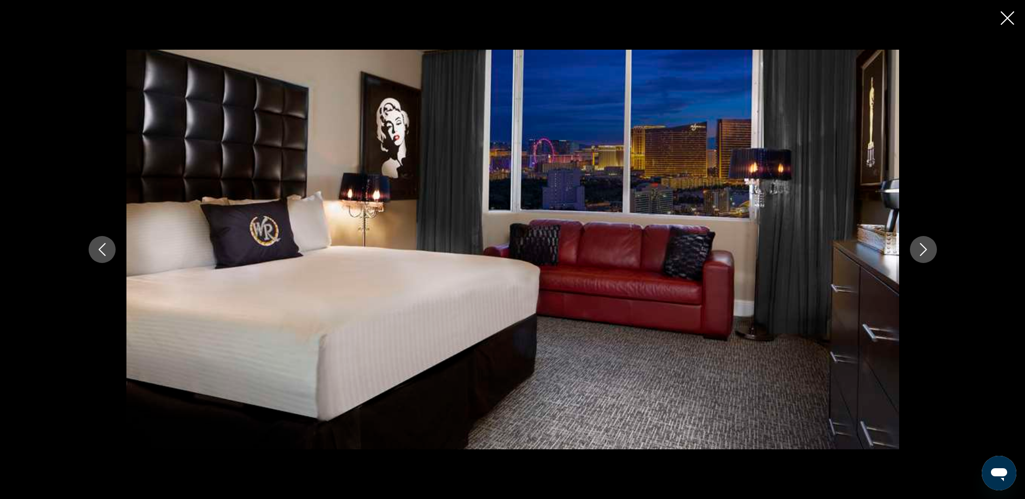
click at [921, 248] on icon "Next image" at bounding box center [923, 249] width 13 height 13
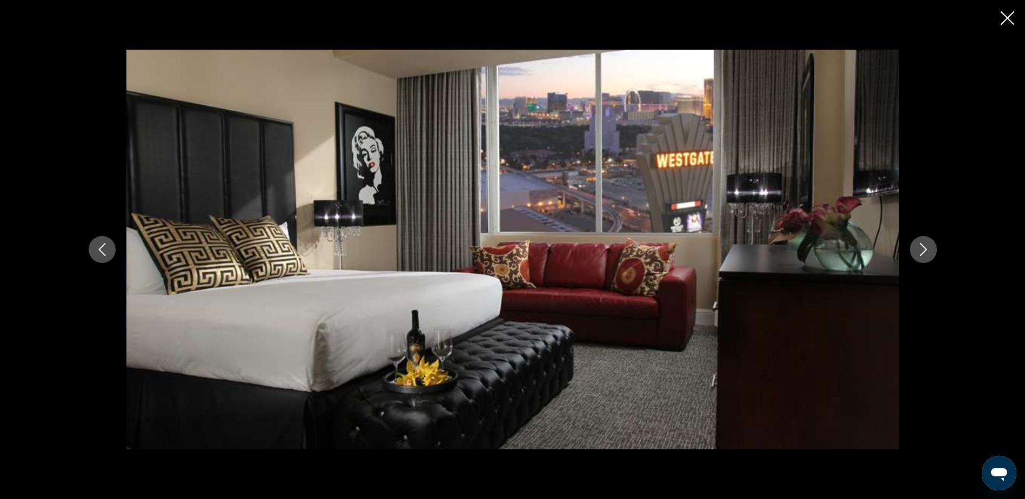
click at [921, 248] on icon "Next image" at bounding box center [923, 249] width 13 height 13
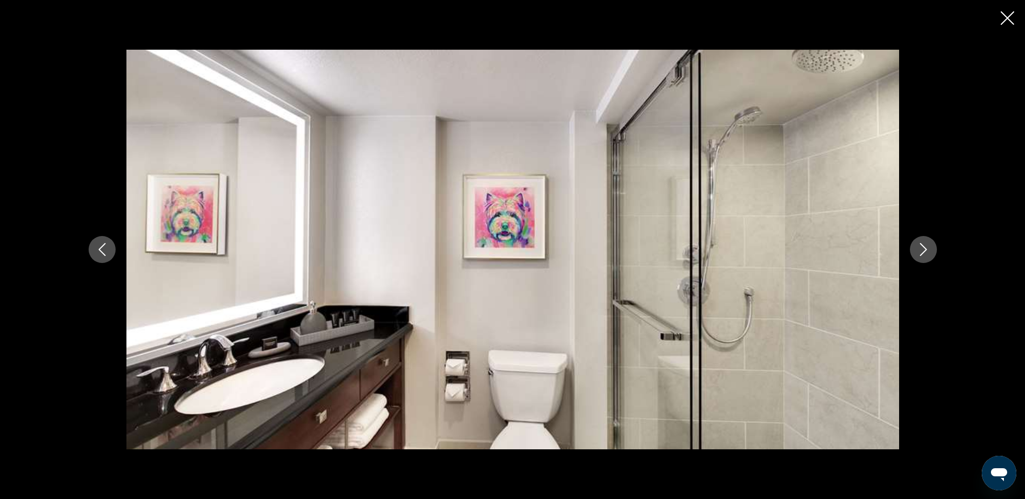
click at [1003, 18] on icon "Close slideshow" at bounding box center [1008, 18] width 14 height 14
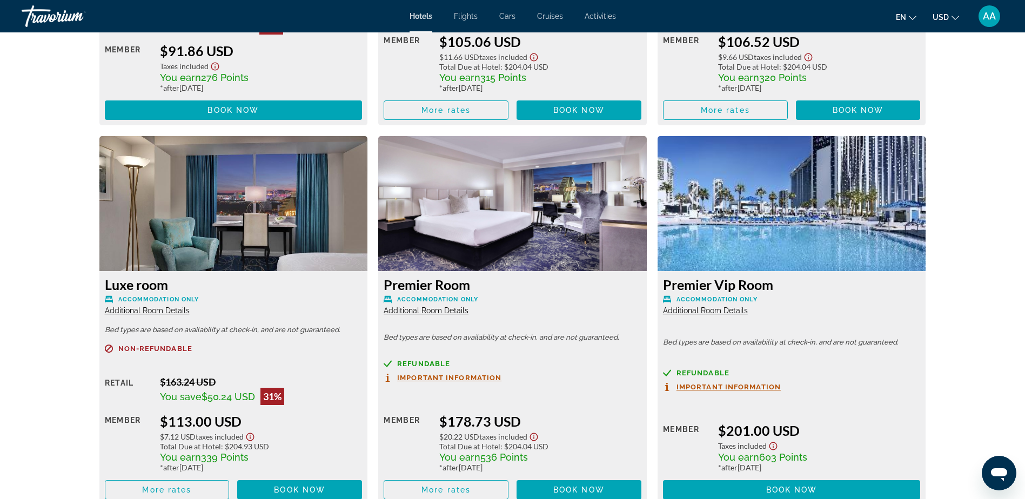
scroll to position [2542, 0]
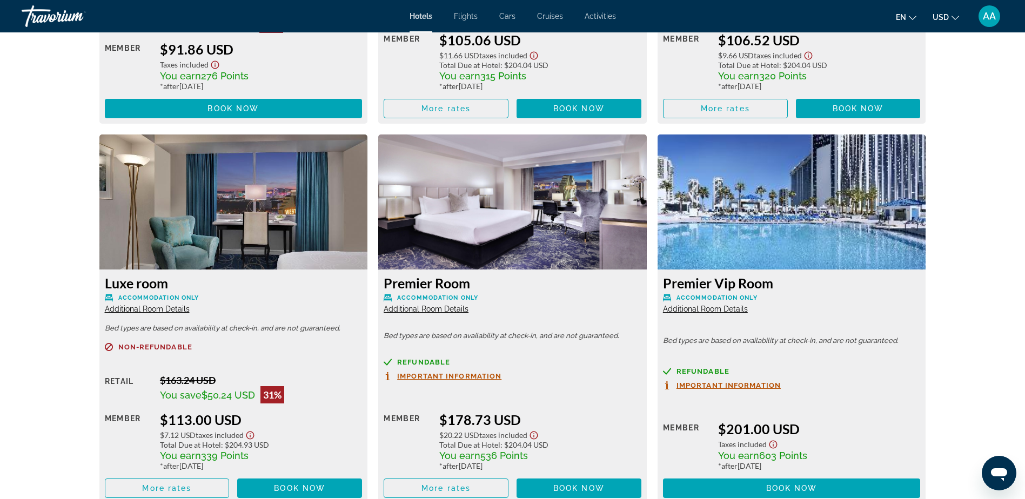
click at [783, 199] on img "Main content" at bounding box center [792, 202] width 269 height 135
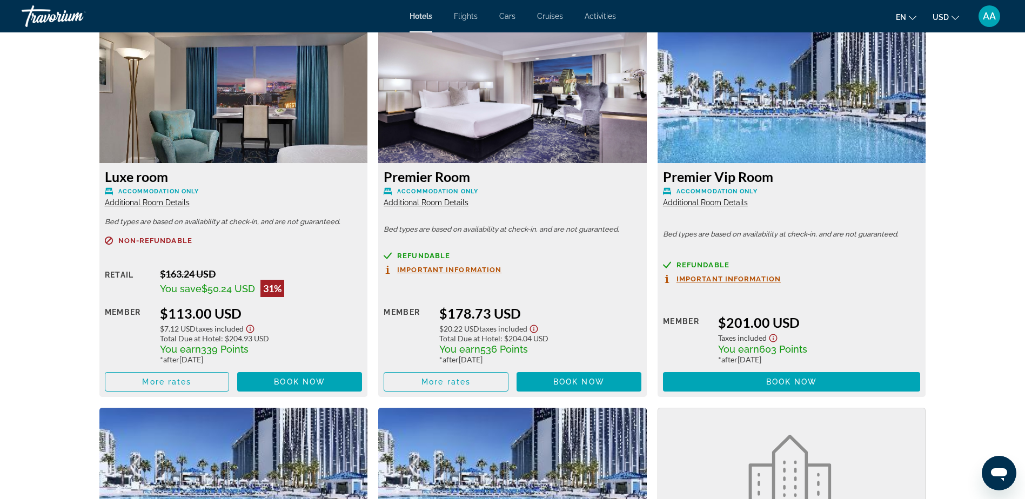
scroll to position [2650, 0]
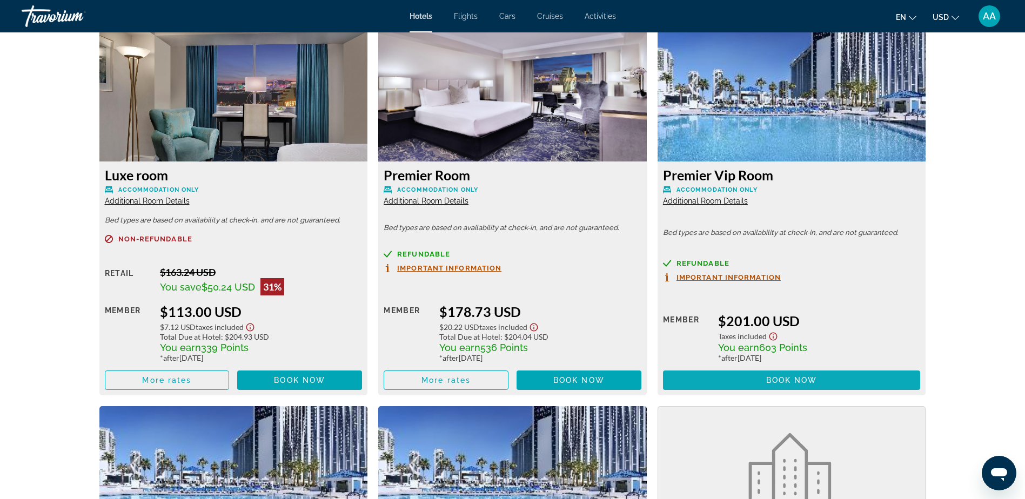
click at [816, 379] on span "Book now" at bounding box center [791, 380] width 51 height 9
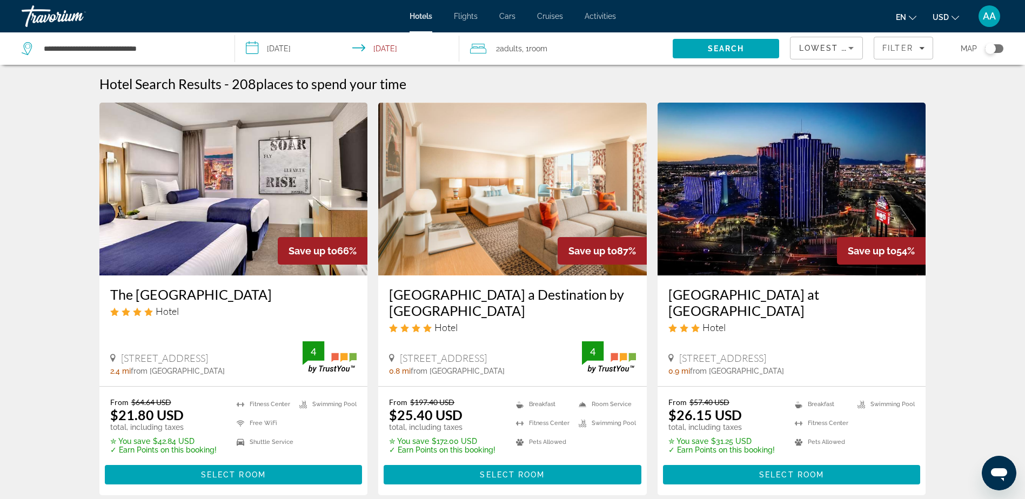
click at [853, 49] on icon "Sort by" at bounding box center [851, 48] width 13 height 13
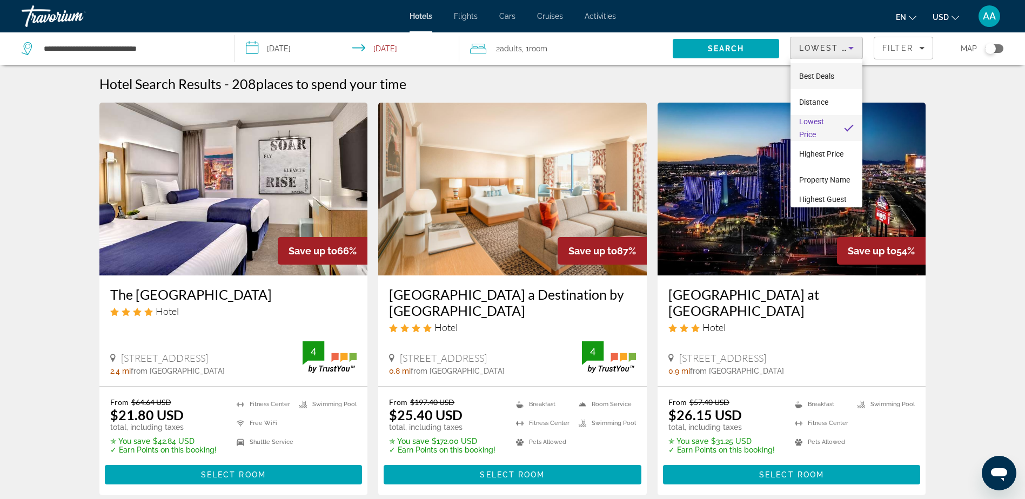
click at [810, 81] on span "Best Deals" at bounding box center [816, 76] width 35 height 13
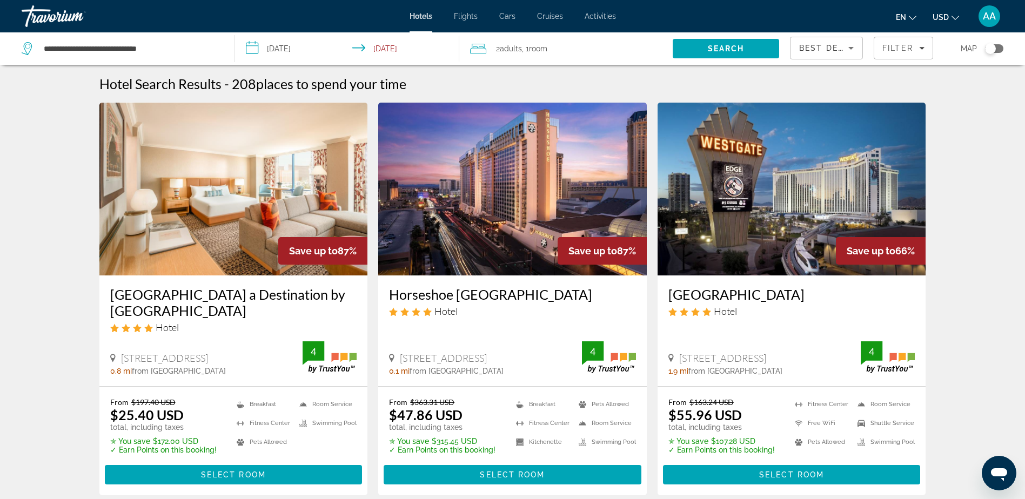
click at [236, 208] on img "Main content" at bounding box center [233, 189] width 269 height 173
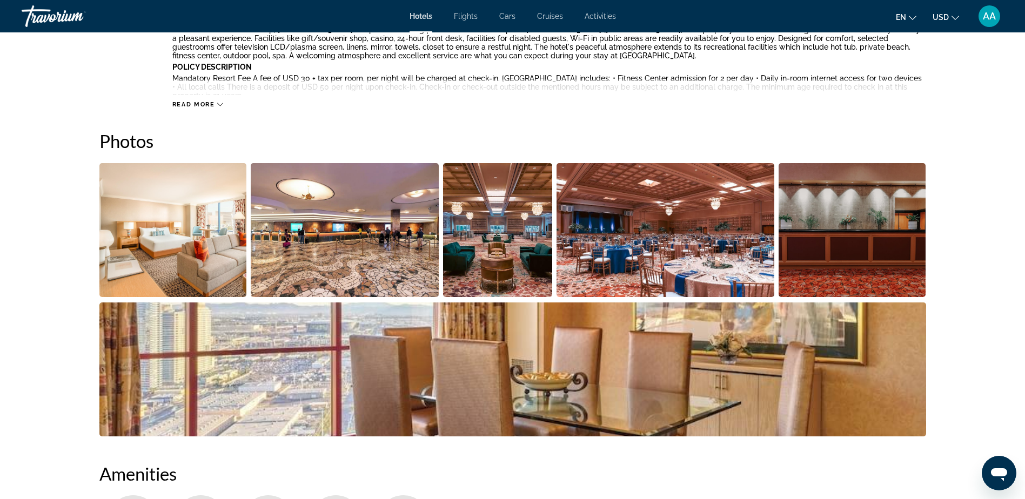
scroll to position [432, 0]
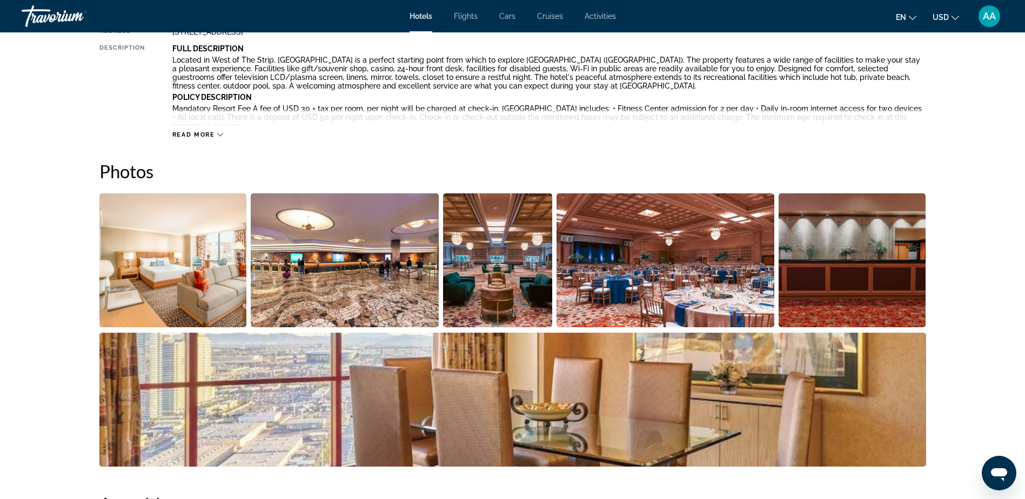
click at [183, 261] on img "Open full-screen image slider" at bounding box center [173, 261] width 148 height 134
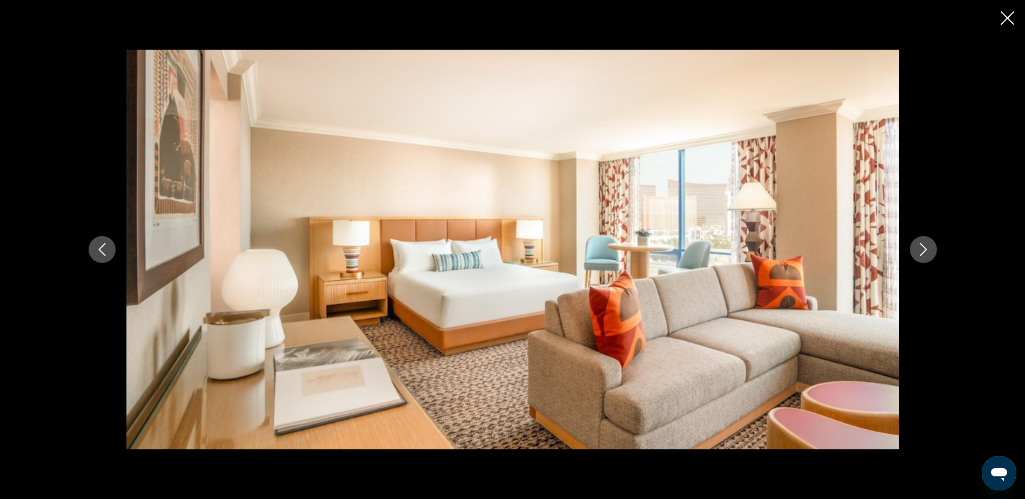
click at [928, 248] on icon "Next image" at bounding box center [923, 249] width 13 height 13
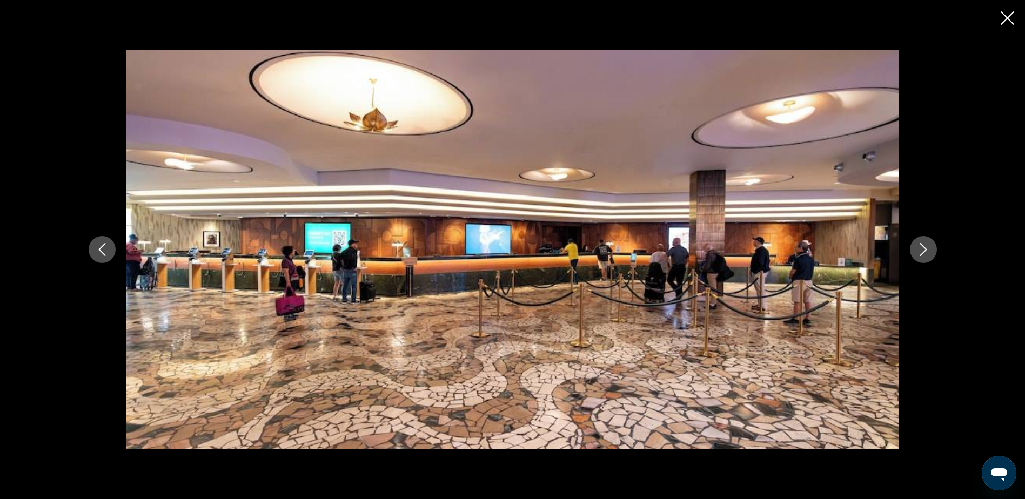
click at [928, 248] on icon "Next image" at bounding box center [923, 249] width 13 height 13
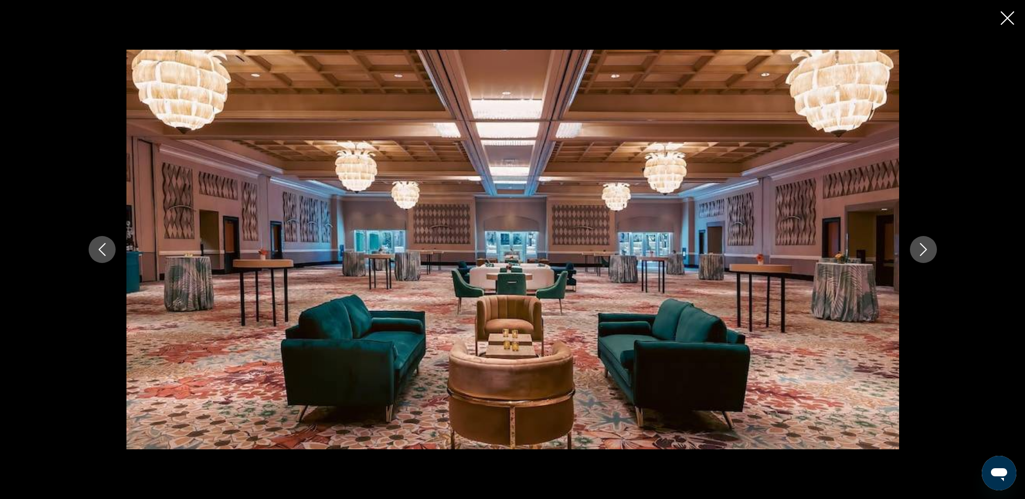
click at [928, 248] on icon "Next image" at bounding box center [923, 249] width 13 height 13
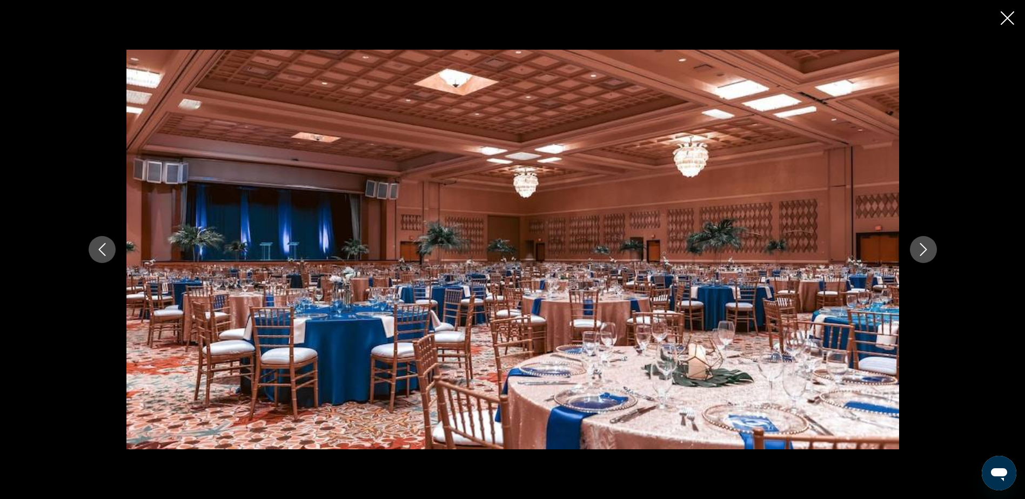
click at [928, 248] on icon "Next image" at bounding box center [923, 249] width 13 height 13
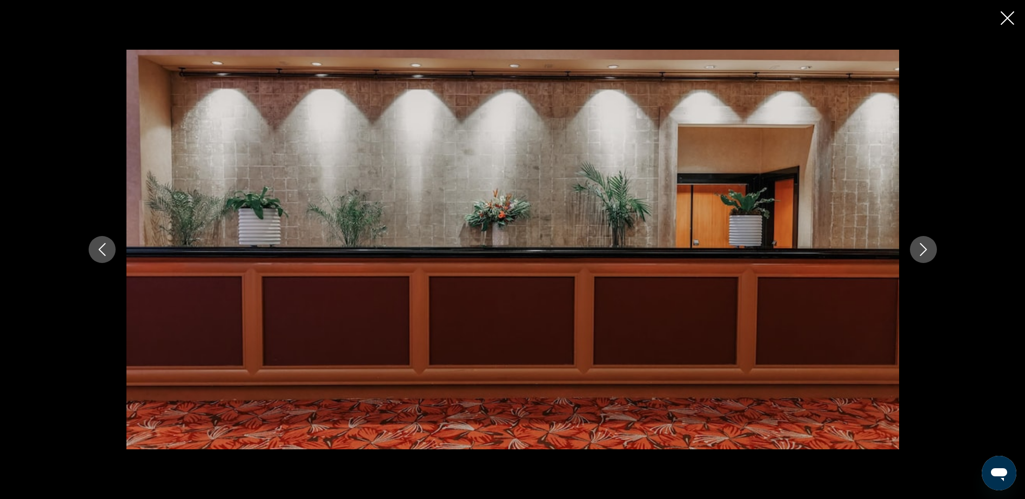
click at [928, 248] on icon "Next image" at bounding box center [923, 249] width 13 height 13
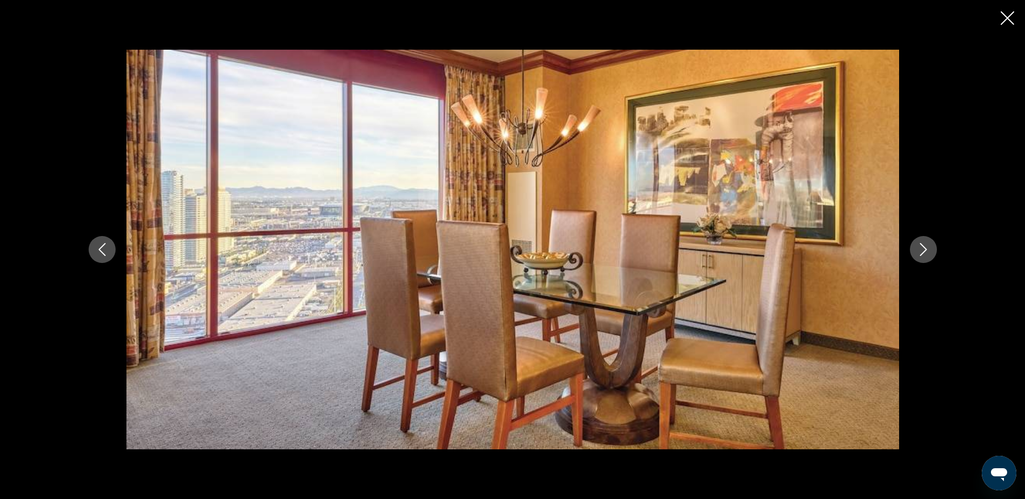
click at [928, 248] on icon "Next image" at bounding box center [923, 249] width 13 height 13
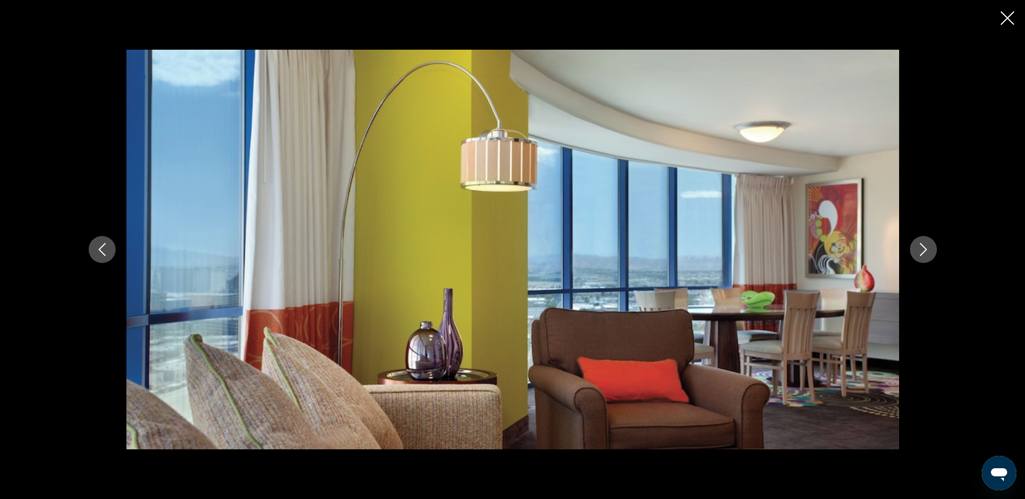
click at [928, 248] on icon "Next image" at bounding box center [923, 249] width 13 height 13
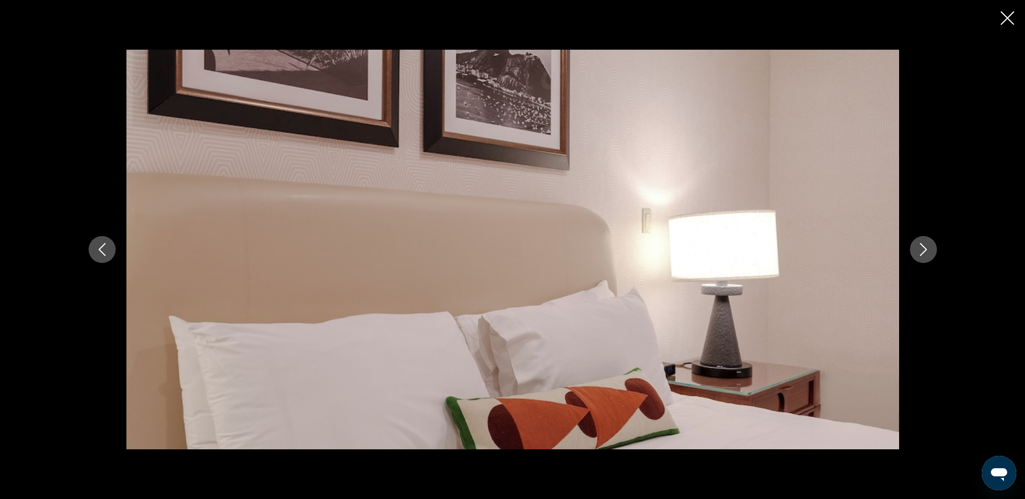
click at [928, 248] on icon "Next image" at bounding box center [923, 249] width 13 height 13
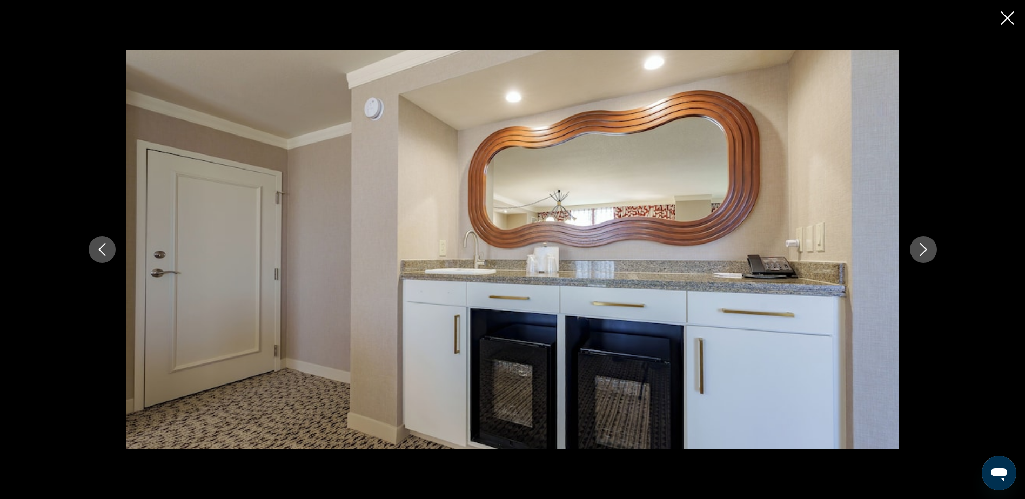
click at [928, 248] on icon "Next image" at bounding box center [923, 249] width 13 height 13
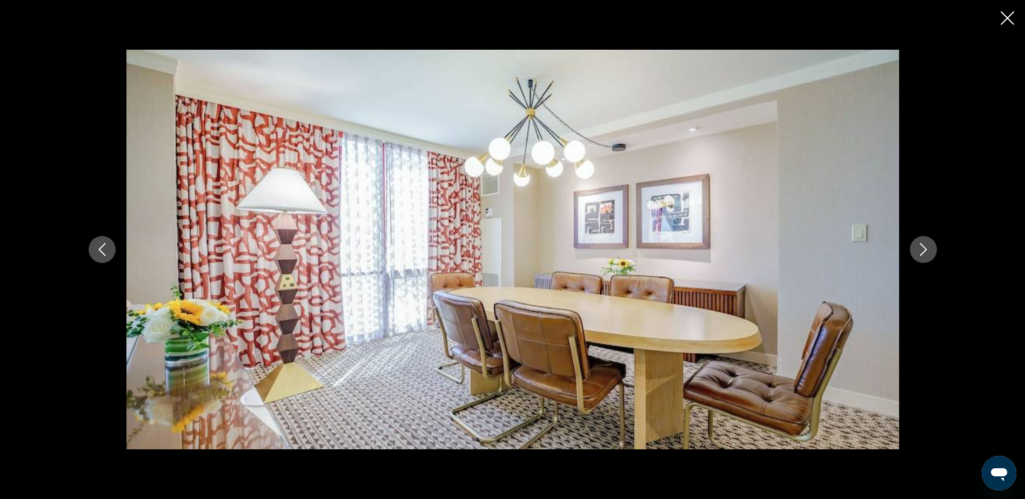
click at [928, 248] on icon "Next image" at bounding box center [923, 249] width 13 height 13
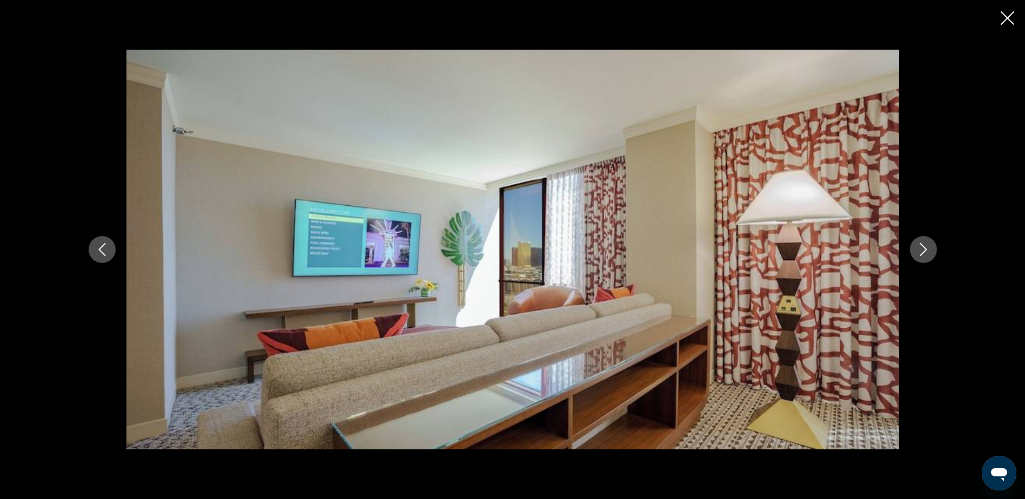
click at [928, 248] on icon "Next image" at bounding box center [923, 249] width 13 height 13
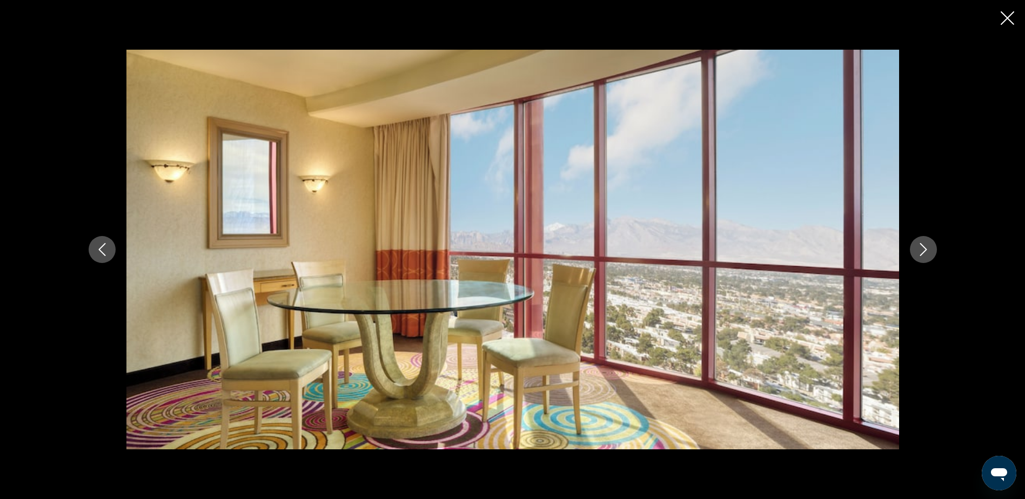
click at [928, 248] on icon "Next image" at bounding box center [923, 249] width 13 height 13
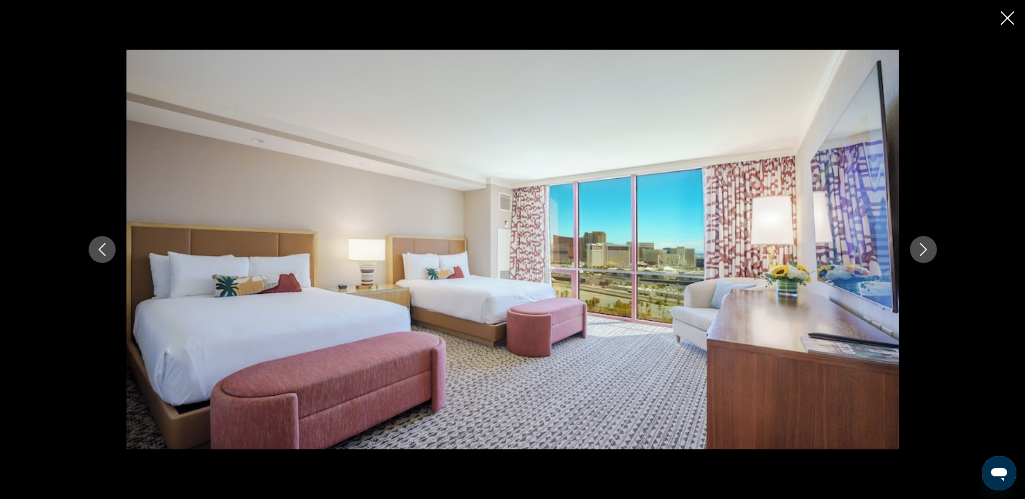
click at [928, 248] on icon "Next image" at bounding box center [923, 249] width 13 height 13
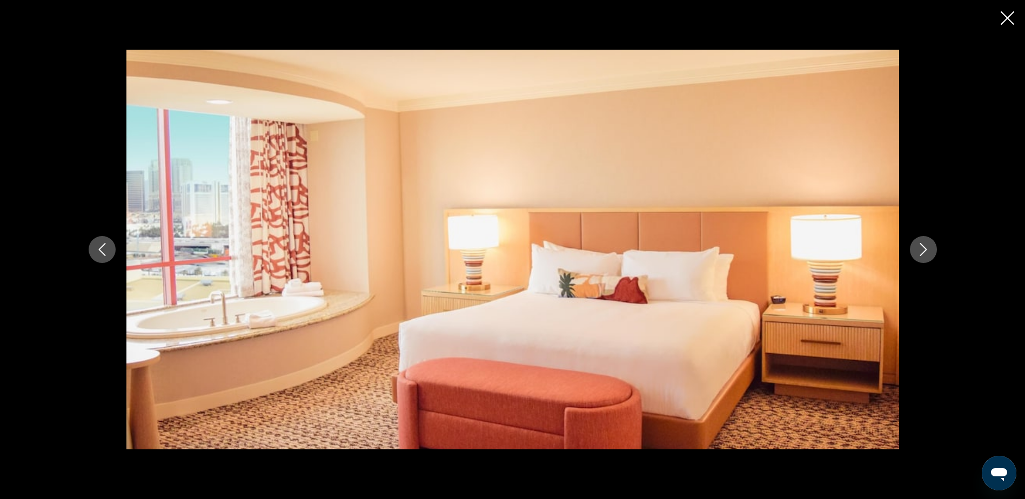
click at [928, 248] on icon "Next image" at bounding box center [923, 249] width 13 height 13
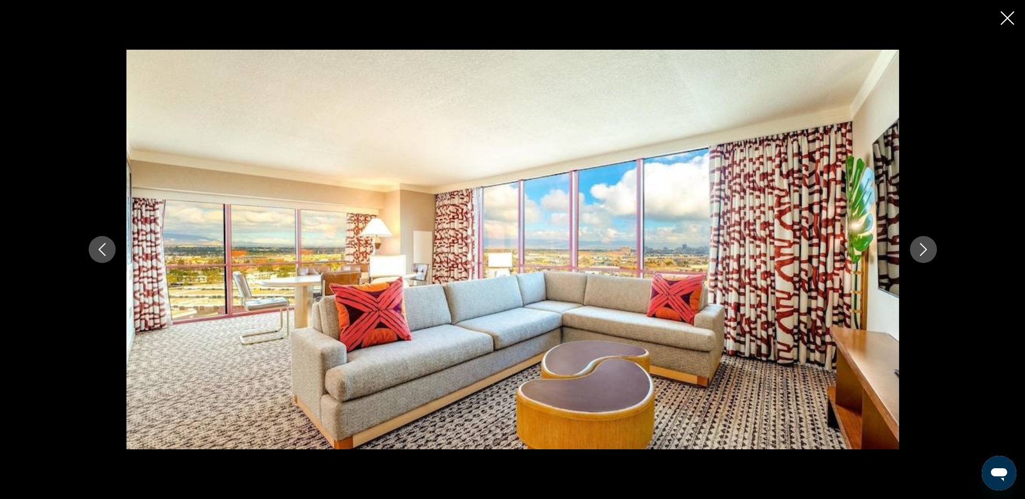
click at [928, 248] on icon "Next image" at bounding box center [923, 249] width 13 height 13
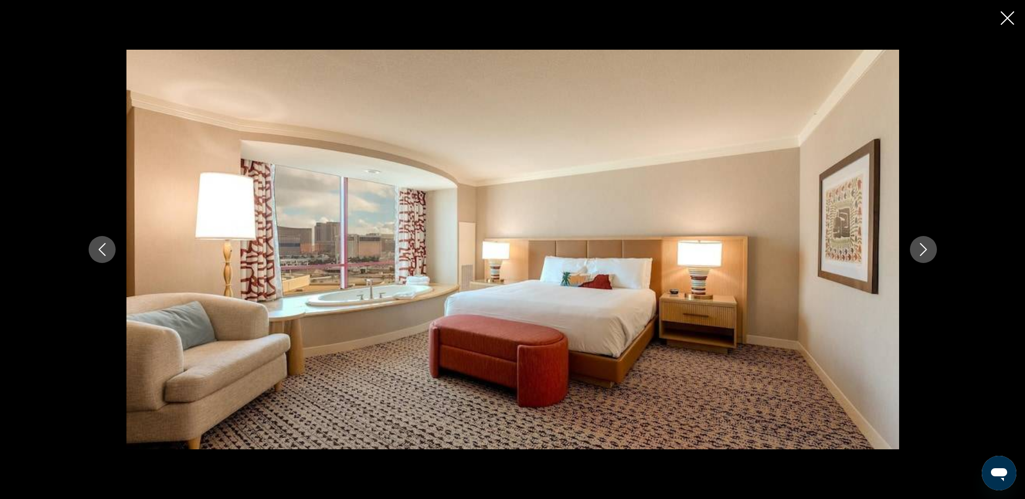
click at [1005, 22] on icon "Close slideshow" at bounding box center [1008, 18] width 14 height 14
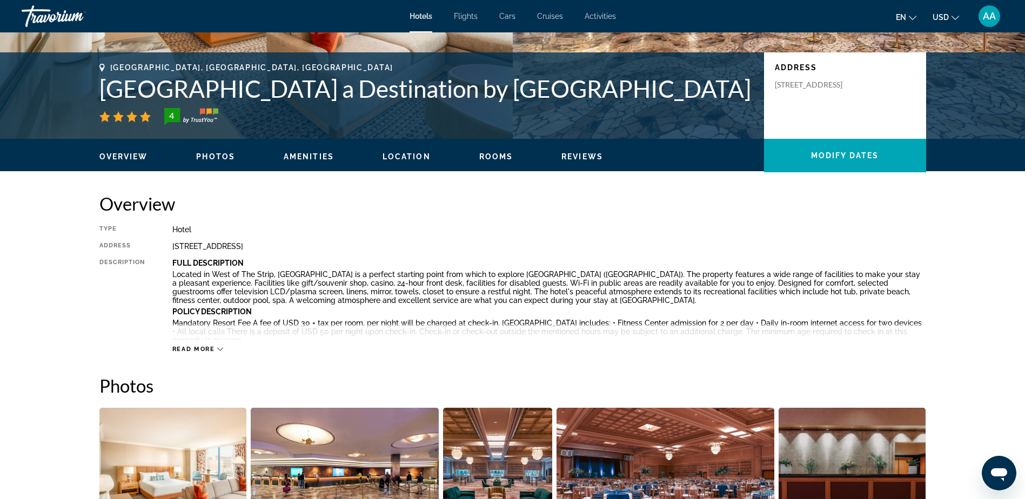
scroll to position [54, 0]
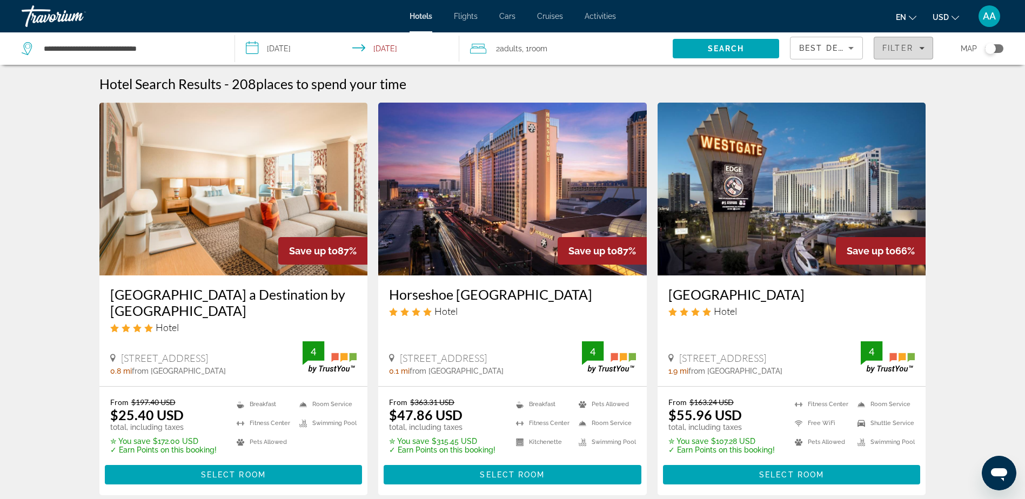
click at [905, 46] on span "Filter" at bounding box center [898, 48] width 31 height 9
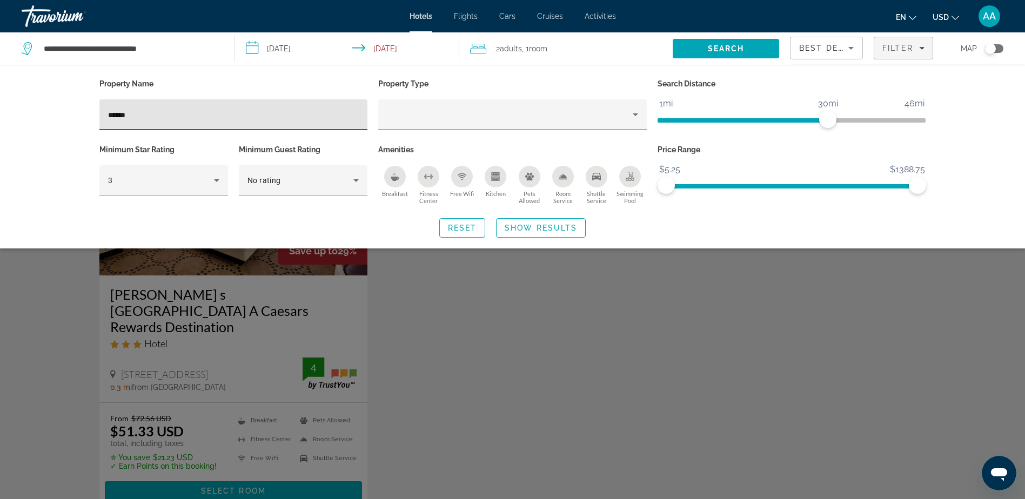
type input "******"
click at [492, 295] on div "Search widget" at bounding box center [512, 330] width 1025 height 337
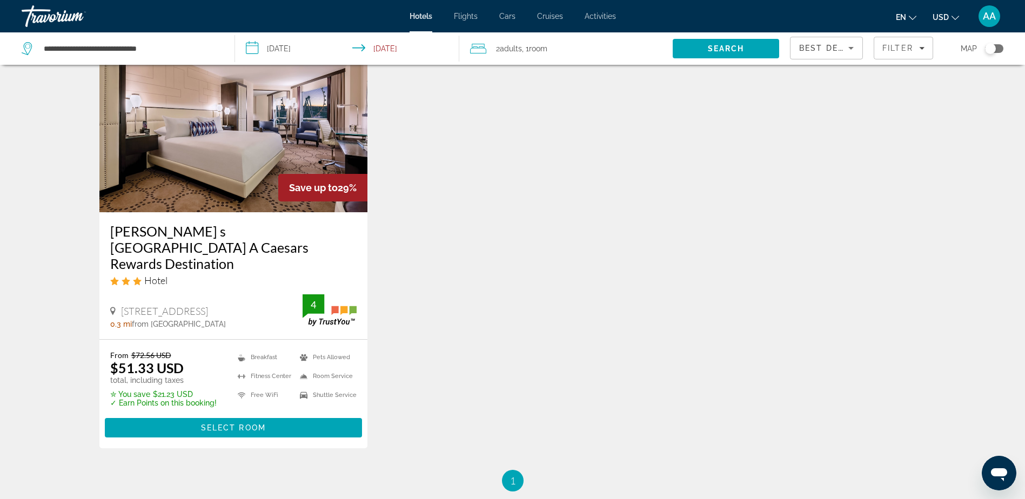
scroll to position [31, 0]
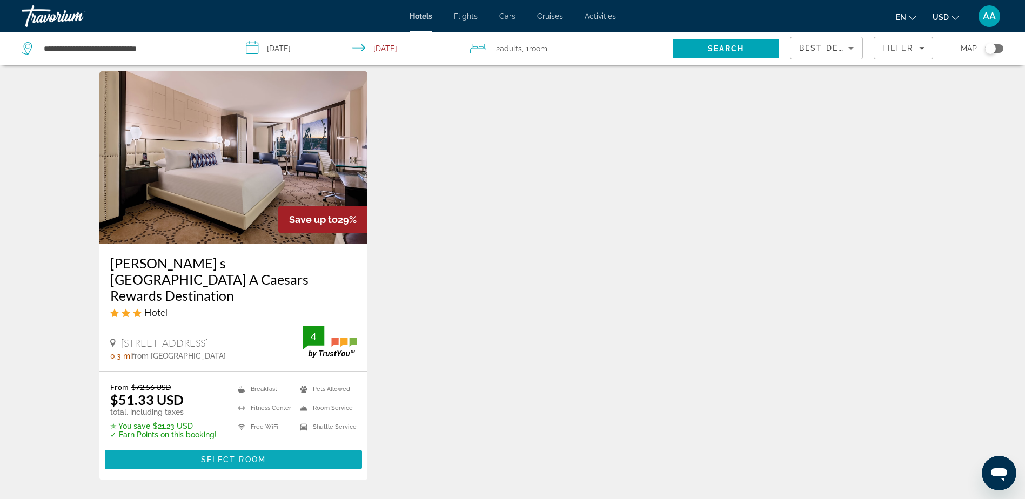
click at [232, 456] on span "Select Room" at bounding box center [233, 460] width 65 height 9
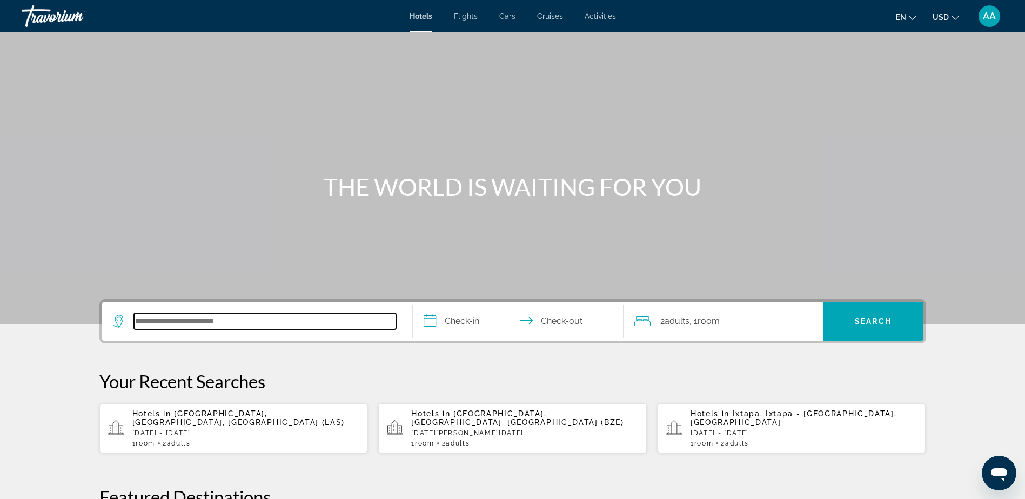
click at [191, 324] on input "Search hotel destination" at bounding box center [265, 322] width 262 height 16
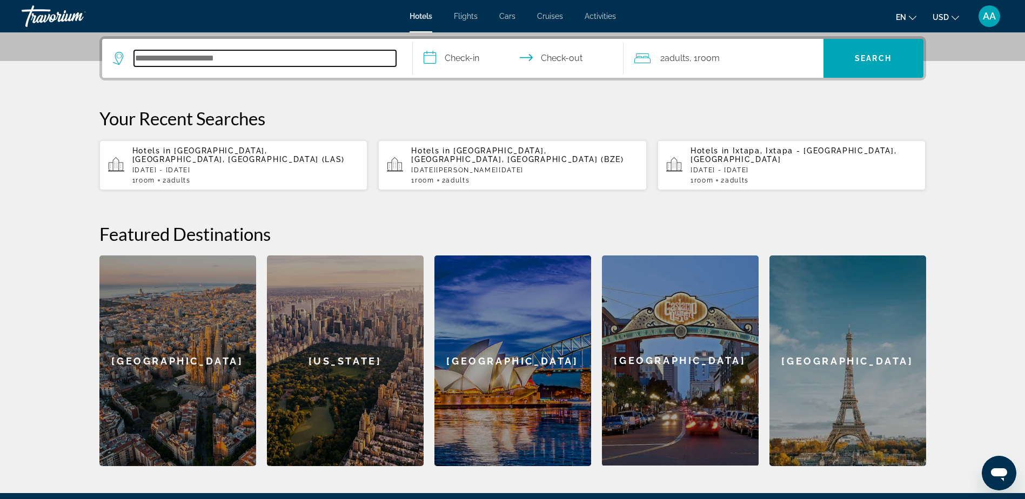
scroll to position [264, 0]
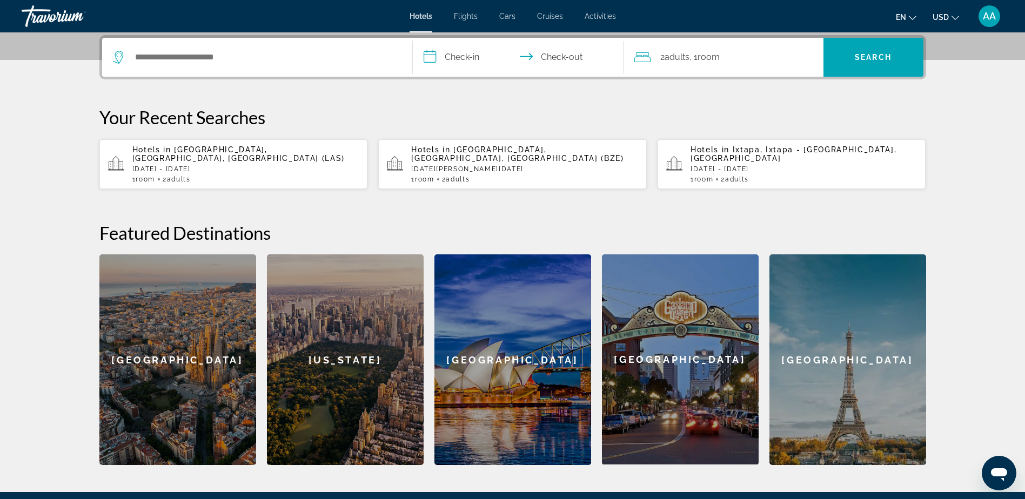
click at [220, 146] on span "[GEOGRAPHIC_DATA], [GEOGRAPHIC_DATA], [GEOGRAPHIC_DATA] (LAS)" at bounding box center [238, 153] width 213 height 17
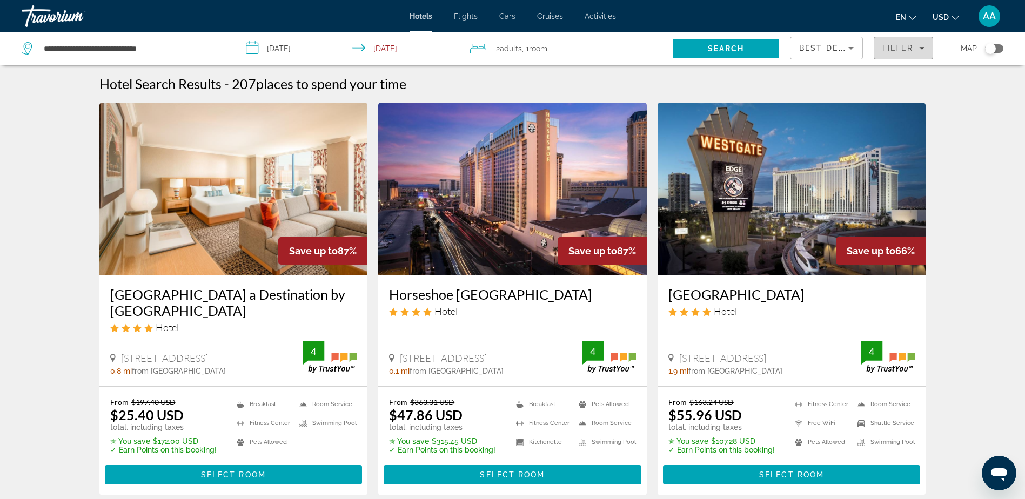
click at [892, 49] on span "Filter" at bounding box center [898, 48] width 31 height 9
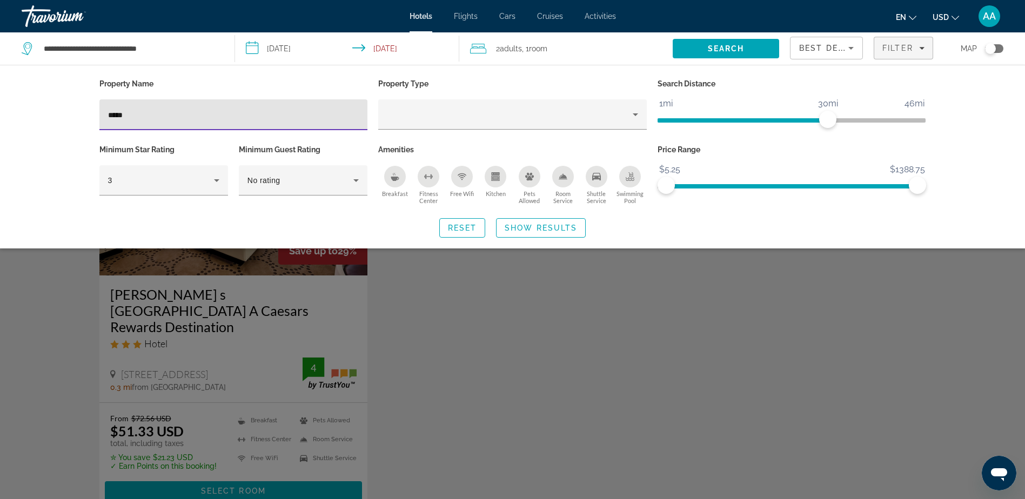
type input "*****"
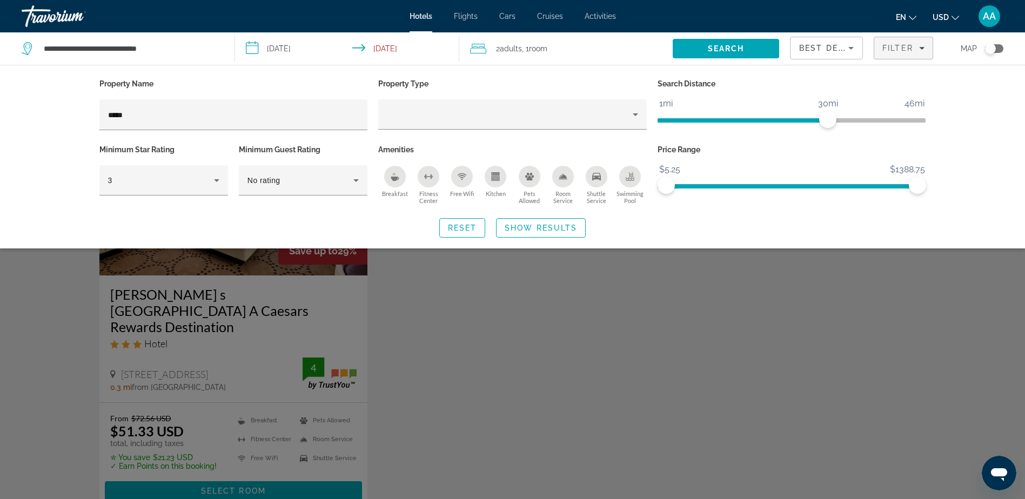
click at [436, 310] on div "Search widget" at bounding box center [512, 330] width 1025 height 337
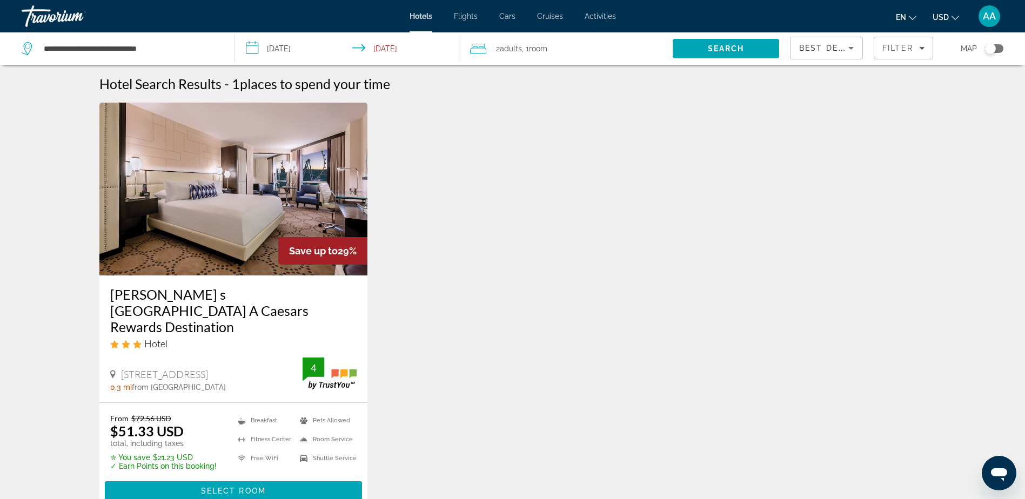
click at [229, 207] on img "Main content" at bounding box center [233, 189] width 269 height 173
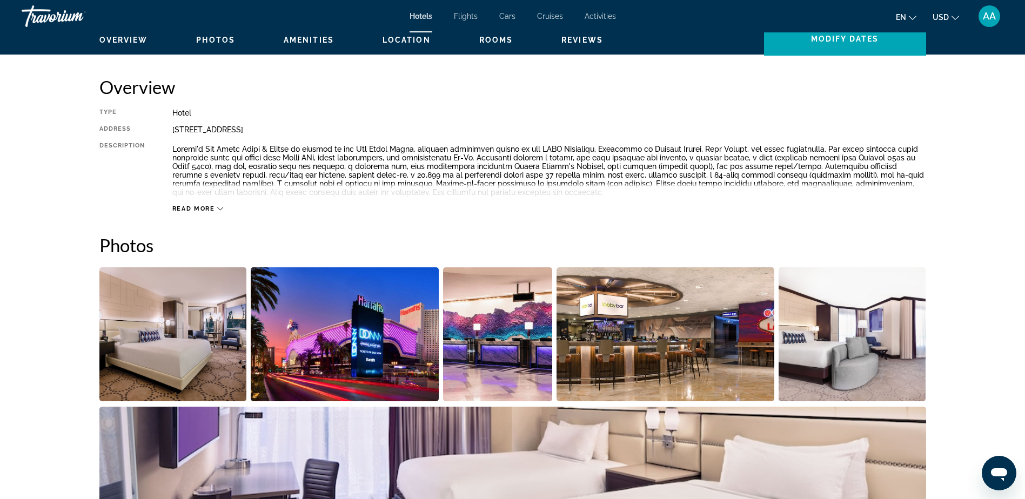
scroll to position [443, 0]
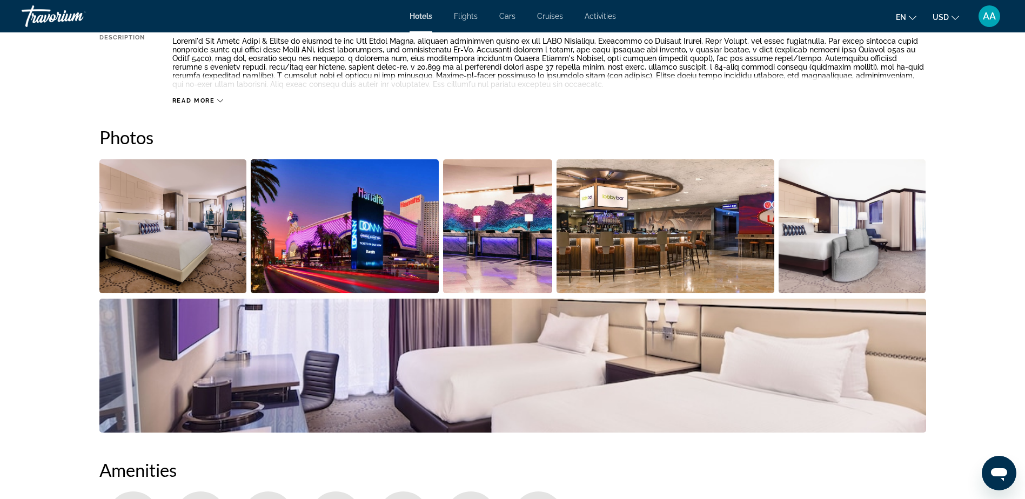
click at [202, 226] on img "Open full-screen image slider" at bounding box center [173, 226] width 148 height 134
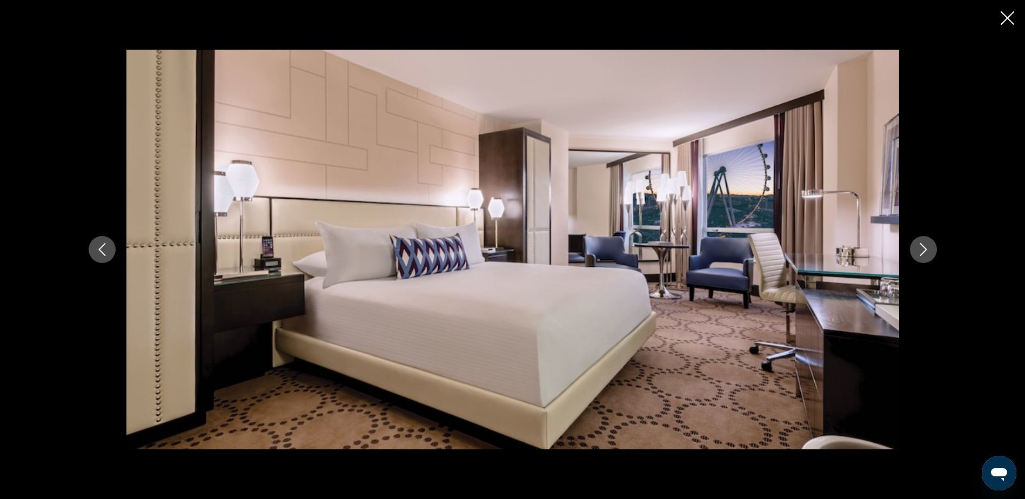
click at [925, 248] on icon "Next image" at bounding box center [923, 249] width 13 height 13
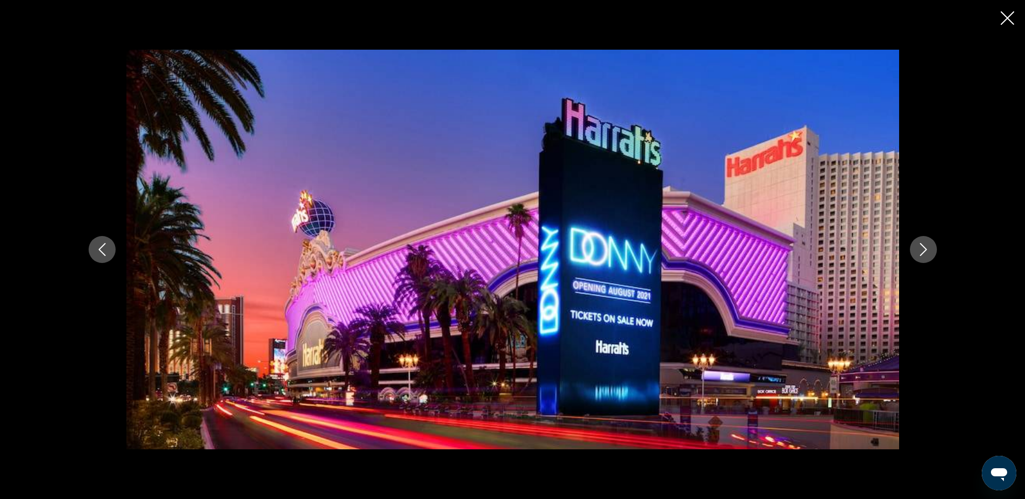
click at [925, 248] on icon "Next image" at bounding box center [923, 249] width 13 height 13
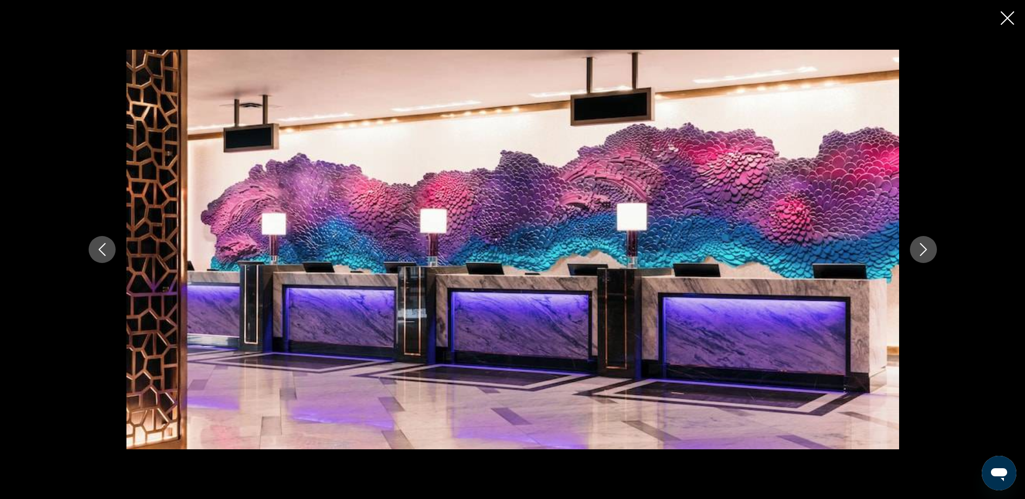
click at [925, 248] on icon "Next image" at bounding box center [923, 249] width 13 height 13
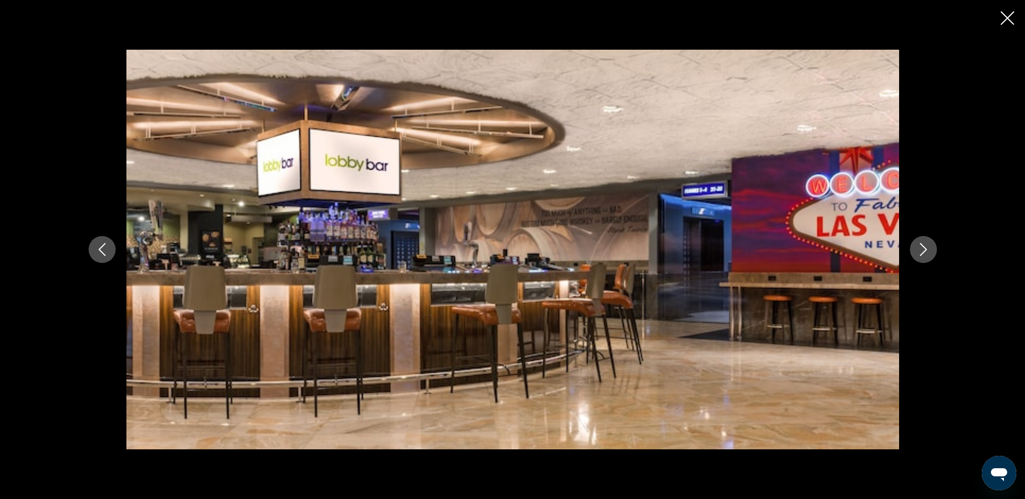
click at [925, 248] on icon "Next image" at bounding box center [923, 249] width 13 height 13
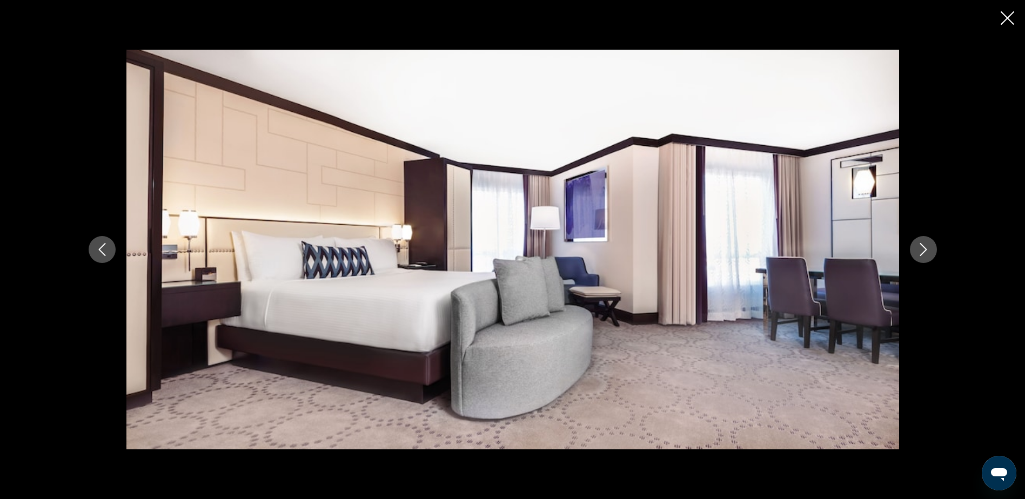
click at [925, 248] on icon "Next image" at bounding box center [923, 249] width 13 height 13
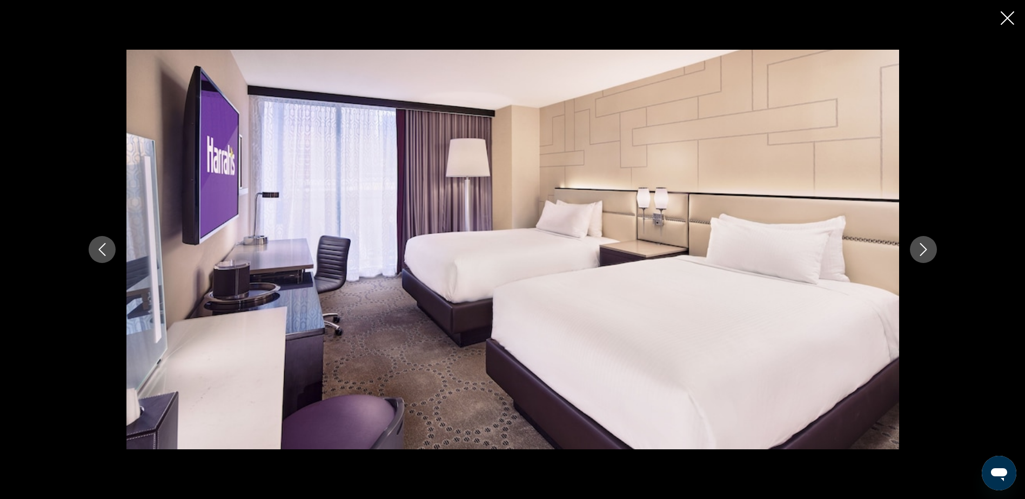
click at [925, 248] on icon "Next image" at bounding box center [923, 249] width 13 height 13
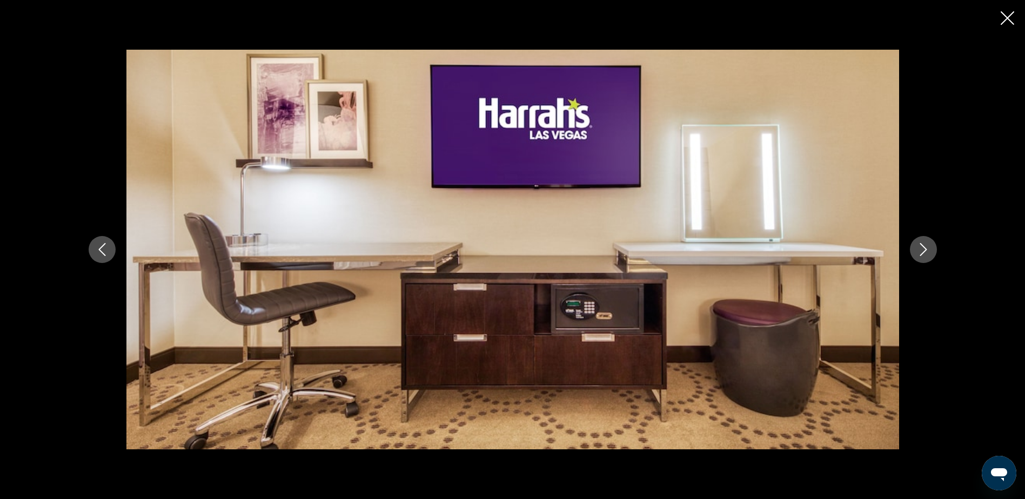
click at [925, 248] on icon "Next image" at bounding box center [923, 249] width 13 height 13
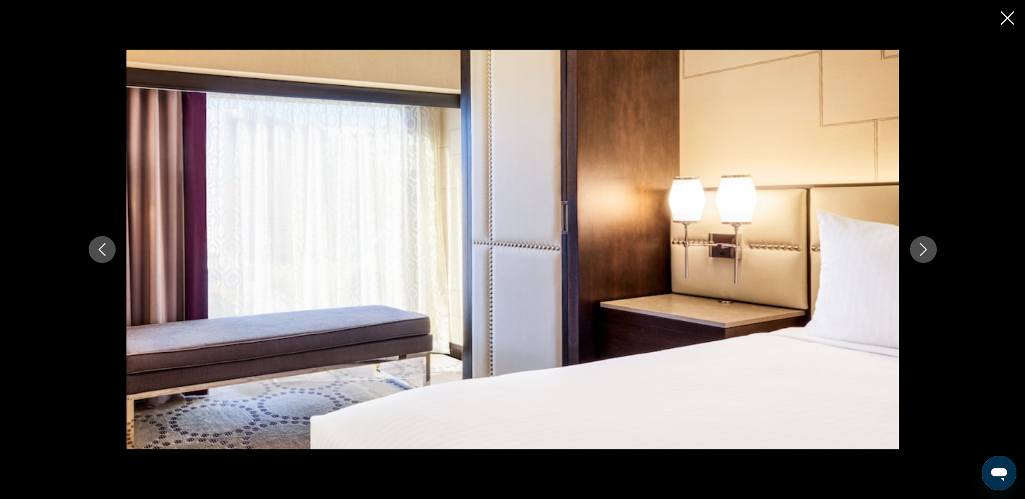
click at [925, 248] on icon "Next image" at bounding box center [923, 249] width 13 height 13
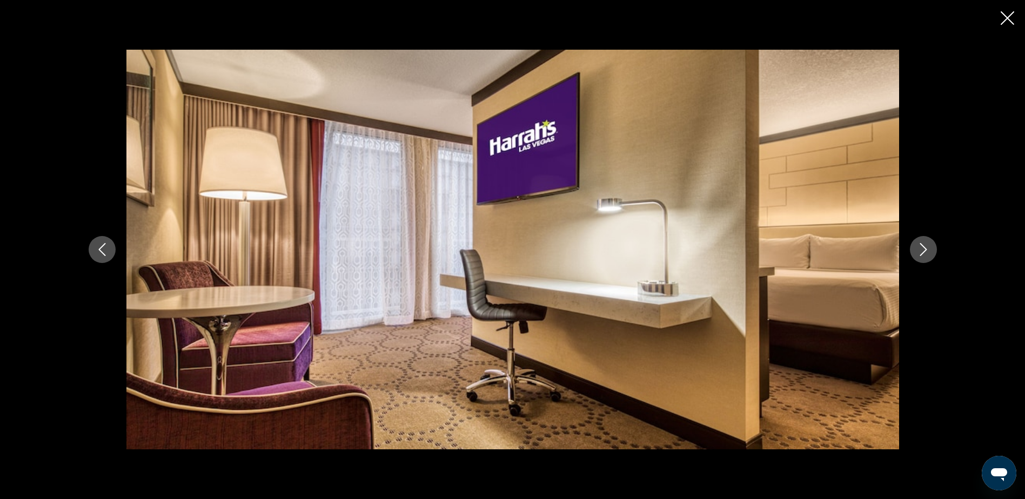
click at [925, 248] on icon "Next image" at bounding box center [923, 249] width 13 height 13
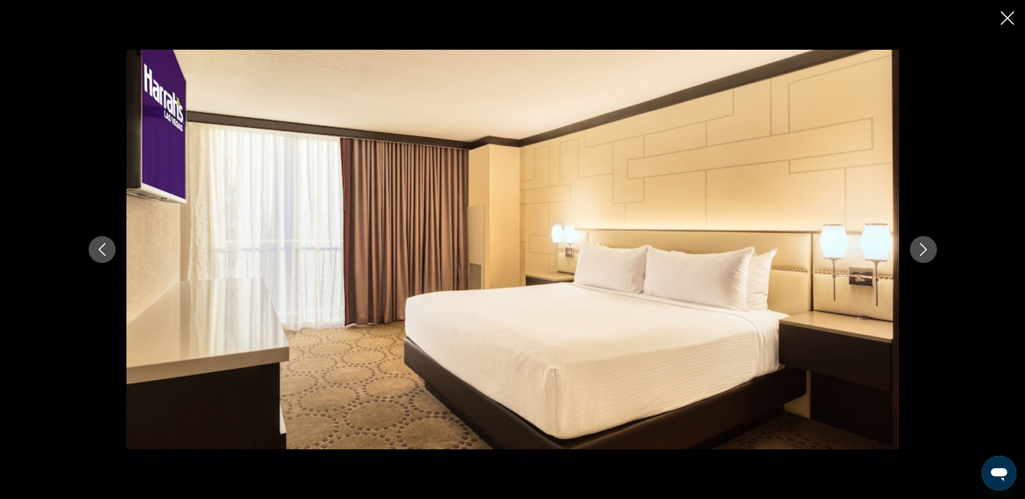
click at [925, 248] on icon "Next image" at bounding box center [923, 249] width 13 height 13
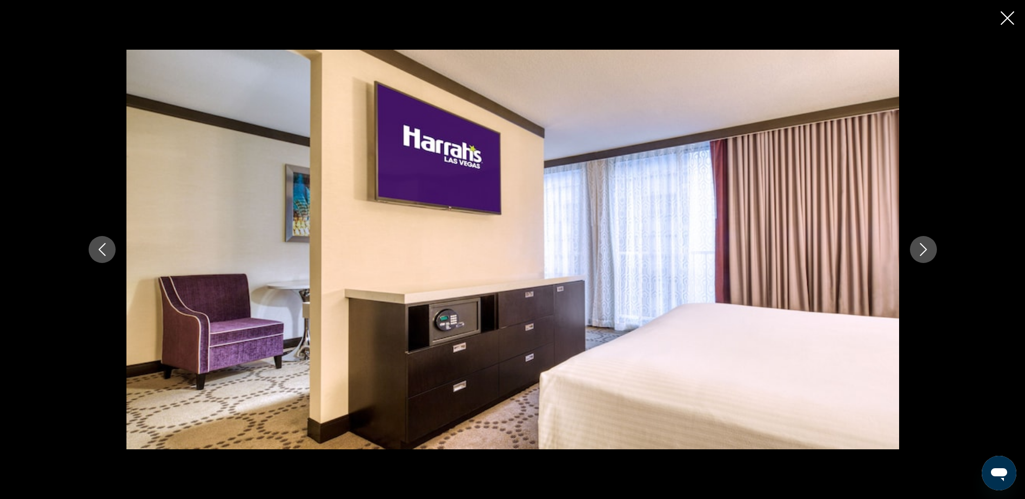
click at [925, 248] on icon "Next image" at bounding box center [923, 249] width 13 height 13
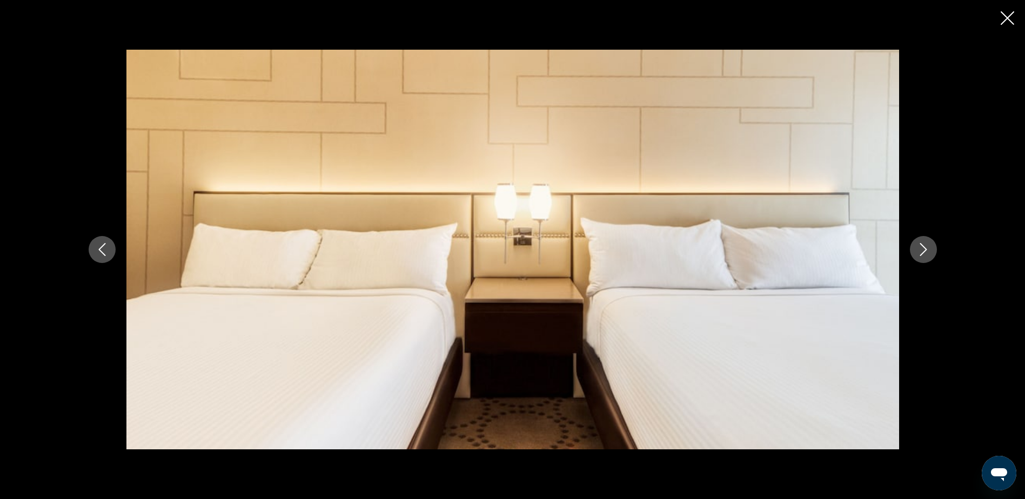
click at [925, 248] on icon "Next image" at bounding box center [923, 249] width 13 height 13
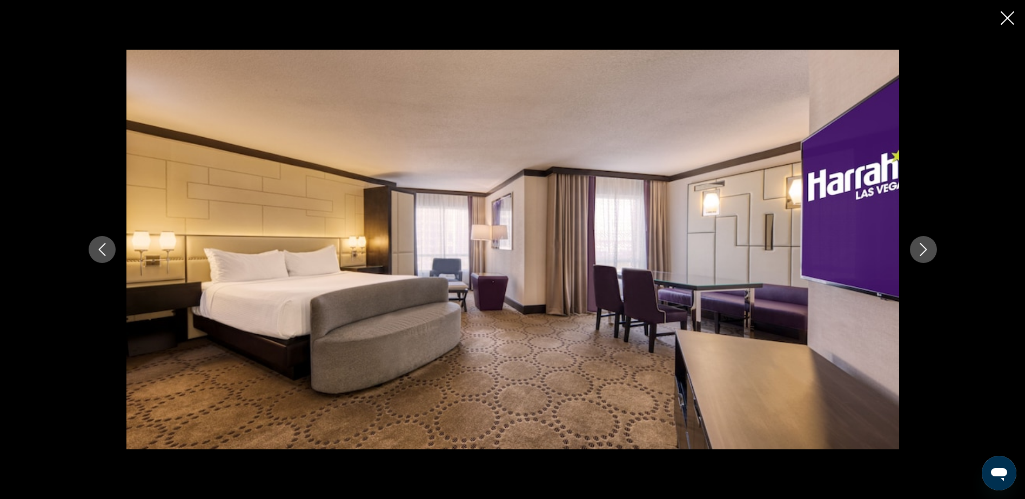
click at [925, 248] on icon "Next image" at bounding box center [923, 249] width 13 height 13
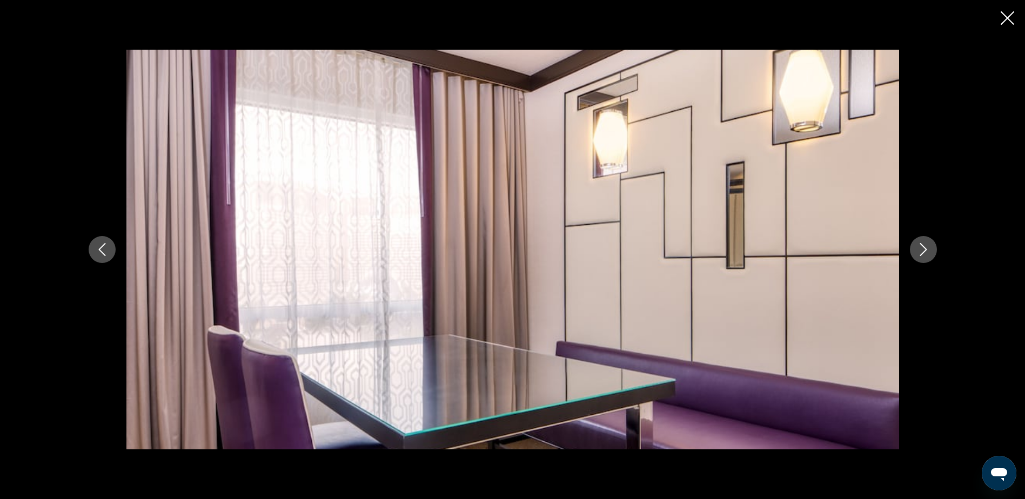
click at [925, 248] on icon "Next image" at bounding box center [923, 249] width 13 height 13
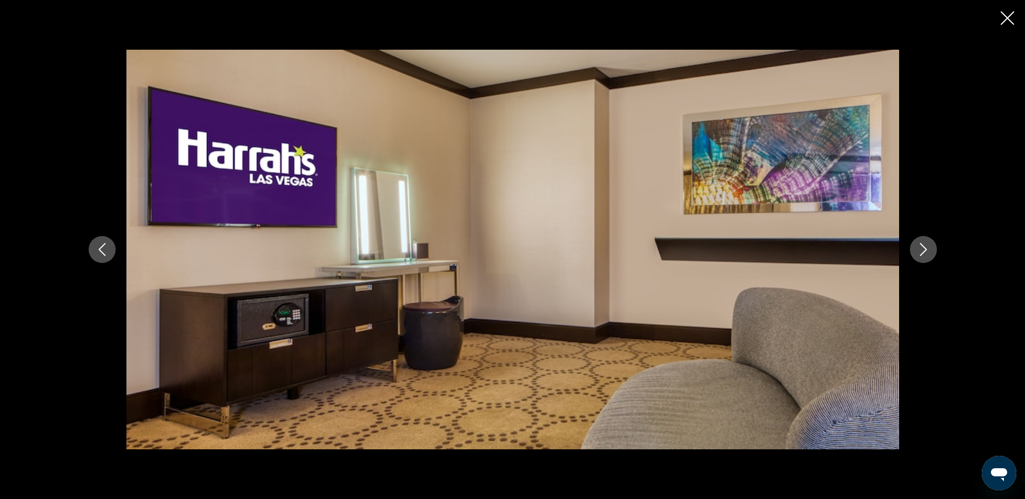
click at [925, 248] on icon "Next image" at bounding box center [923, 249] width 13 height 13
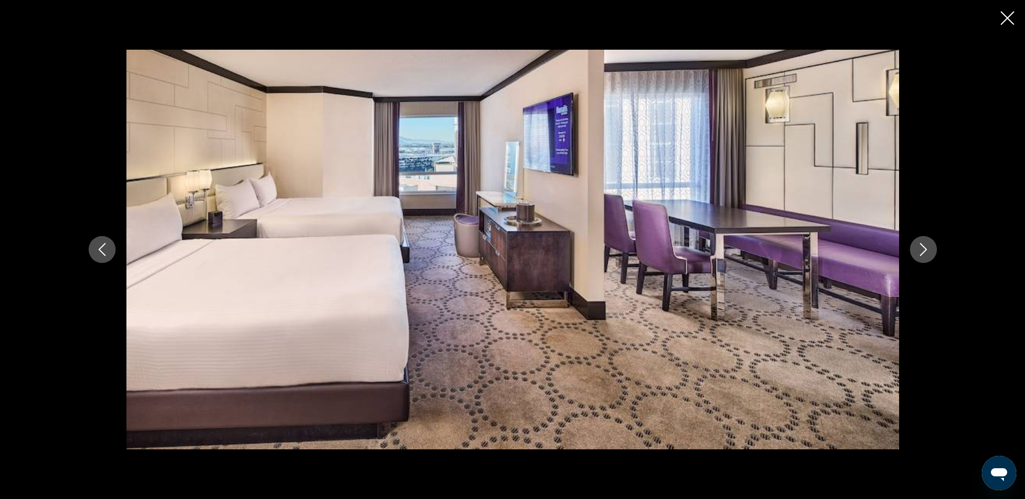
click at [925, 248] on icon "Next image" at bounding box center [923, 249] width 13 height 13
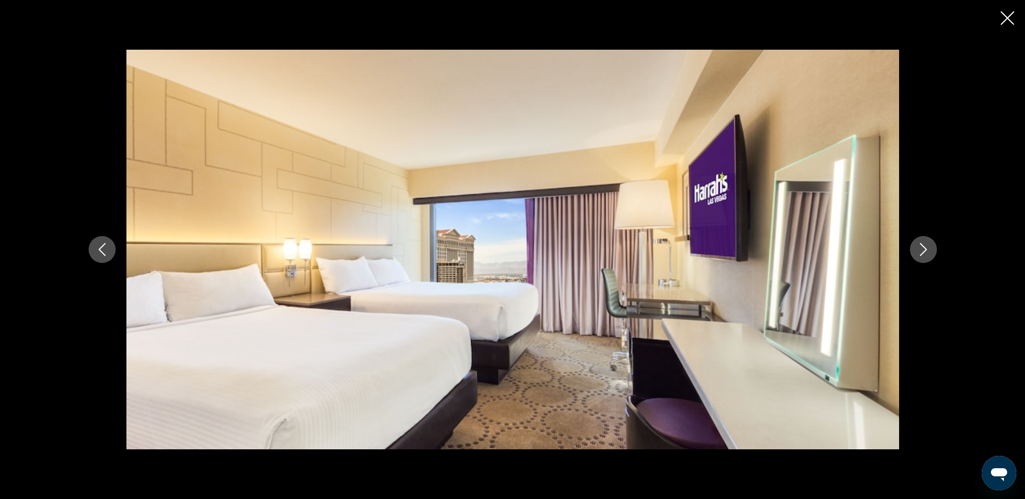
click at [925, 248] on icon "Next image" at bounding box center [923, 249] width 13 height 13
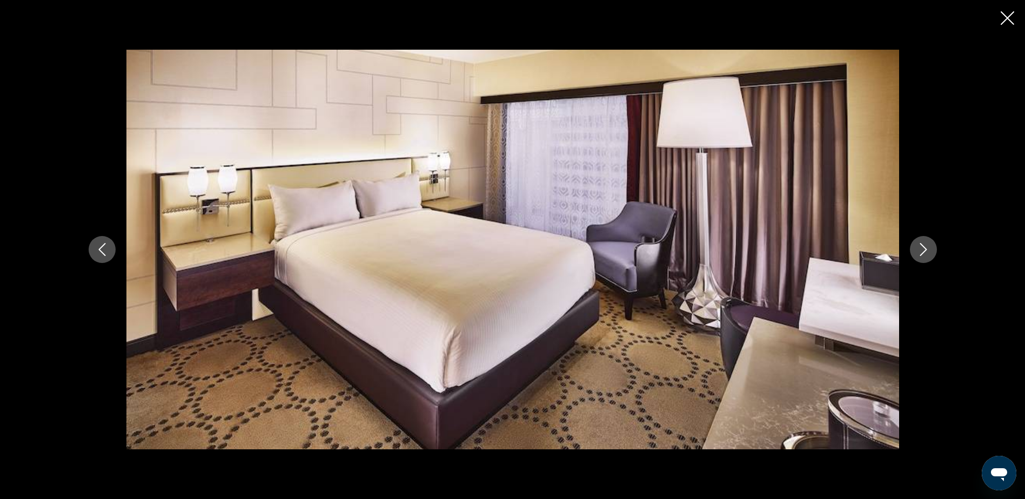
click at [925, 248] on icon "Next image" at bounding box center [923, 249] width 13 height 13
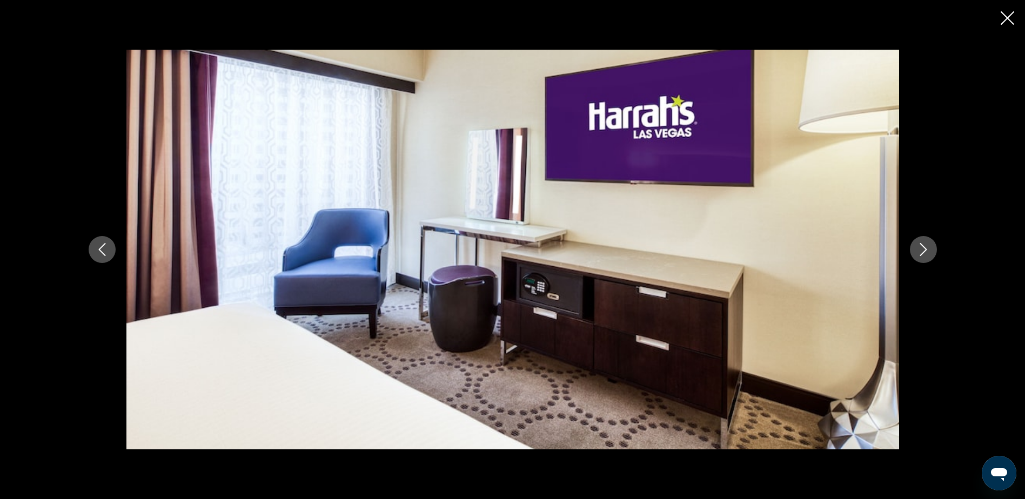
click at [925, 248] on icon "Next image" at bounding box center [923, 249] width 13 height 13
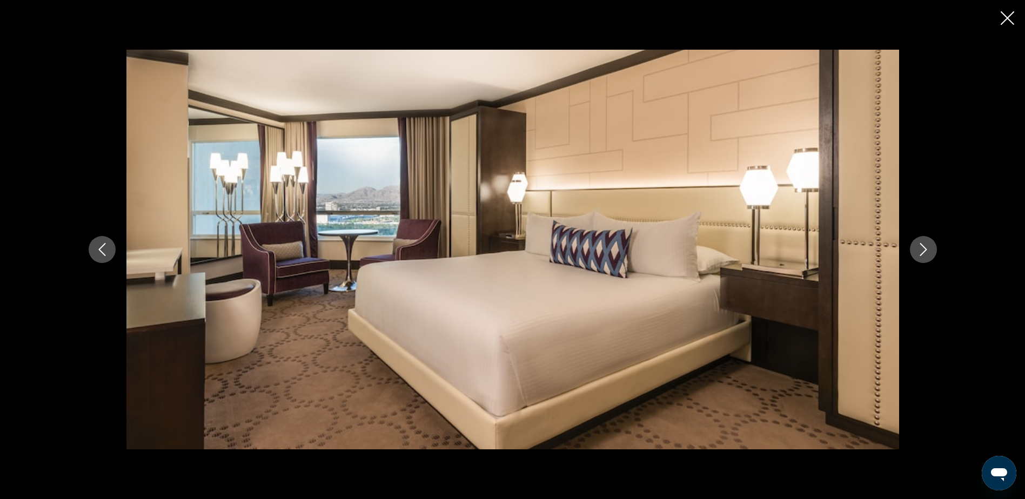
click at [925, 248] on icon "Next image" at bounding box center [923, 249] width 13 height 13
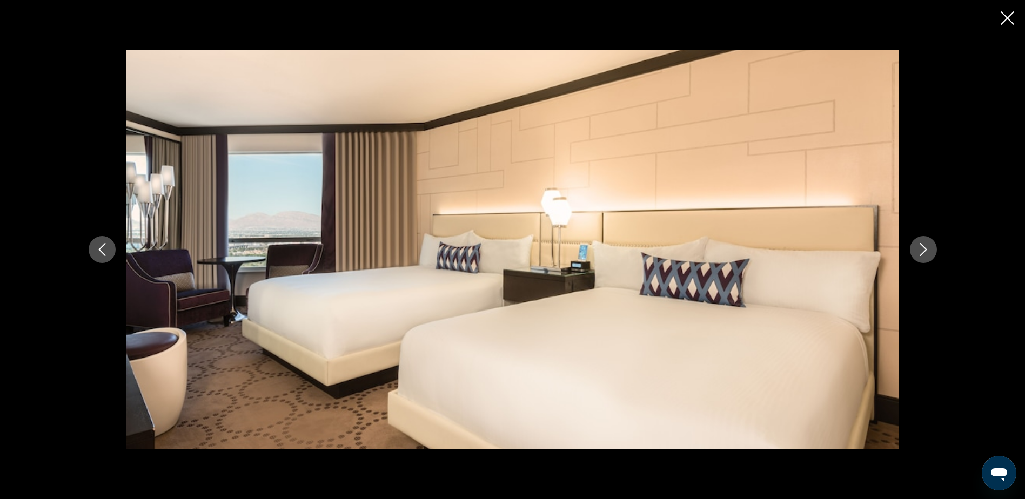
click at [925, 248] on icon "Next image" at bounding box center [923, 249] width 13 height 13
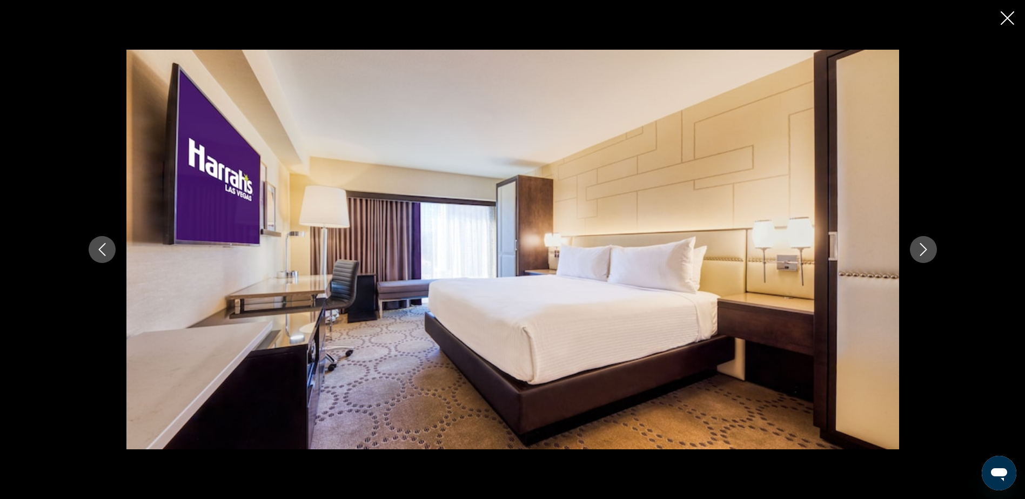
click at [925, 248] on icon "Next image" at bounding box center [923, 249] width 13 height 13
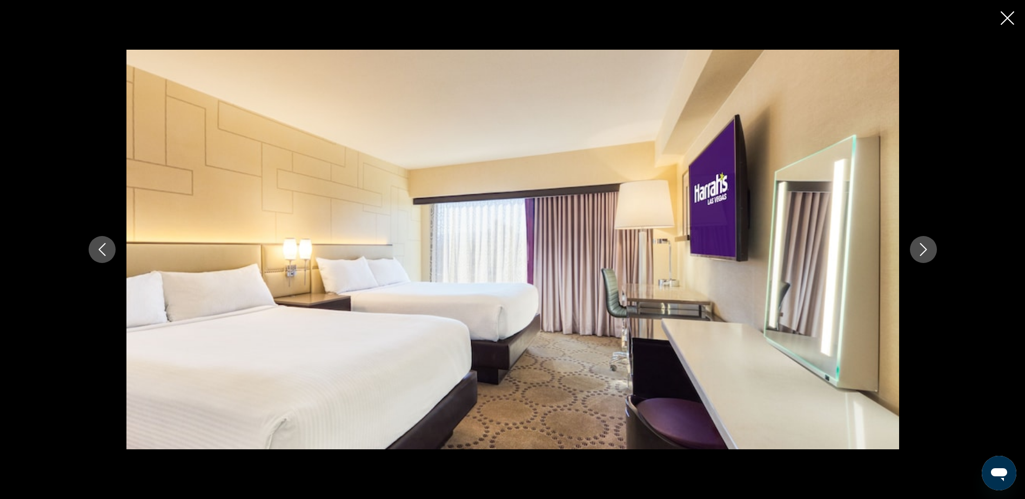
click at [925, 248] on icon "Next image" at bounding box center [923, 249] width 13 height 13
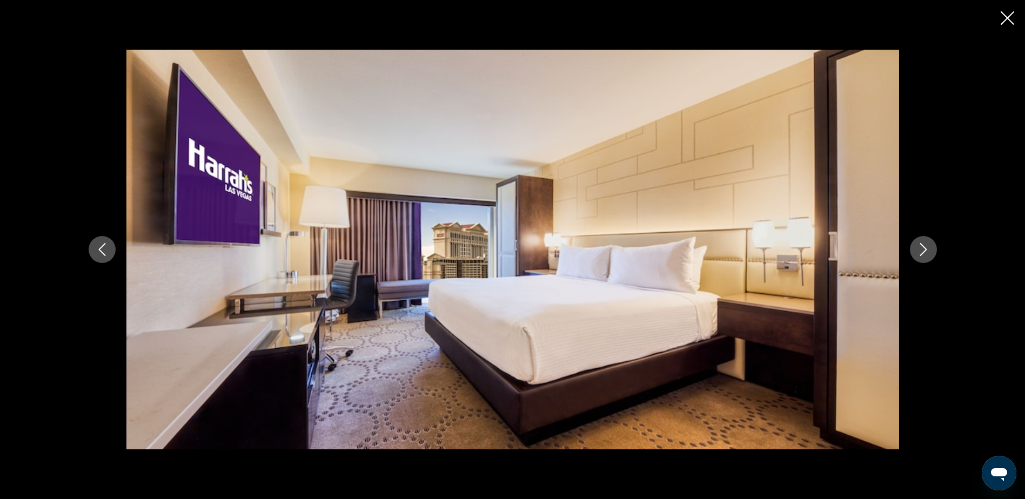
click at [925, 248] on icon "Next image" at bounding box center [923, 249] width 13 height 13
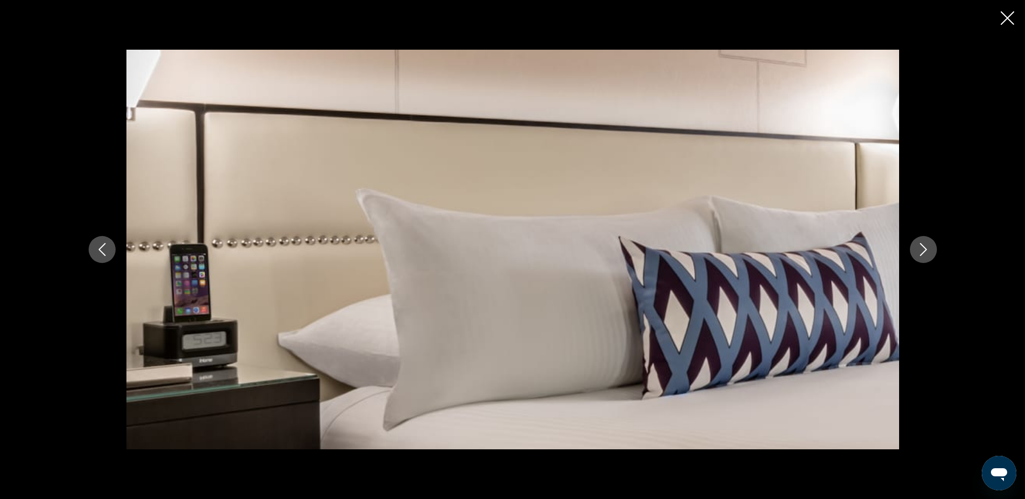
click at [925, 248] on icon "Next image" at bounding box center [923, 249] width 13 height 13
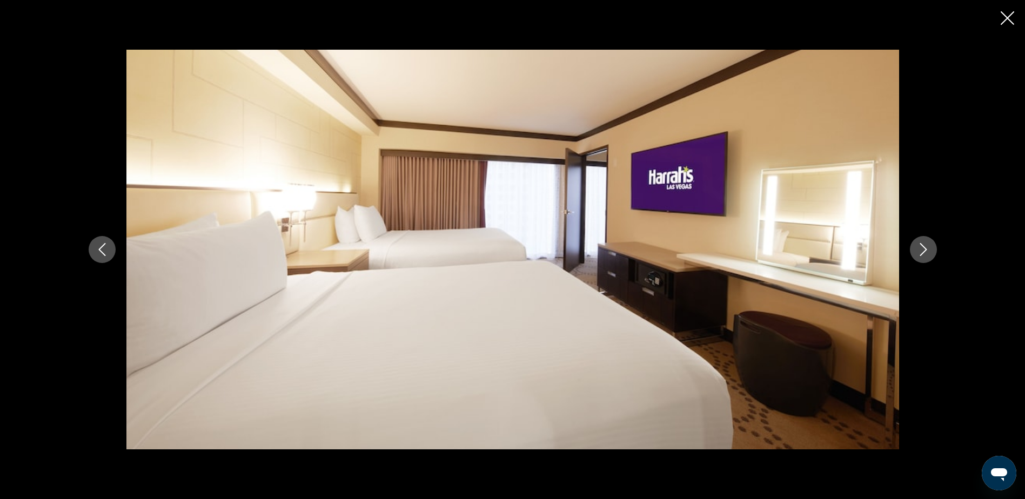
click at [925, 248] on icon "Next image" at bounding box center [923, 249] width 13 height 13
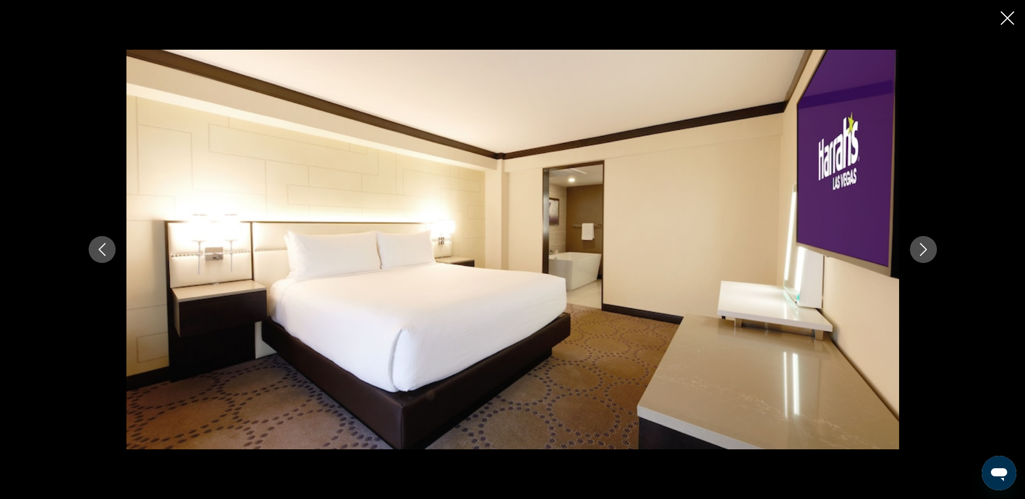
click at [925, 248] on icon "Next image" at bounding box center [923, 249] width 13 height 13
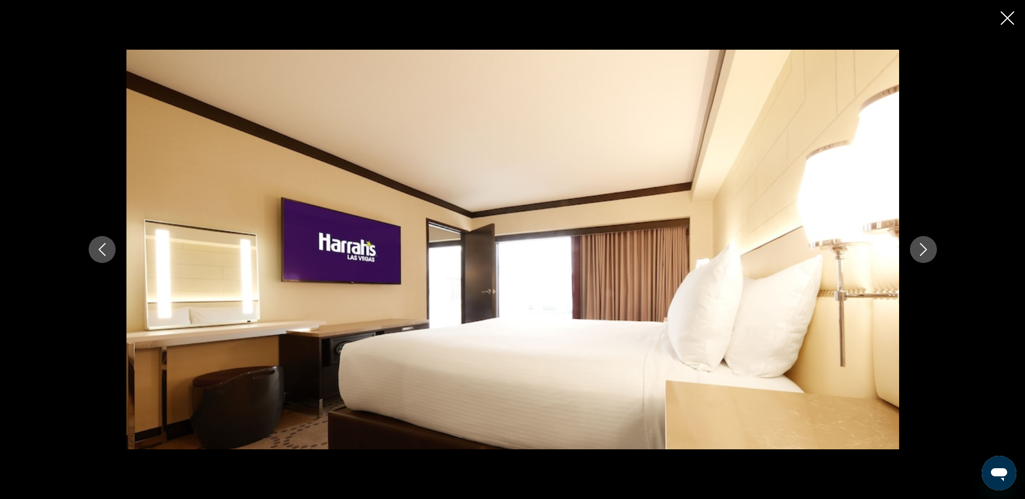
click at [925, 248] on icon "Next image" at bounding box center [923, 249] width 13 height 13
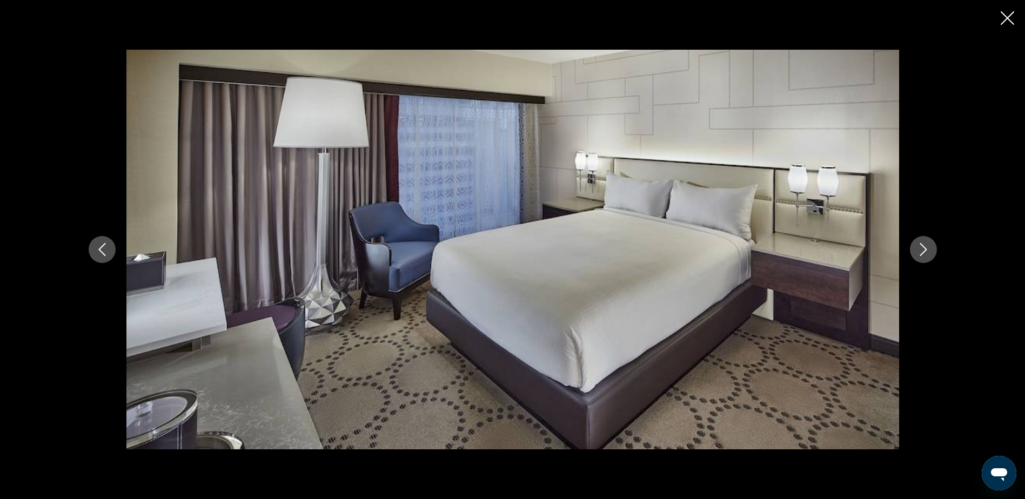
click at [925, 248] on icon "Next image" at bounding box center [923, 249] width 13 height 13
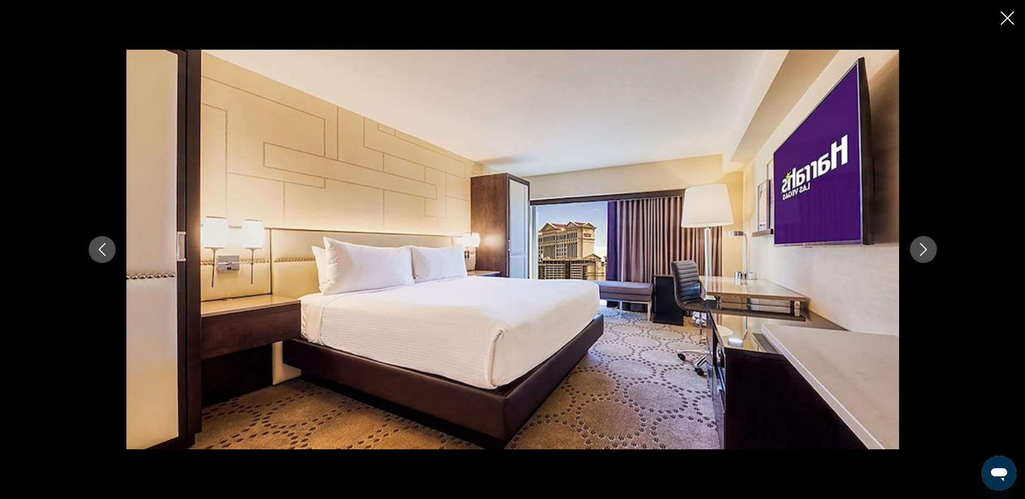
click at [925, 248] on icon "Next image" at bounding box center [923, 249] width 13 height 13
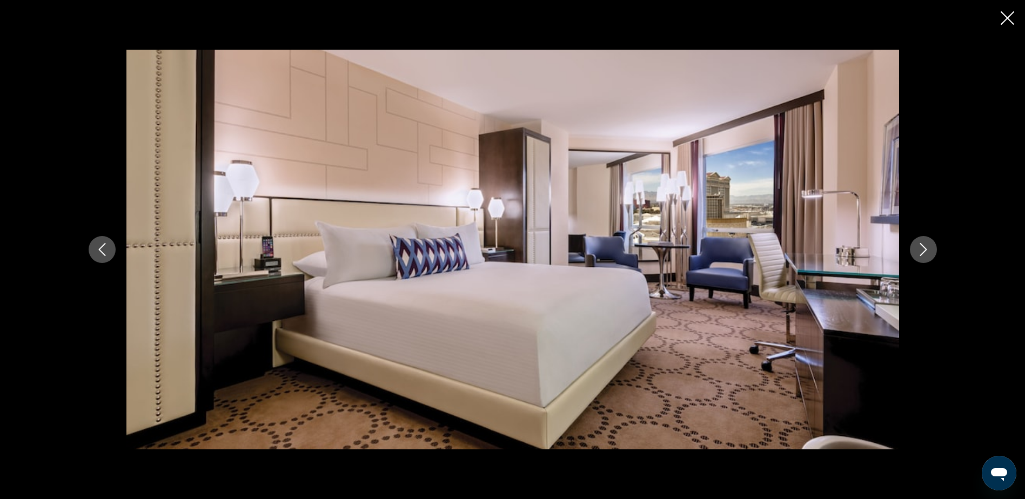
click at [925, 248] on icon "Next image" at bounding box center [923, 249] width 13 height 13
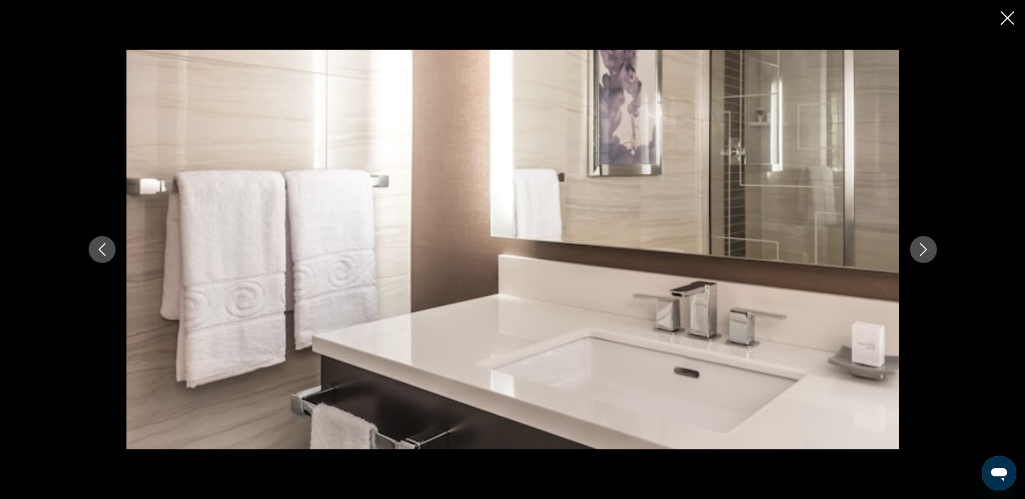
click at [925, 248] on icon "Next image" at bounding box center [923, 249] width 13 height 13
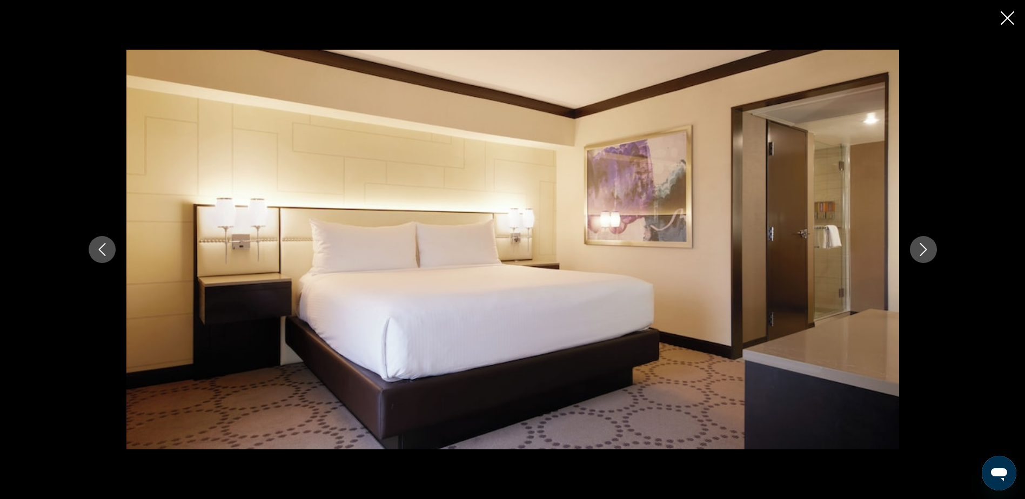
click at [925, 248] on icon "Next image" at bounding box center [923, 249] width 13 height 13
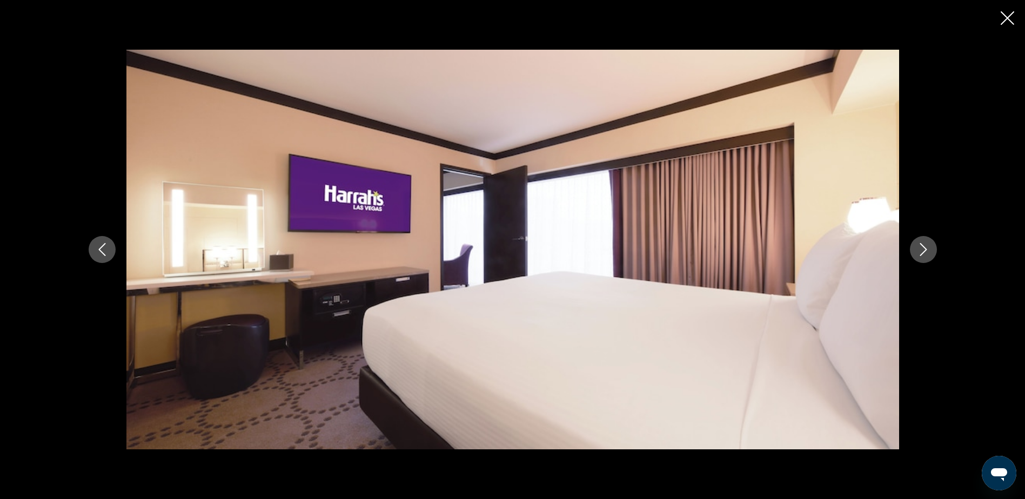
click at [925, 248] on icon "Next image" at bounding box center [923, 249] width 13 height 13
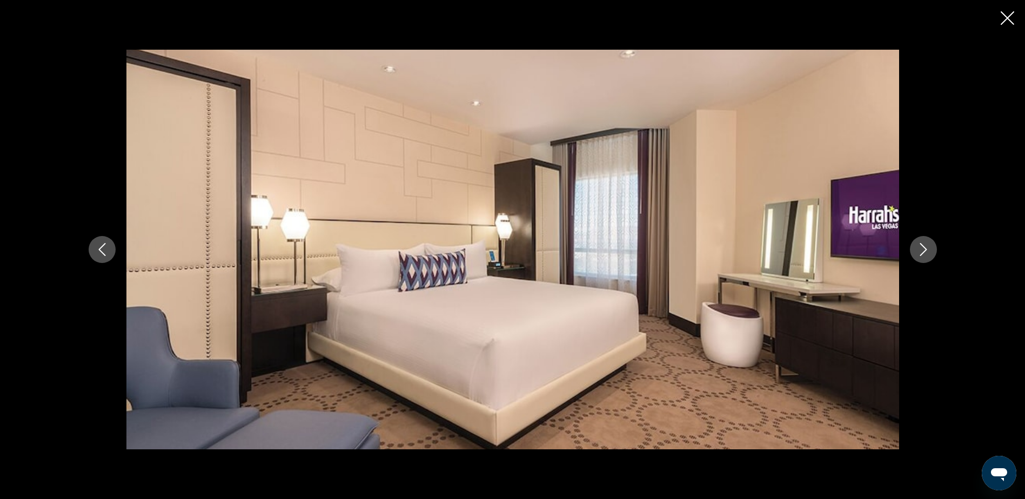
click at [925, 248] on icon "Next image" at bounding box center [923, 249] width 13 height 13
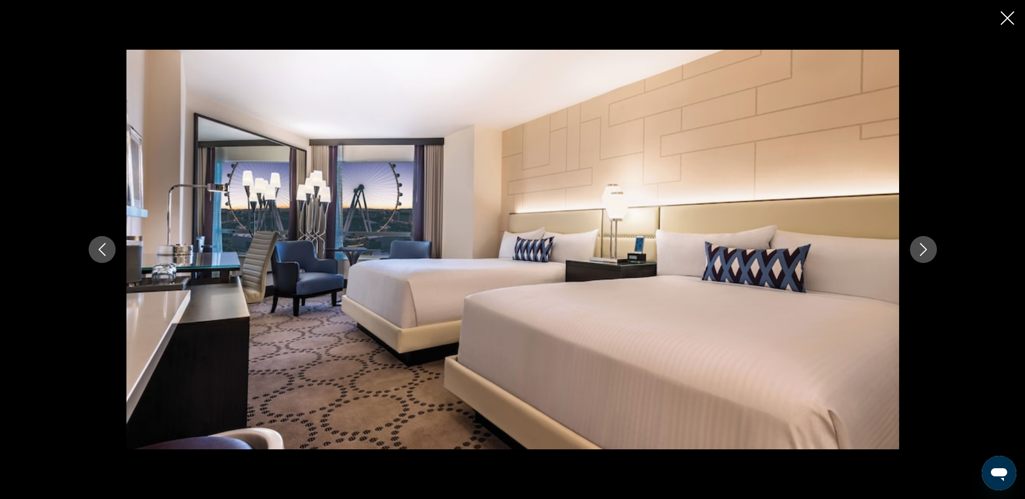
click at [925, 248] on icon "Next image" at bounding box center [923, 249] width 13 height 13
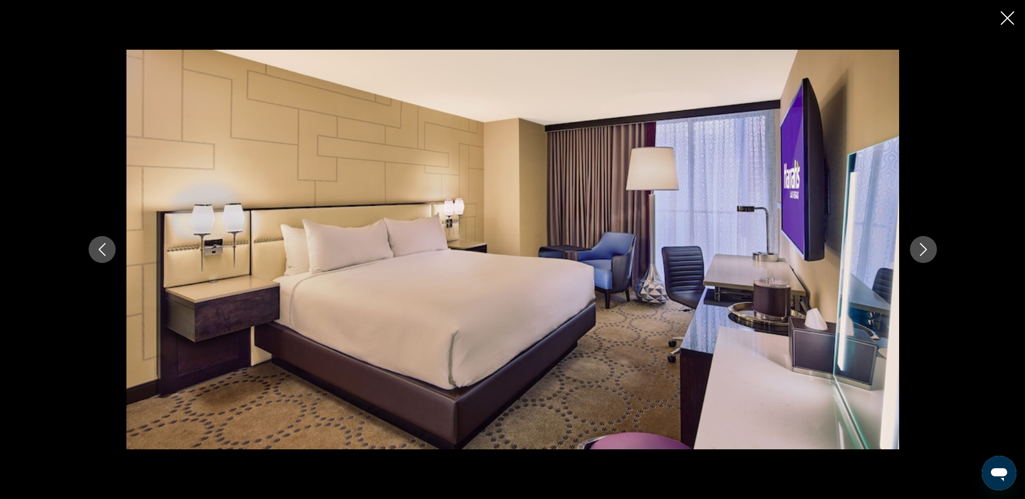
click at [925, 248] on icon "Next image" at bounding box center [923, 249] width 13 height 13
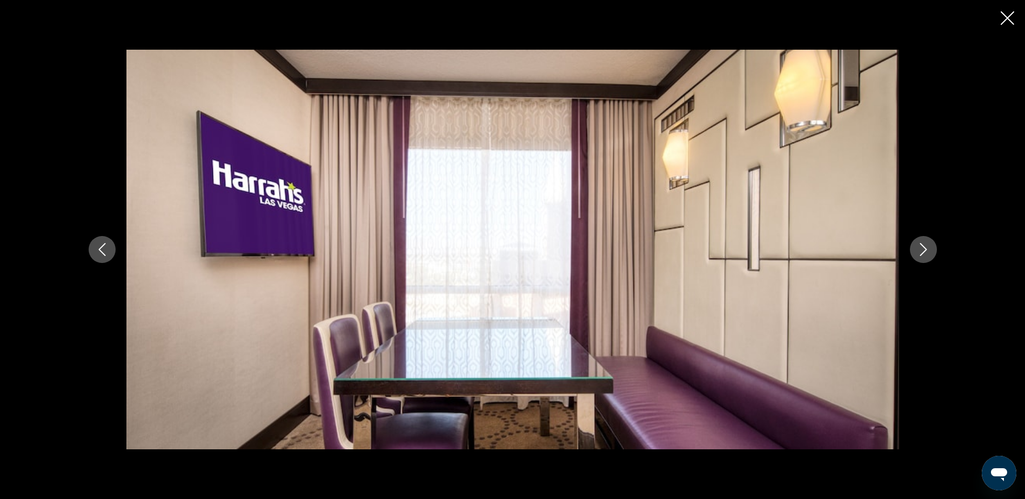
click at [925, 248] on icon "Next image" at bounding box center [923, 249] width 13 height 13
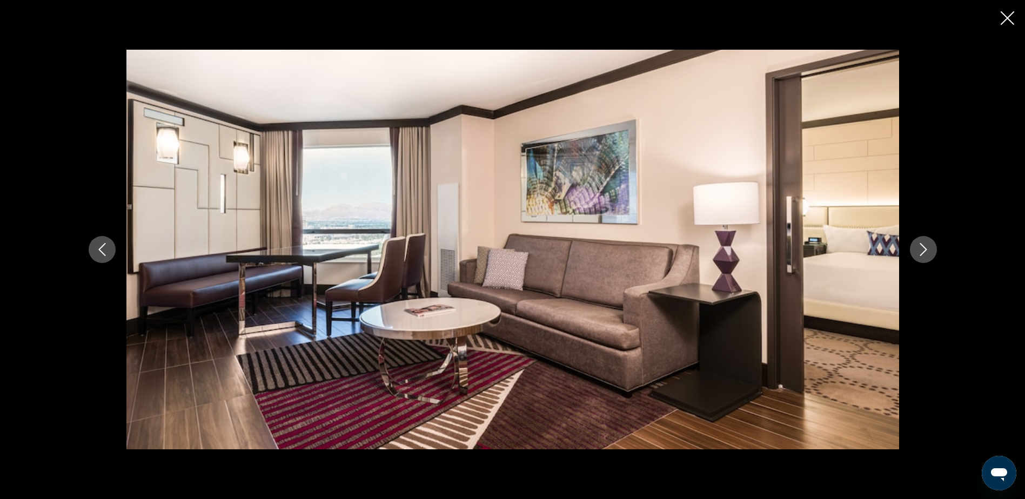
click at [925, 248] on icon "Next image" at bounding box center [923, 249] width 13 height 13
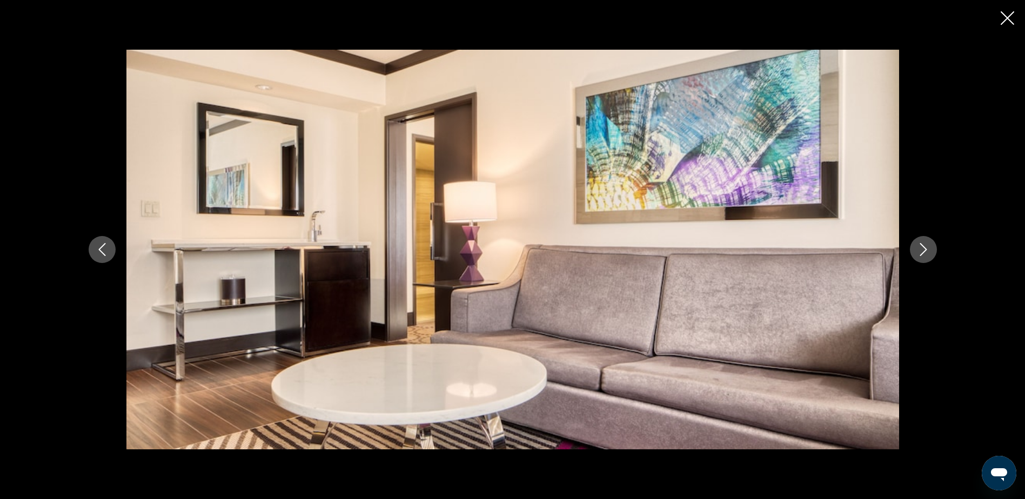
click at [925, 248] on icon "Next image" at bounding box center [923, 249] width 13 height 13
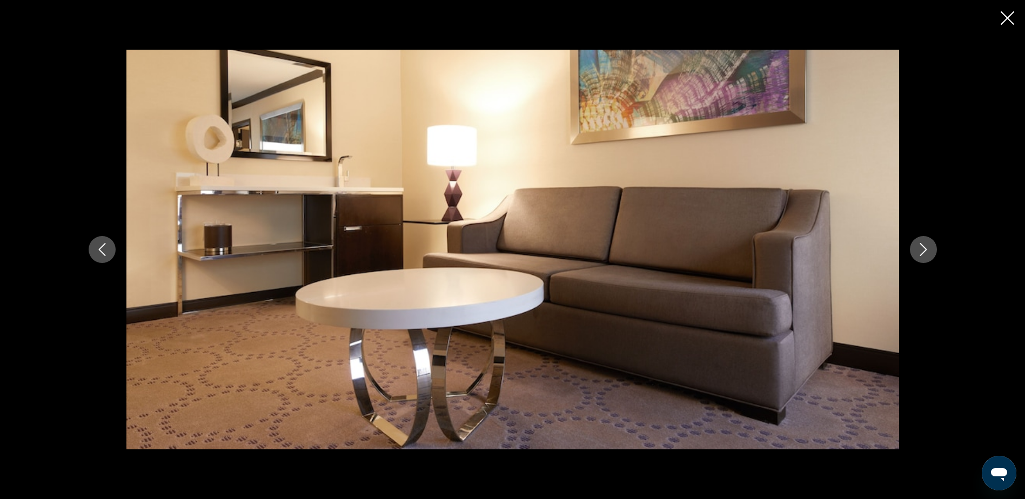
click at [925, 248] on icon "Next image" at bounding box center [923, 249] width 13 height 13
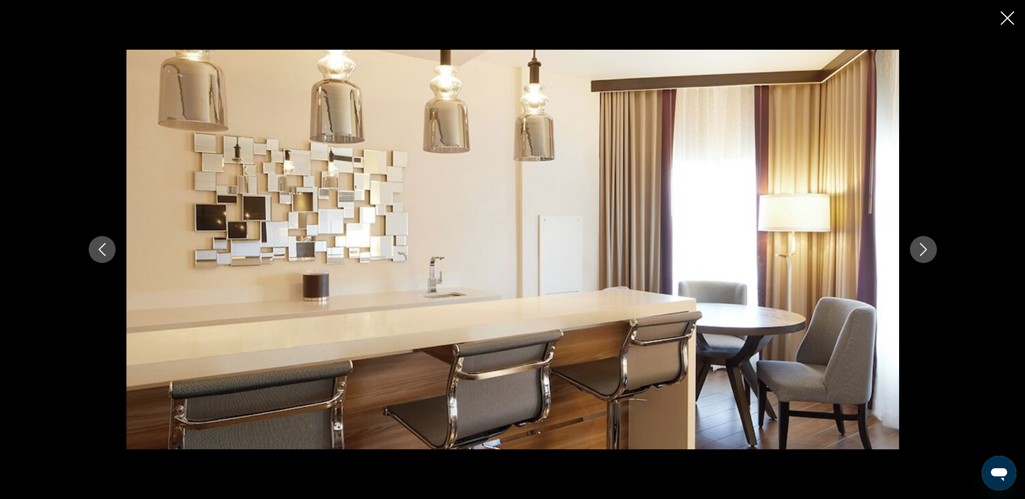
click at [925, 248] on icon "Next image" at bounding box center [923, 249] width 13 height 13
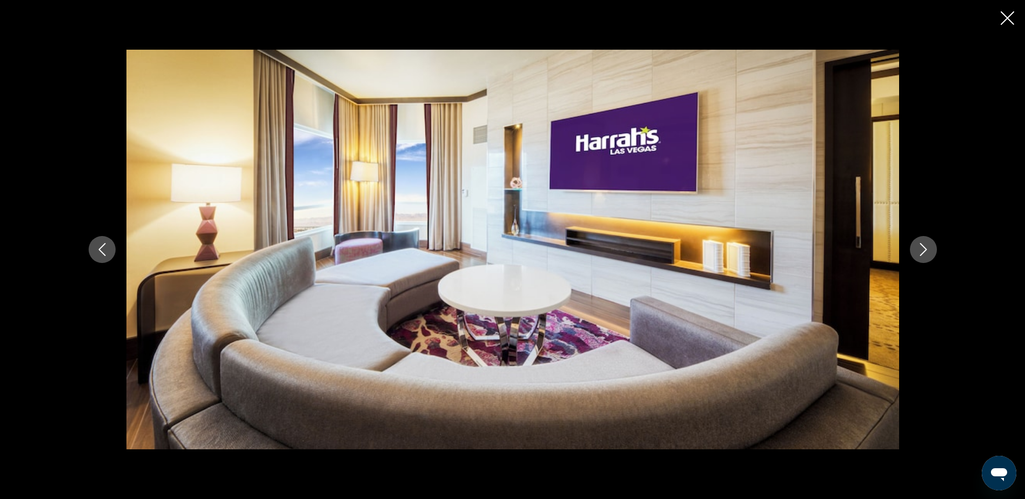
click at [925, 248] on icon "Next image" at bounding box center [923, 249] width 13 height 13
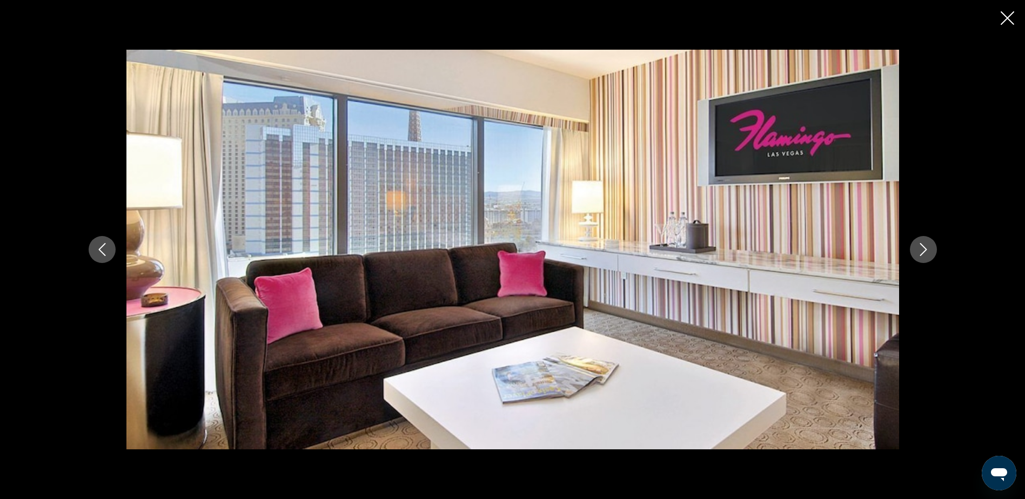
click at [925, 248] on icon "Next image" at bounding box center [923, 249] width 13 height 13
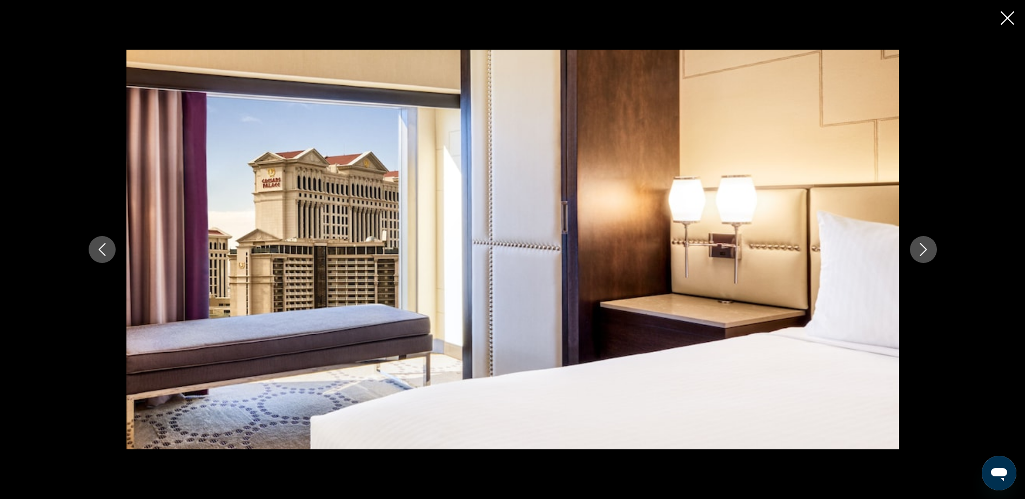
click at [925, 248] on icon "Next image" at bounding box center [923, 249] width 13 height 13
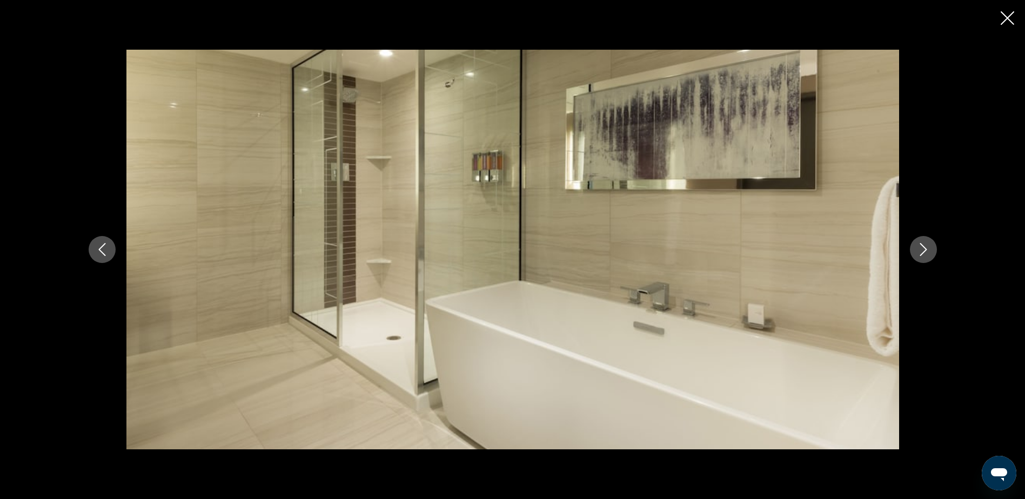
click at [925, 248] on icon "Next image" at bounding box center [923, 249] width 13 height 13
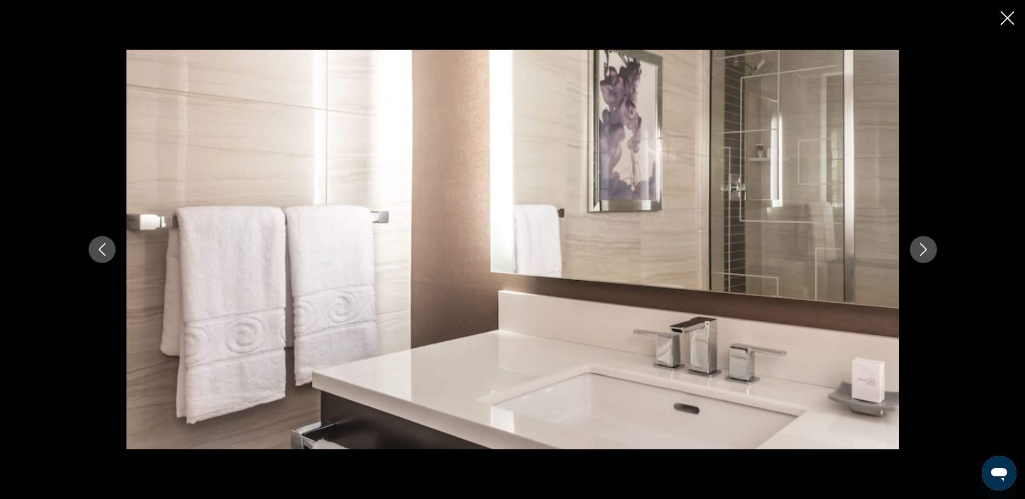
click at [925, 248] on icon "Next image" at bounding box center [923, 249] width 13 height 13
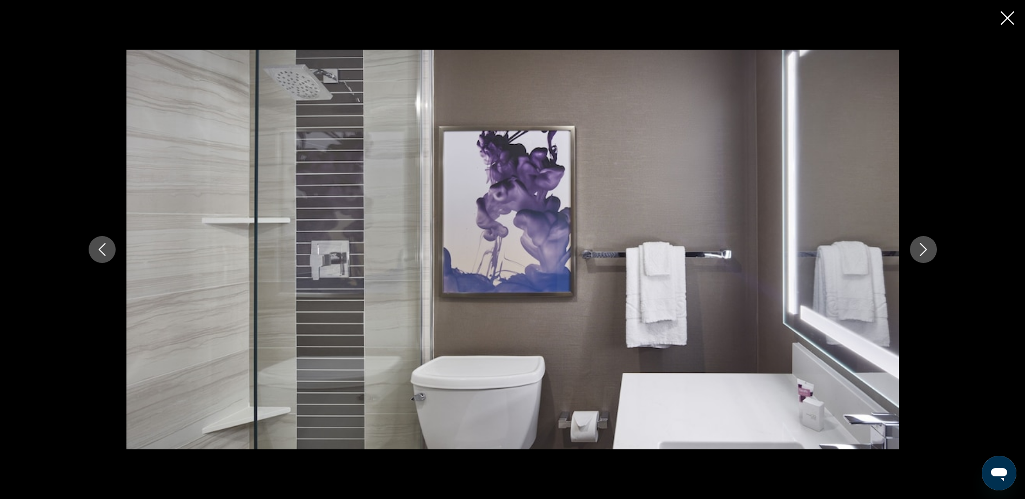
click at [925, 248] on icon "Next image" at bounding box center [923, 249] width 13 height 13
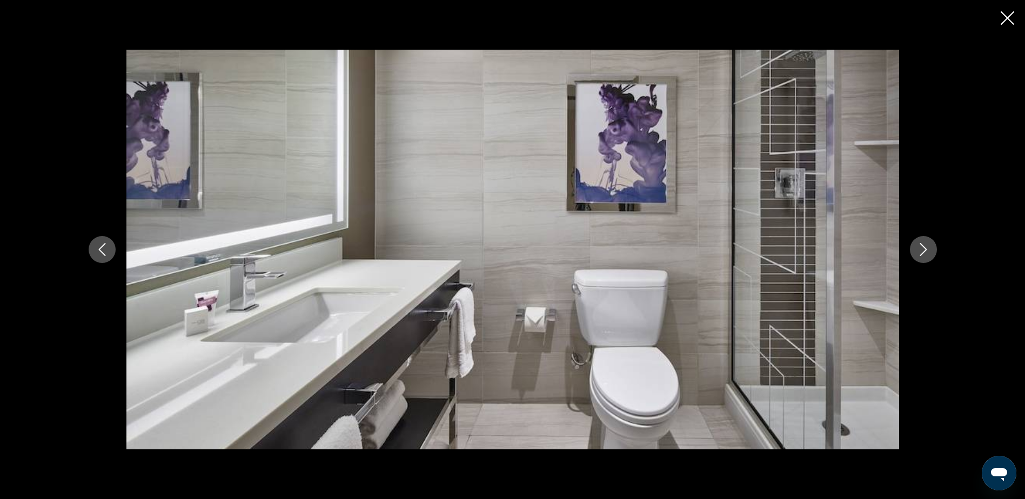
click at [925, 248] on icon "Next image" at bounding box center [923, 249] width 13 height 13
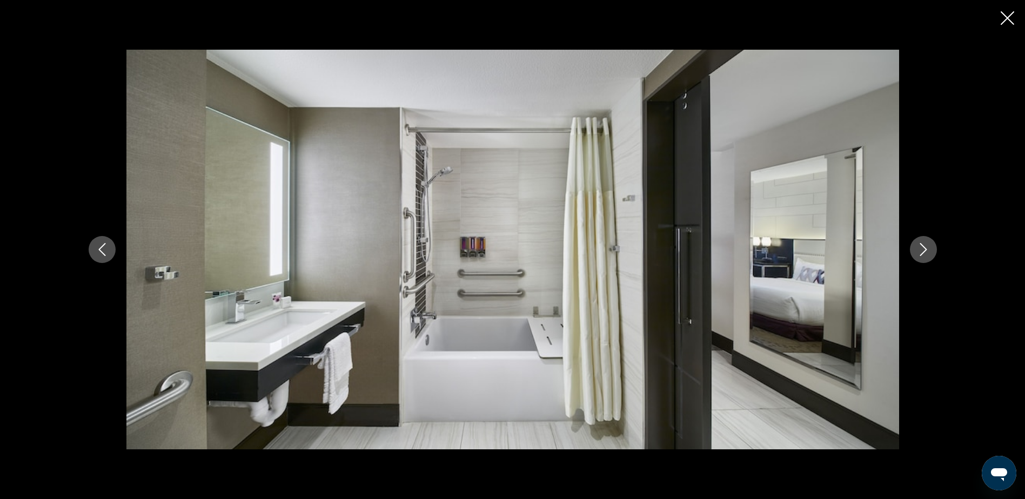
click at [925, 248] on icon "Next image" at bounding box center [923, 249] width 13 height 13
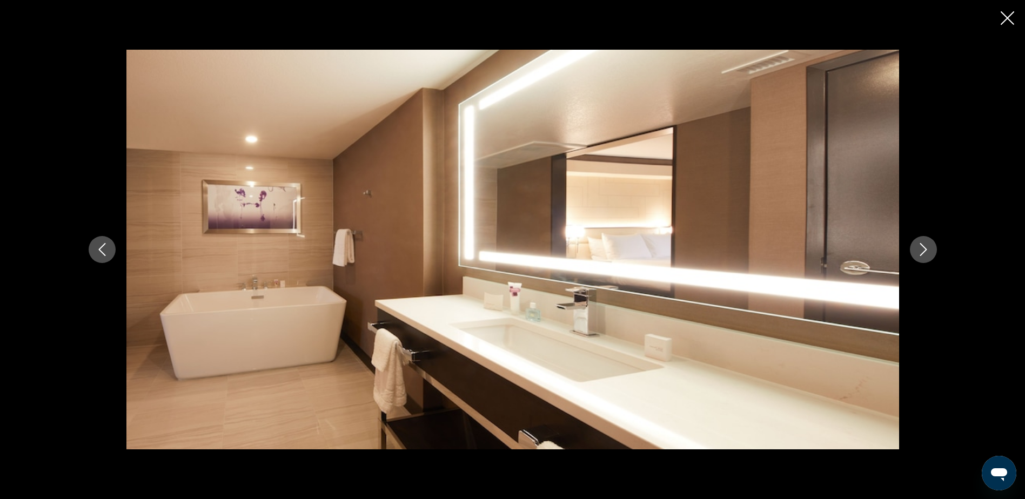
click at [925, 248] on icon "Next image" at bounding box center [923, 249] width 13 height 13
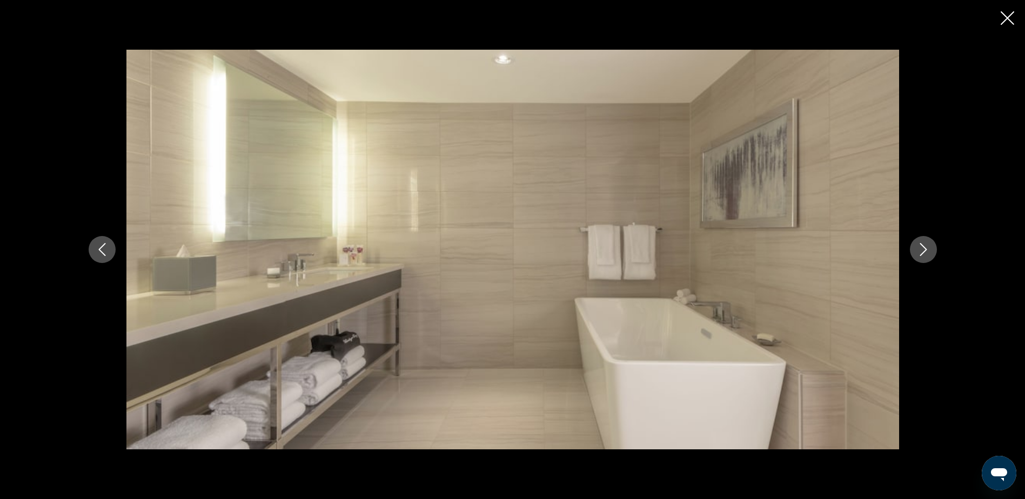
click at [925, 248] on icon "Next image" at bounding box center [923, 249] width 13 height 13
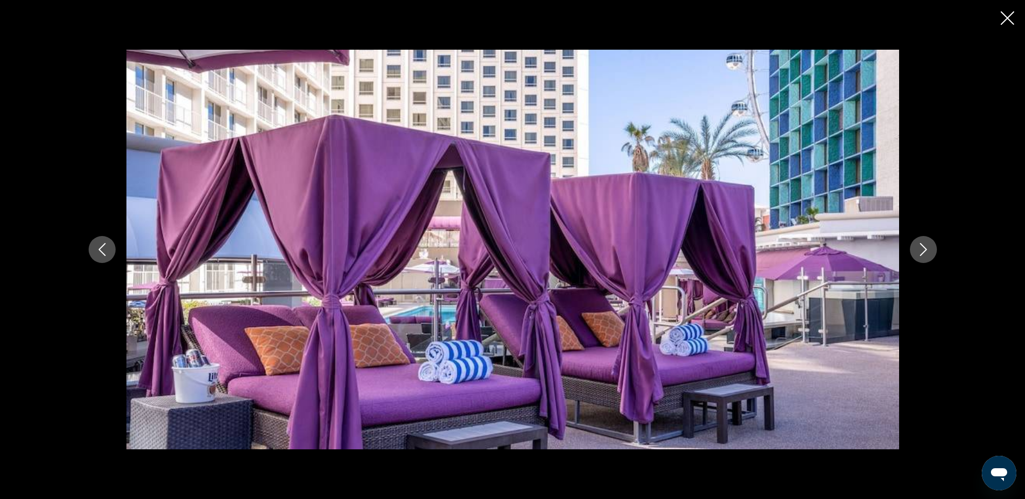
click at [925, 248] on icon "Next image" at bounding box center [923, 249] width 13 height 13
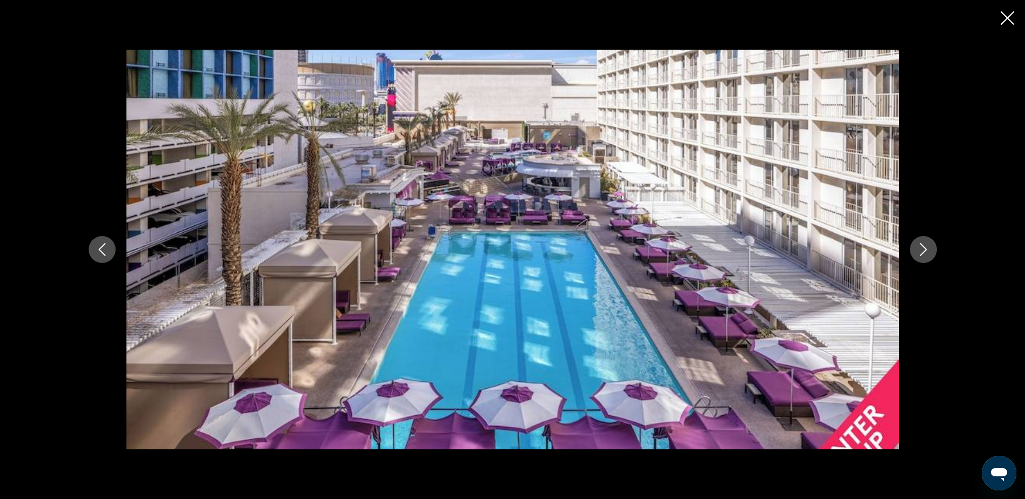
click at [925, 248] on icon "Next image" at bounding box center [923, 249] width 13 height 13
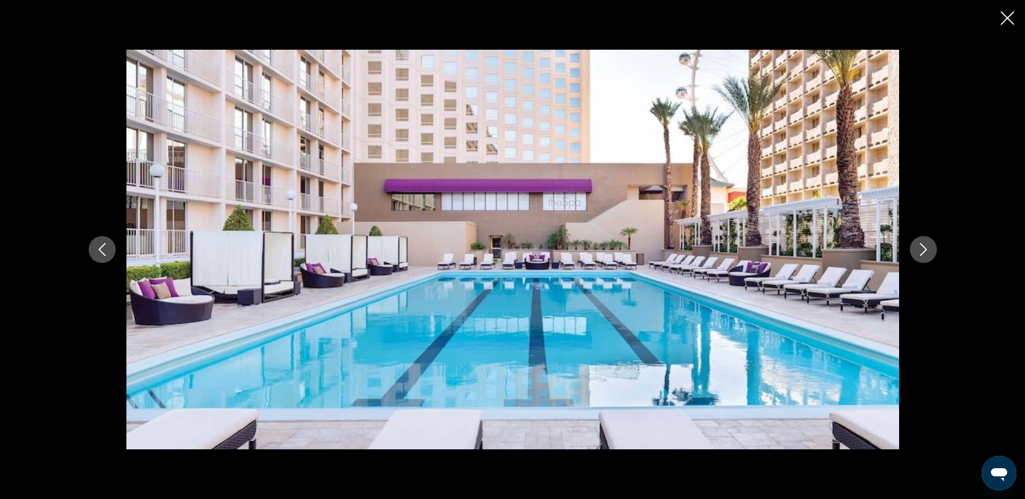
click at [925, 248] on icon "Next image" at bounding box center [923, 249] width 13 height 13
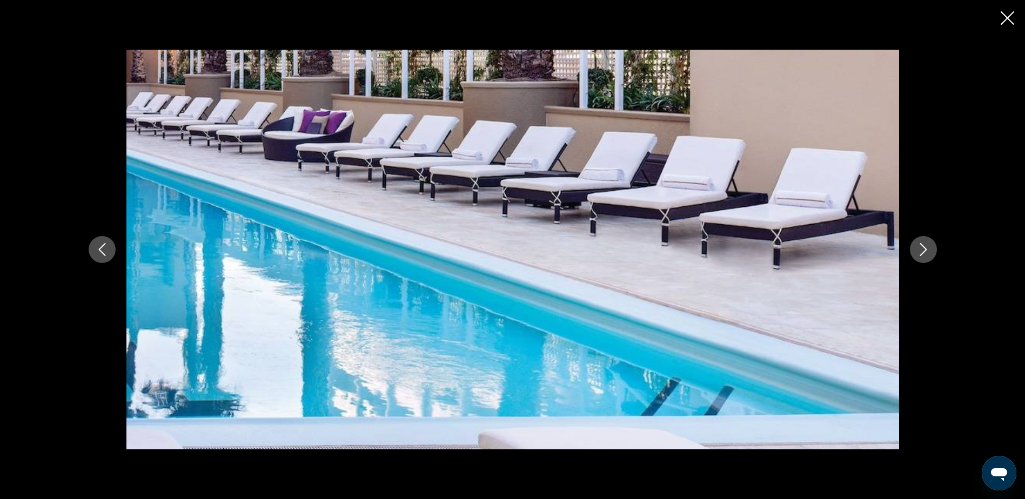
click at [925, 248] on icon "Next image" at bounding box center [923, 249] width 13 height 13
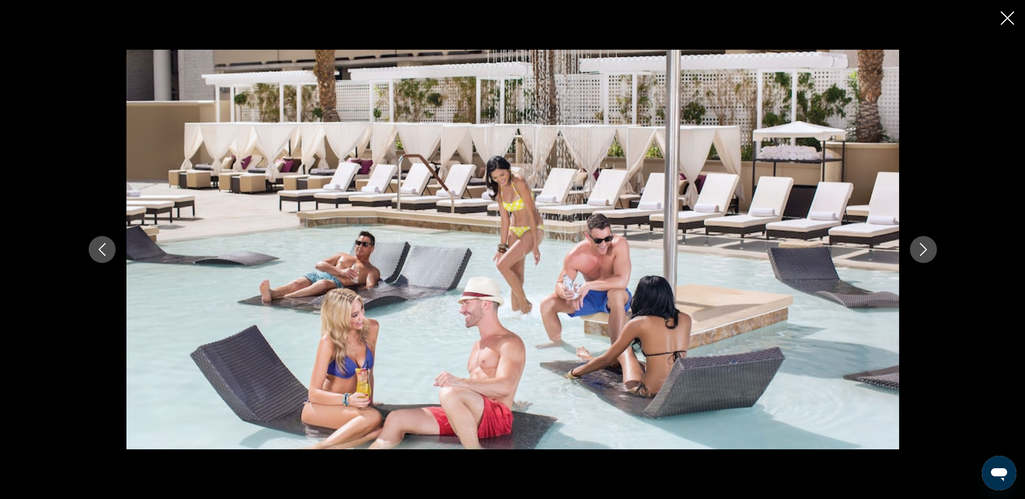
click at [925, 248] on icon "Next image" at bounding box center [923, 249] width 13 height 13
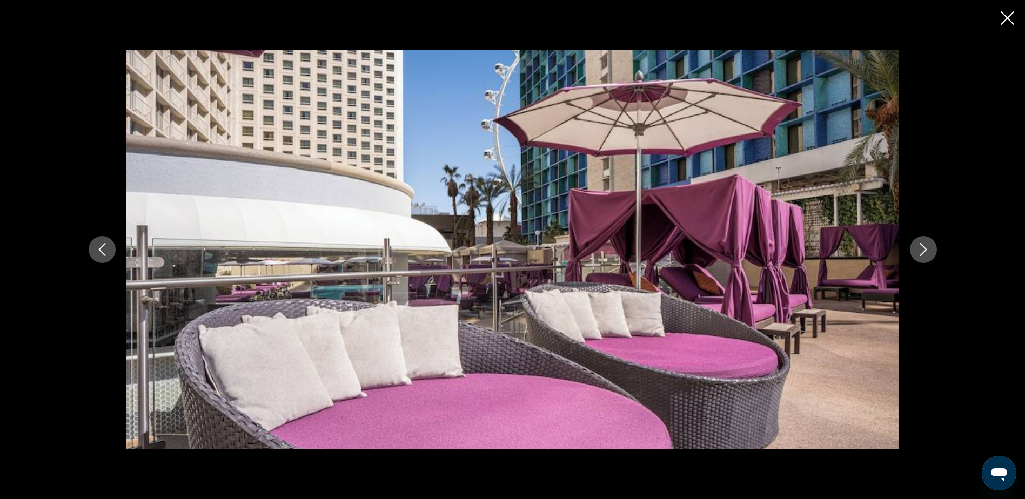
click at [925, 248] on icon "Next image" at bounding box center [923, 249] width 13 height 13
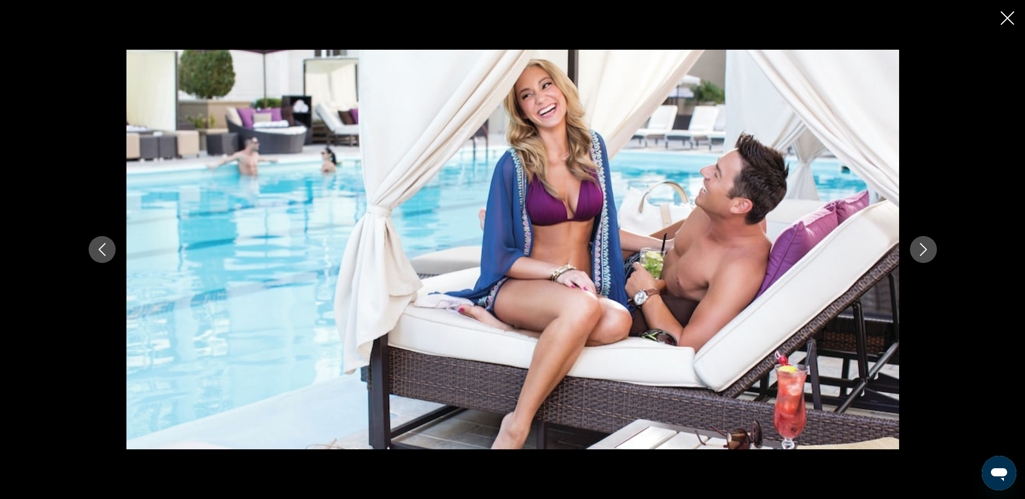
click at [925, 248] on icon "Next image" at bounding box center [923, 249] width 13 height 13
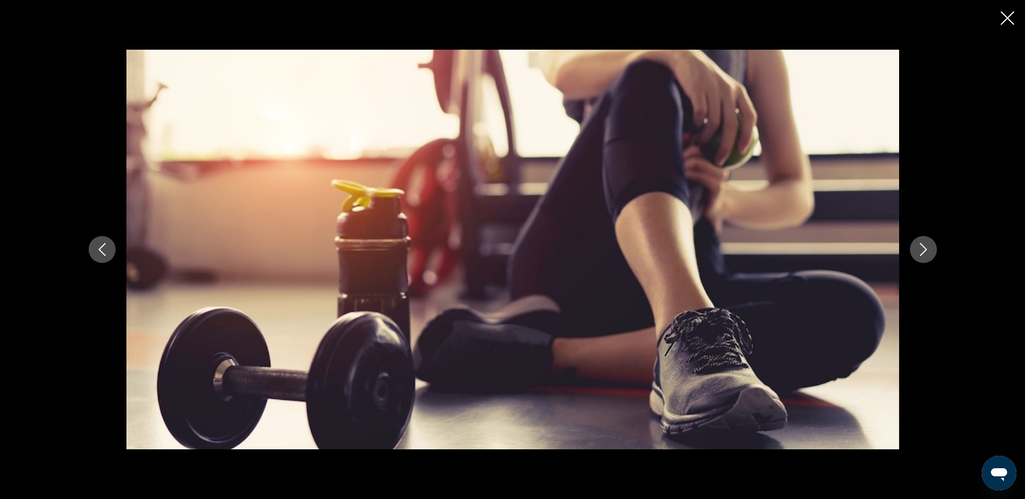
click at [925, 248] on icon "Next image" at bounding box center [923, 249] width 13 height 13
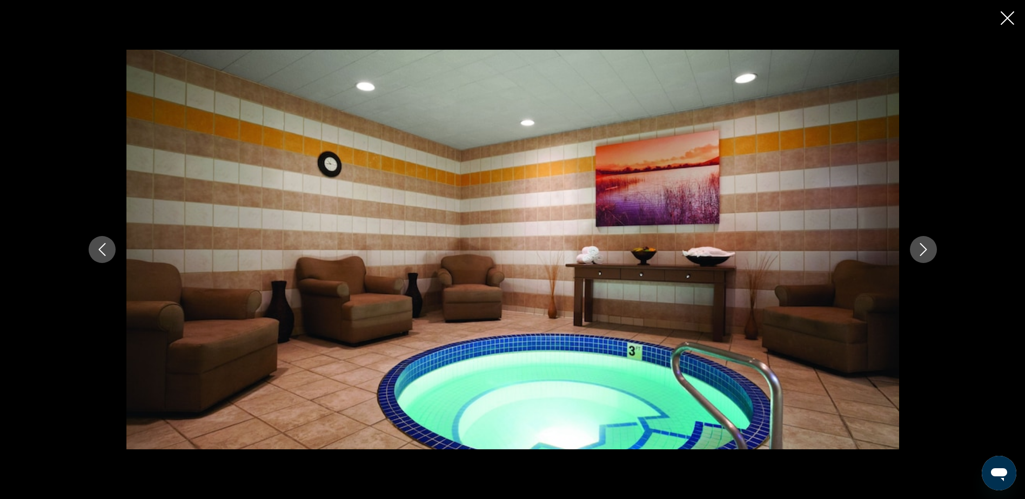
click at [925, 248] on icon "Next image" at bounding box center [923, 249] width 13 height 13
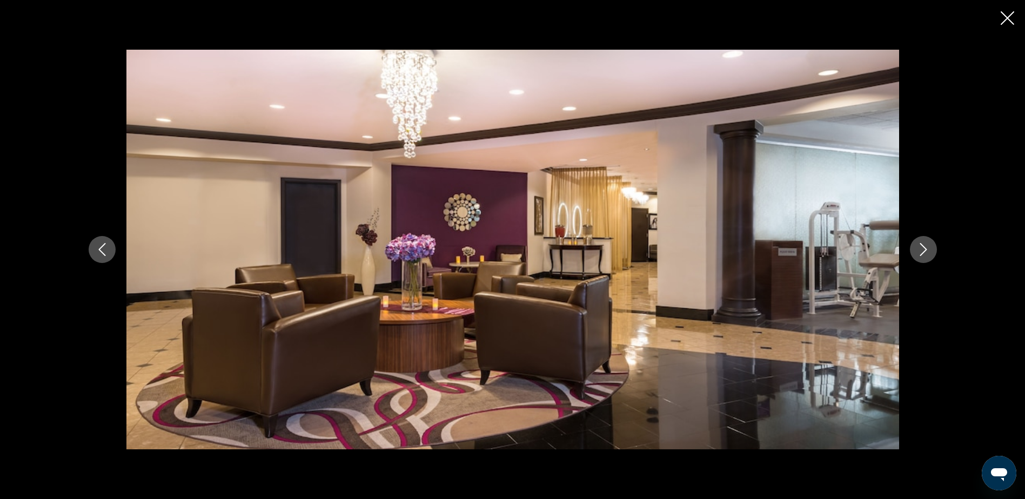
click at [925, 248] on icon "Next image" at bounding box center [923, 249] width 13 height 13
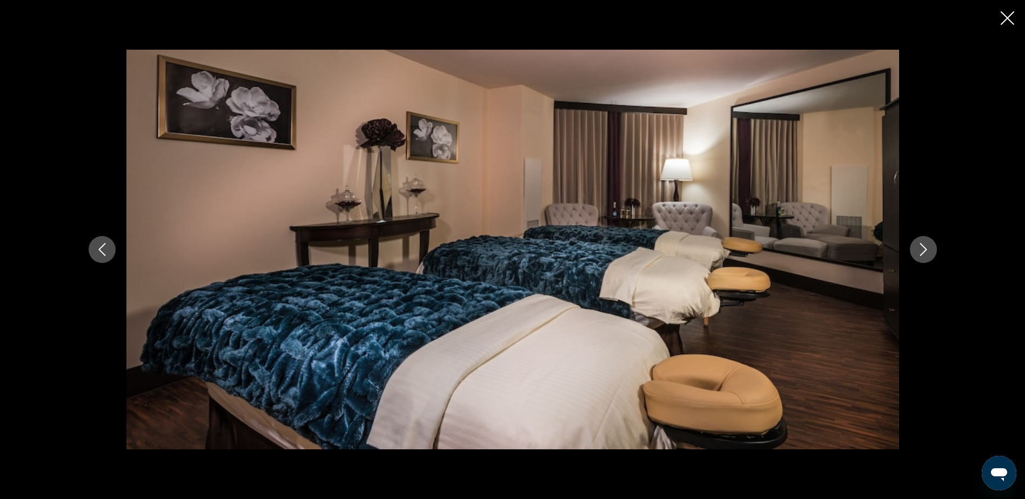
click at [925, 248] on icon "Next image" at bounding box center [923, 249] width 13 height 13
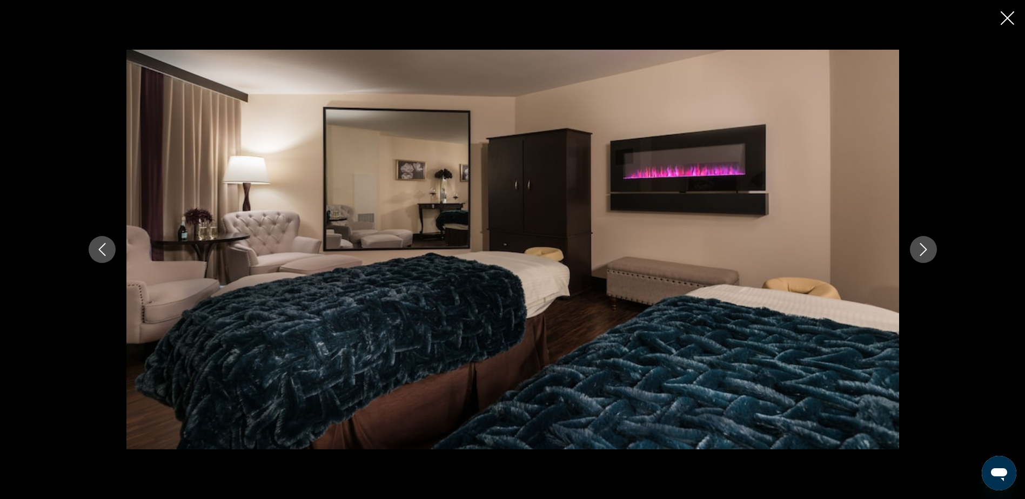
click at [925, 248] on icon "Next image" at bounding box center [923, 249] width 13 height 13
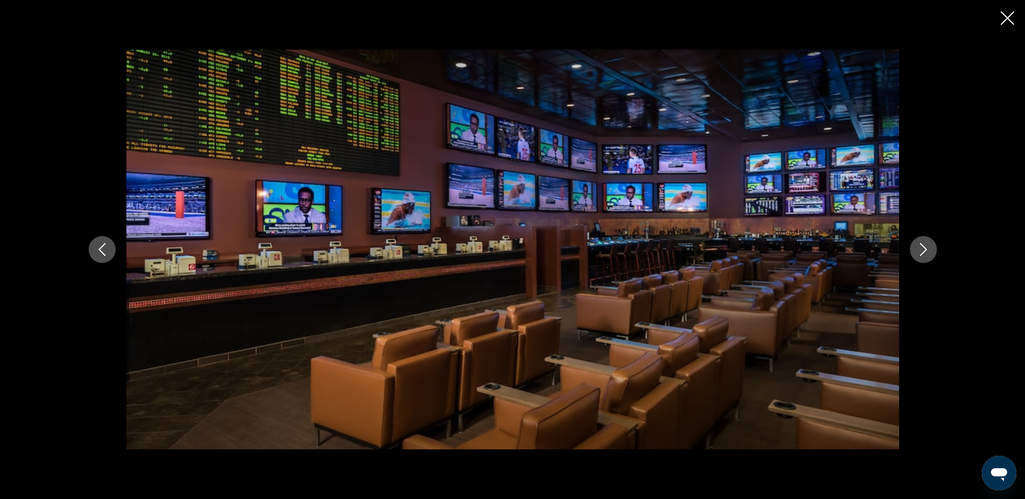
click at [1001, 15] on icon "Close slideshow" at bounding box center [1008, 18] width 14 height 14
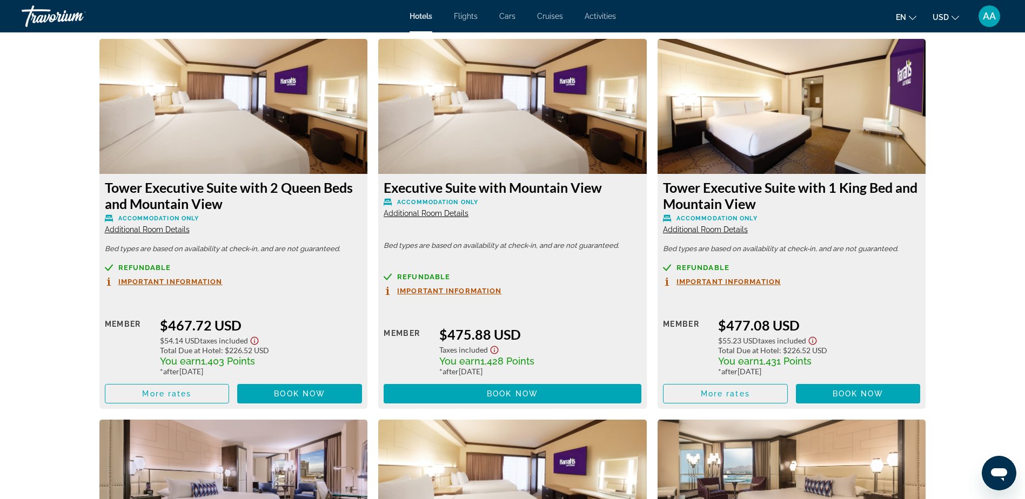
scroll to position [7476, 0]
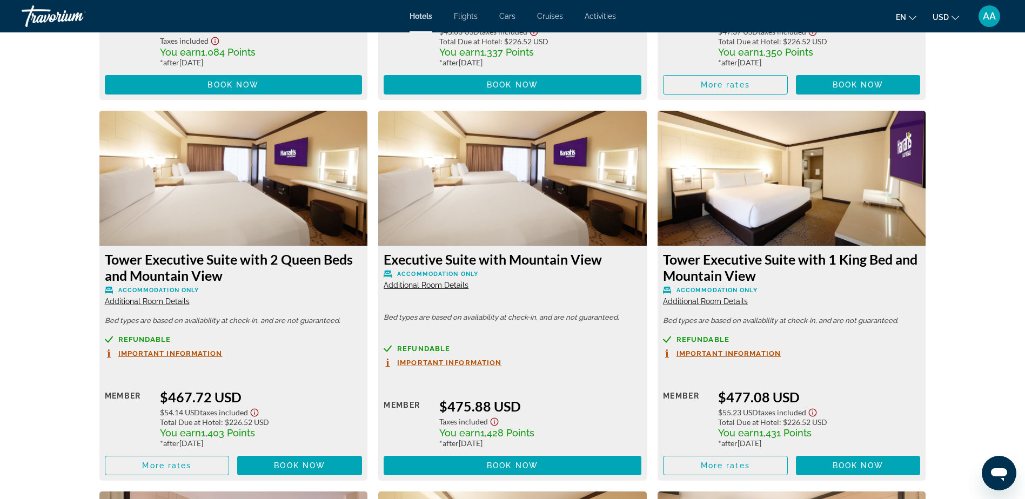
click at [795, 198] on img "Main content" at bounding box center [792, 178] width 269 height 135
click at [682, 467] on span "Main content" at bounding box center [726, 466] width 124 height 26
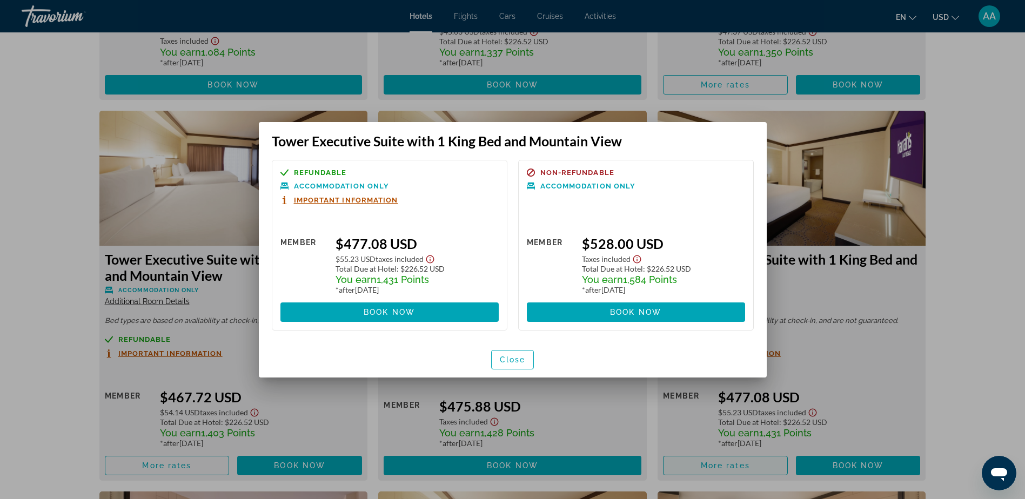
scroll to position [0, 0]
click at [682, 467] on div at bounding box center [512, 249] width 1025 height 499
